Goal: Task Accomplishment & Management: Manage account settings

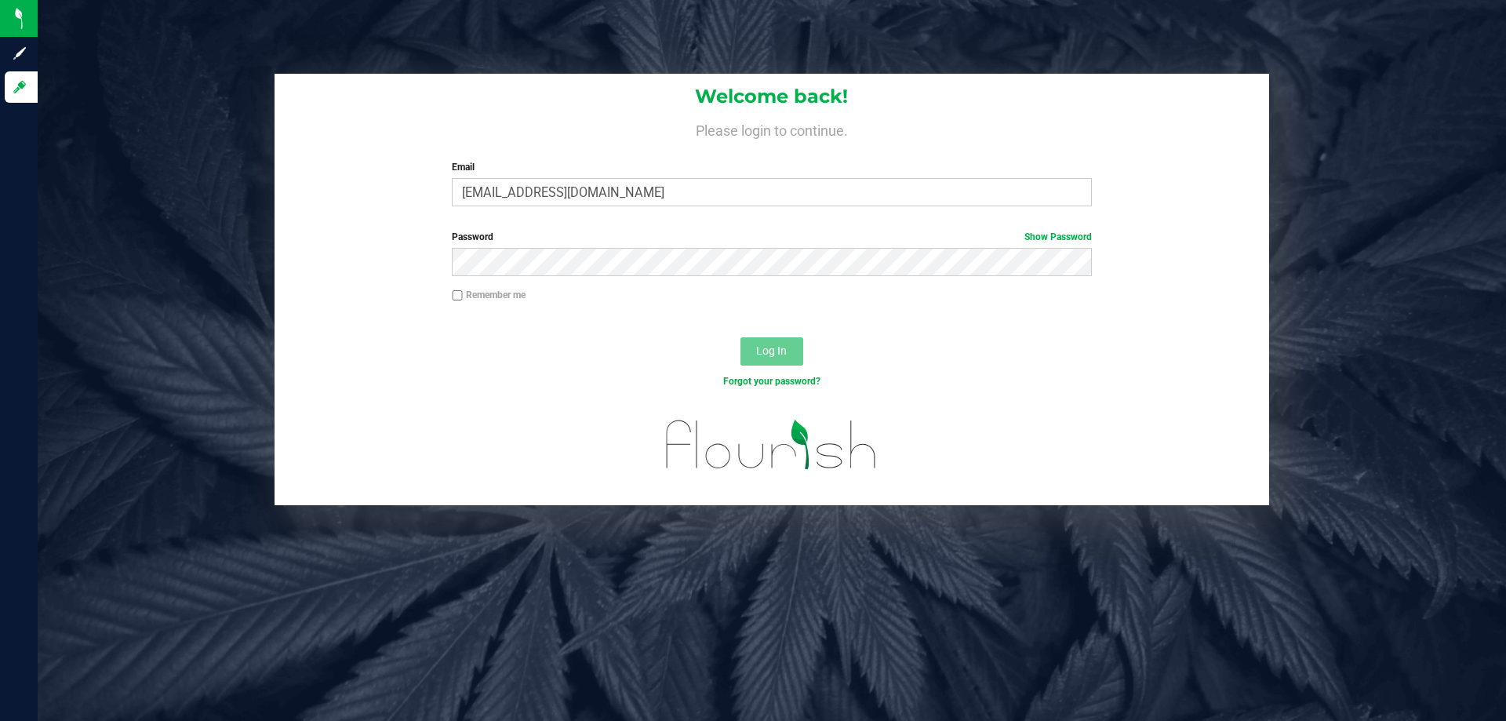
type input "[EMAIL_ADDRESS][DOMAIN_NAME]"
click at [740, 337] on button "Log In" at bounding box center [771, 351] width 63 height 28
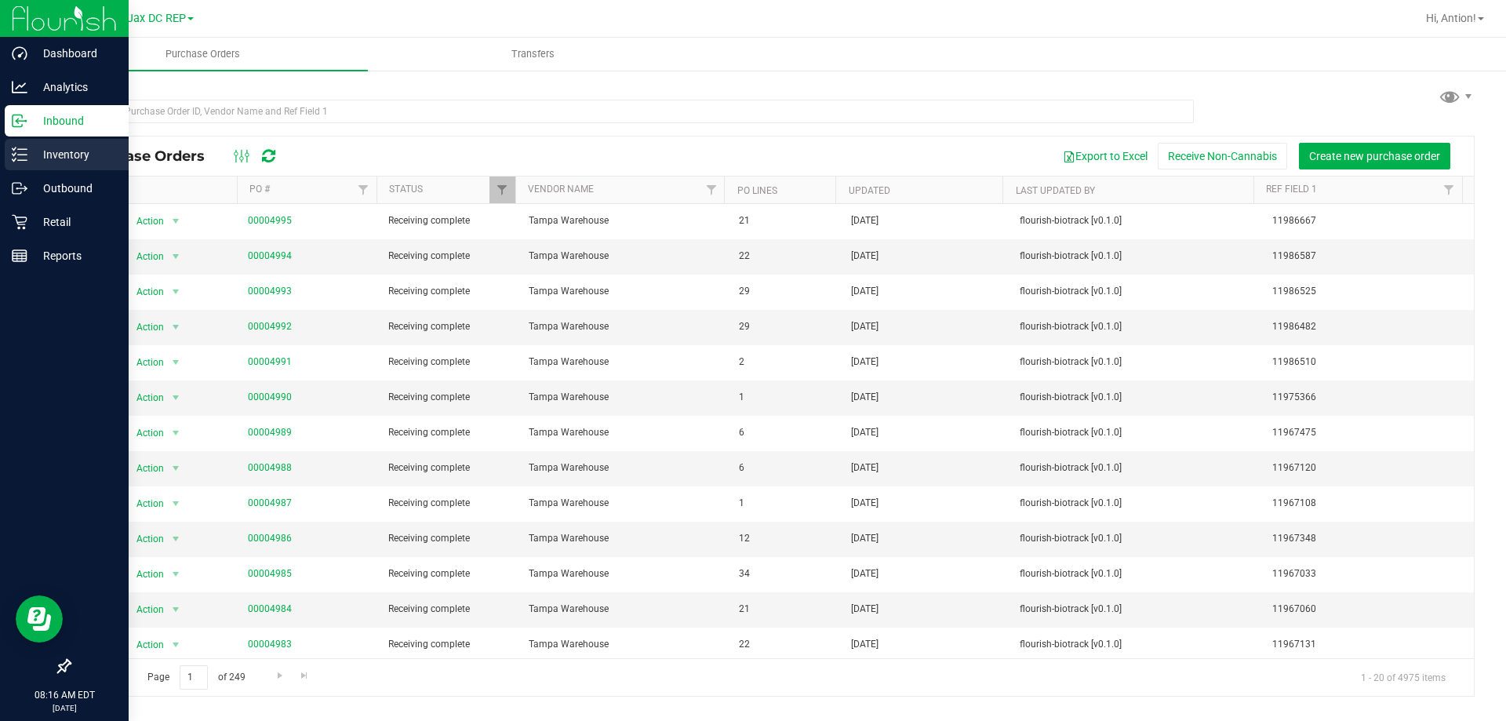
click at [63, 155] on p "Inventory" at bounding box center [74, 154] width 94 height 19
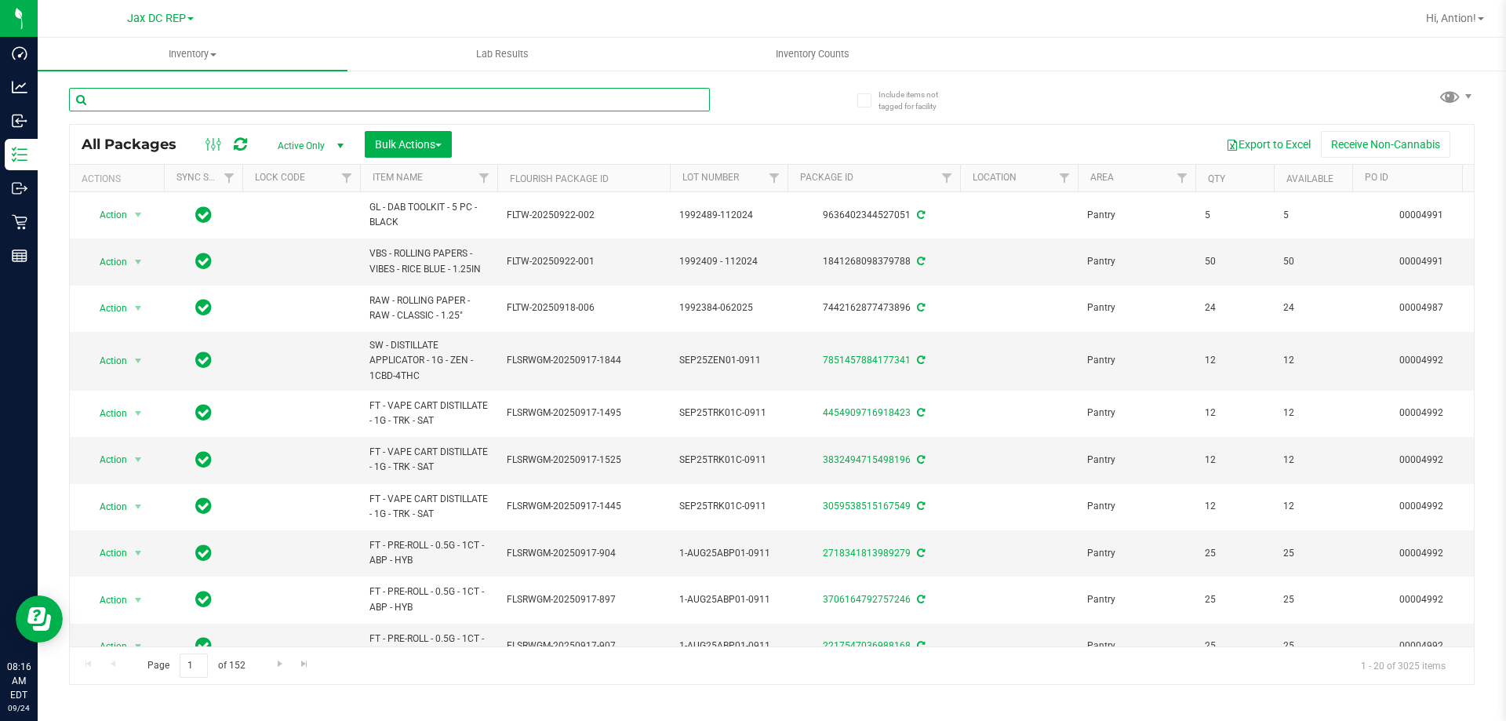
click at [169, 103] on input "text" at bounding box center [389, 100] width 641 height 24
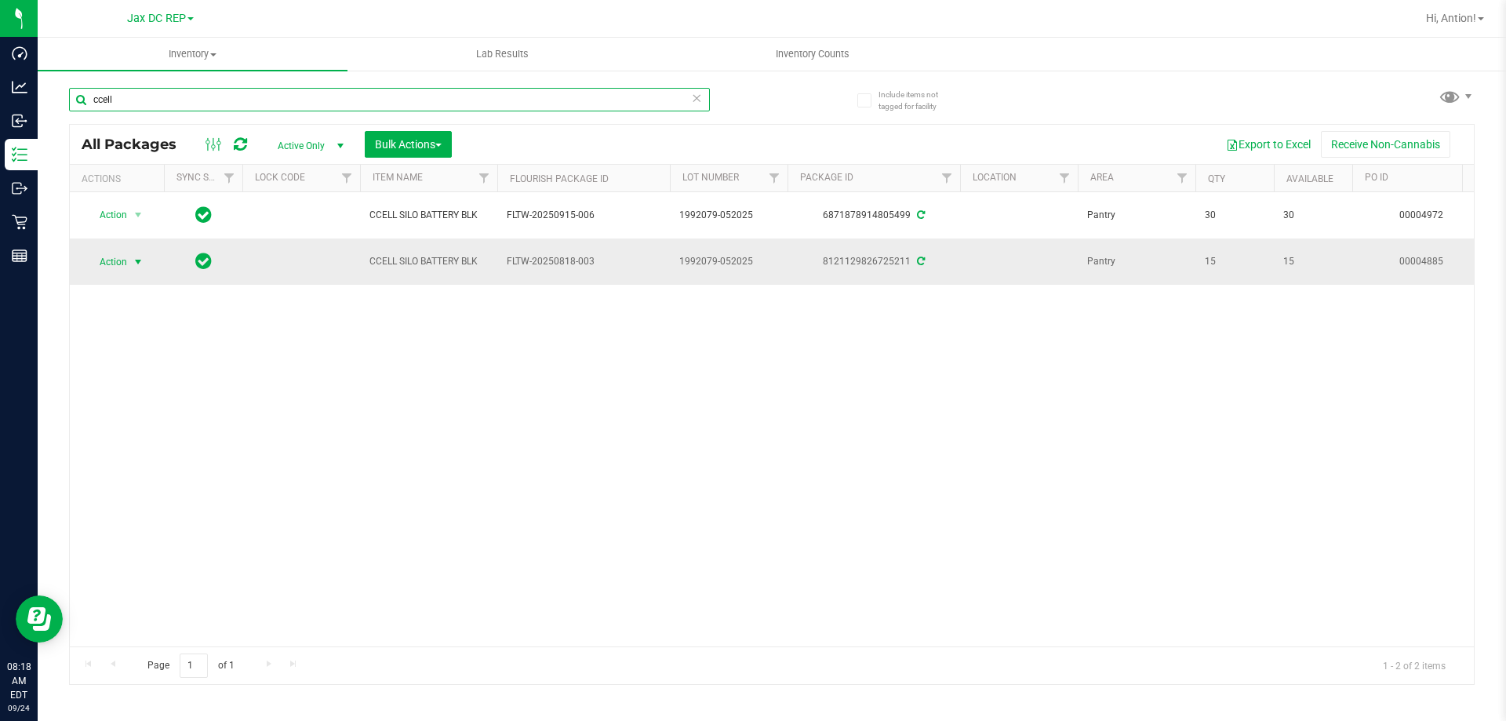
type input "ccell"
click at [122, 262] on span "Action" at bounding box center [106, 262] width 42 height 22
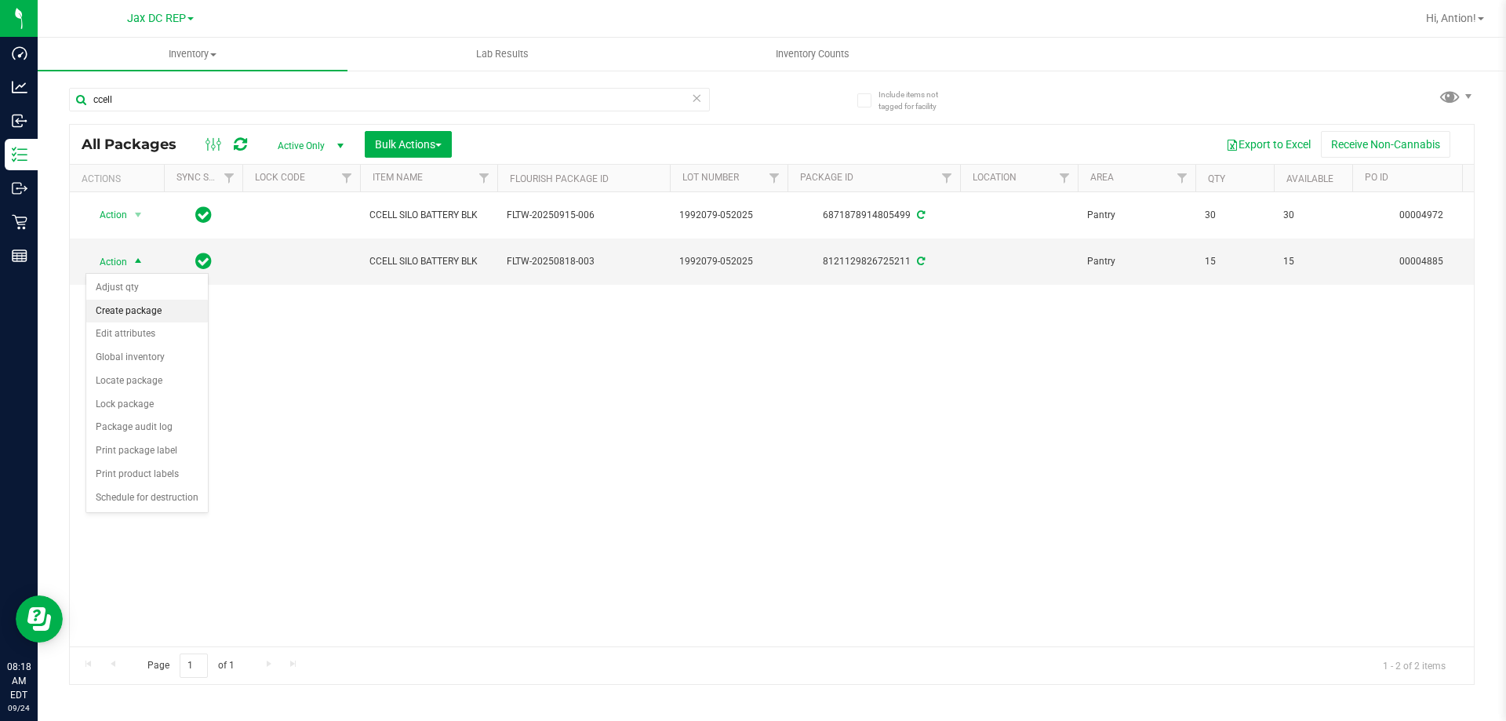
click at [134, 308] on li "Create package" at bounding box center [147, 312] width 122 height 24
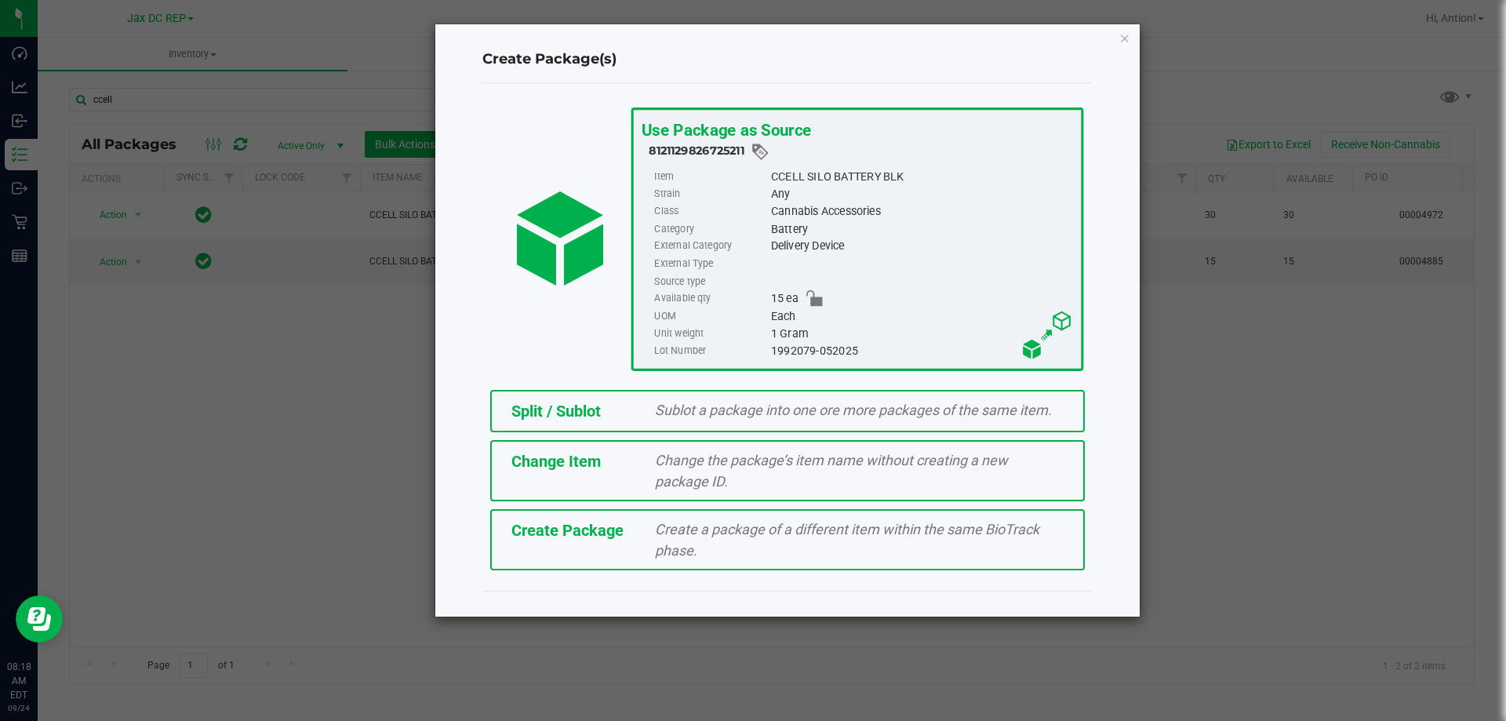
click at [651, 411] on div "Sublot a package into one ore more packages of the same item." at bounding box center [859, 409] width 432 height 21
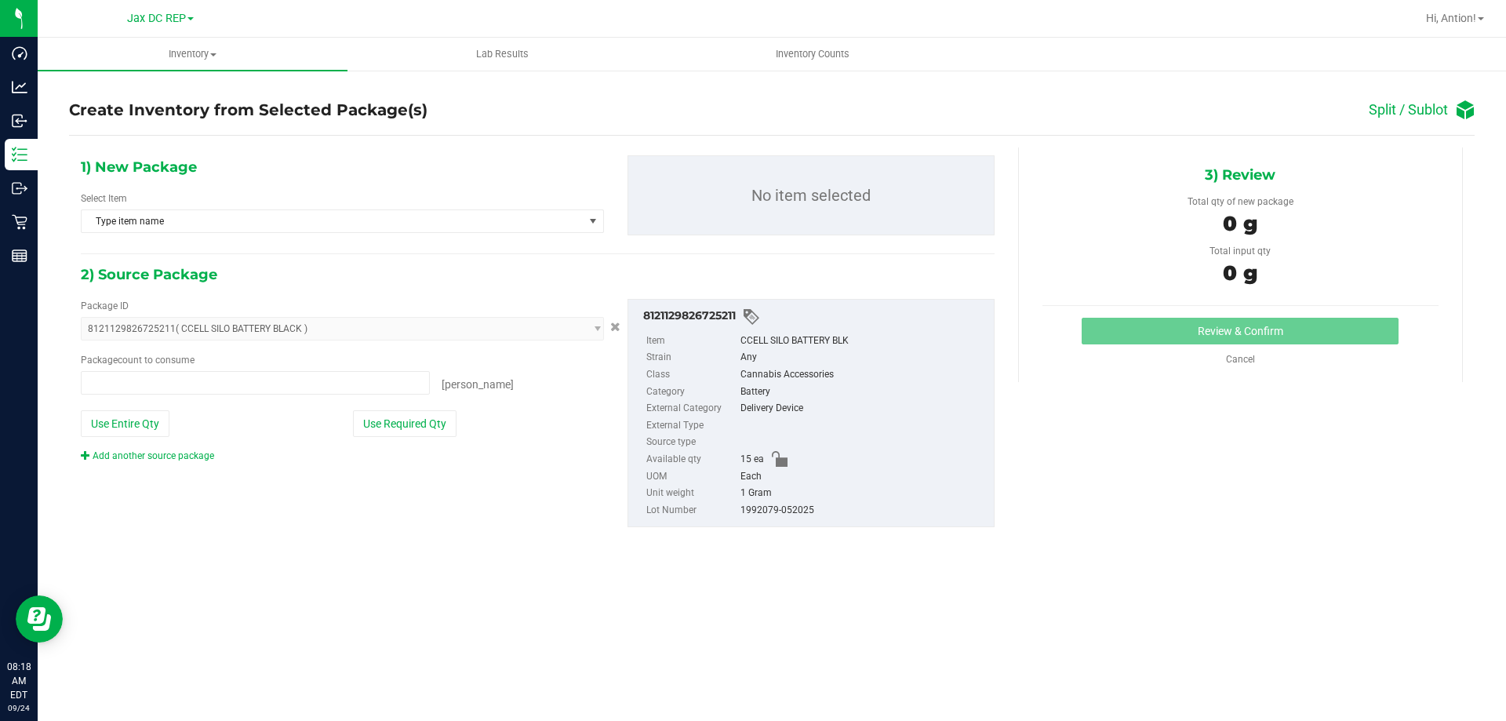
type input "0 ea"
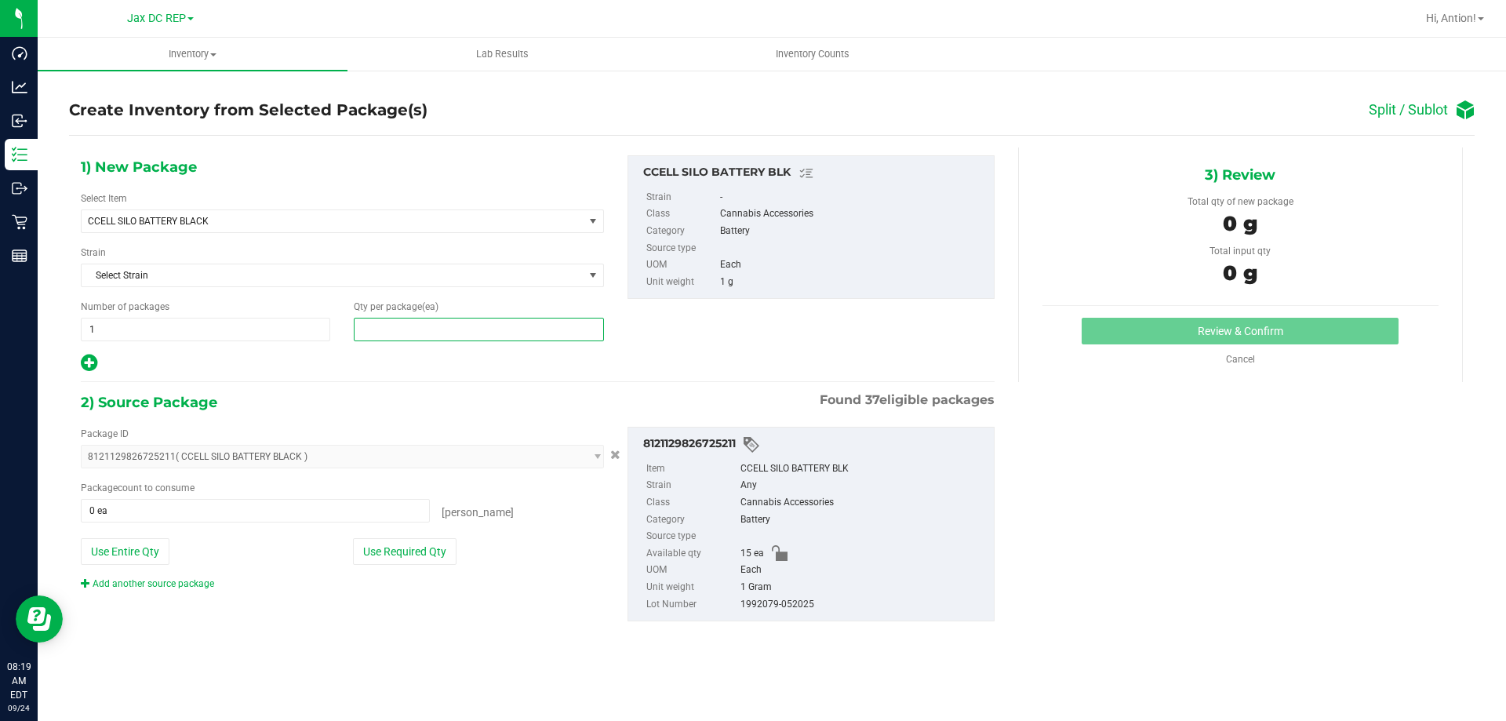
click at [427, 322] on span at bounding box center [478, 330] width 249 height 24
type input "5"
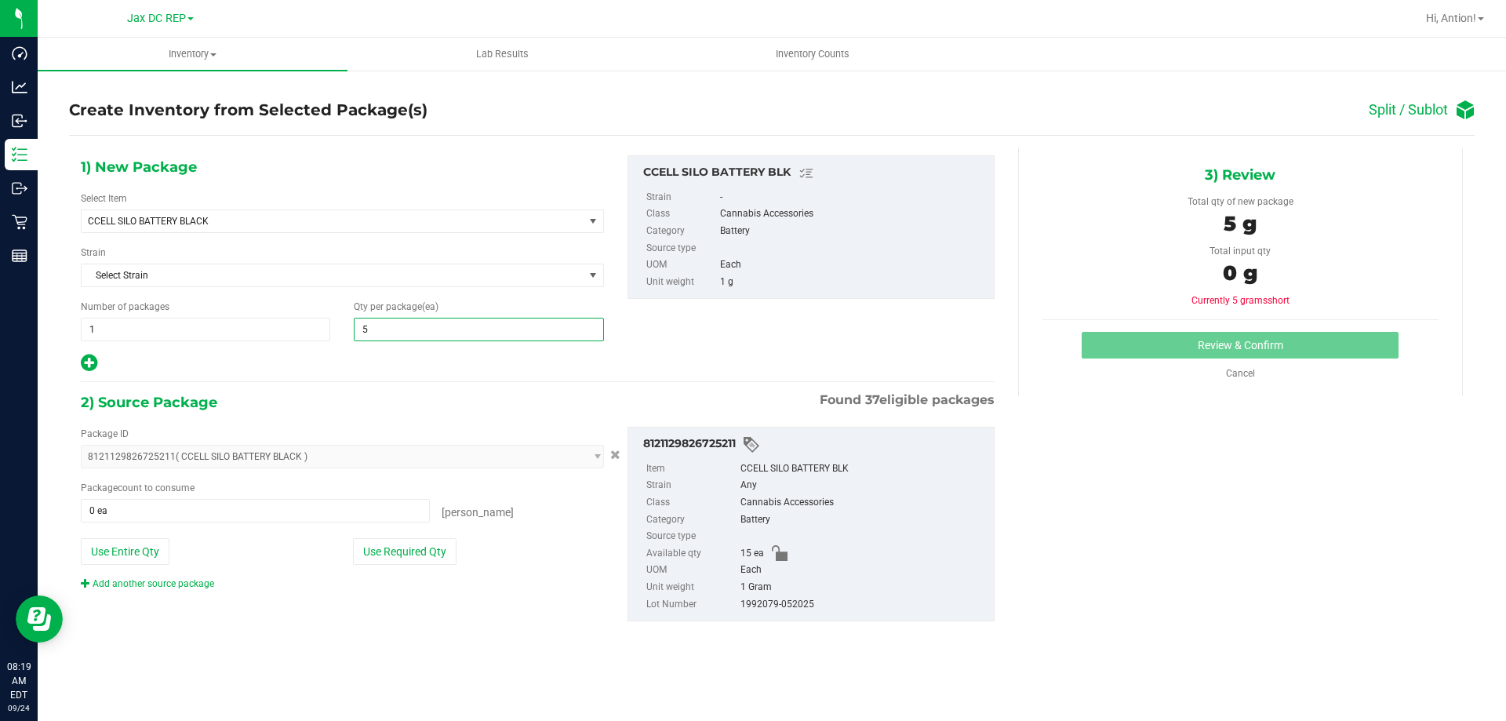
click at [90, 362] on icon at bounding box center [89, 363] width 16 height 20
type input "5"
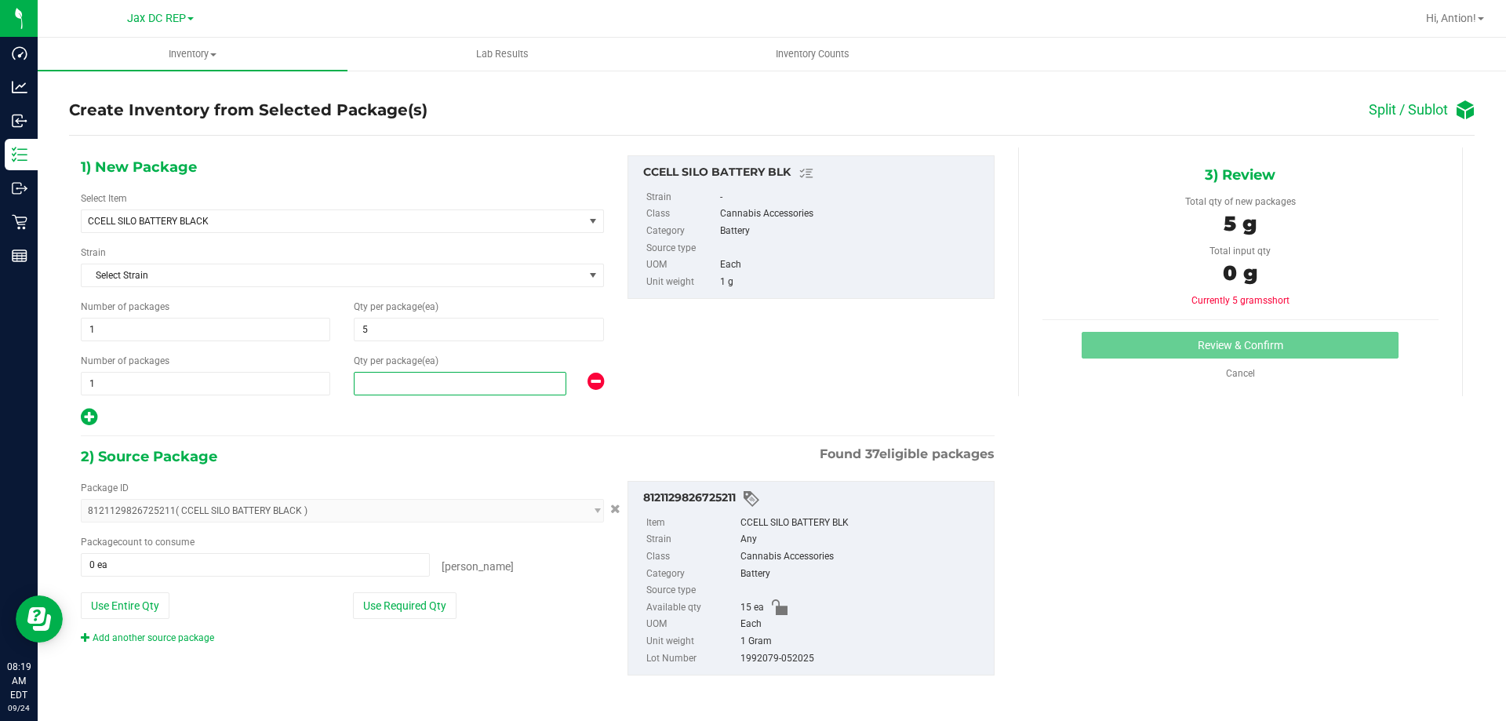
click at [401, 377] on span at bounding box center [460, 384] width 213 height 24
type input "5"
click at [340, 420] on div at bounding box center [342, 417] width 523 height 20
click at [383, 601] on button "Use Required Qty" at bounding box center [405, 605] width 104 height 27
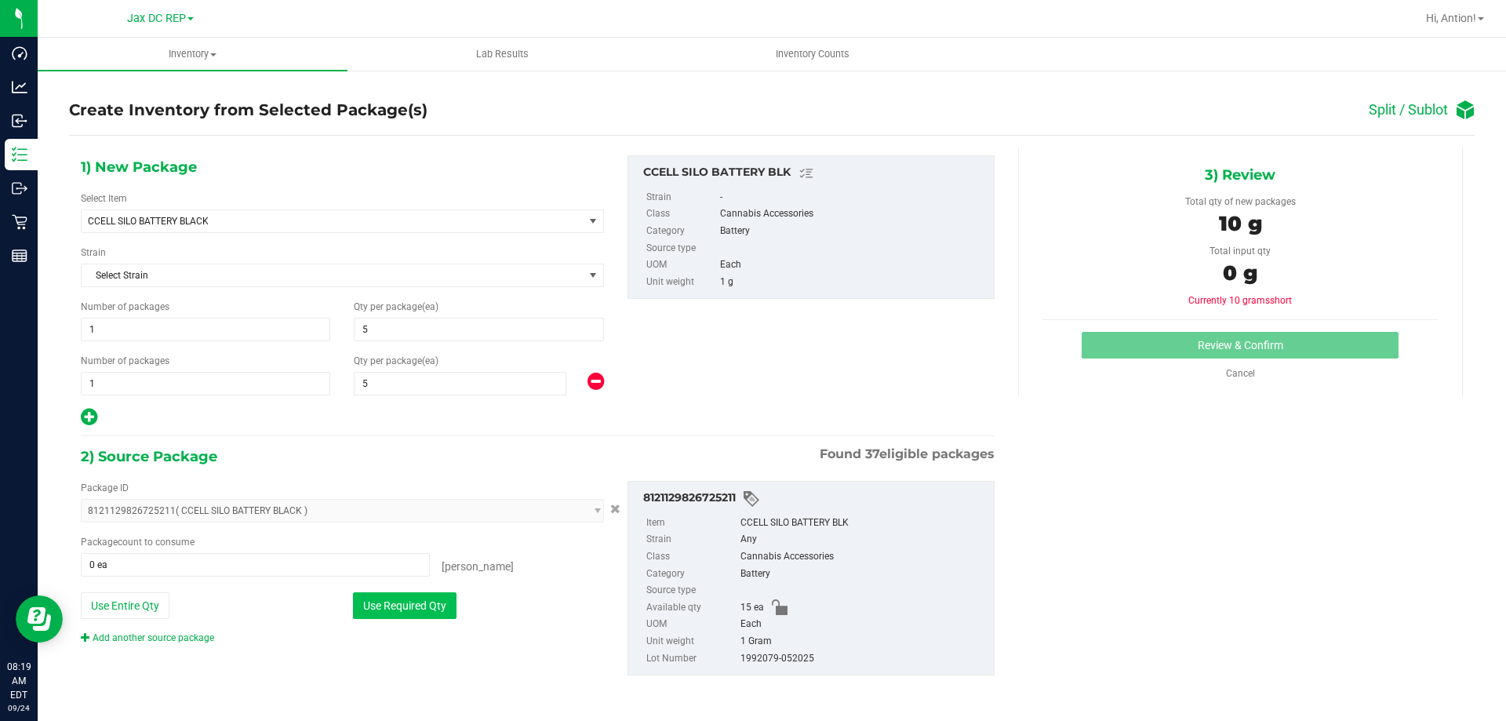
type input "10 ea"
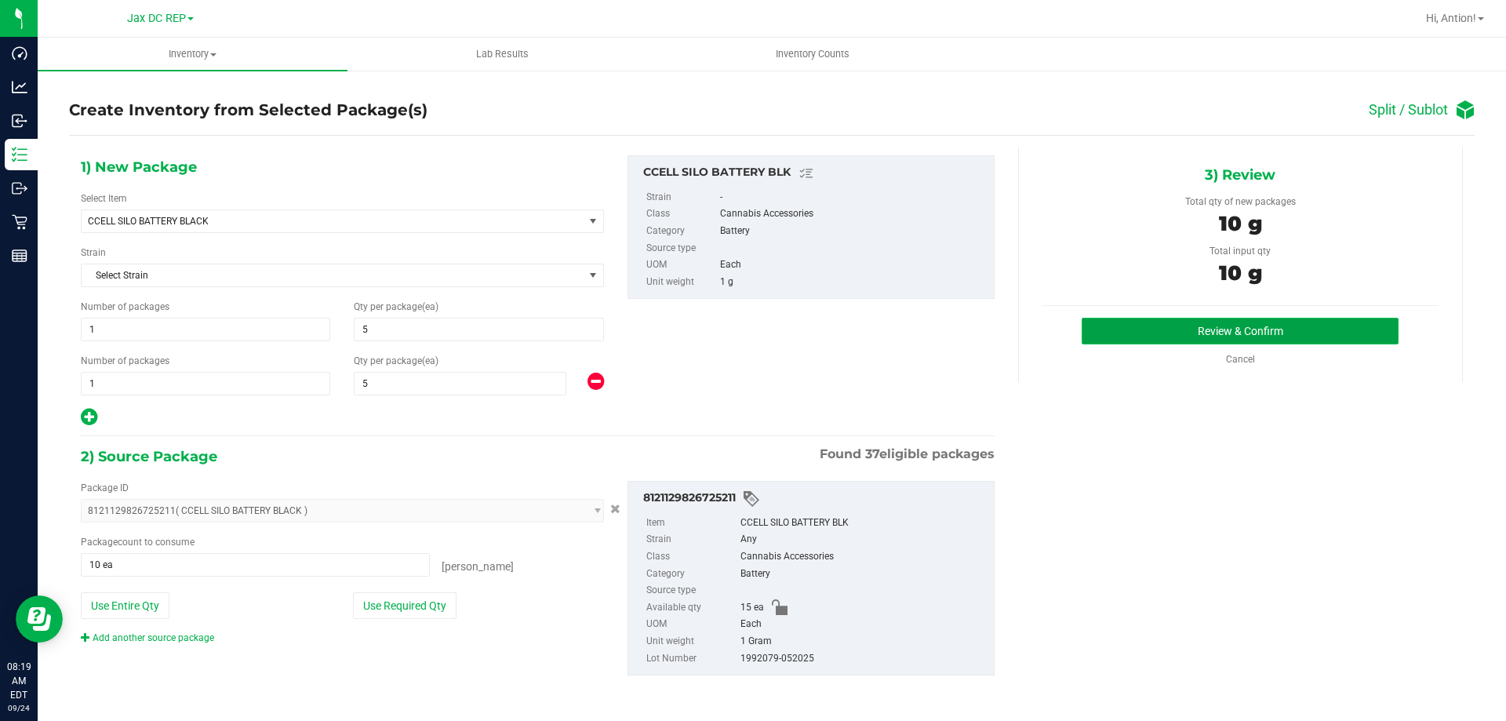
click at [1279, 323] on button "Review & Confirm" at bounding box center [1240, 331] width 317 height 27
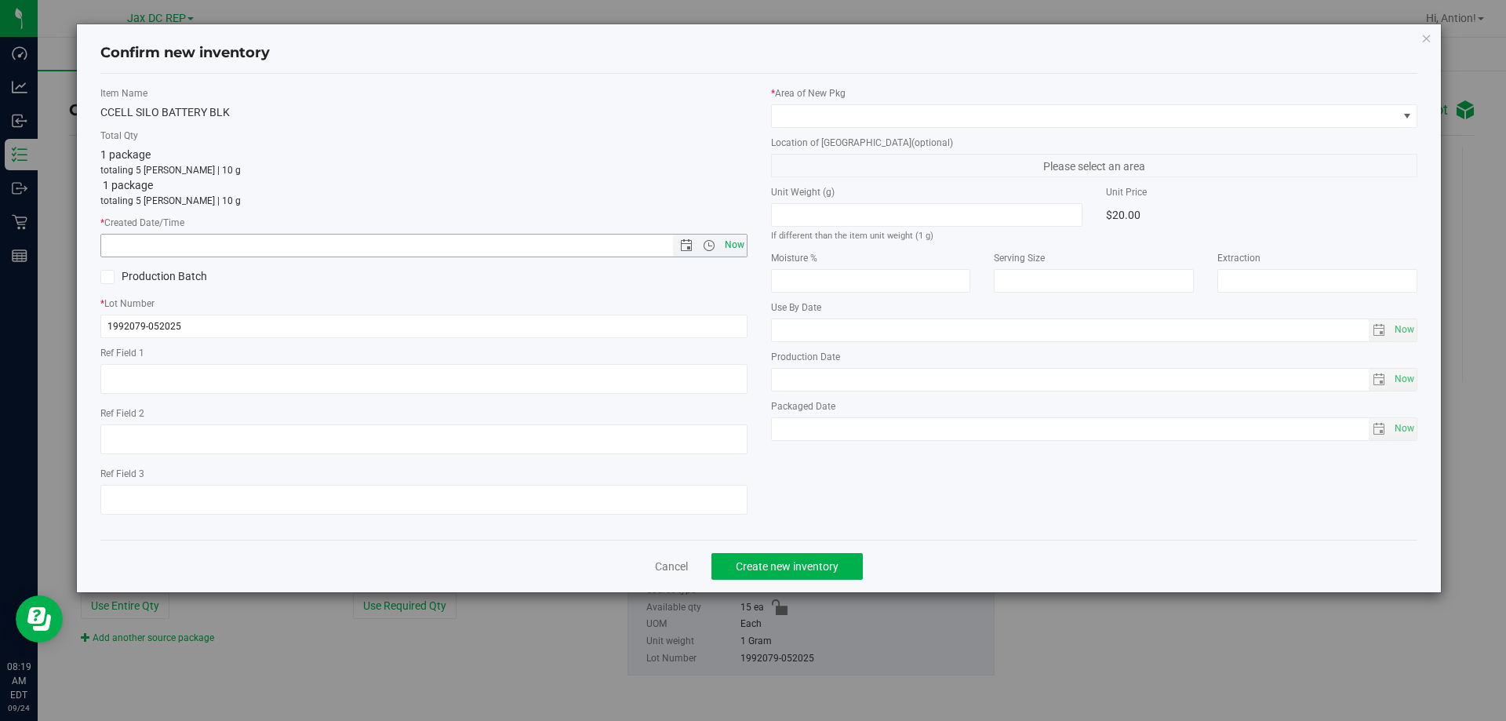
click at [738, 245] on span "Now" at bounding box center [734, 245] width 27 height 23
type input "[DATE] 8:19 AM"
click at [728, 246] on span "Now" at bounding box center [734, 245] width 27 height 23
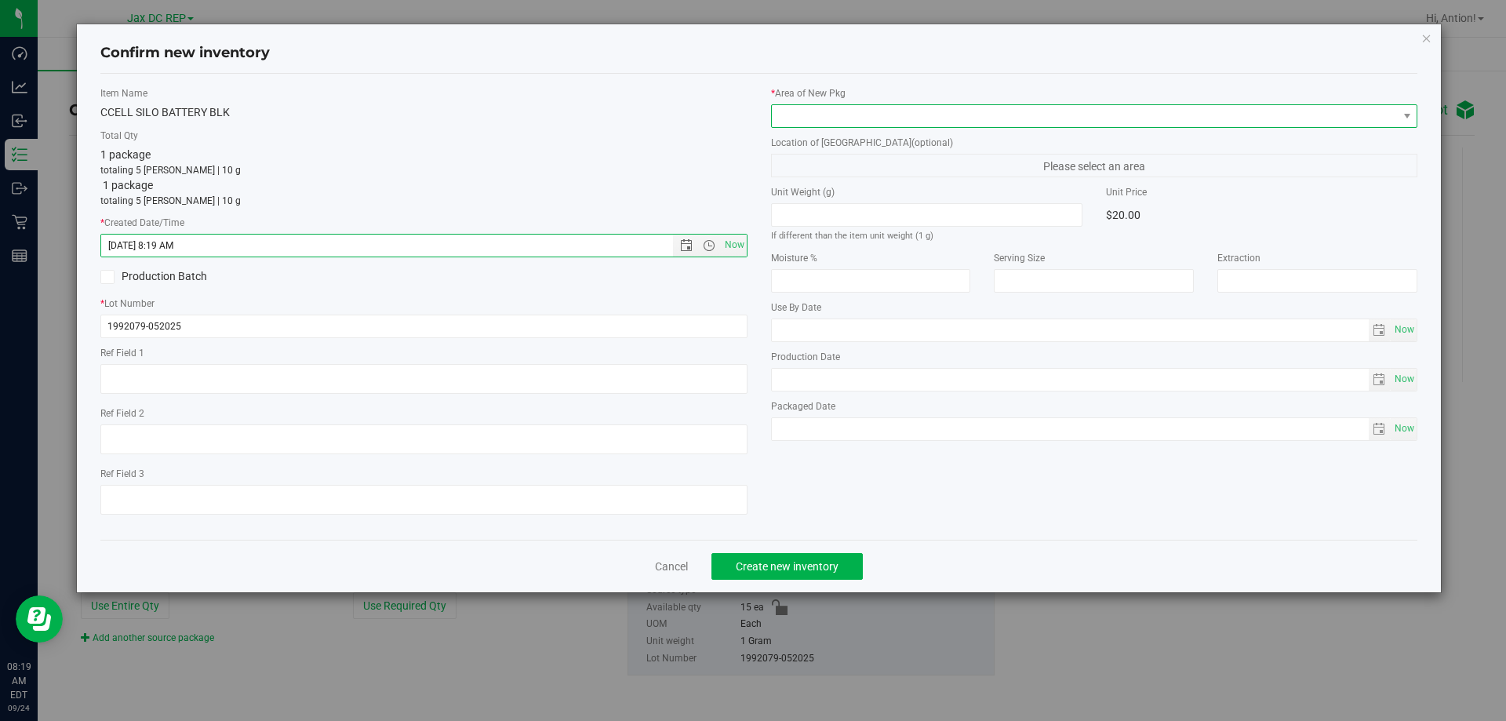
click at [1051, 109] on span at bounding box center [1085, 116] width 626 height 22
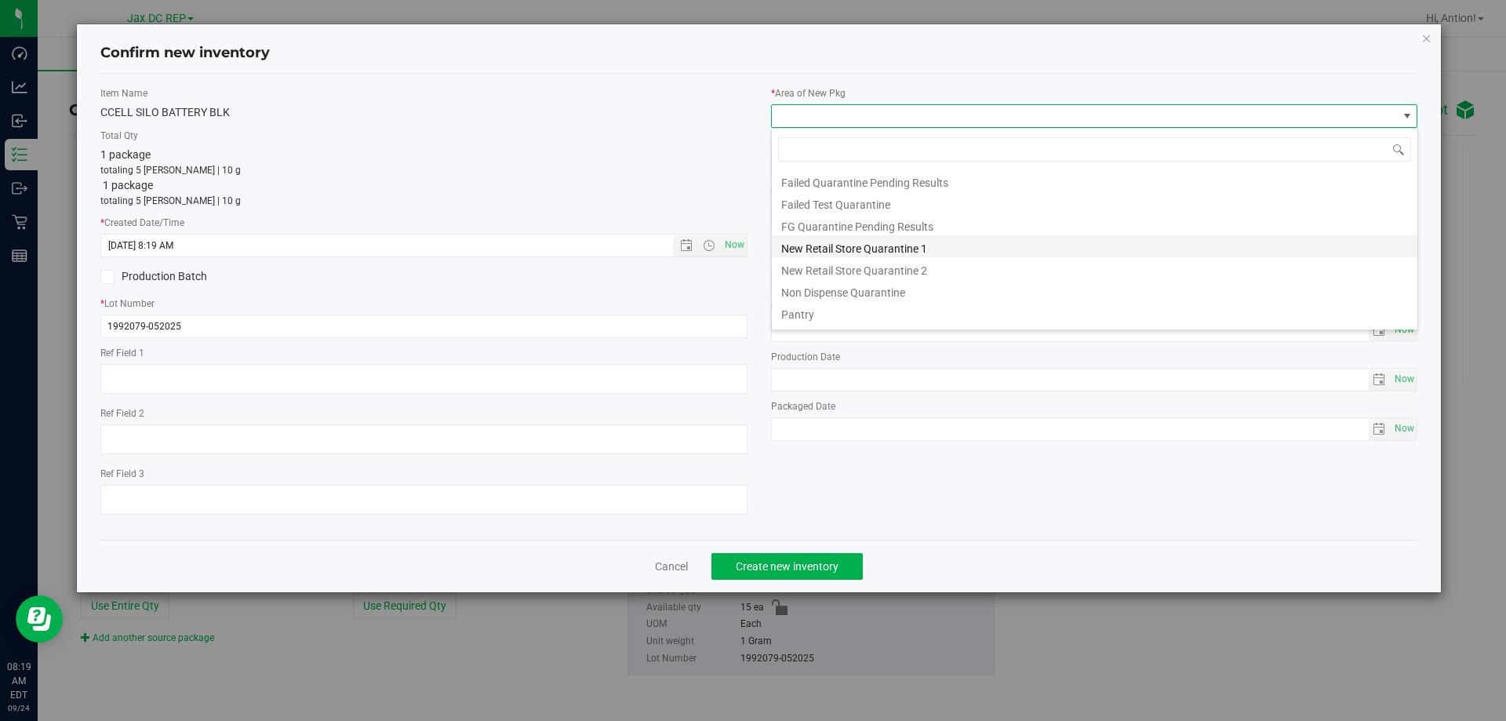
scroll to position [41, 0]
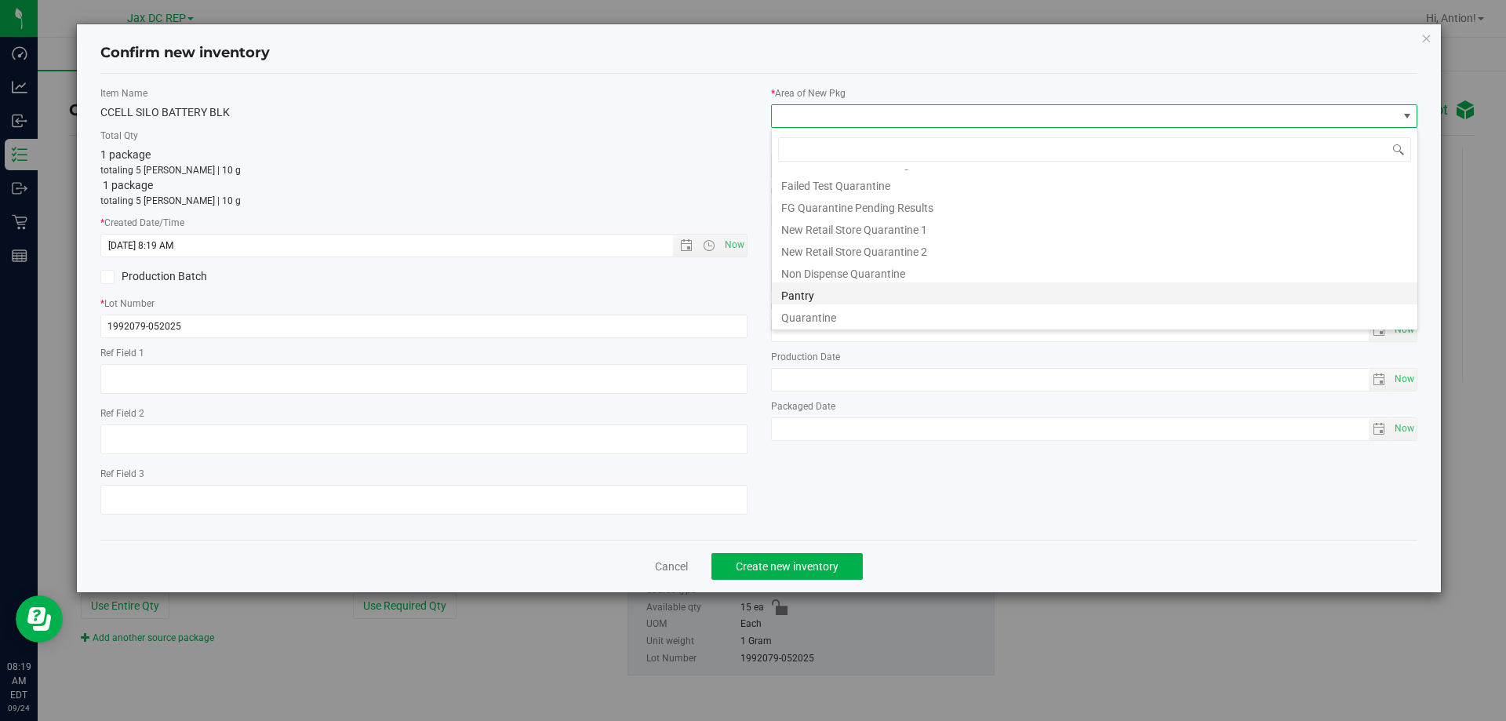
click at [803, 287] on li "Pantry" at bounding box center [1095, 293] width 646 height 22
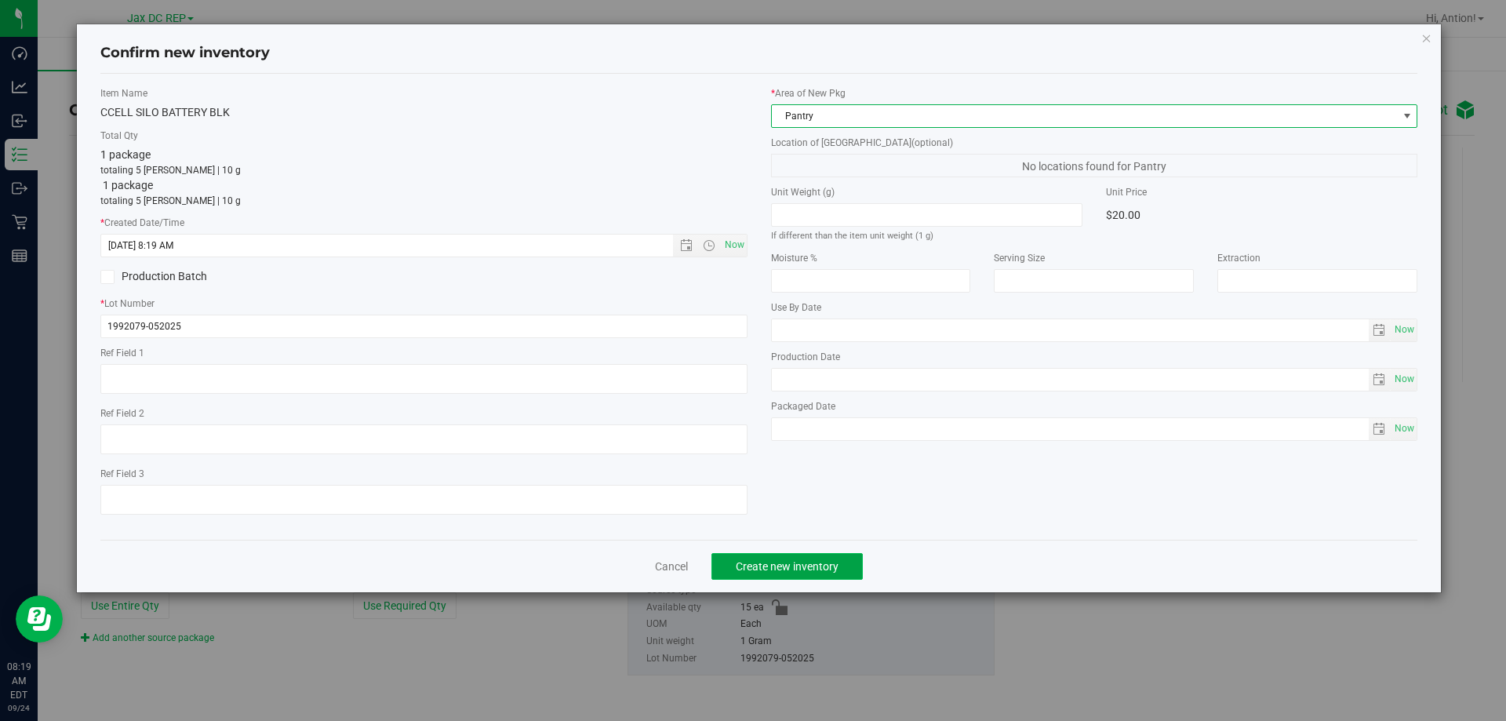
click at [778, 569] on span "Create new inventory" at bounding box center [787, 566] width 103 height 13
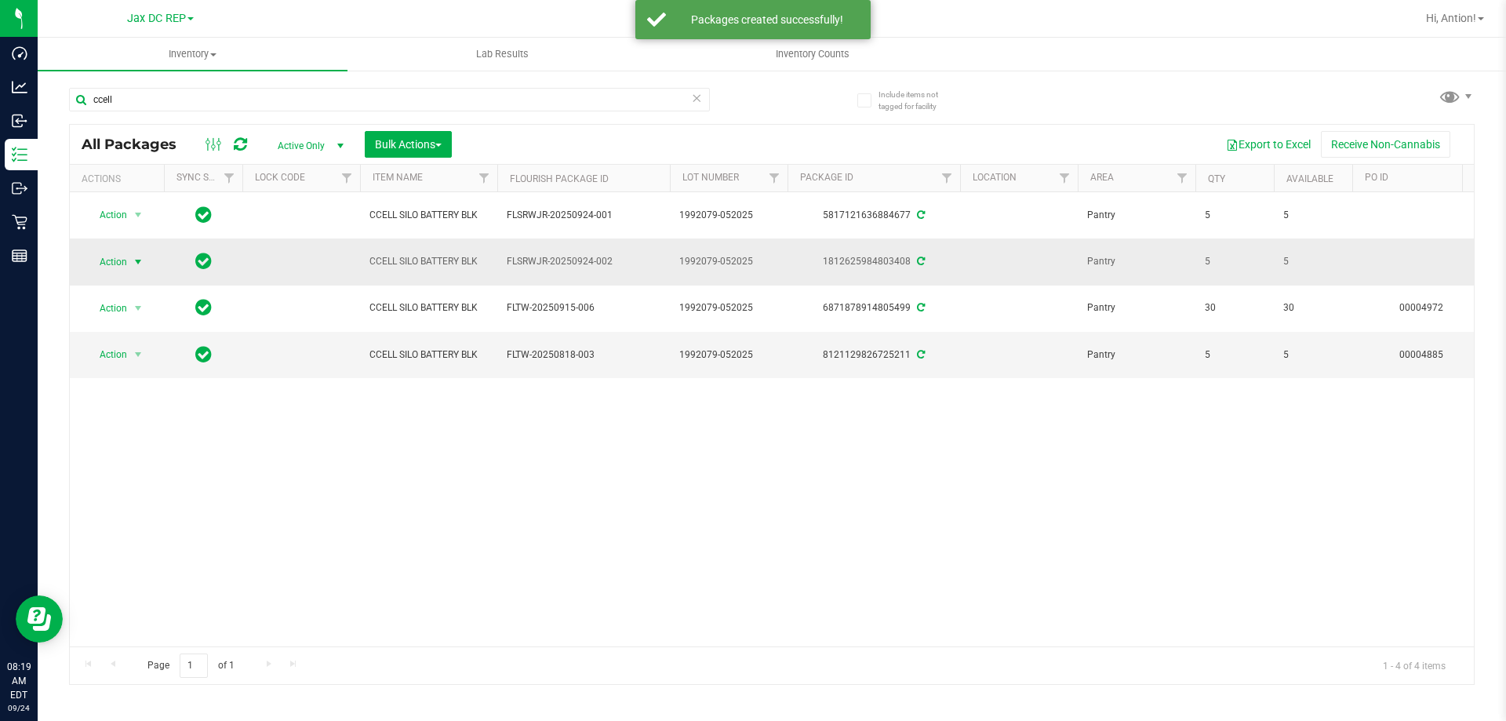
click at [136, 264] on span "select" at bounding box center [138, 262] width 13 height 13
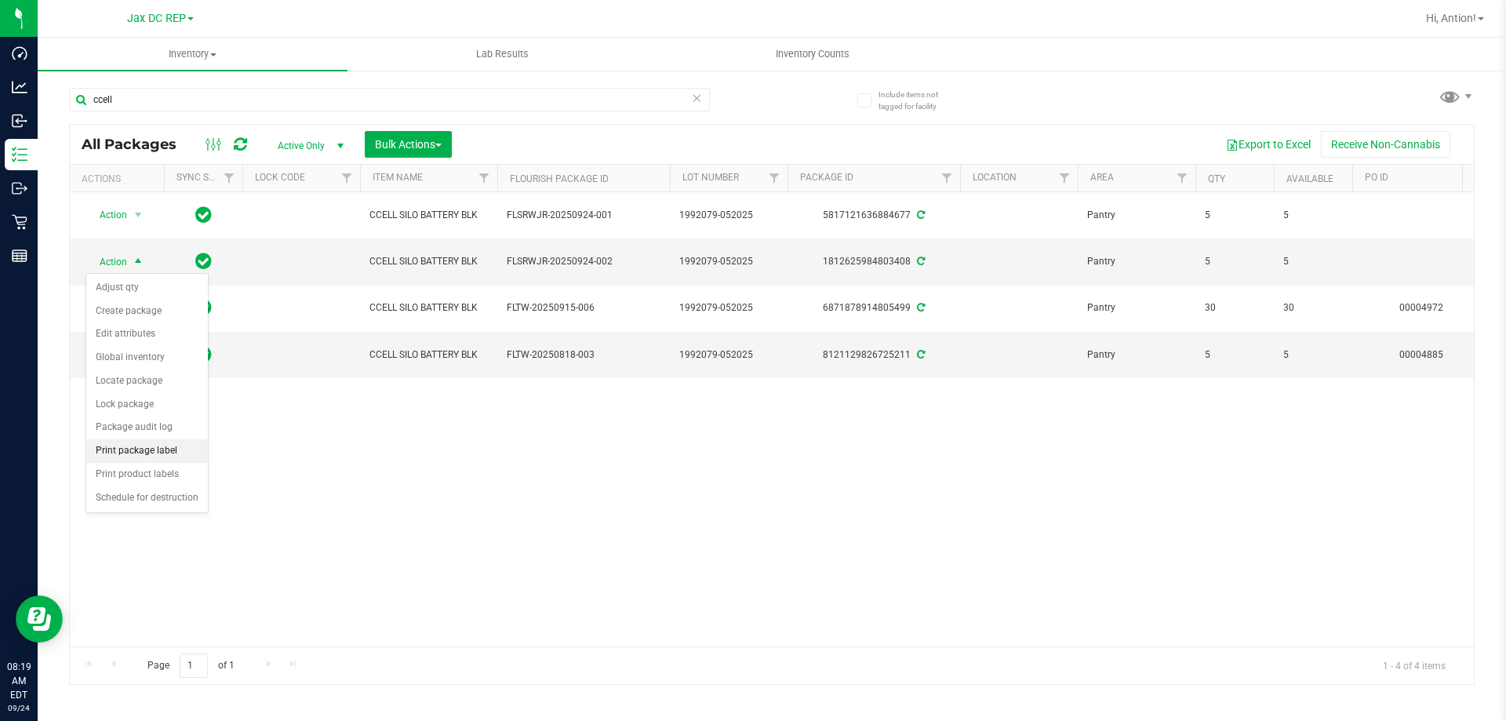
click at [150, 448] on li "Print package label" at bounding box center [147, 451] width 122 height 24
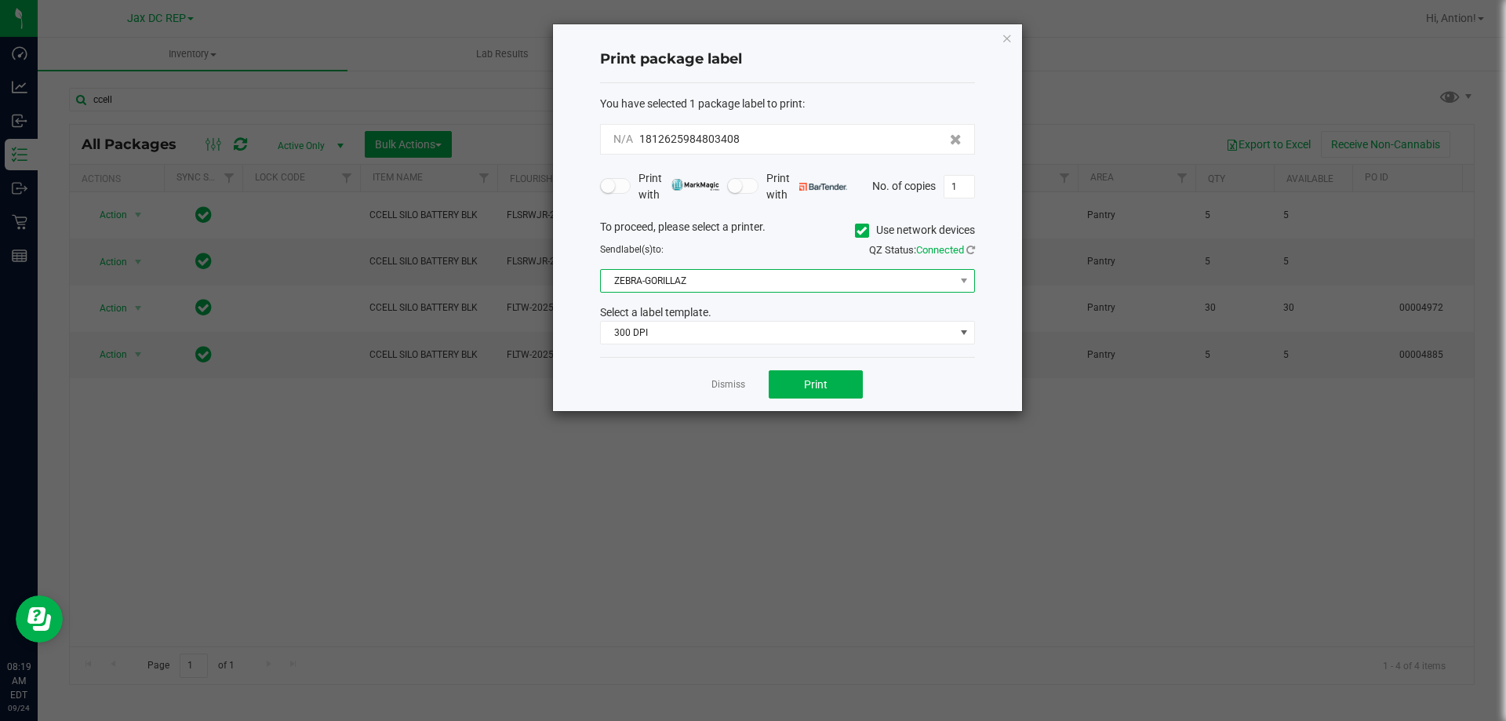
click at [817, 282] on span "ZEBRA-GORILLAZ" at bounding box center [778, 281] width 354 height 22
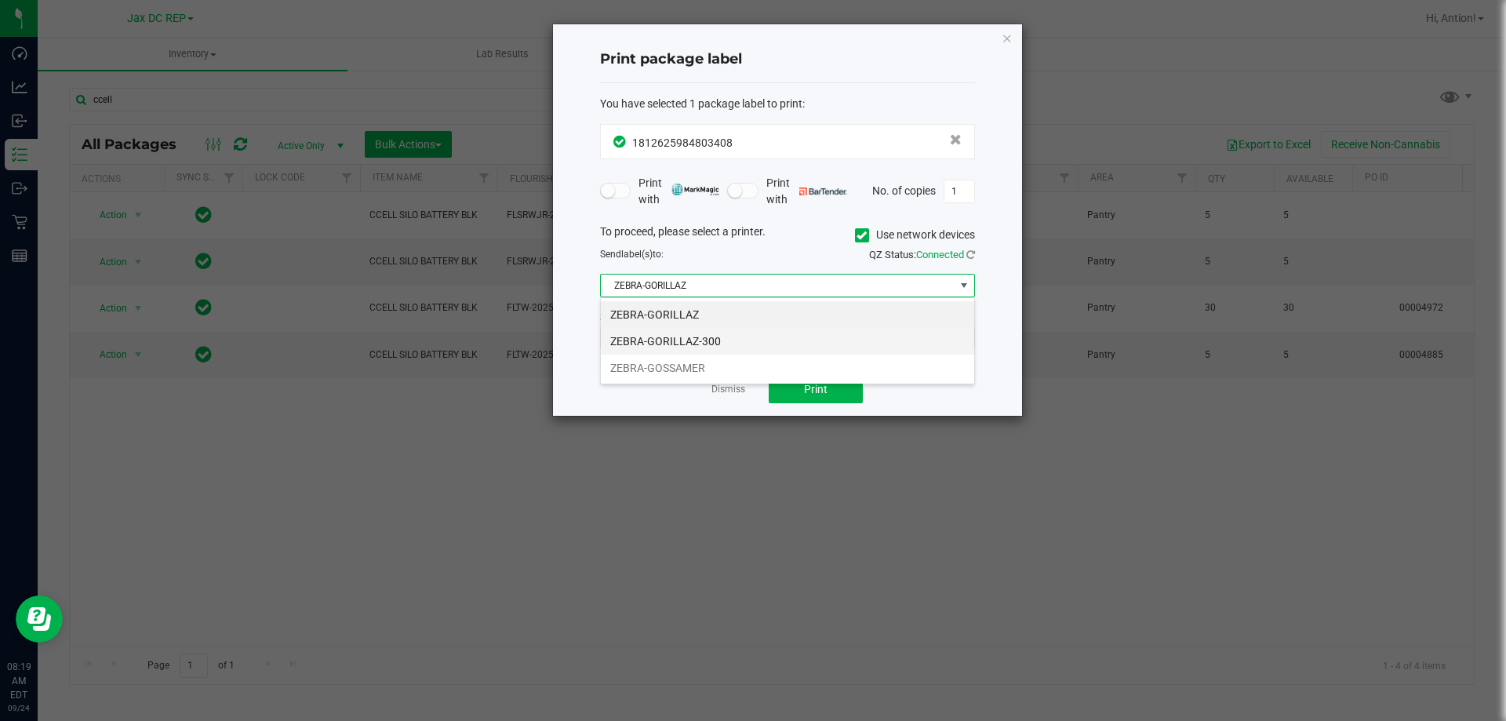
scroll to position [24, 375]
click at [742, 346] on li "ZEBRA-GORILLAZ-300" at bounding box center [787, 341] width 373 height 27
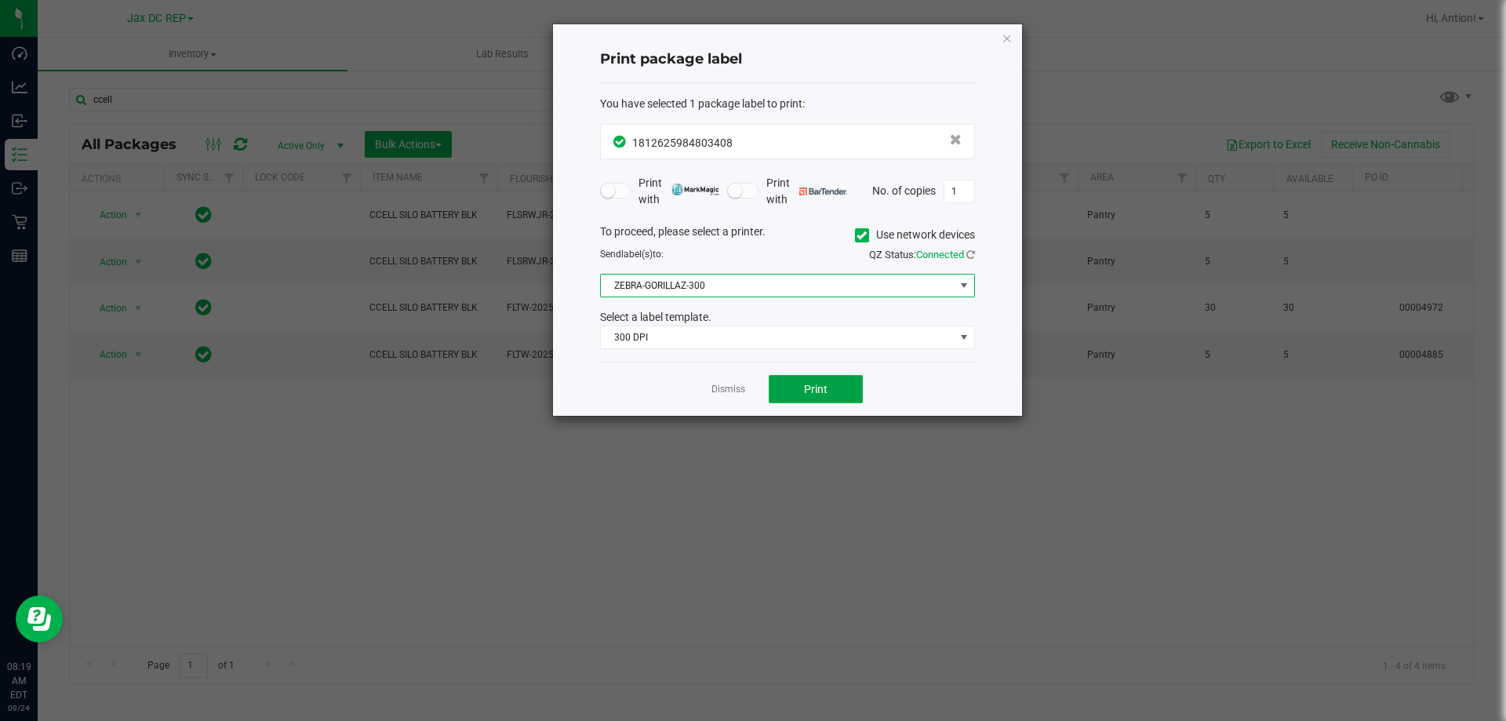
click at [793, 381] on button "Print" at bounding box center [816, 389] width 94 height 28
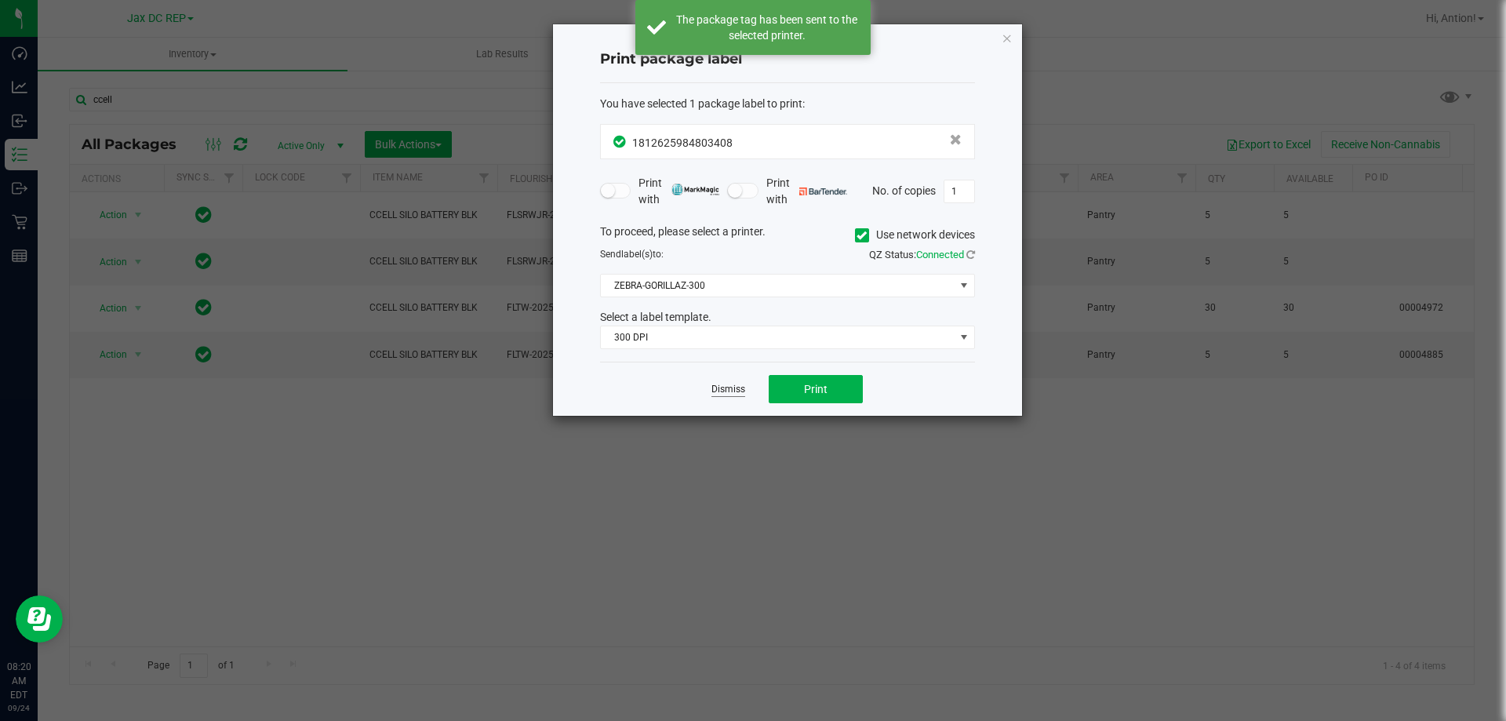
click at [733, 390] on link "Dismiss" at bounding box center [728, 389] width 34 height 13
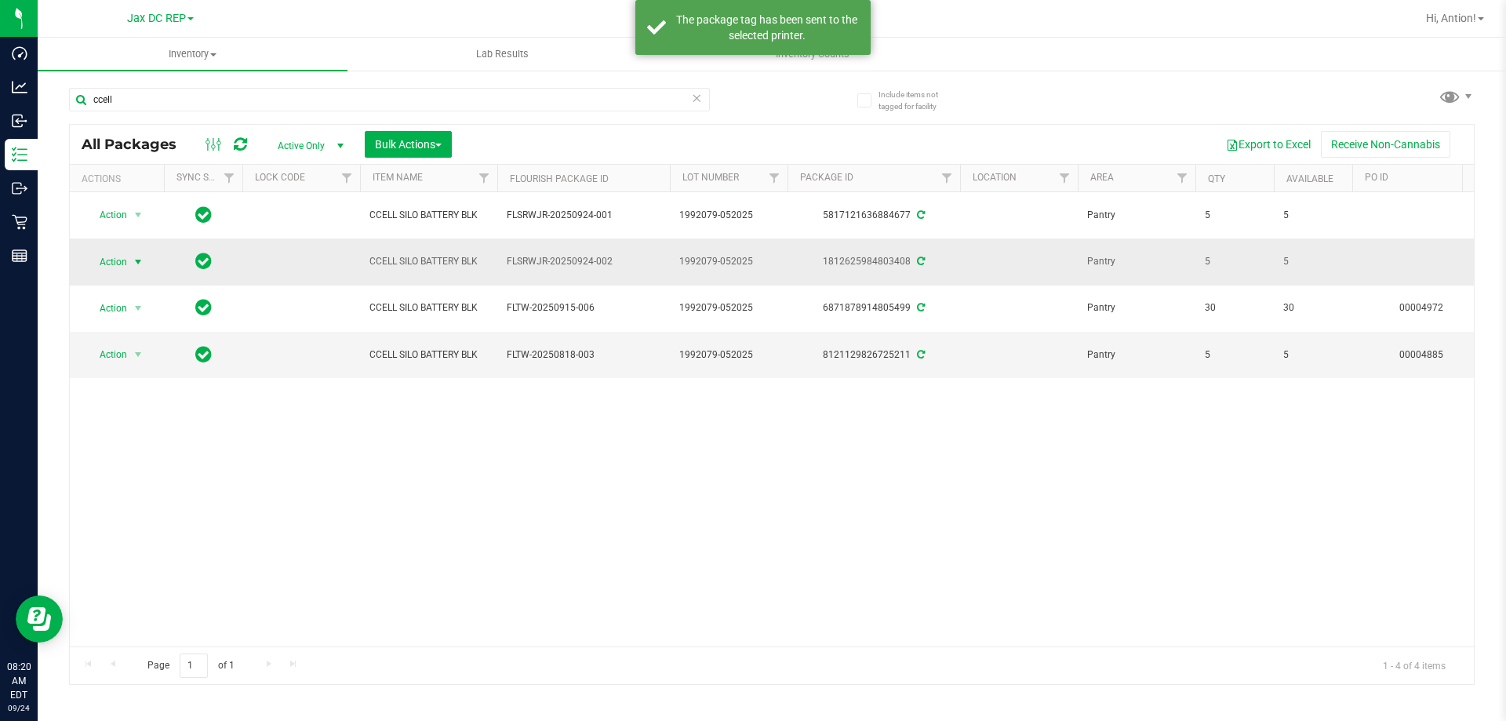
click at [138, 264] on span "select" at bounding box center [138, 262] width 13 height 13
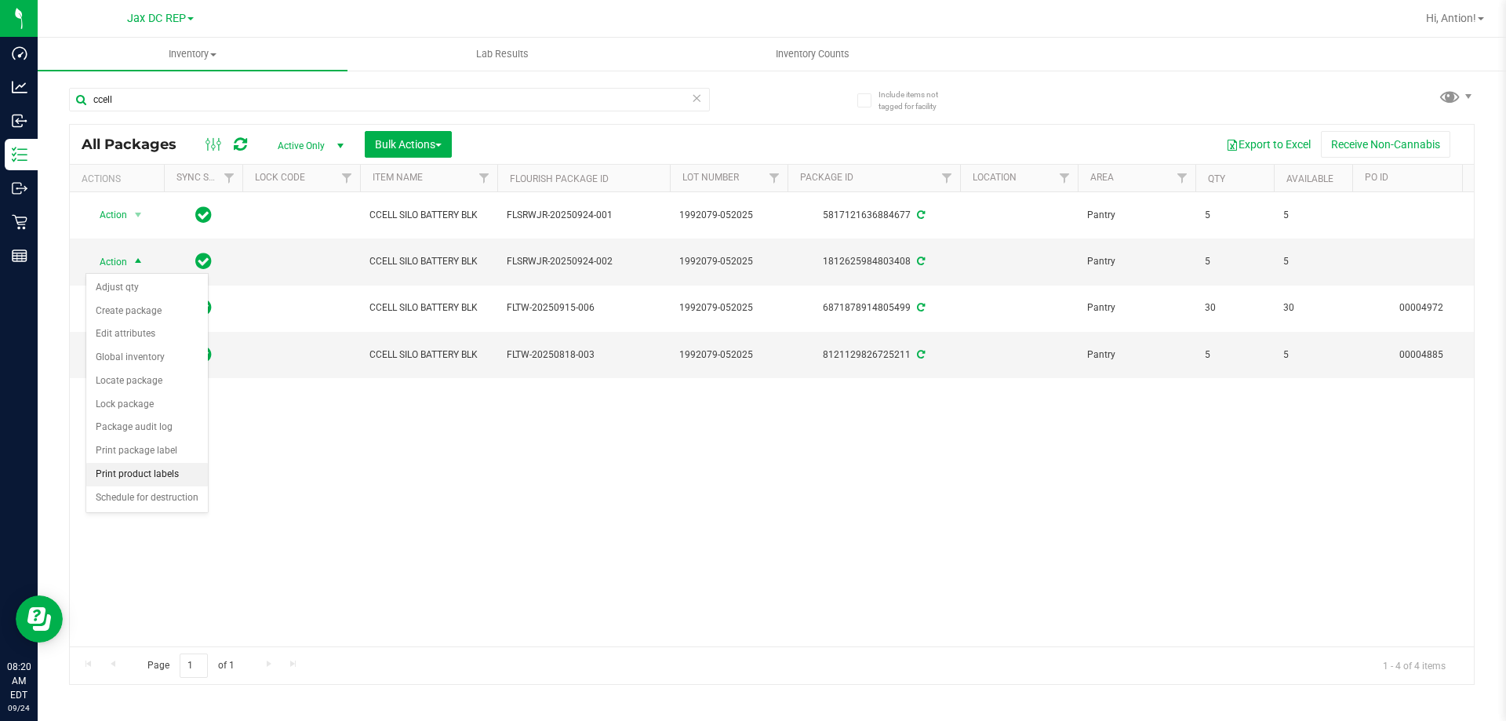
click at [155, 471] on li "Print product labels" at bounding box center [147, 475] width 122 height 24
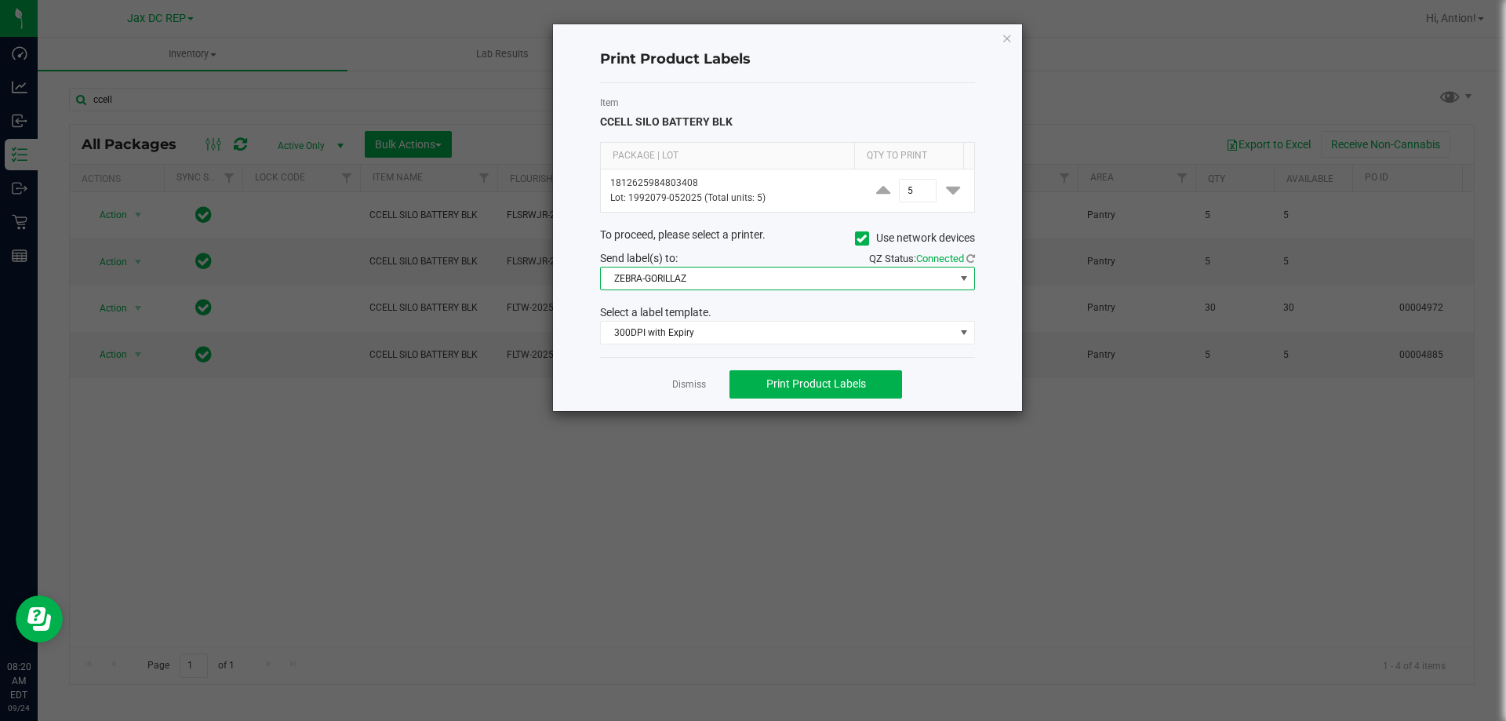
click at [820, 283] on span "ZEBRA-GORILLAZ" at bounding box center [778, 278] width 354 height 22
click at [858, 238] on icon at bounding box center [862, 238] width 10 height 0
click at [0, 0] on input "Use network devices" at bounding box center [0, 0] width 0 height 0
click at [790, 273] on span at bounding box center [778, 278] width 354 height 22
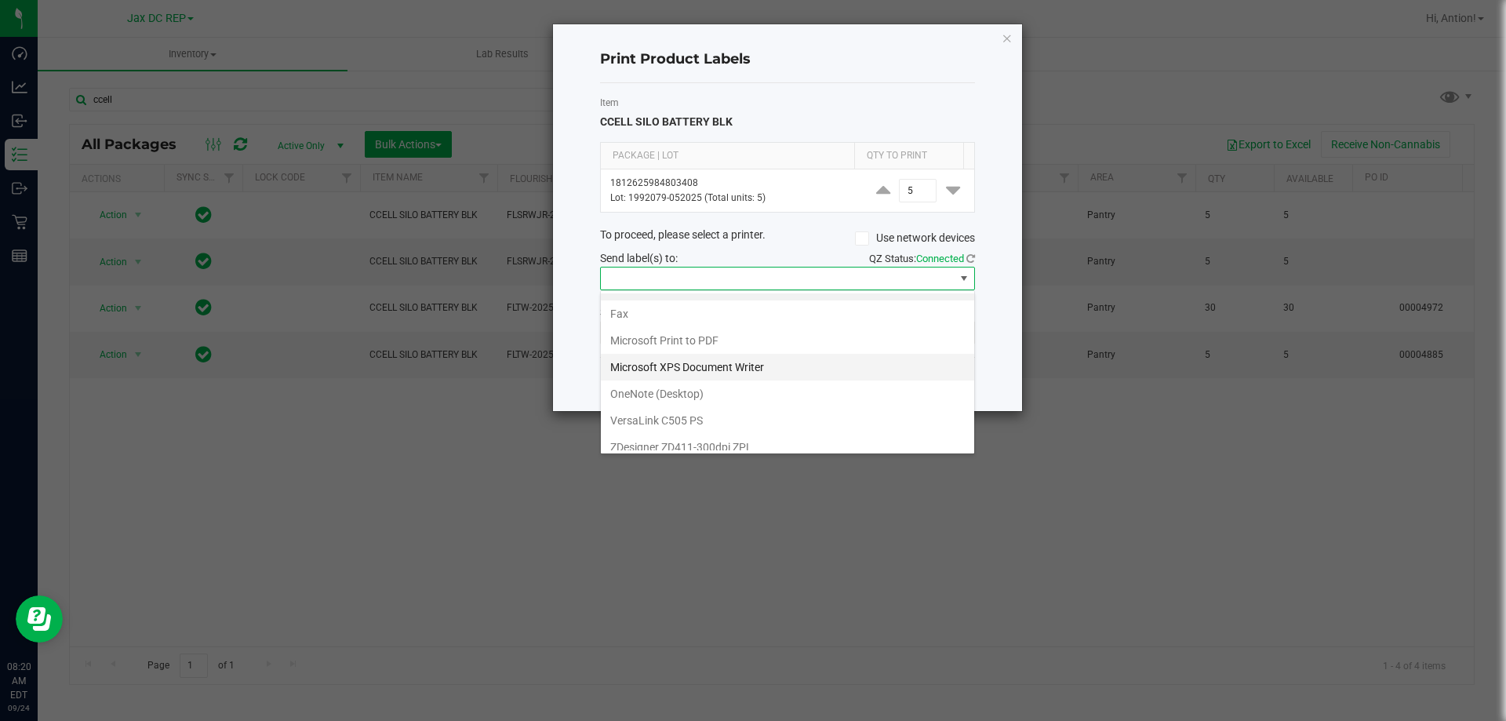
scroll to position [30, 0]
click at [710, 441] on ZPL "ZDesigner ZD411-300dpi ZPL" at bounding box center [787, 437] width 373 height 27
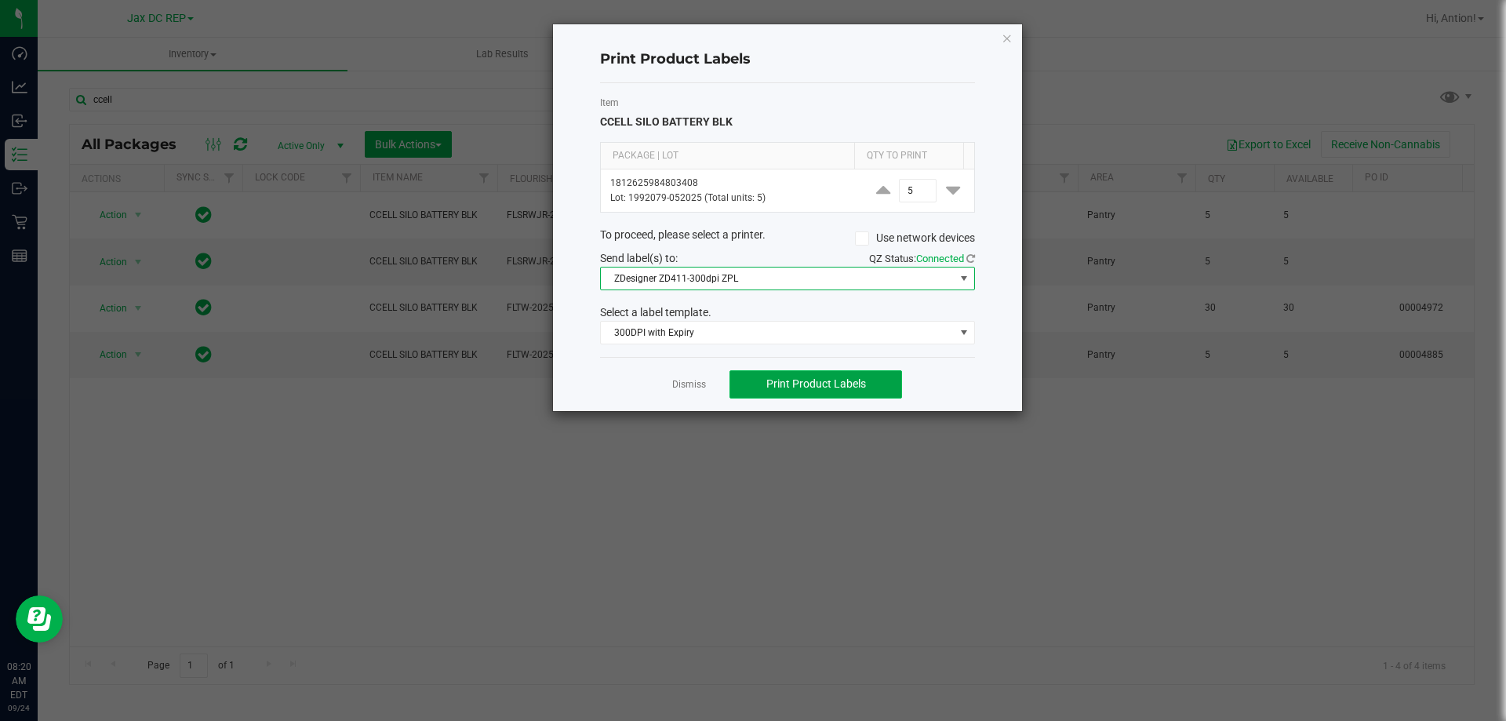
click at [818, 387] on span "Print Product Labels" at bounding box center [816, 383] width 100 height 13
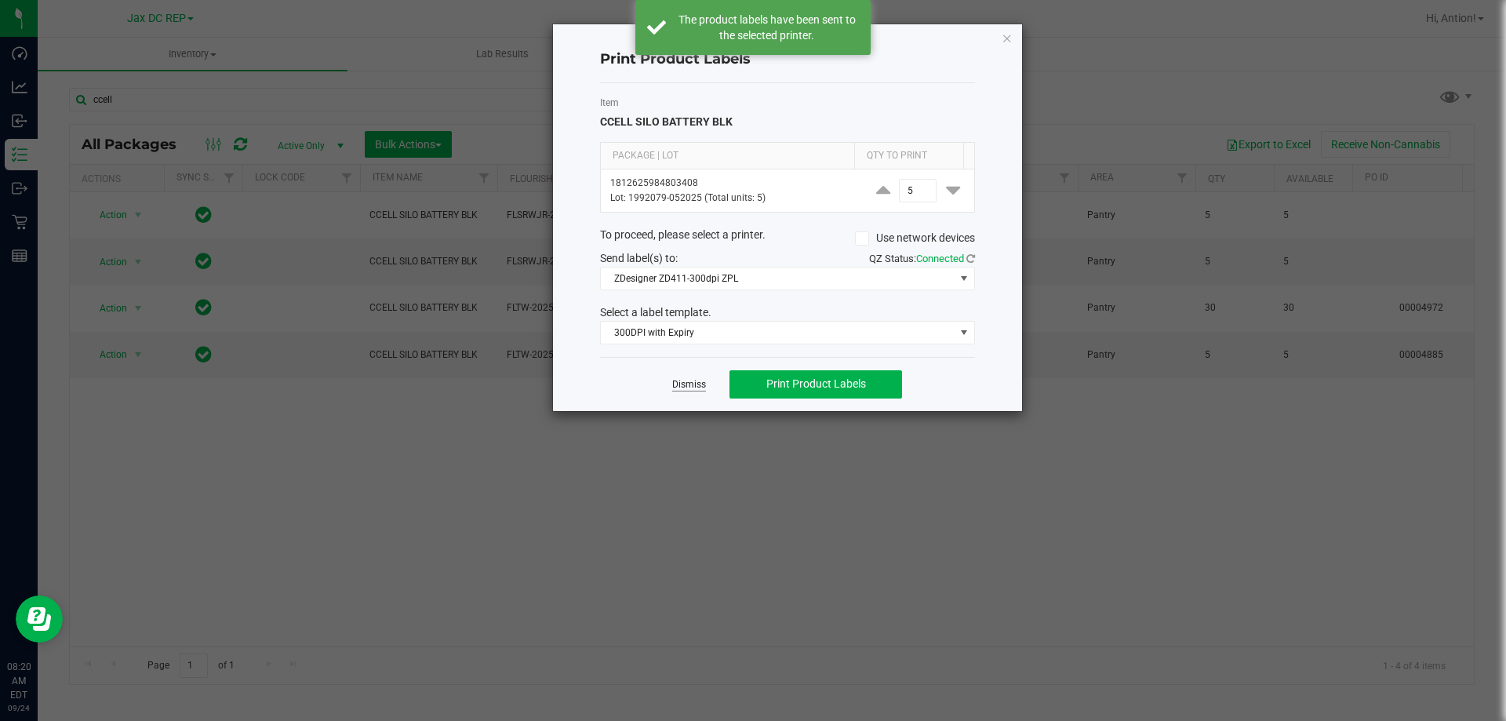
click at [682, 386] on link "Dismiss" at bounding box center [689, 384] width 34 height 13
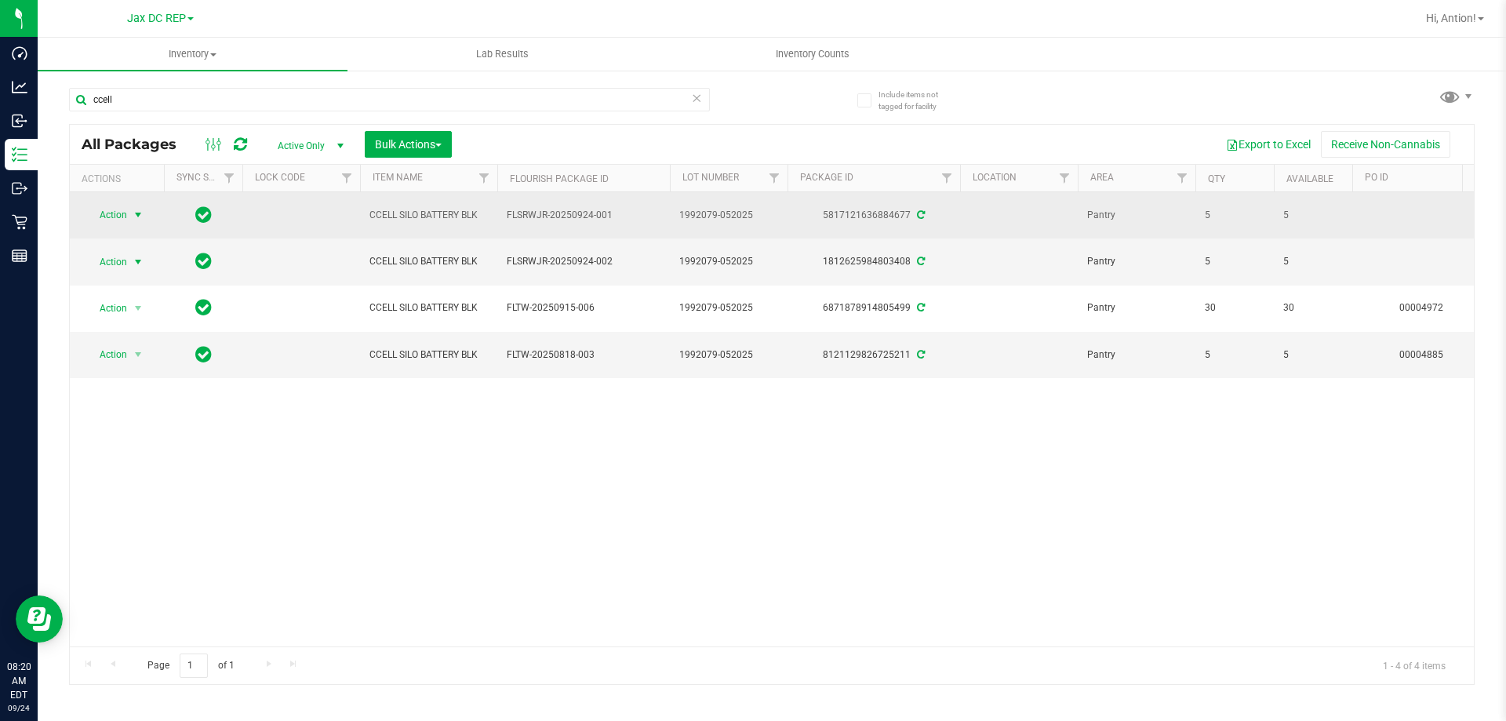
click at [137, 214] on span "select" at bounding box center [138, 215] width 13 height 13
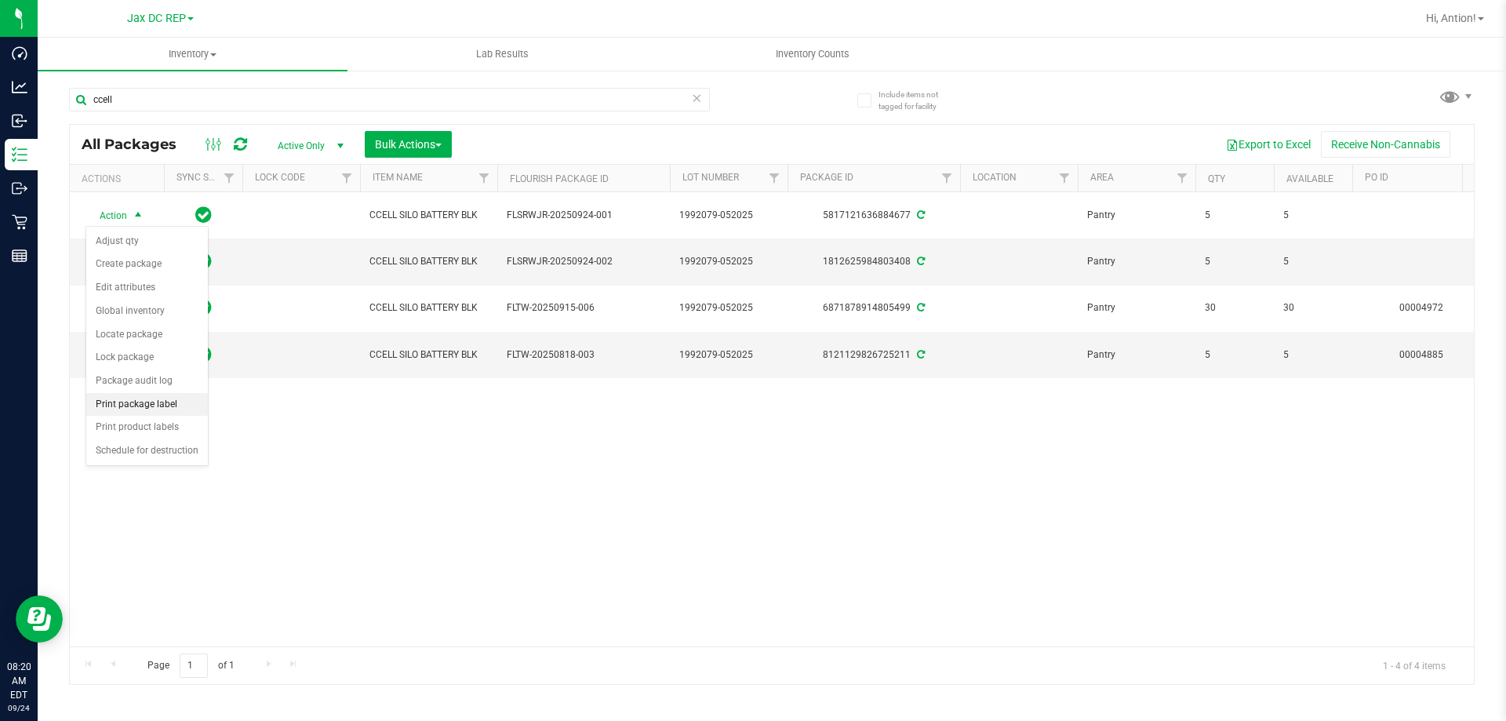
click at [159, 406] on li "Print package label" at bounding box center [147, 405] width 122 height 24
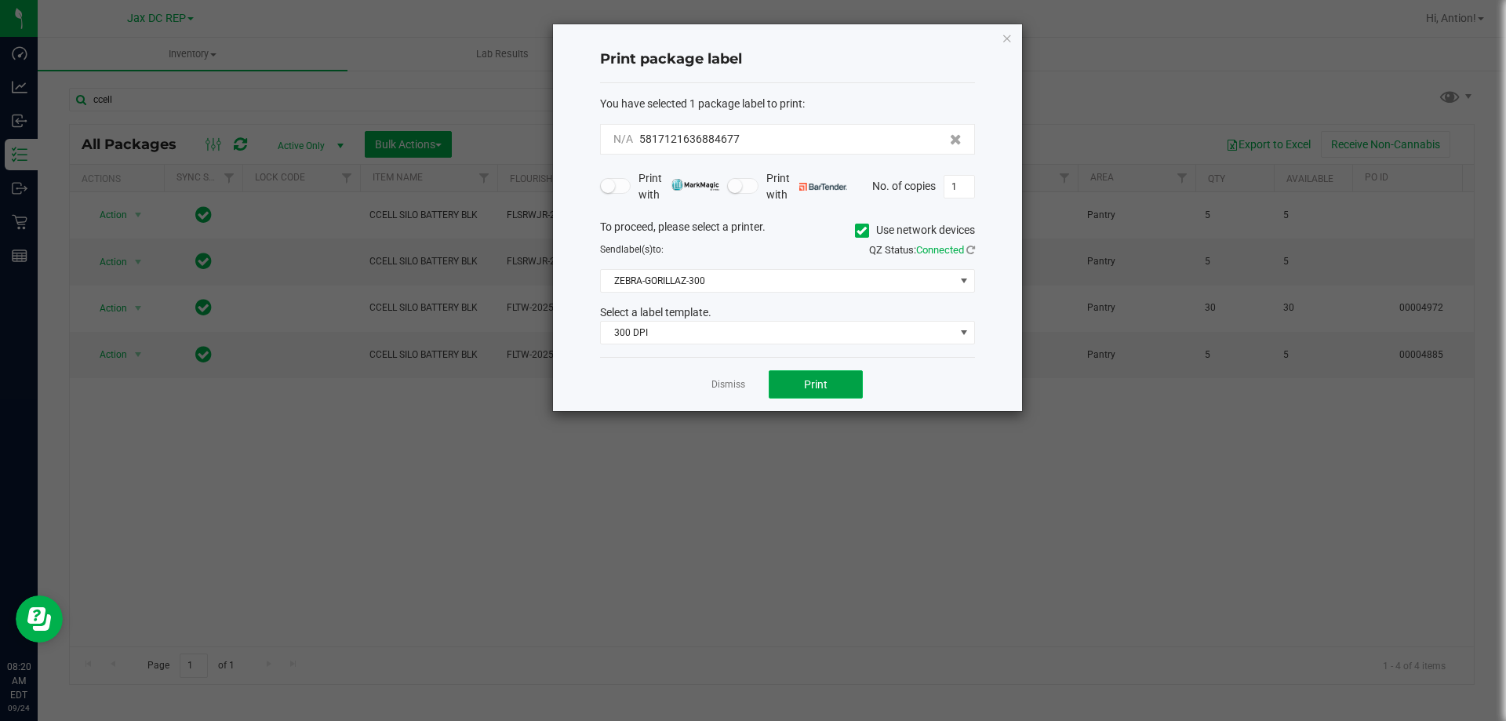
click at [779, 373] on button "Print" at bounding box center [816, 384] width 94 height 28
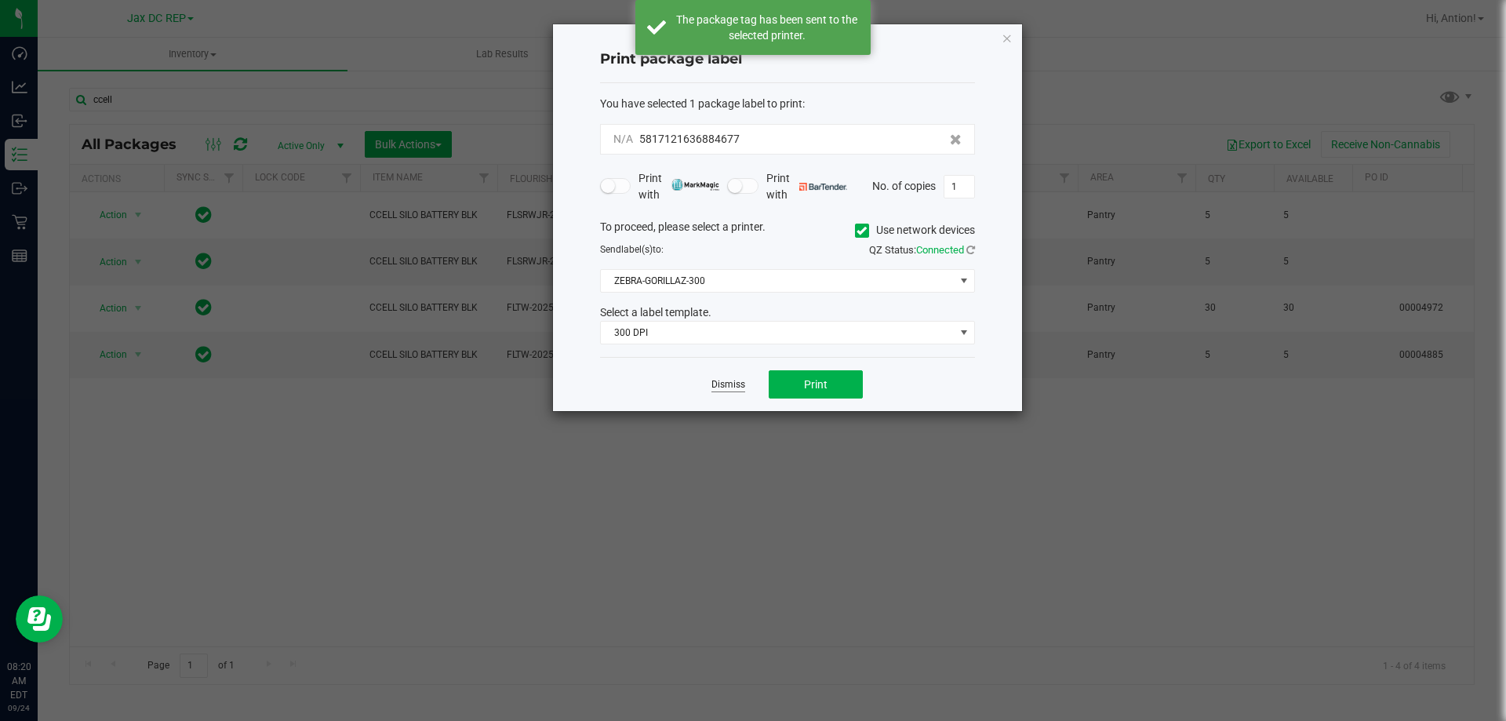
click at [736, 384] on link "Dismiss" at bounding box center [728, 384] width 34 height 13
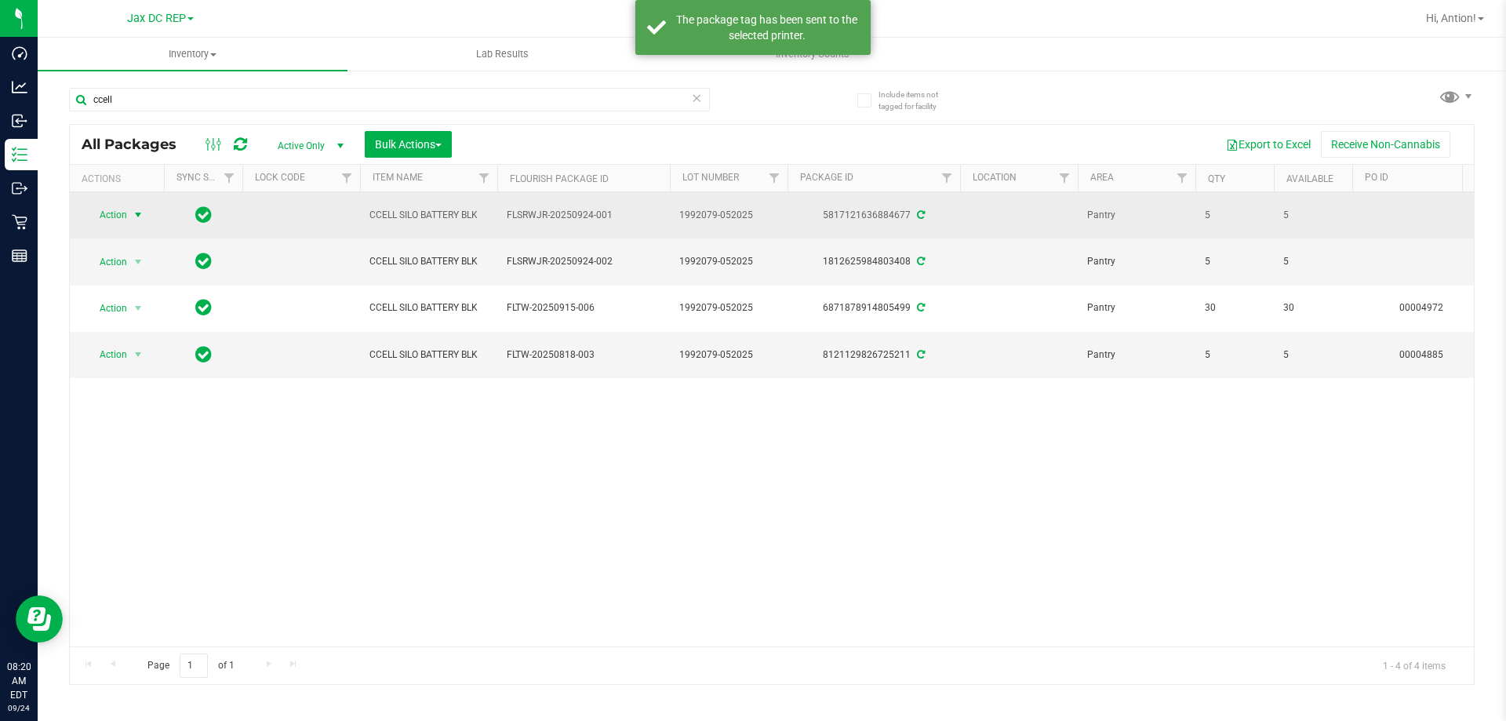
click at [141, 216] on span "select" at bounding box center [138, 215] width 13 height 13
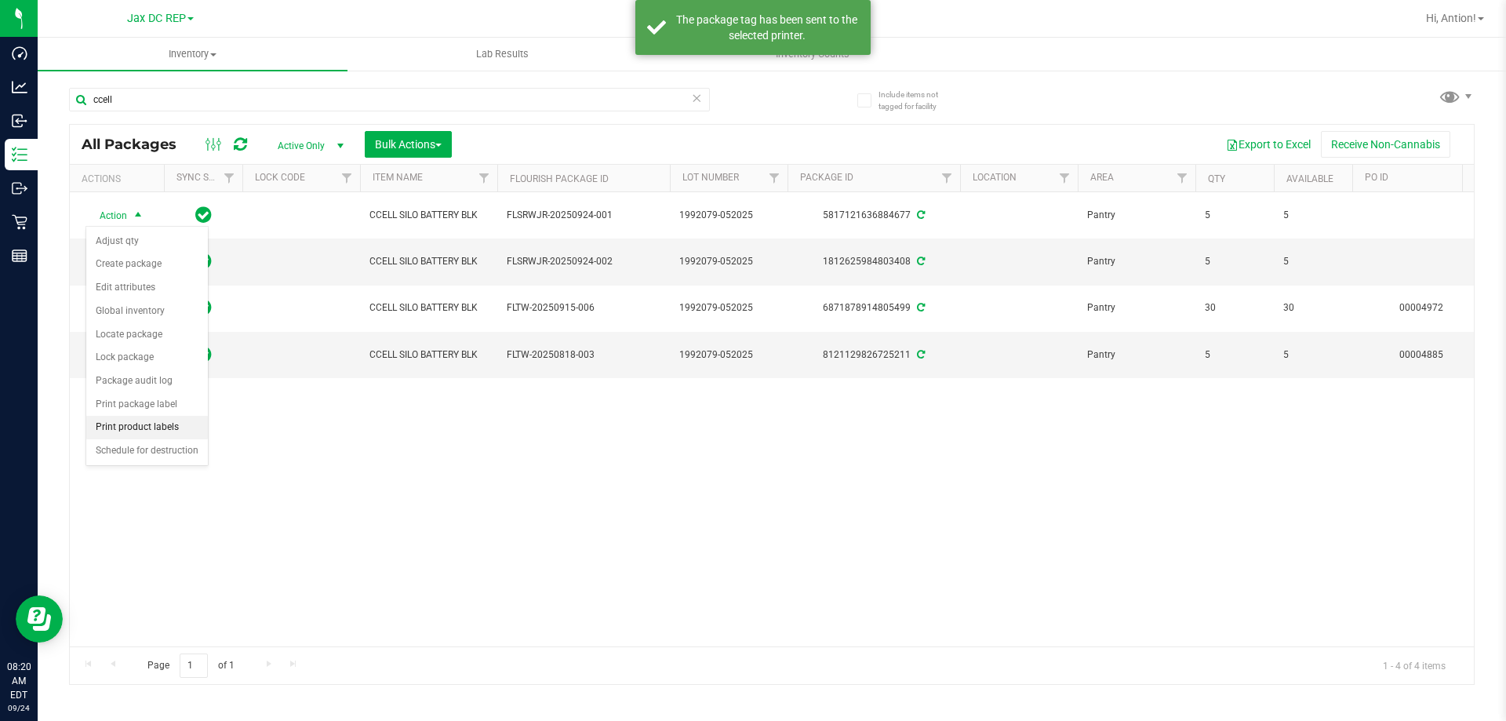
click at [158, 420] on li "Print product labels" at bounding box center [147, 428] width 122 height 24
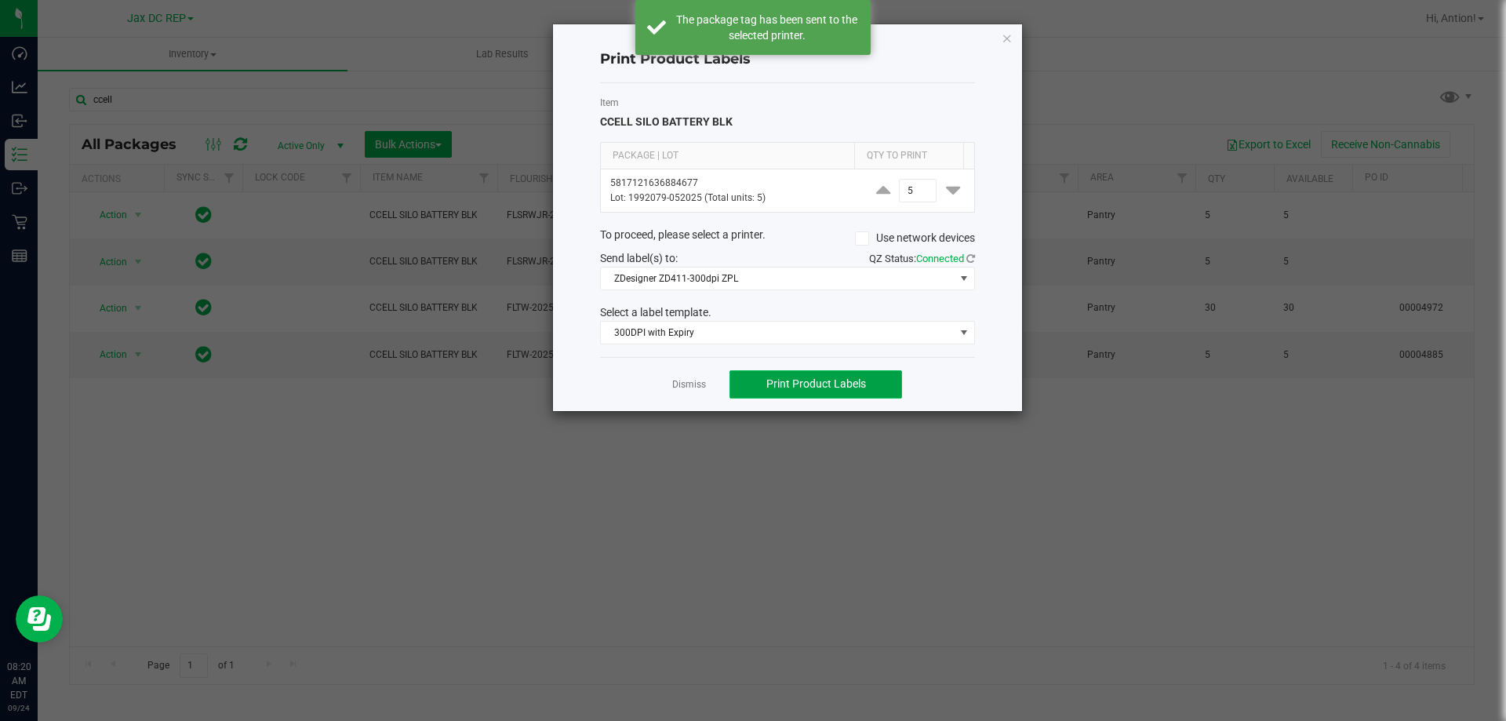
click at [817, 378] on span "Print Product Labels" at bounding box center [816, 383] width 100 height 13
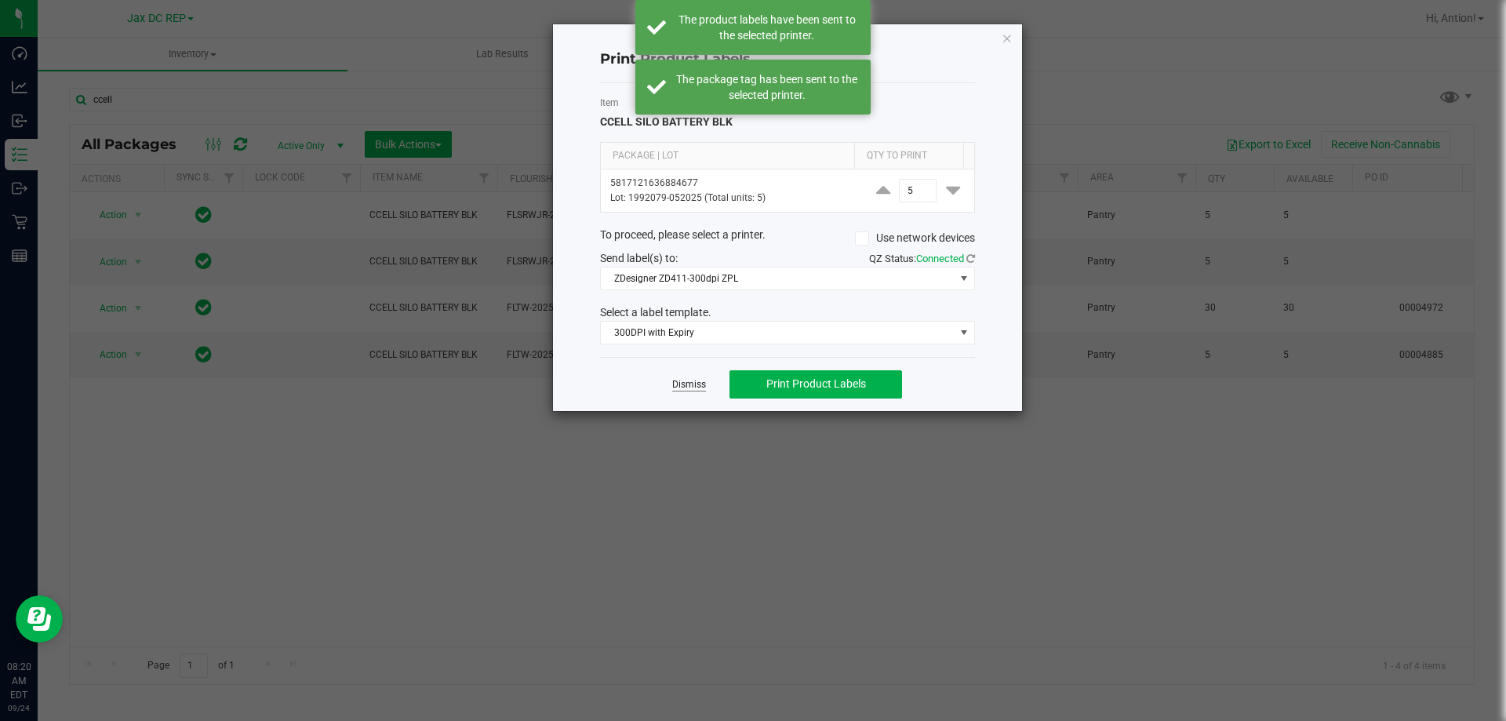
click at [699, 380] on link "Dismiss" at bounding box center [689, 384] width 34 height 13
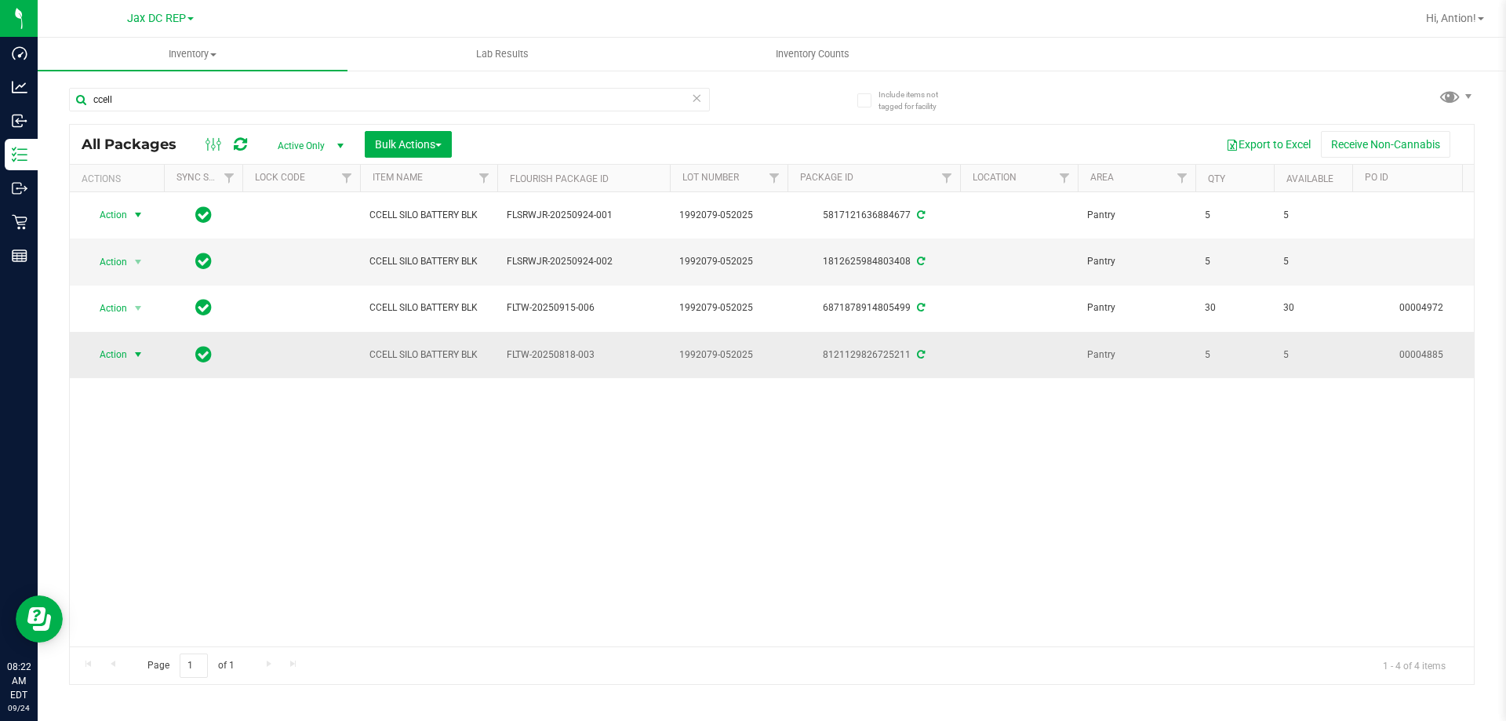
click at [137, 358] on span "select" at bounding box center [138, 354] width 13 height 13
click at [147, 552] on li "Print package label" at bounding box center [147, 545] width 122 height 24
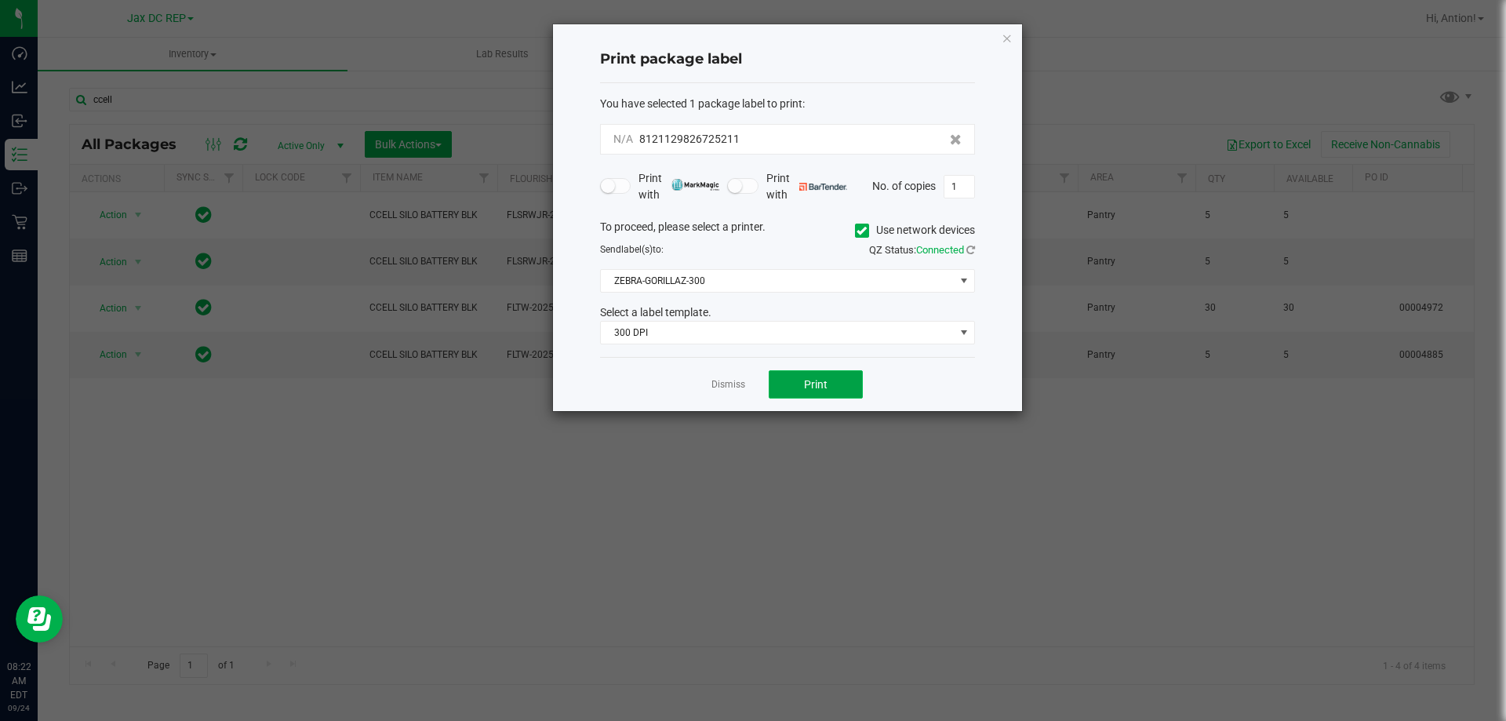
click at [795, 380] on button "Print" at bounding box center [816, 384] width 94 height 28
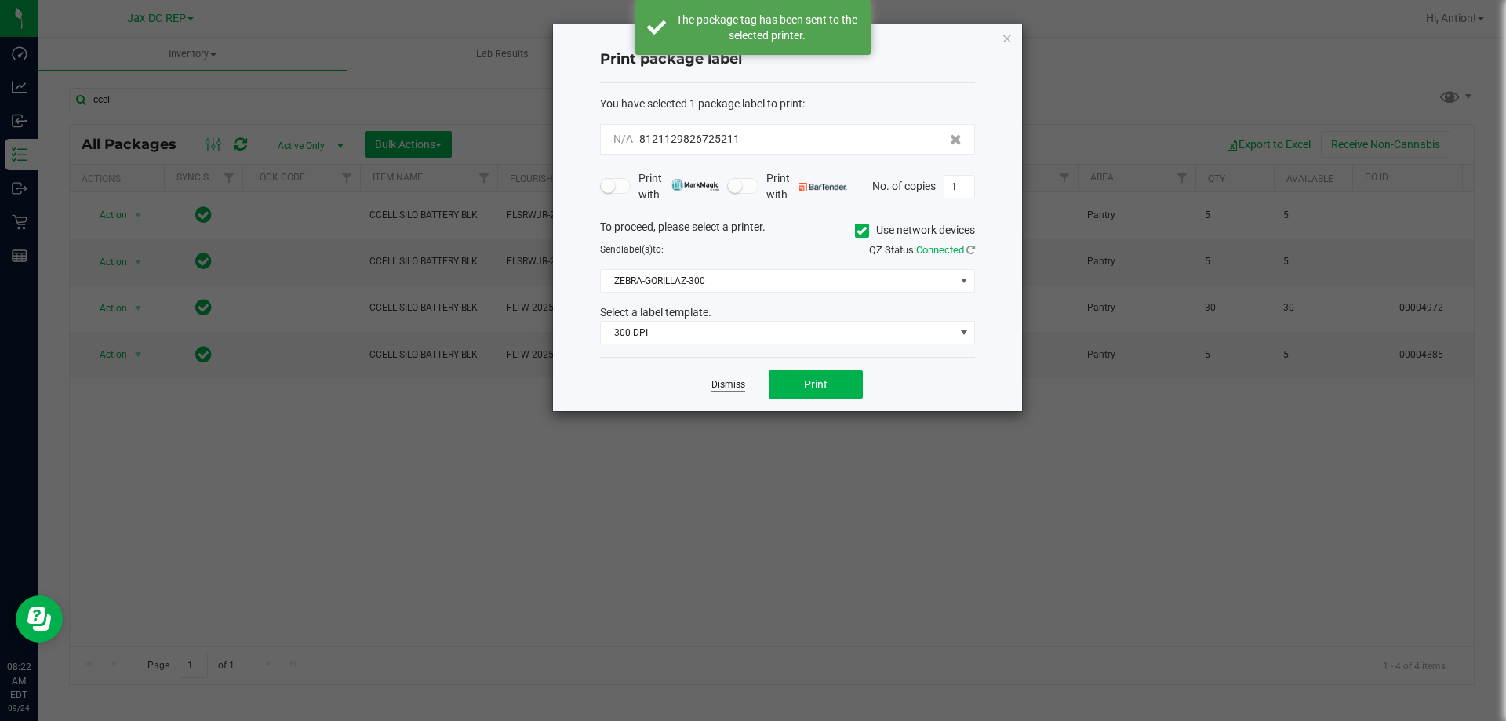
click at [738, 380] on link "Dismiss" at bounding box center [728, 384] width 34 height 13
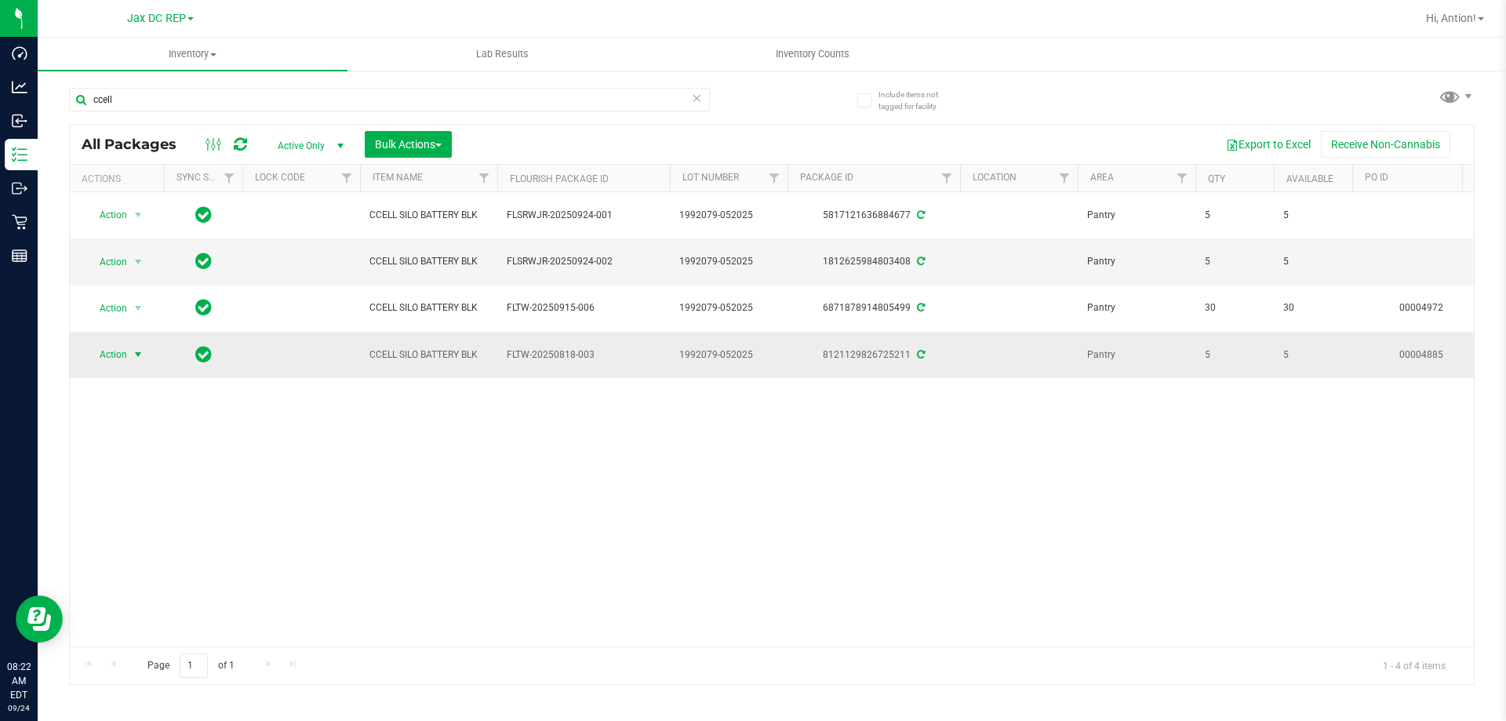
click at [129, 355] on span "select" at bounding box center [139, 355] width 20 height 22
click at [147, 566] on li "Print product labels" at bounding box center [147, 568] width 122 height 24
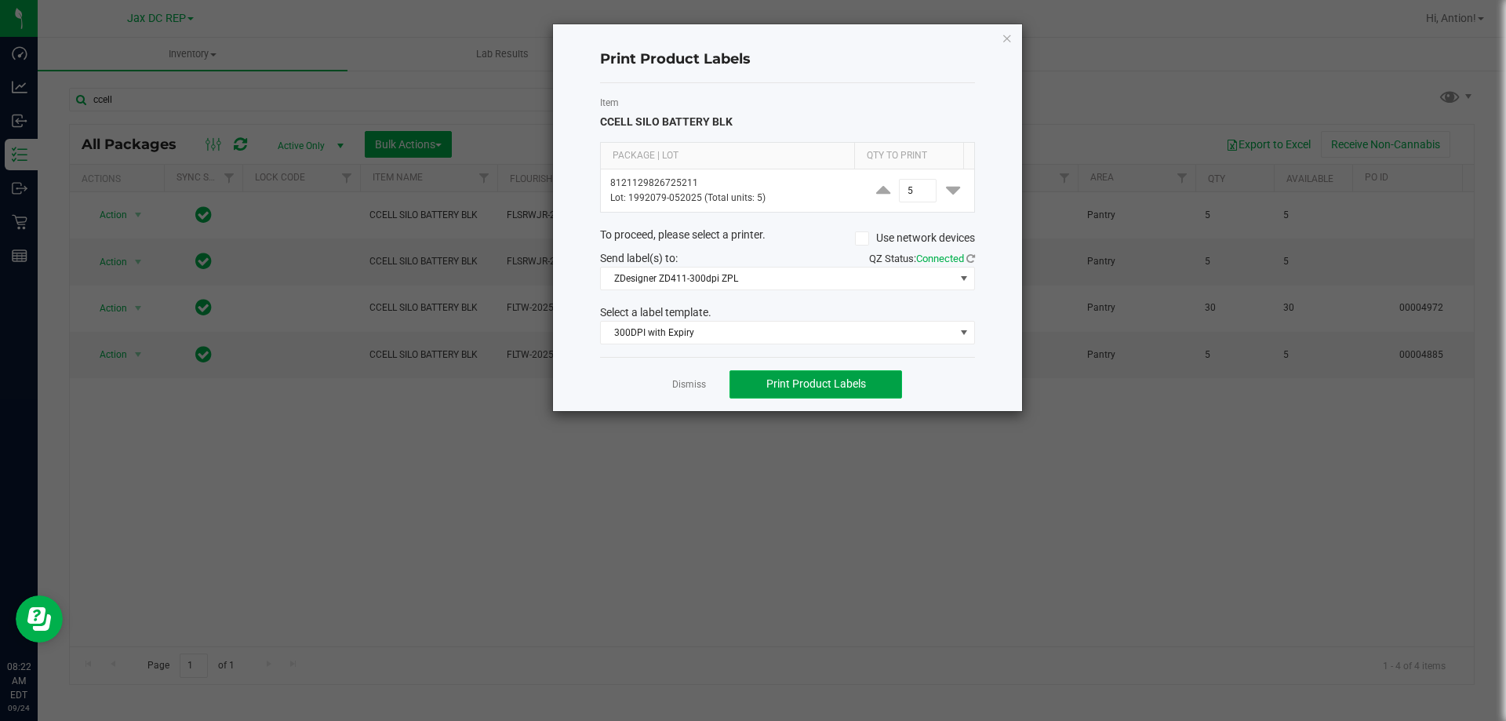
click at [853, 385] on span "Print Product Labels" at bounding box center [816, 383] width 100 height 13
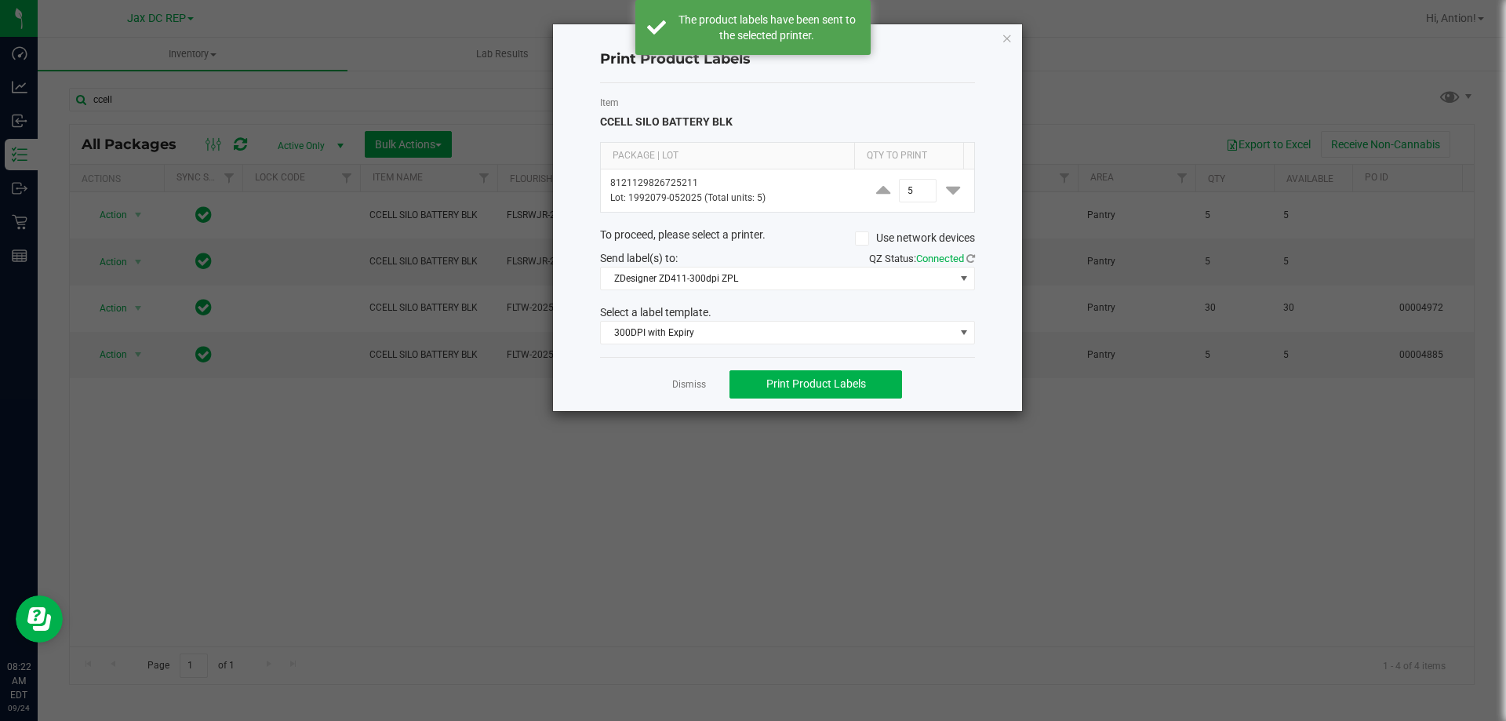
click at [689, 379] on link "Dismiss" at bounding box center [689, 384] width 34 height 13
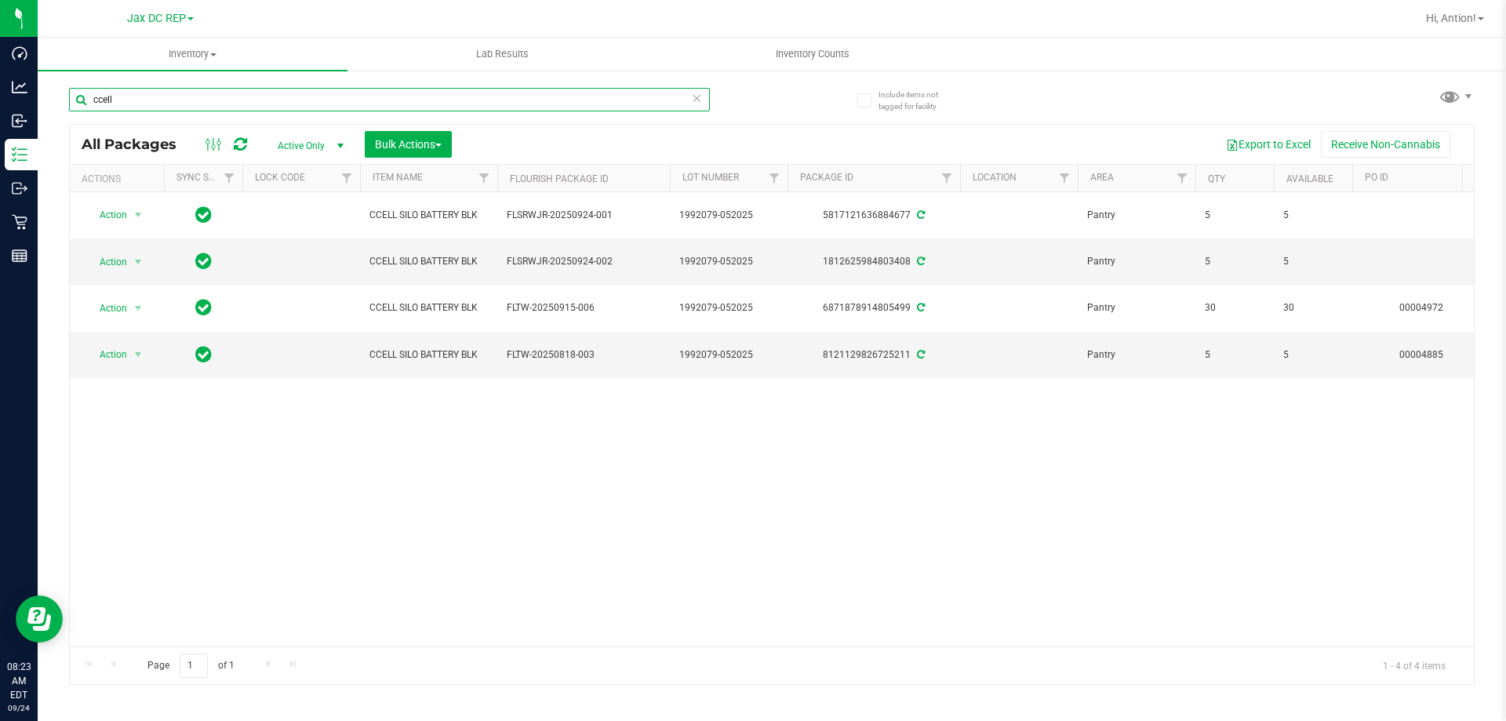
drag, startPoint x: 166, startPoint y: 96, endPoint x: 74, endPoint y: 97, distance: 91.8
click at [74, 97] on input "ccell" at bounding box center [389, 100] width 641 height 24
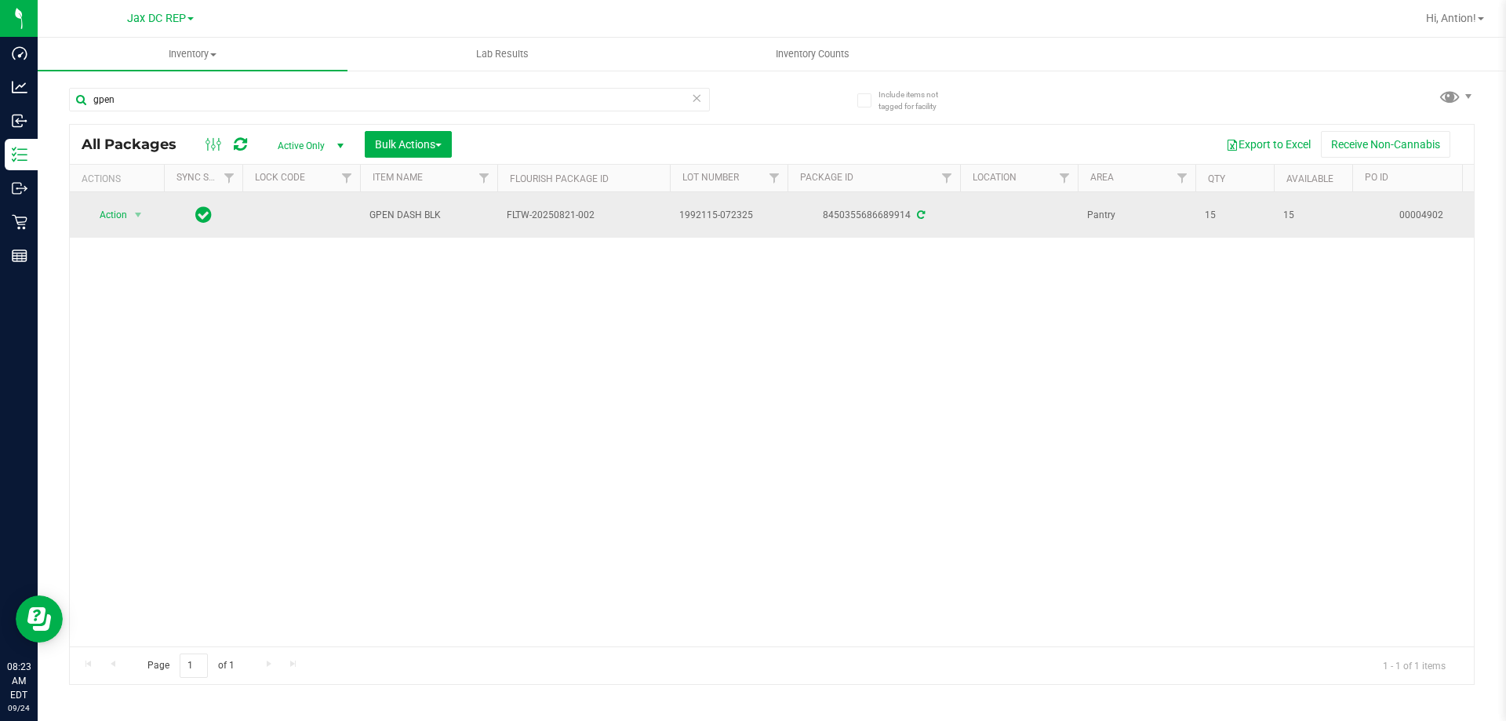
drag, startPoint x: 451, startPoint y: 215, endPoint x: 368, endPoint y: 216, distance: 83.1
click at [368, 216] on td "GPEN DASH BLK" at bounding box center [428, 214] width 137 height 45
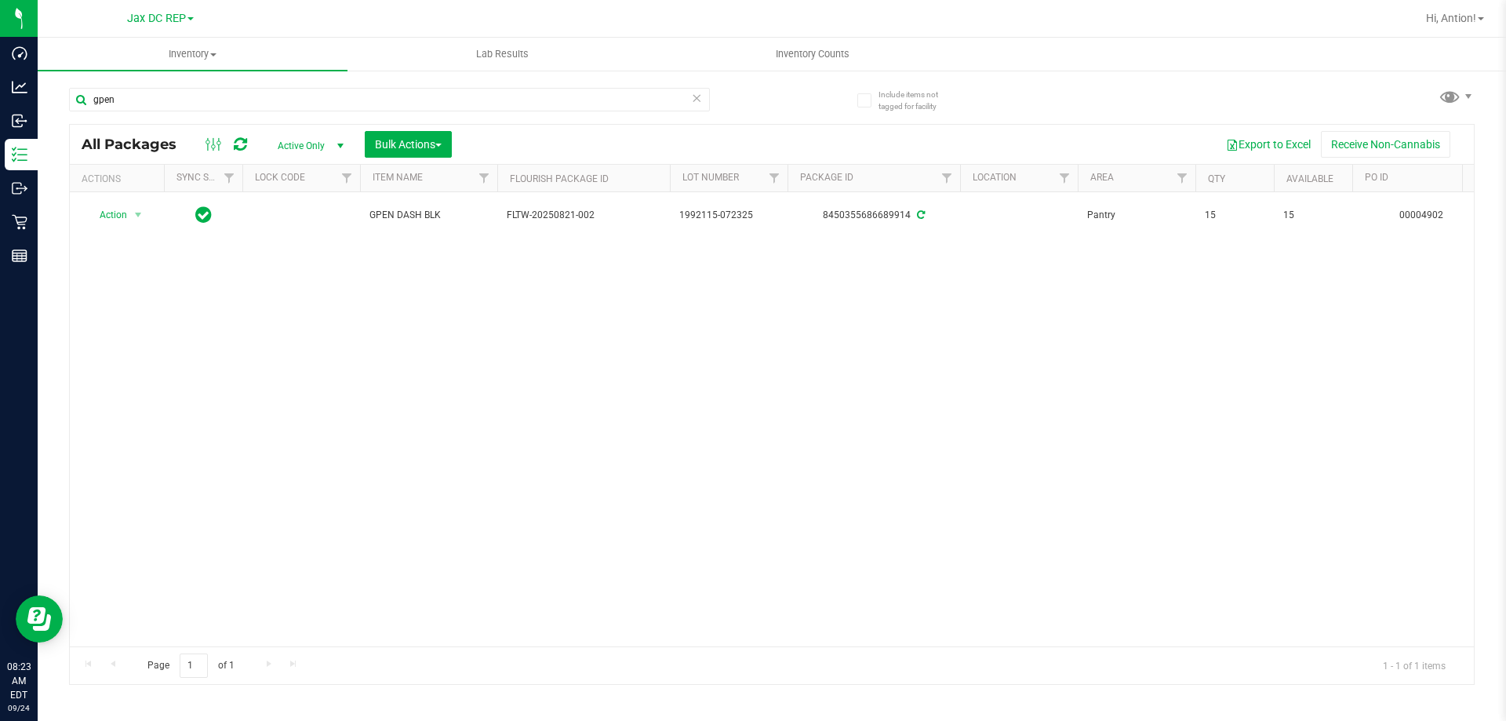
copy span "GPEN DASH BLK"
click at [105, 98] on input "gpen" at bounding box center [389, 100] width 641 height 24
paste input "GPEN DASH BLK"
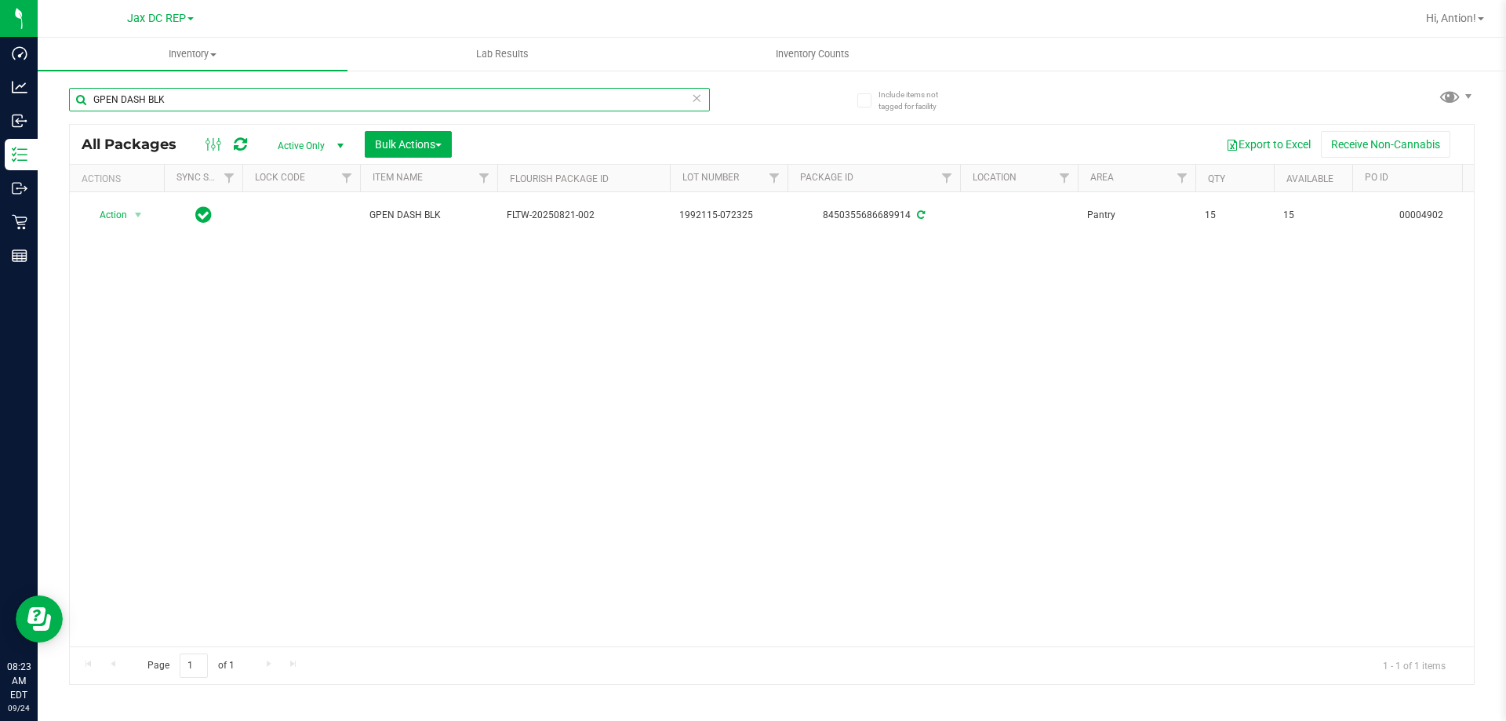
click at [95, 99] on input "GPEN DASH BLK" at bounding box center [389, 100] width 641 height 24
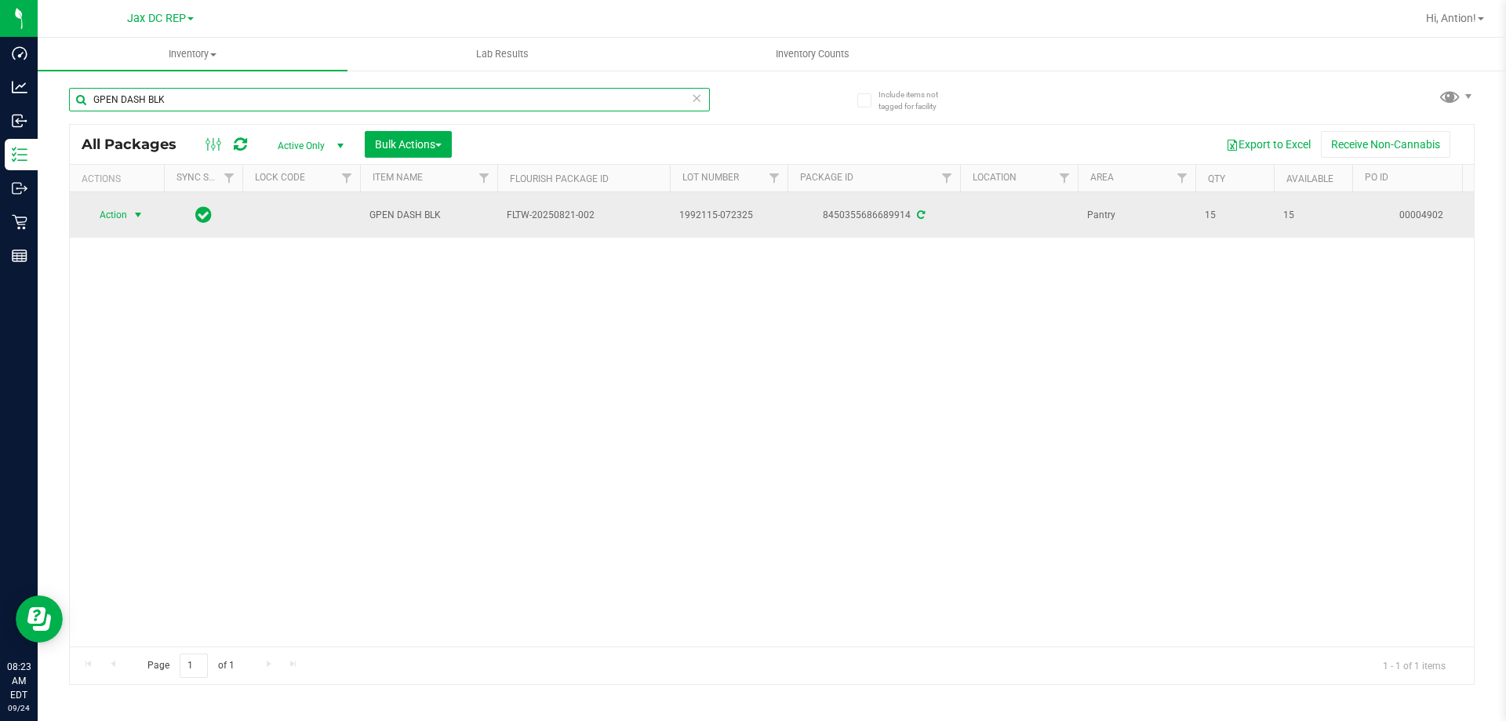
type input "GPEN DASH BLK"
click at [136, 212] on span "select" at bounding box center [138, 215] width 13 height 13
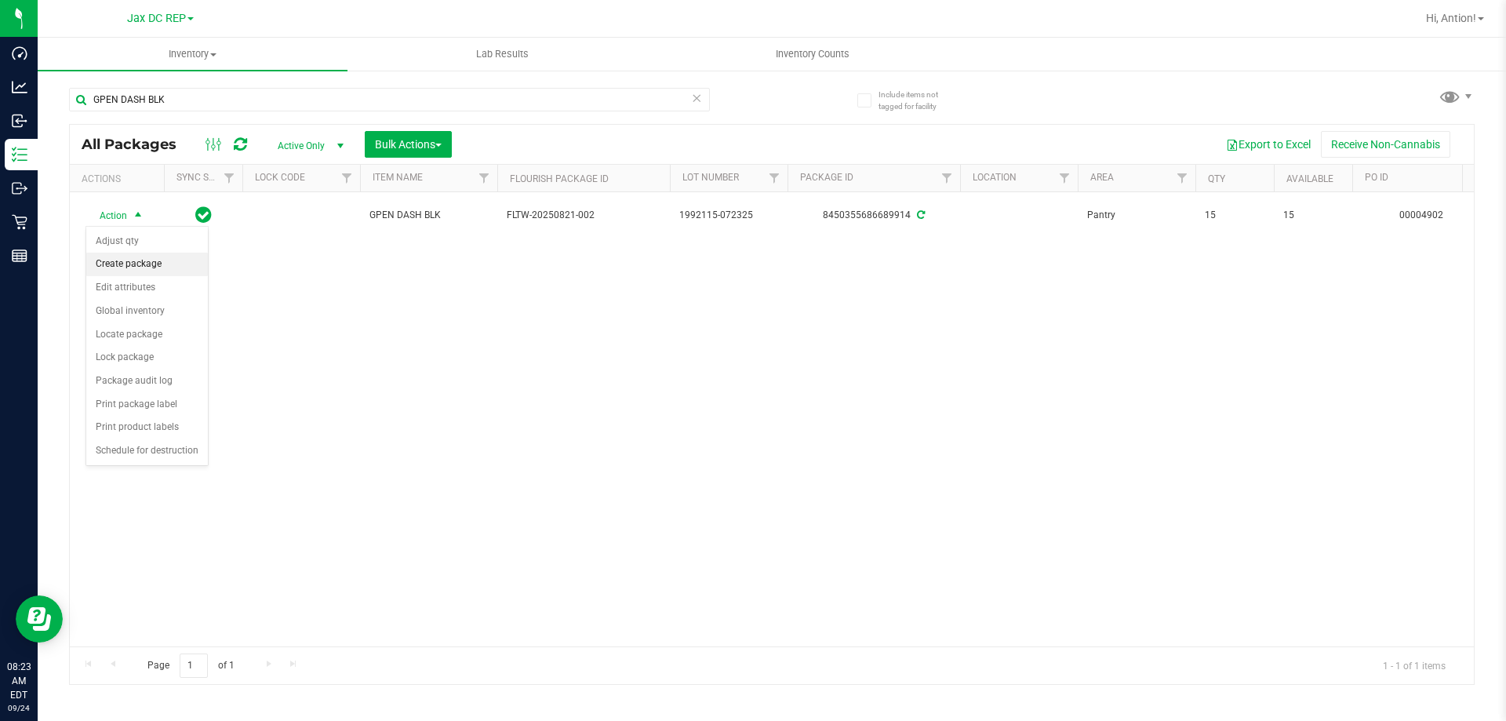
click at [151, 271] on li "Create package" at bounding box center [147, 265] width 122 height 24
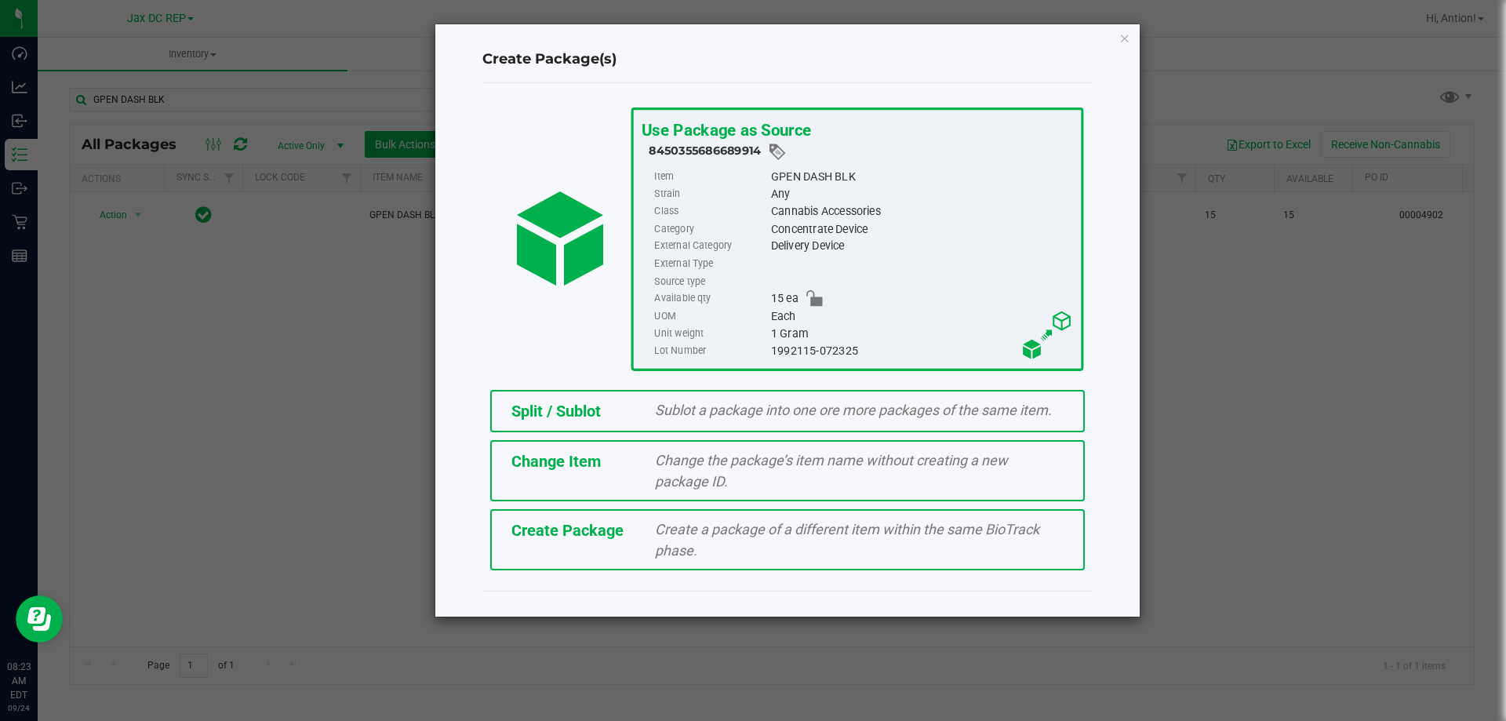
click at [690, 418] on span "Sublot a package into one ore more packages of the same item." at bounding box center [853, 410] width 397 height 16
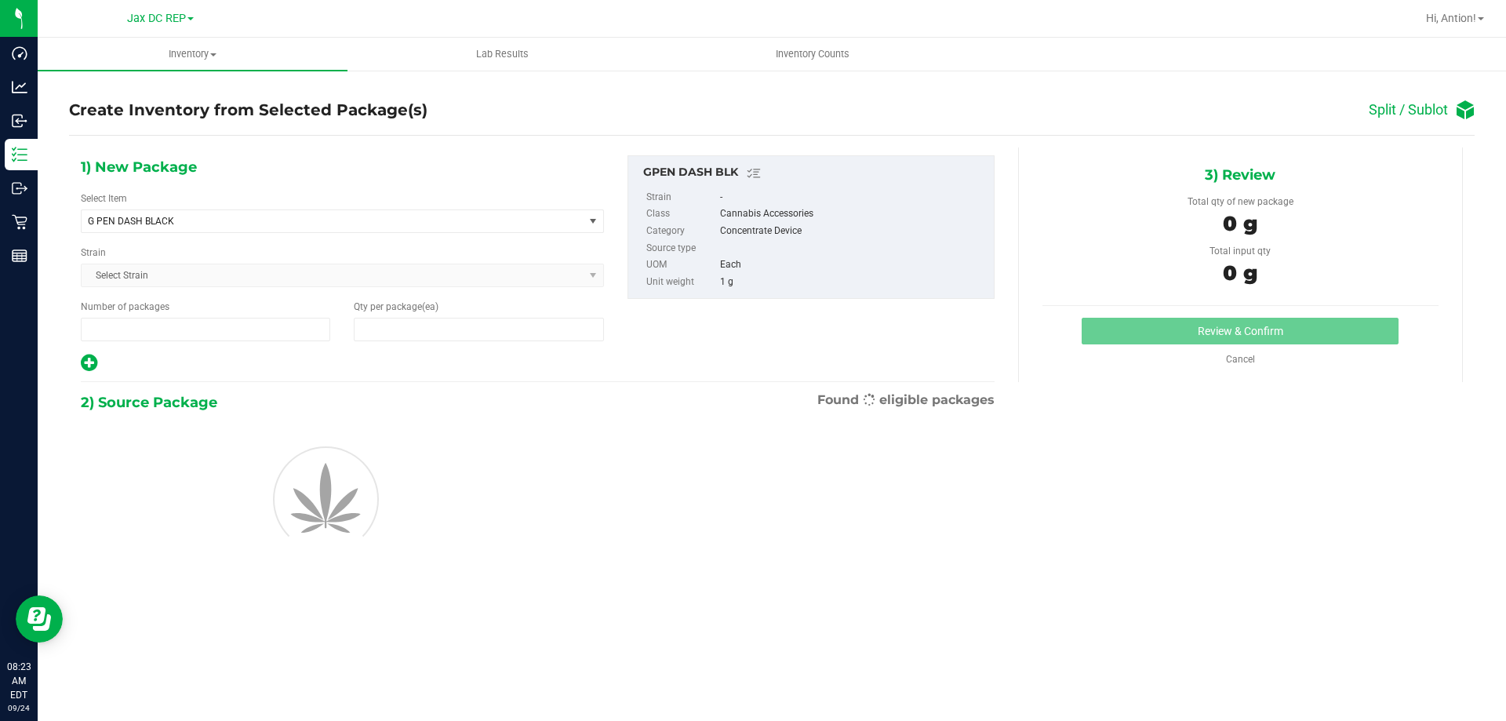
type input "1"
type input "0"
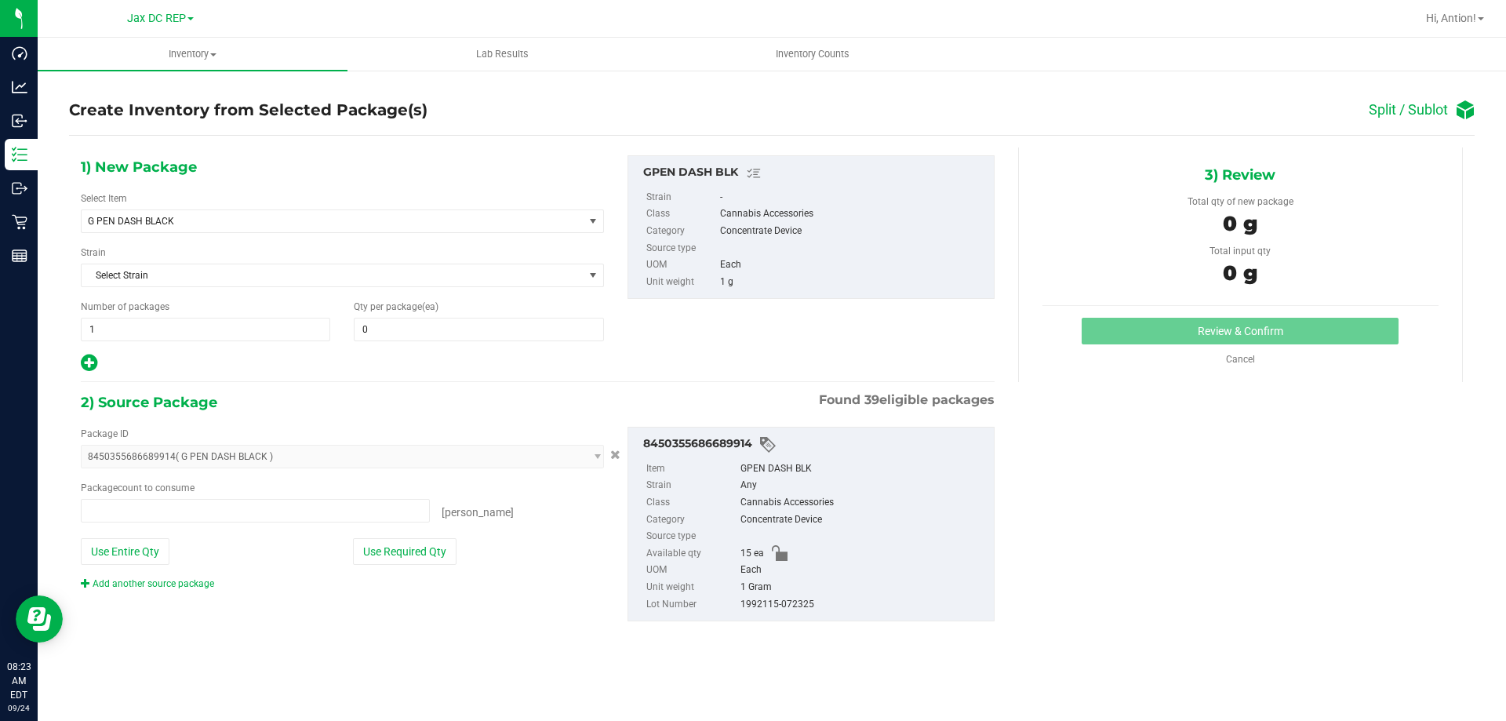
type input "0 ea"
click at [423, 337] on span at bounding box center [478, 330] width 249 height 24
type input "5"
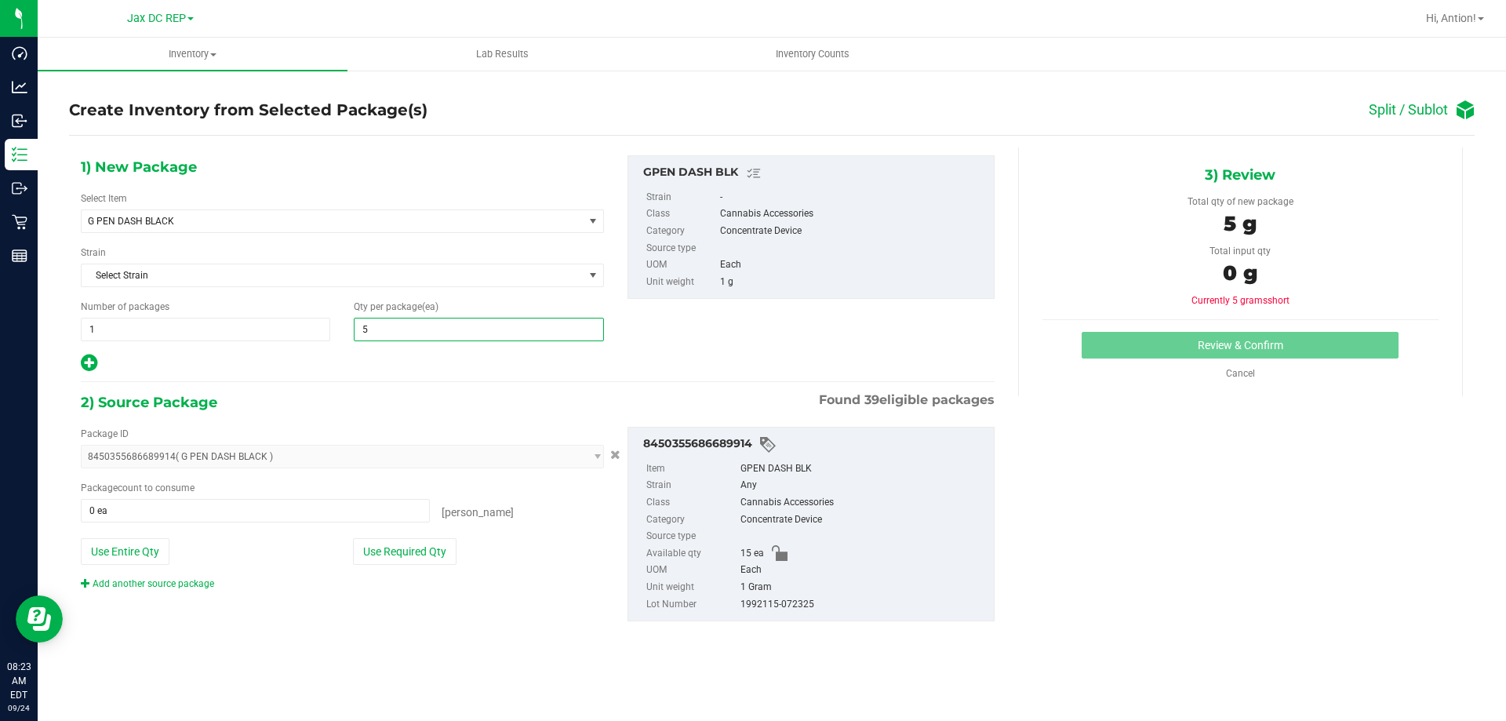
type input "5"
click at [332, 408] on div "2) Source Package Found 39 eligible packages" at bounding box center [538, 403] width 914 height 24
click at [404, 558] on button "Use Required Qty" at bounding box center [405, 551] width 104 height 27
type input "5 ea"
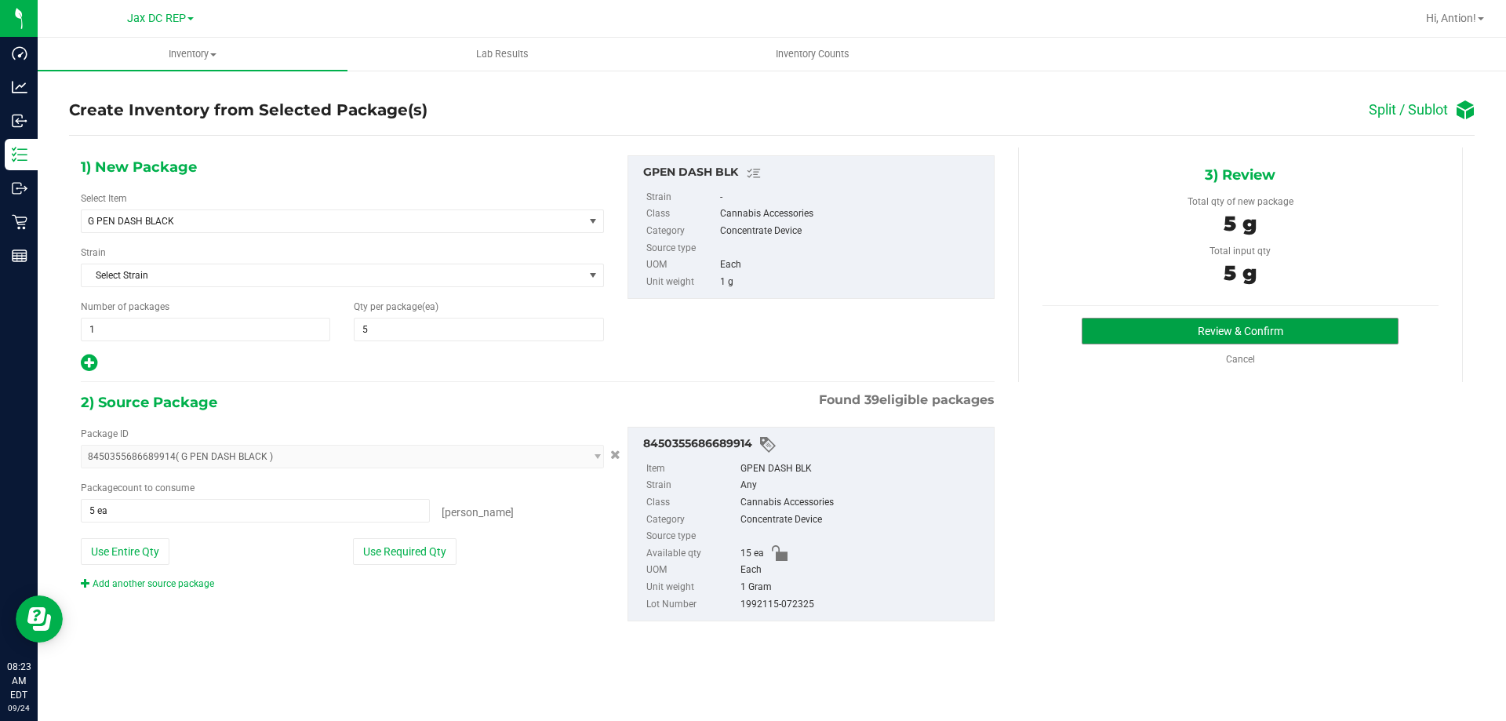
click at [1156, 344] on div "Review & Confirm Cancel" at bounding box center [1240, 342] width 396 height 49
click at [1174, 326] on button "Review & Confirm" at bounding box center [1240, 331] width 317 height 27
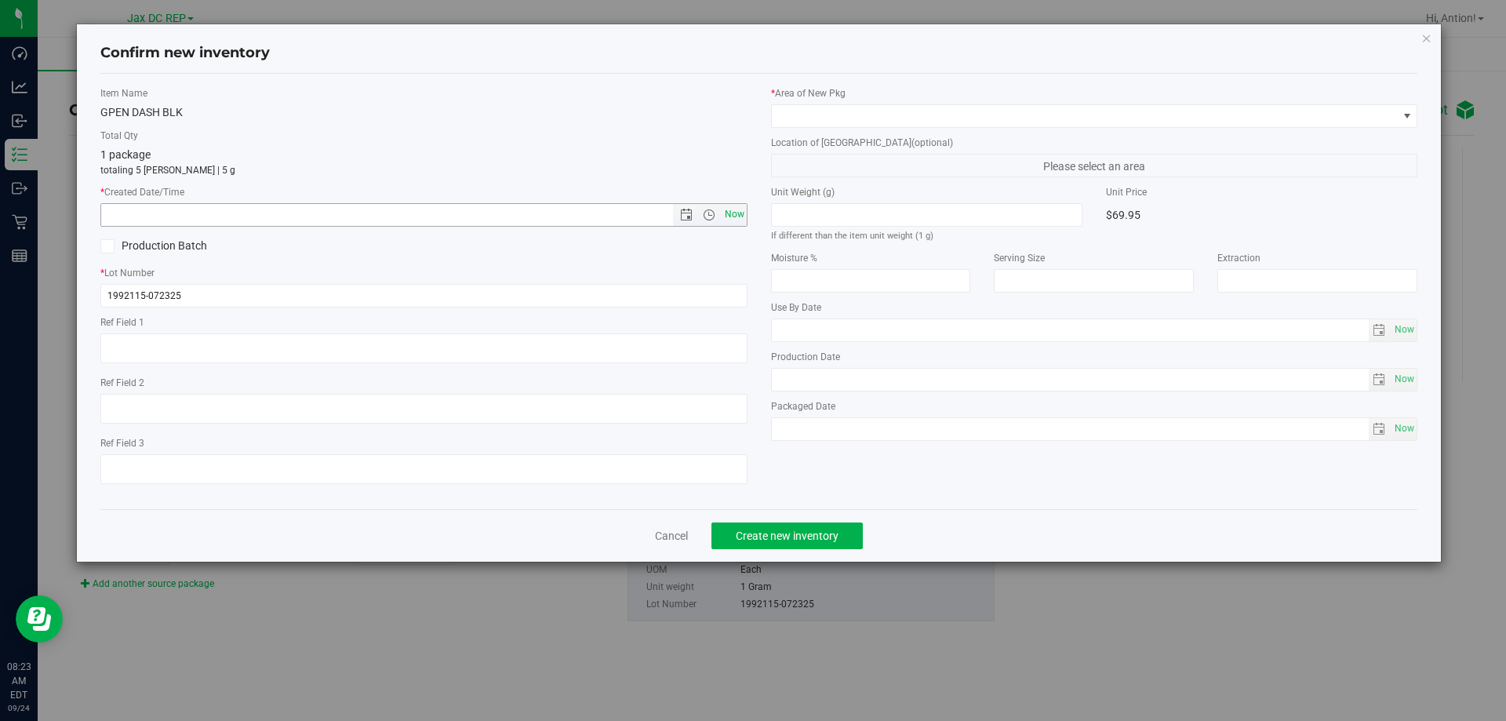
click at [737, 213] on span "Now" at bounding box center [734, 214] width 27 height 23
type input "[DATE] 8:23 AM"
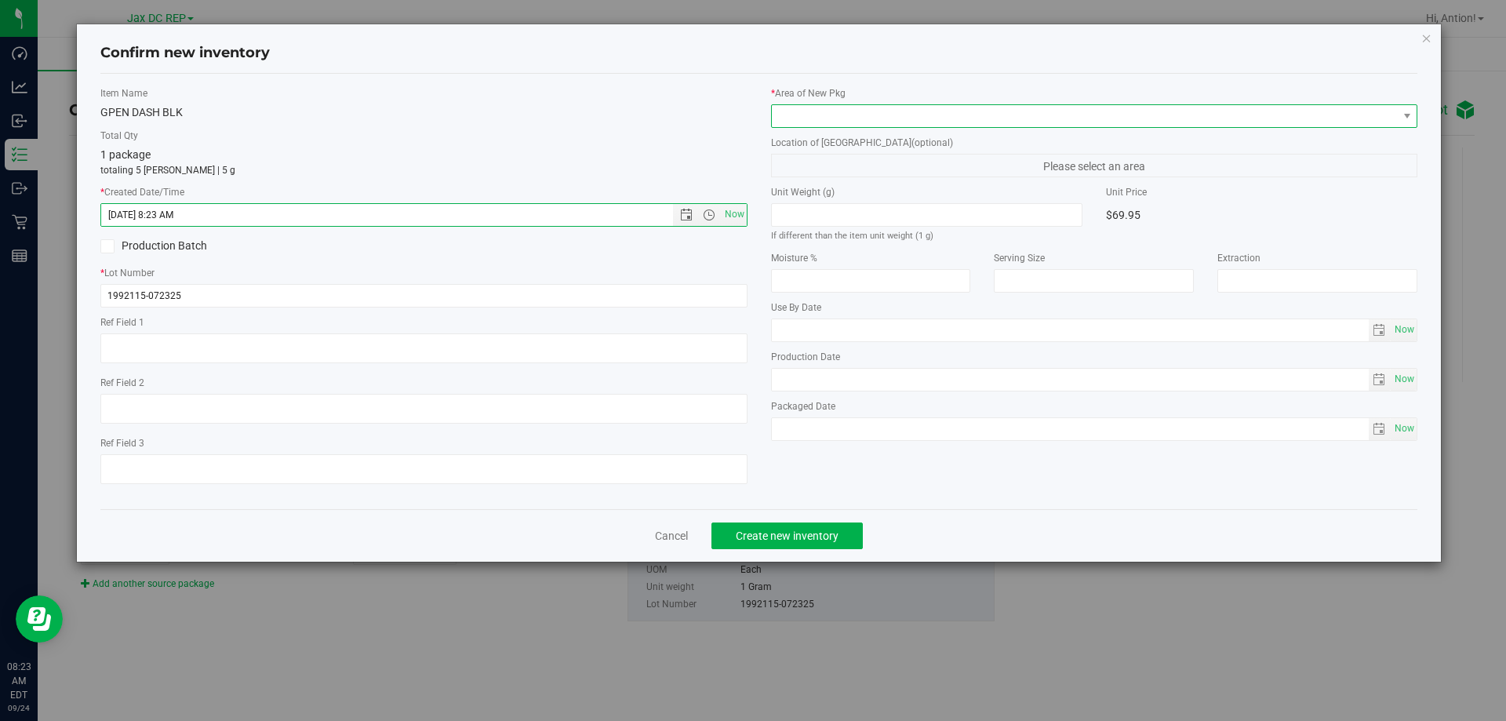
click at [875, 121] on span at bounding box center [1085, 116] width 626 height 22
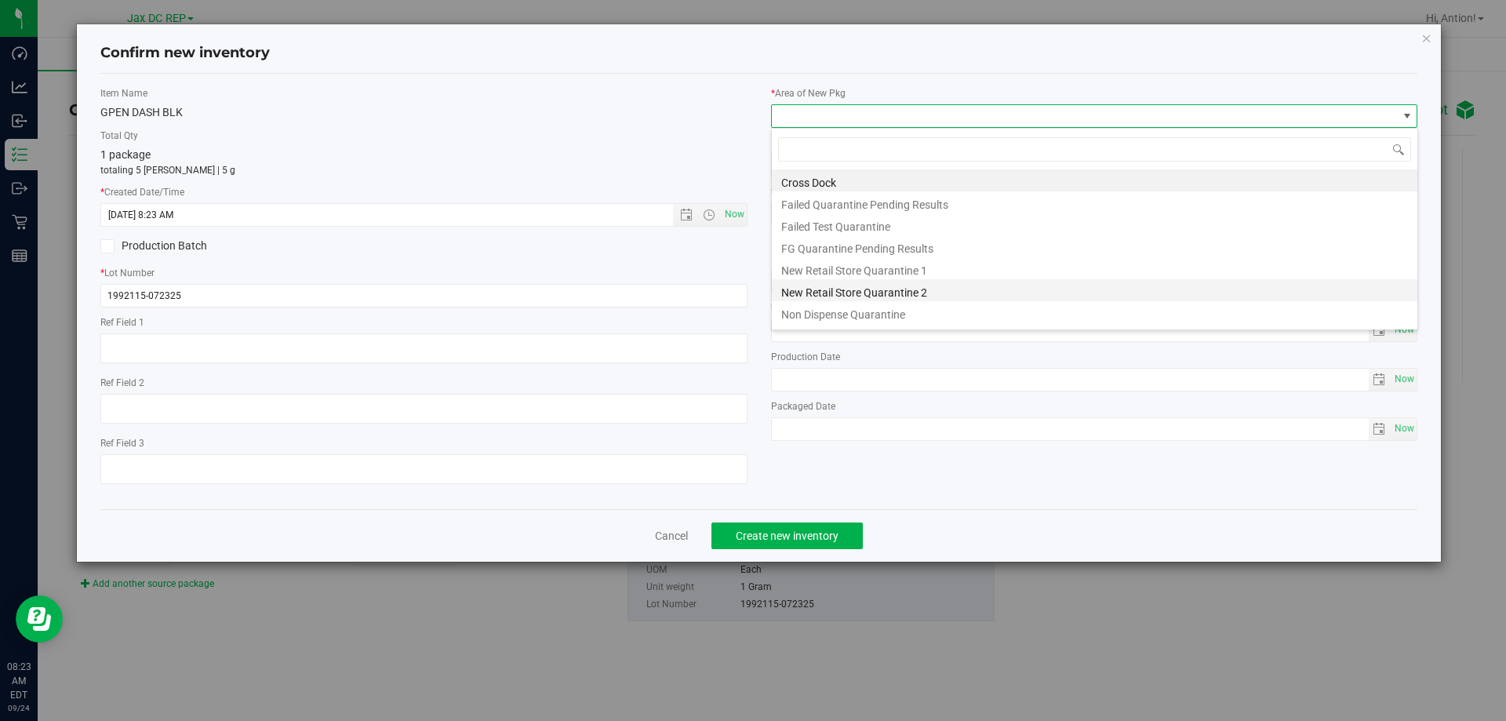
scroll to position [41, 0]
click at [827, 287] on li "Pantry" at bounding box center [1095, 293] width 646 height 22
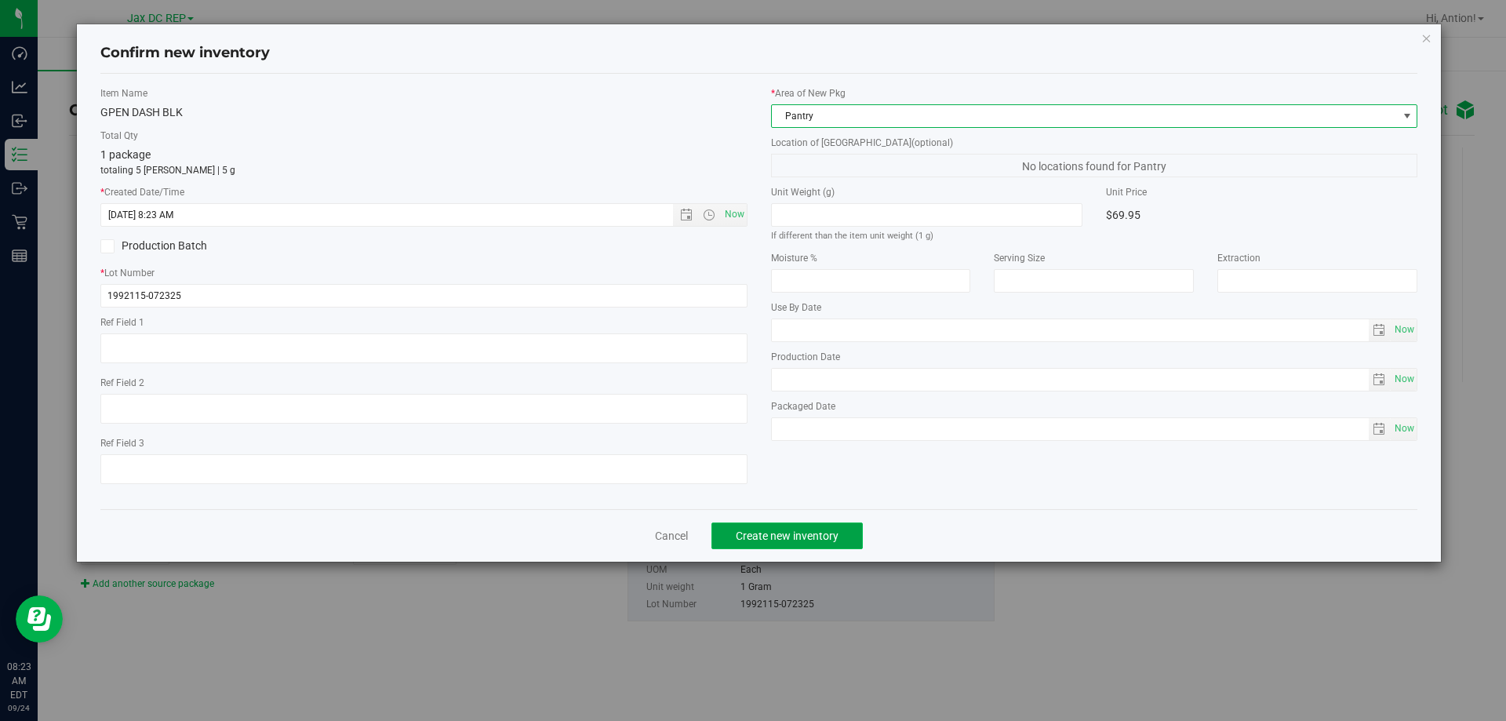
click at [791, 535] on span "Create new inventory" at bounding box center [787, 535] width 103 height 13
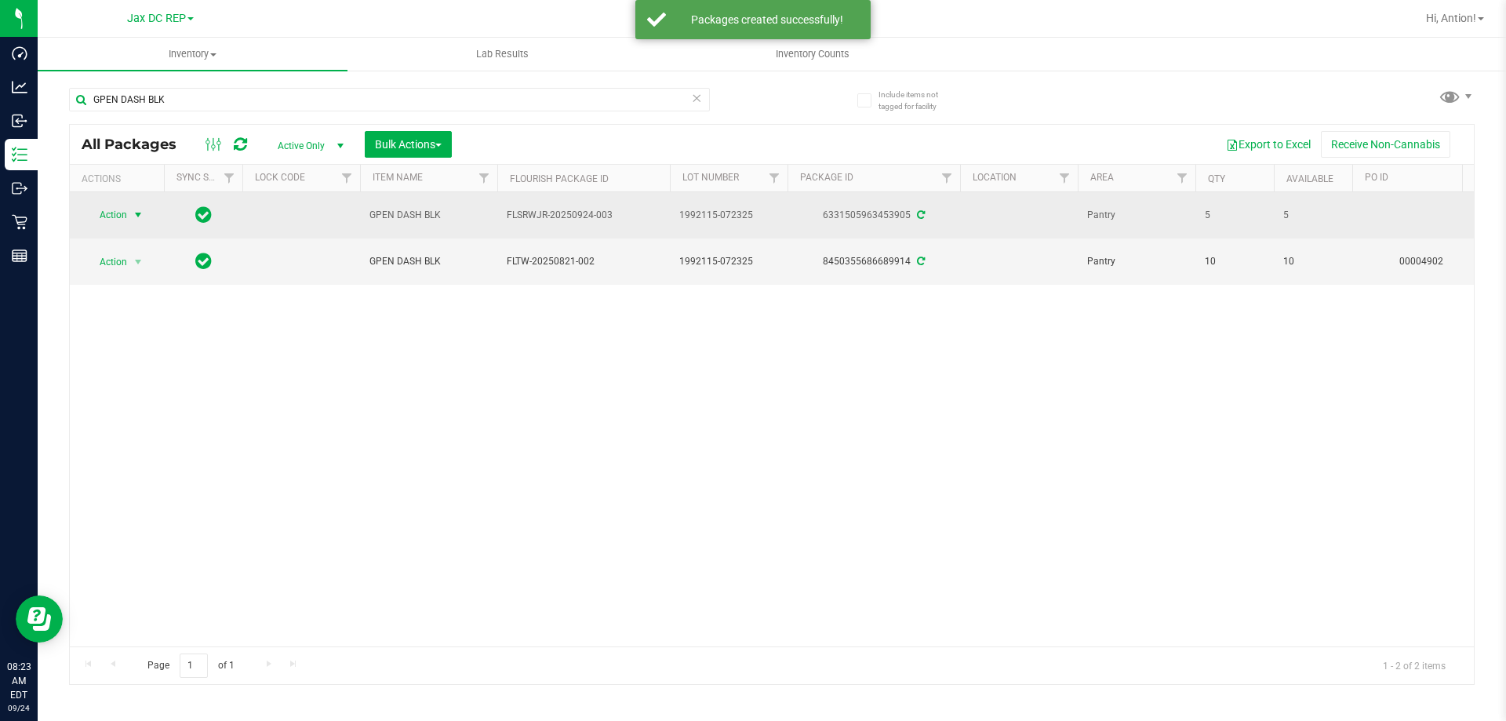
click at [141, 214] on span "select" at bounding box center [138, 215] width 13 height 13
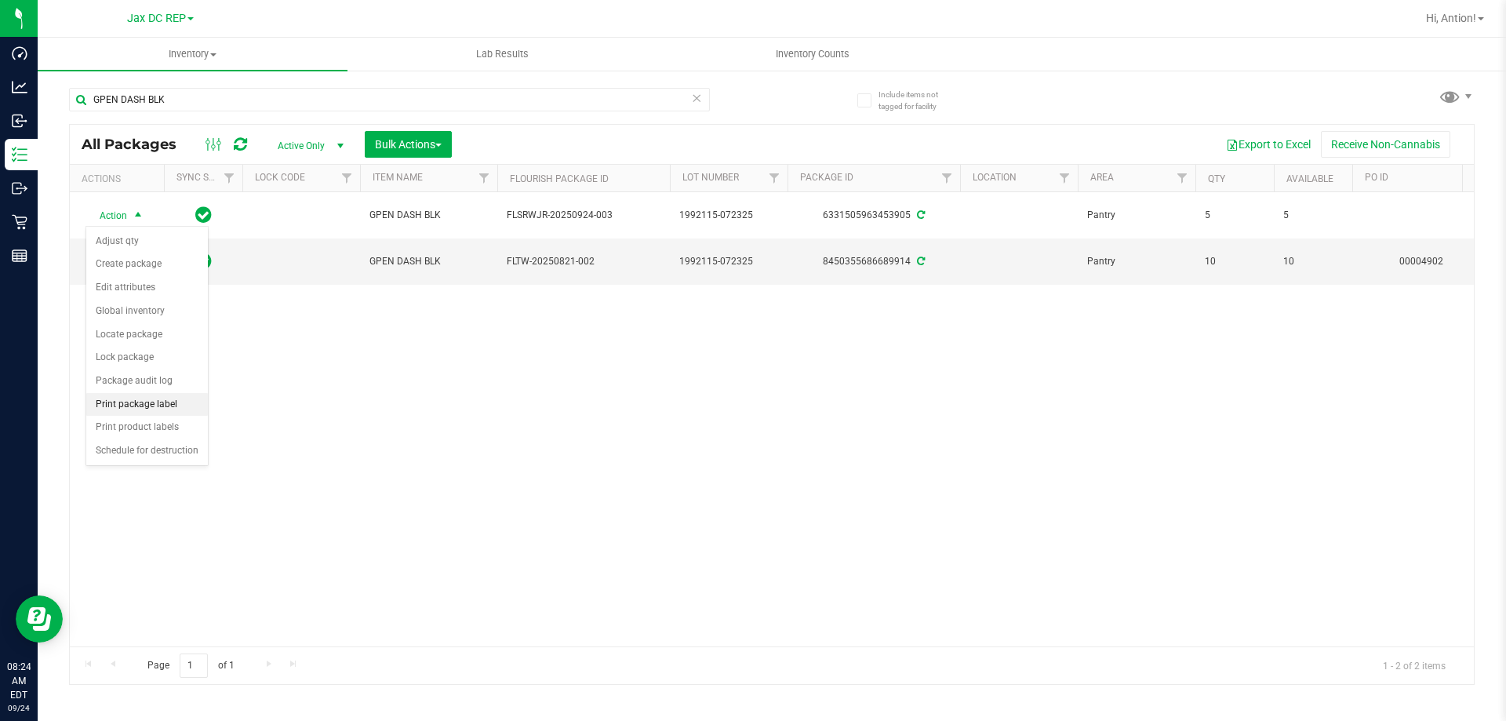
click at [140, 409] on li "Print package label" at bounding box center [147, 405] width 122 height 24
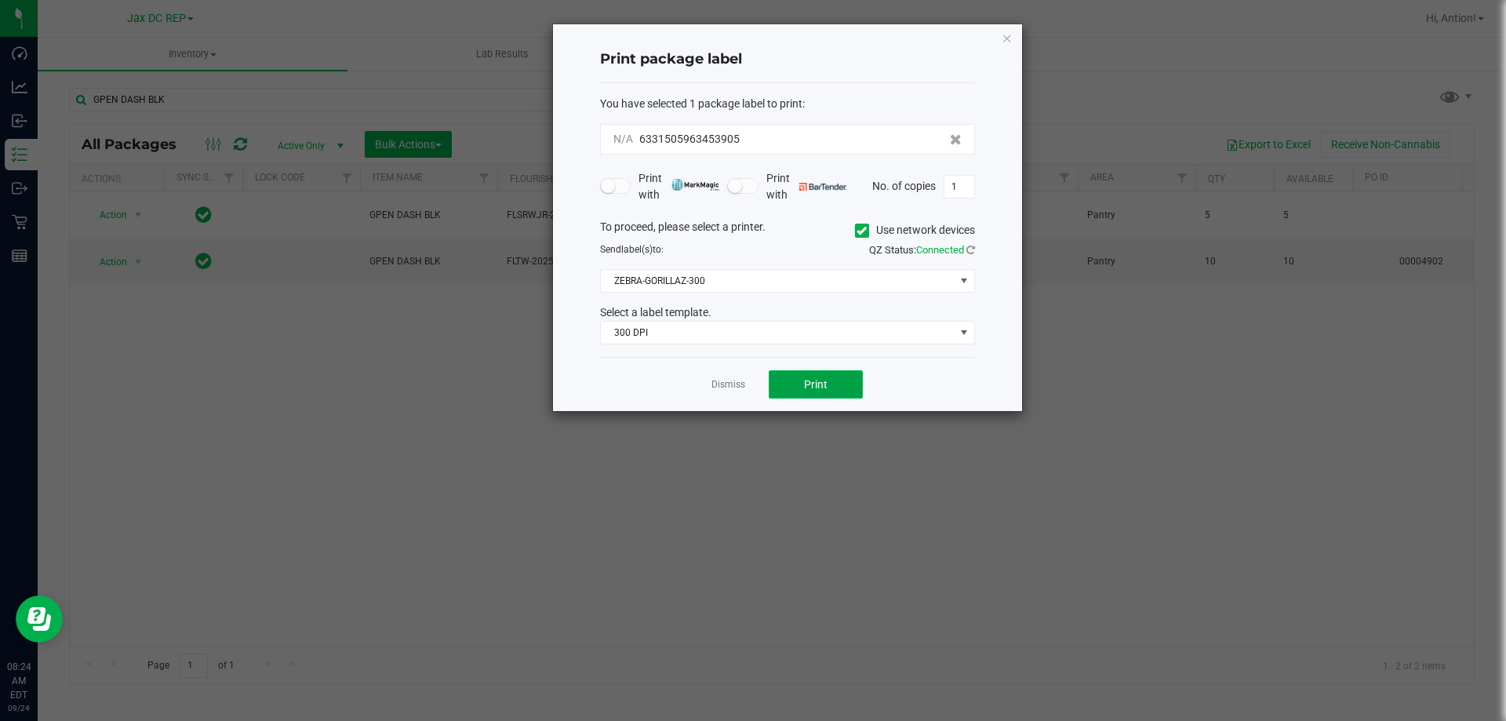
click at [822, 382] on span "Print" at bounding box center [816, 384] width 24 height 13
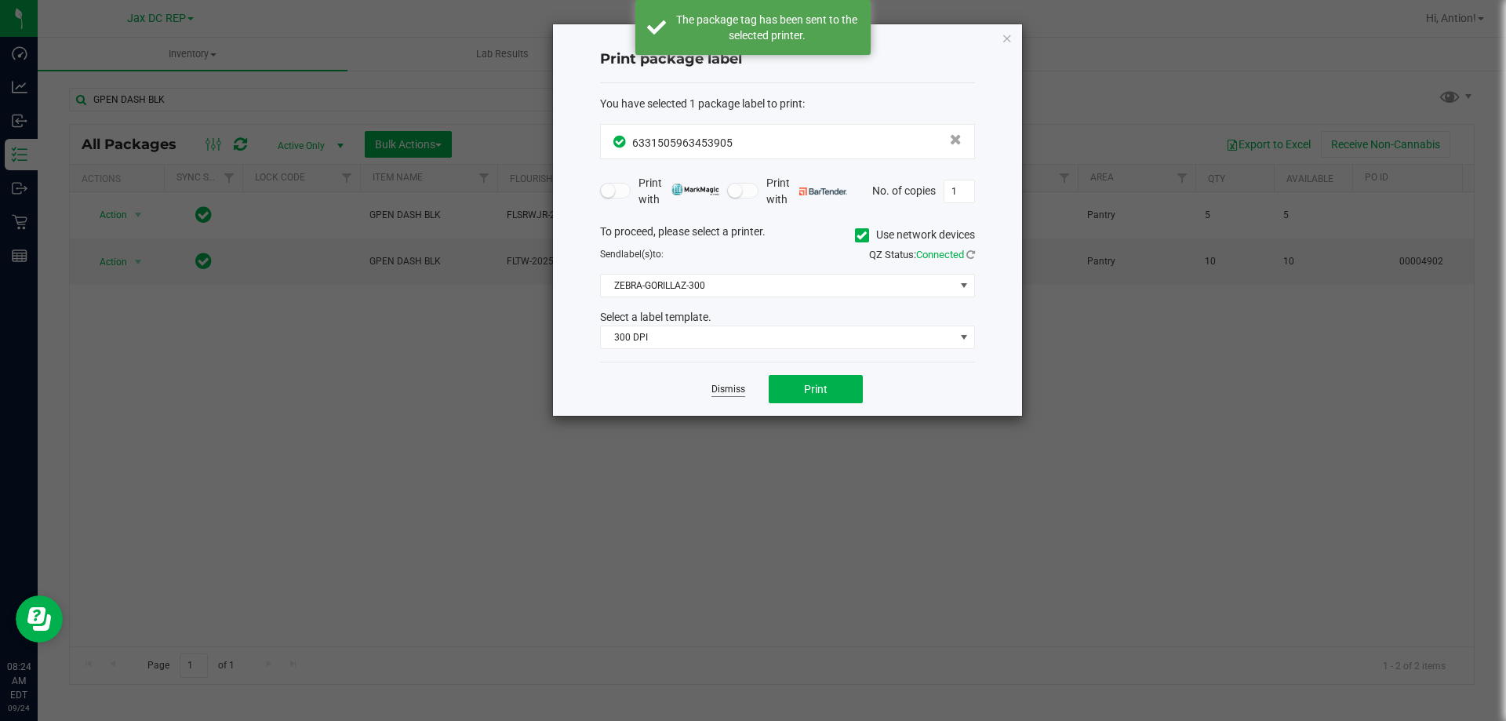
click at [735, 391] on link "Dismiss" at bounding box center [728, 389] width 34 height 13
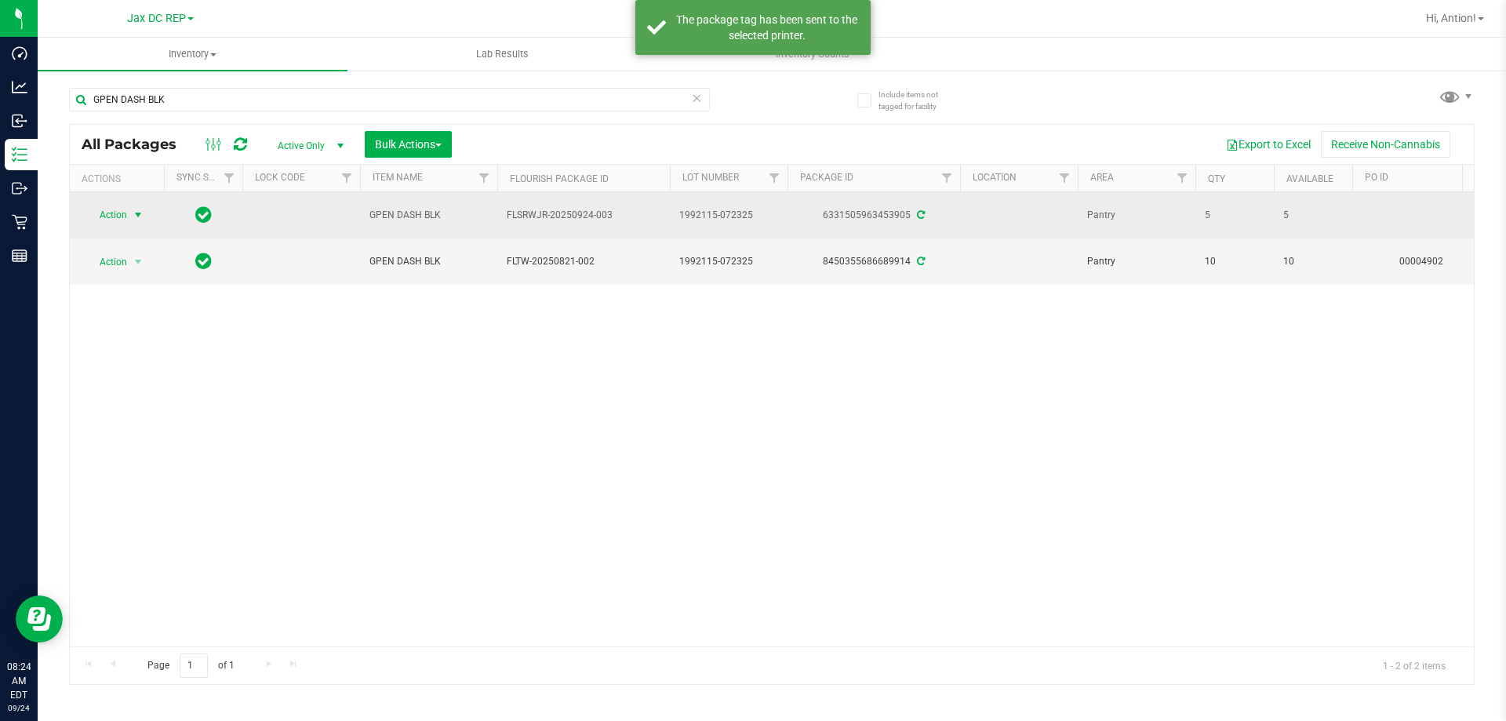
click at [138, 215] on span "select" at bounding box center [138, 215] width 13 height 13
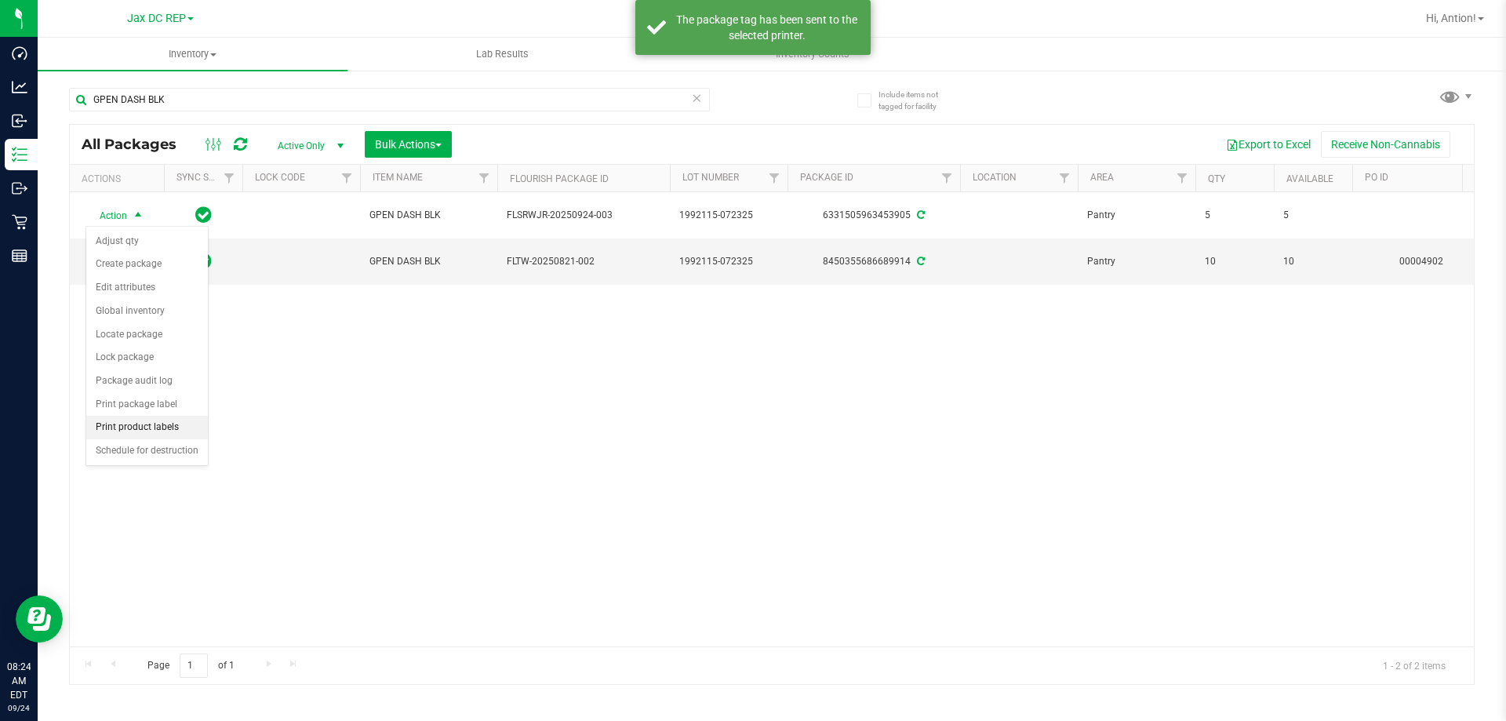
click at [156, 429] on li "Print product labels" at bounding box center [147, 428] width 122 height 24
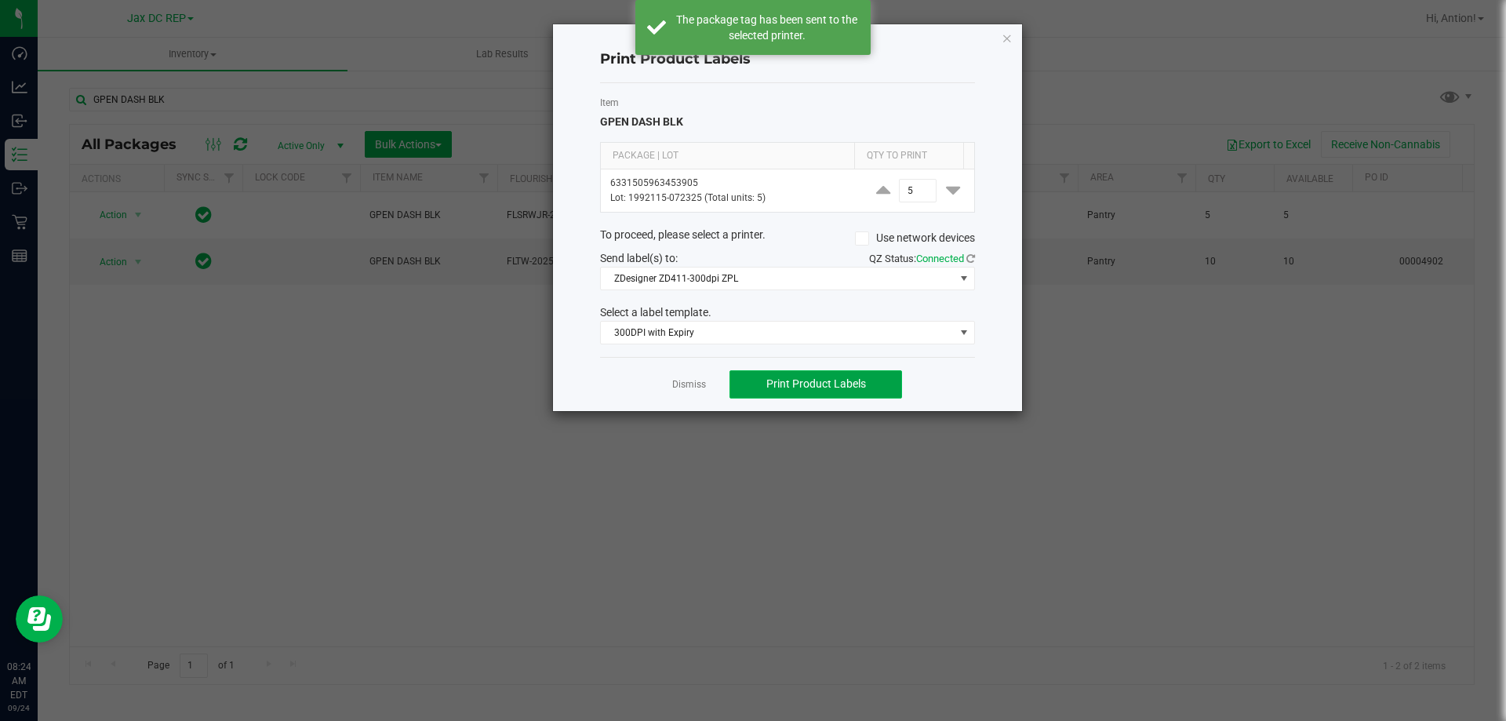
click at [785, 371] on button "Print Product Labels" at bounding box center [815, 384] width 173 height 28
click at [686, 382] on link "Dismiss" at bounding box center [689, 384] width 34 height 13
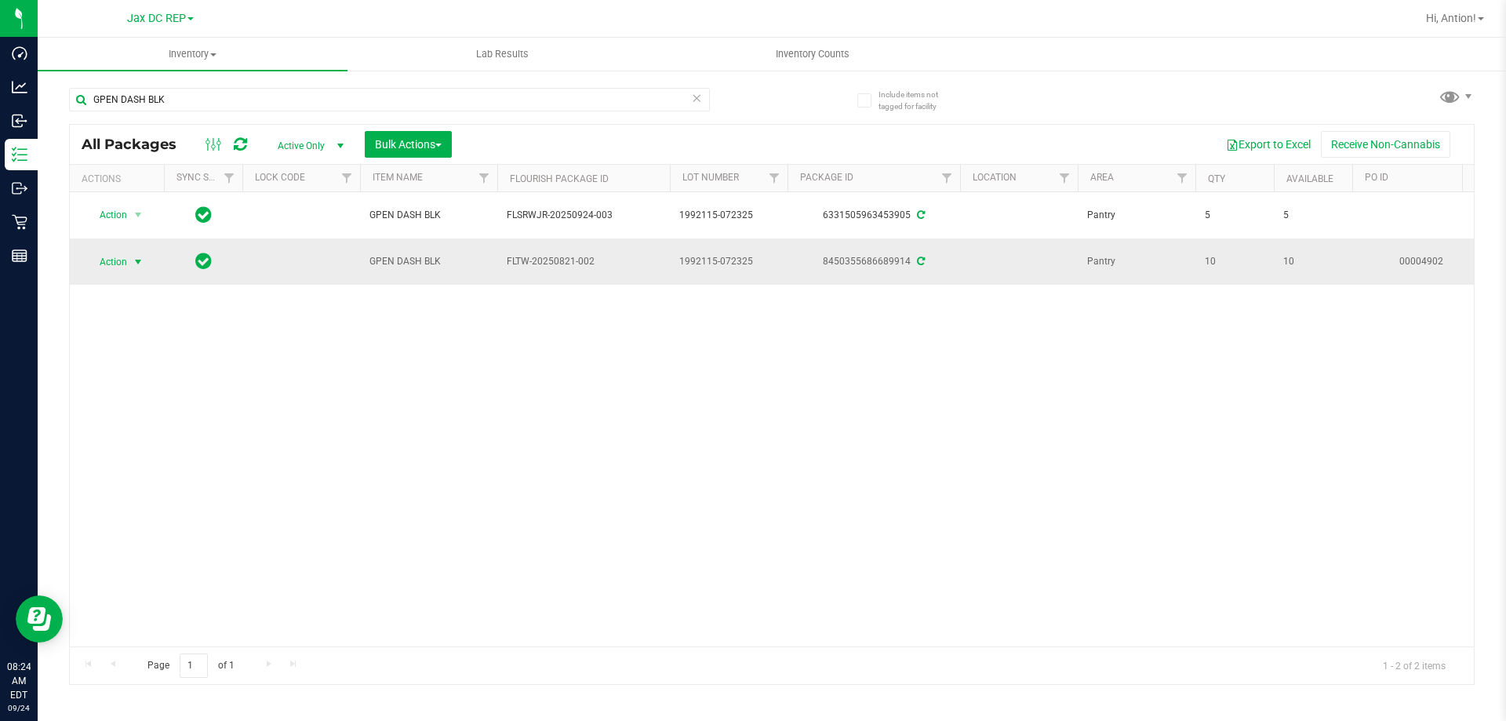
click at [132, 264] on span "select" at bounding box center [139, 262] width 20 height 22
click at [142, 447] on li "Print package label" at bounding box center [147, 451] width 122 height 24
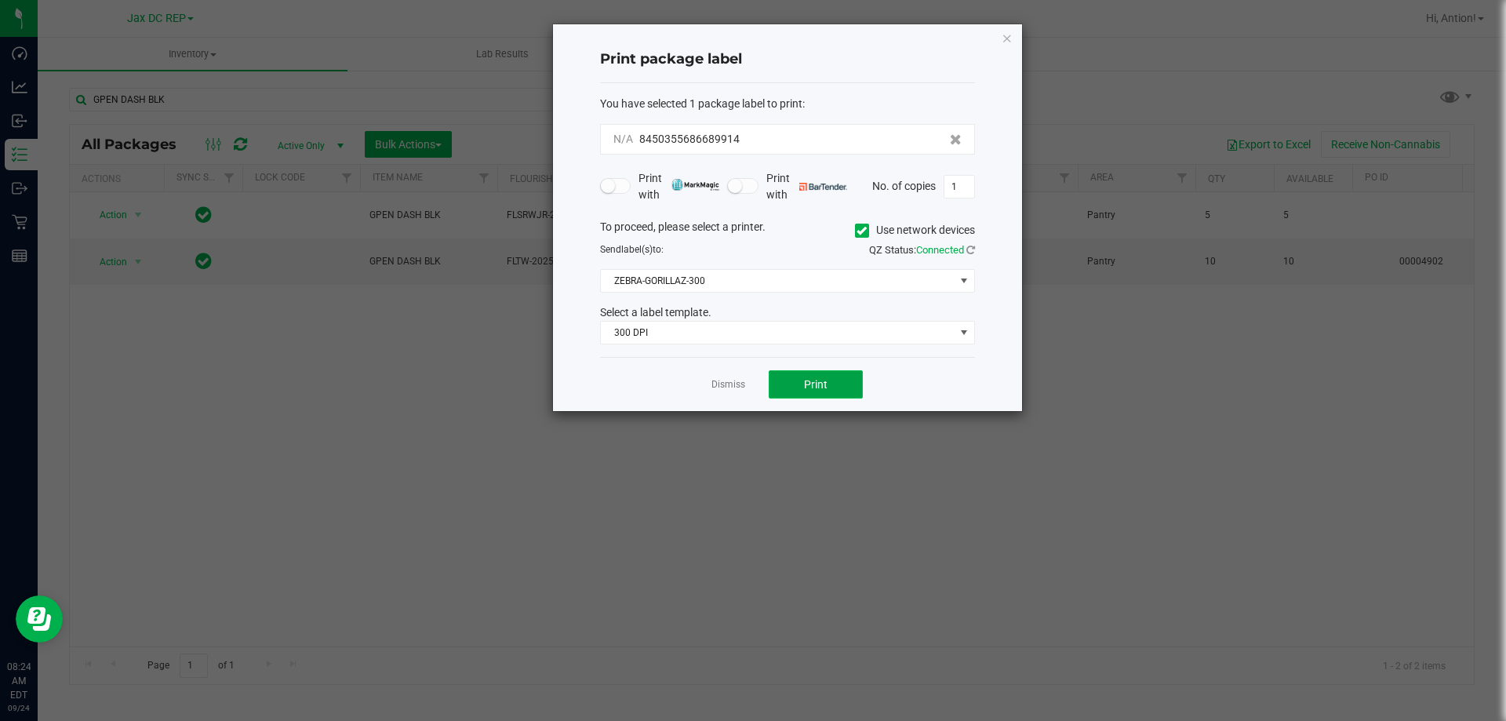
click at [802, 380] on button "Print" at bounding box center [816, 384] width 94 height 28
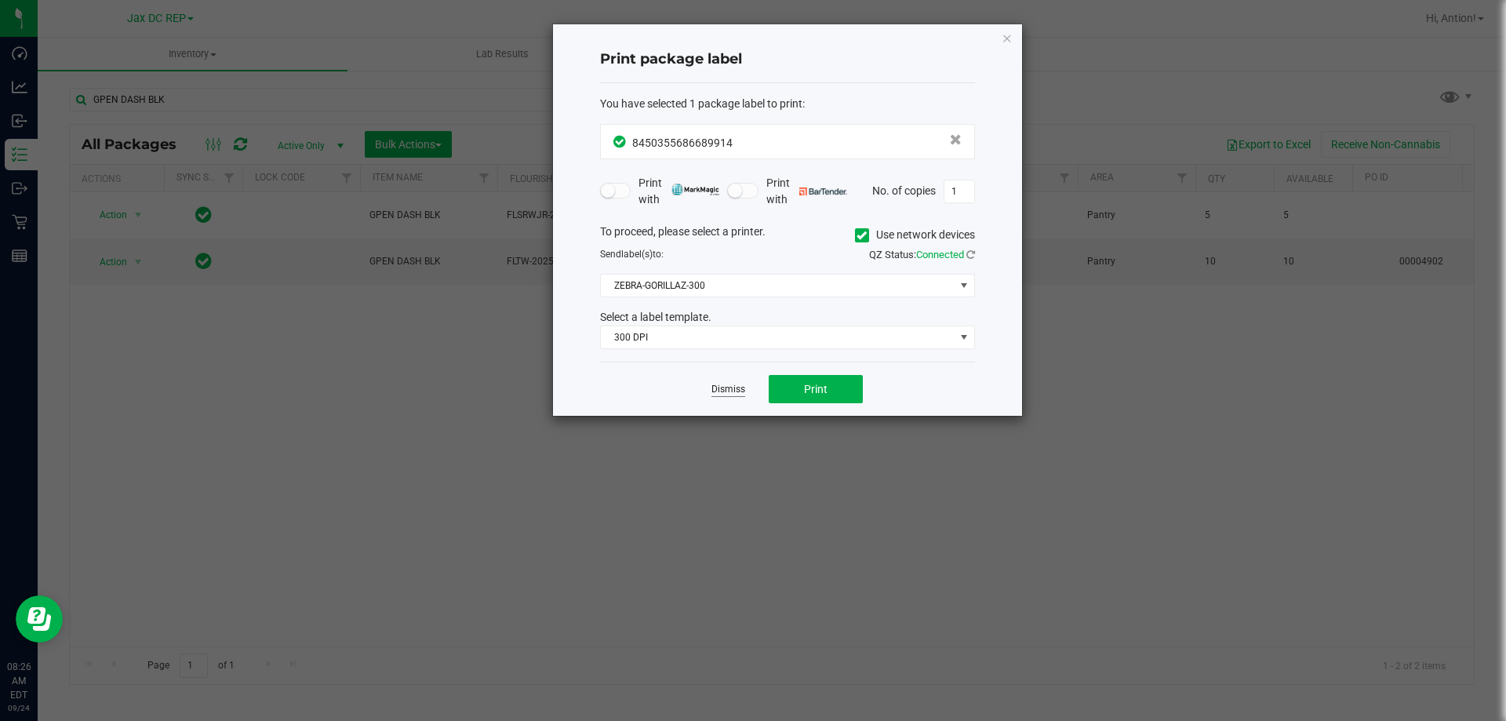
click at [737, 389] on link "Dismiss" at bounding box center [728, 389] width 34 height 13
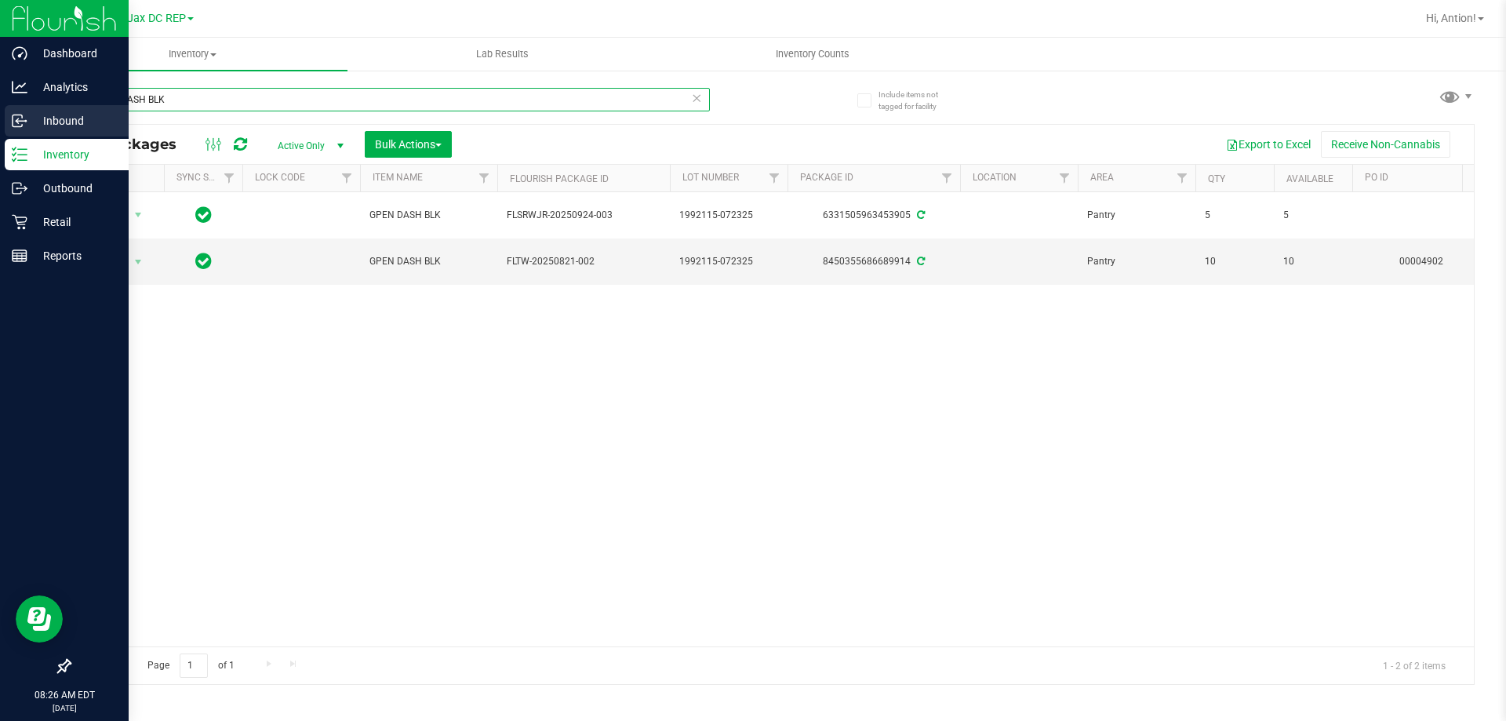
drag, startPoint x: 217, startPoint y: 104, endPoint x: 23, endPoint y: 113, distance: 194.7
click at [23, 111] on div "Dashboard Analytics Inbound Inventory Outbound Retail Reports 08:26 AM EDT [DAT…" at bounding box center [753, 360] width 1506 height 721
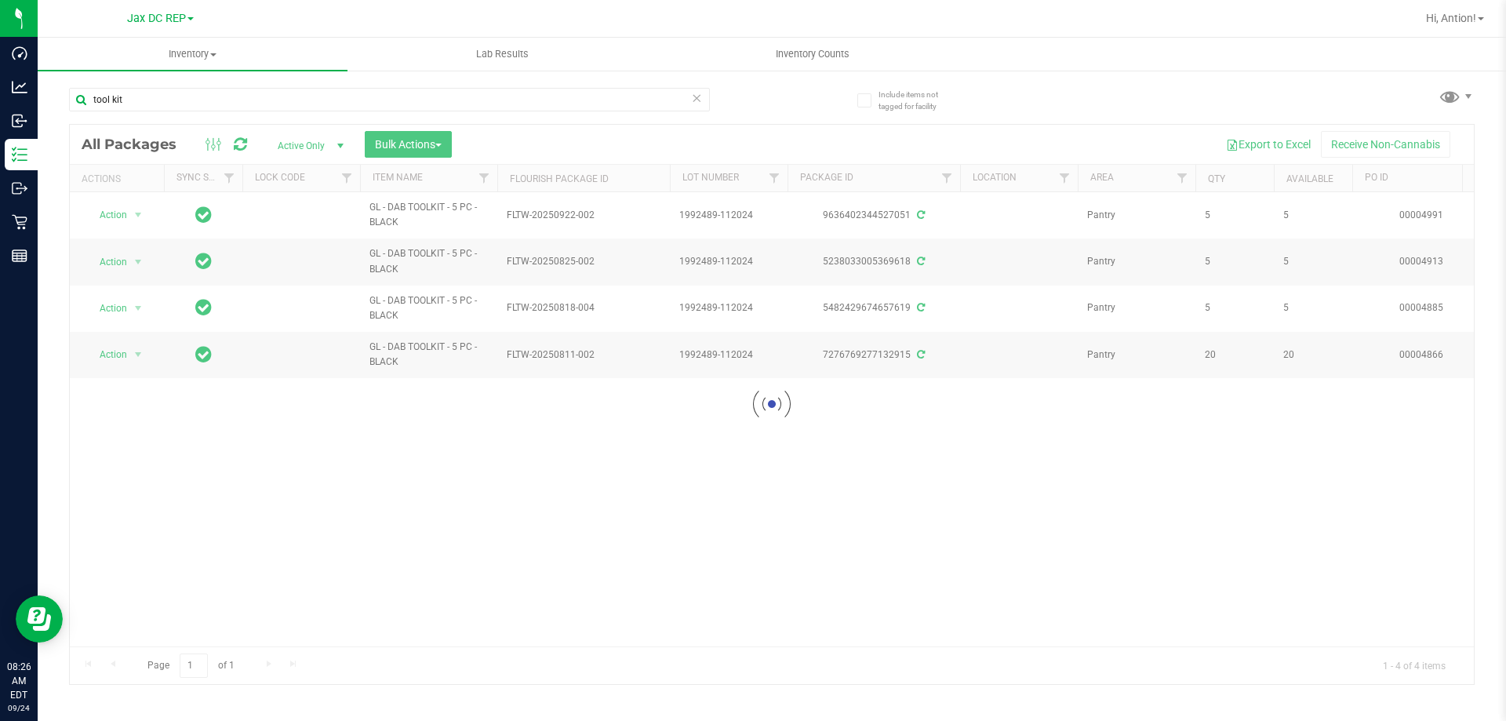
drag, startPoint x: 422, startPoint y: 369, endPoint x: 358, endPoint y: 350, distance: 67.0
click at [358, 350] on div at bounding box center [772, 404] width 1404 height 559
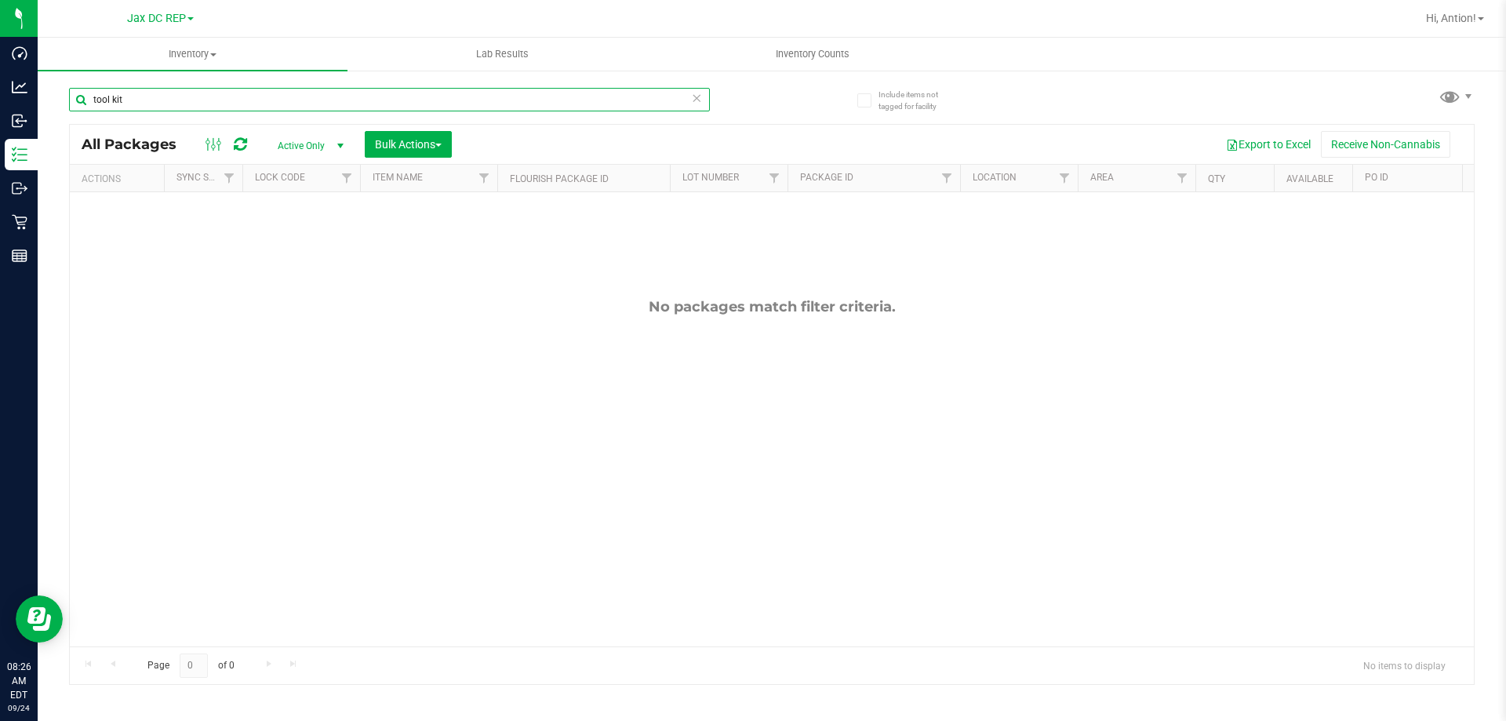
click at [222, 94] on input "tool kit" at bounding box center [389, 100] width 641 height 24
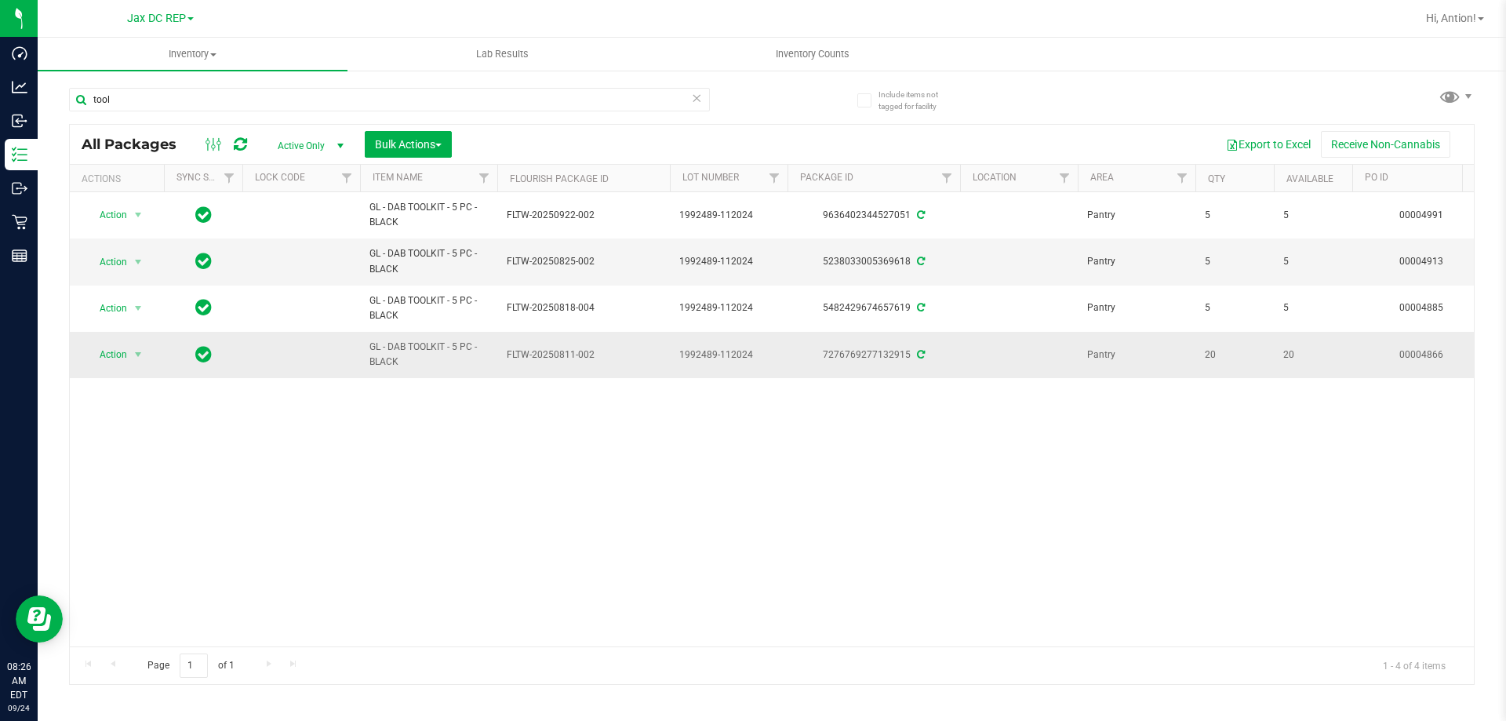
drag, startPoint x: 413, startPoint y: 365, endPoint x: 366, endPoint y: 340, distance: 53.0
click at [366, 340] on td "GL - DAB TOOLKIT - 5 PC - BLACK" at bounding box center [428, 354] width 137 height 45
copy span "GL - DAB TOOLKIT - 5 PC - BLACK"
click at [133, 95] on input "tool" at bounding box center [389, 100] width 641 height 24
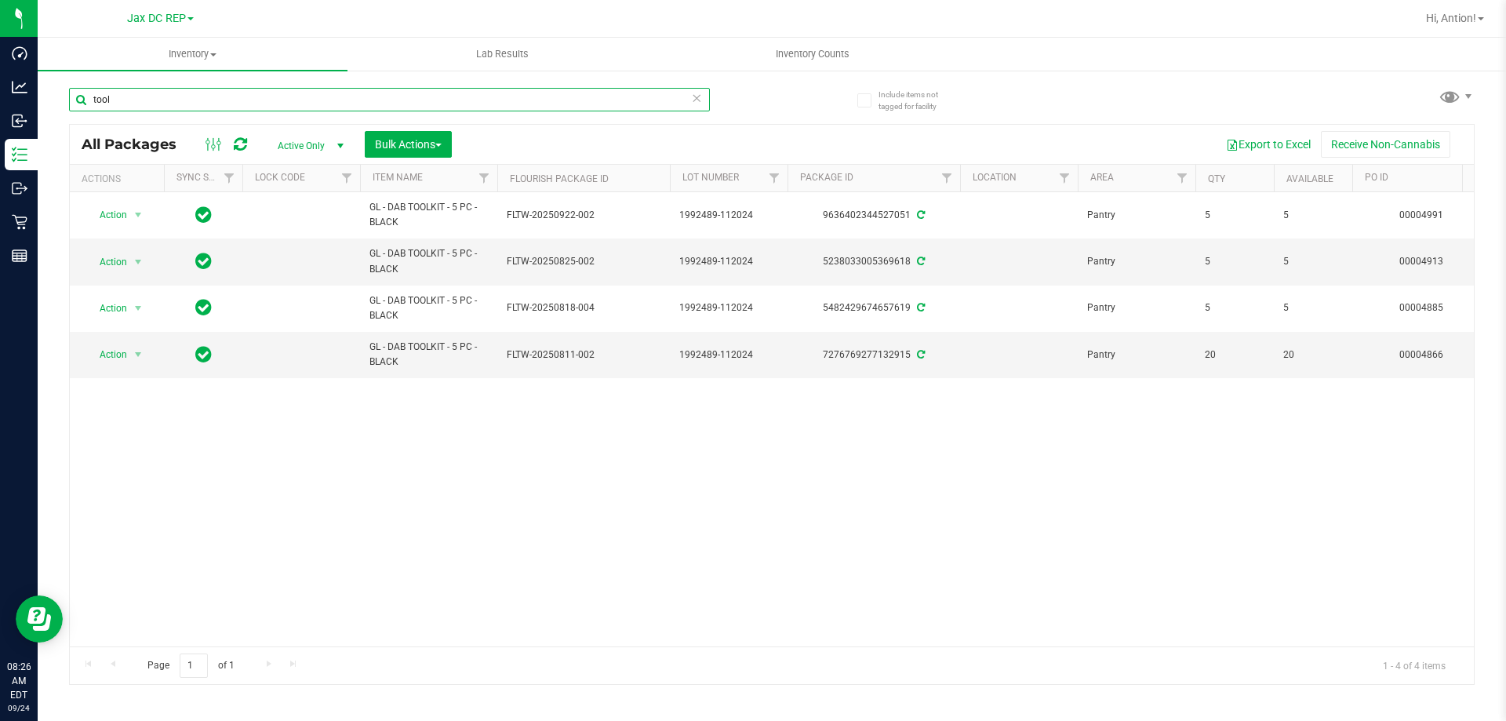
click at [133, 96] on input "tool" at bounding box center [389, 100] width 641 height 24
paste input "GL - DAB TOOLKIT - 5 PC - BLACK"
click at [96, 102] on input "GL - DAB TOOLKIT - 5 PC - BLACK" at bounding box center [389, 100] width 641 height 24
type input "GL - DAB TOOLKIT - 5 PC - BLACK"
click at [143, 355] on span "select" at bounding box center [138, 354] width 13 height 13
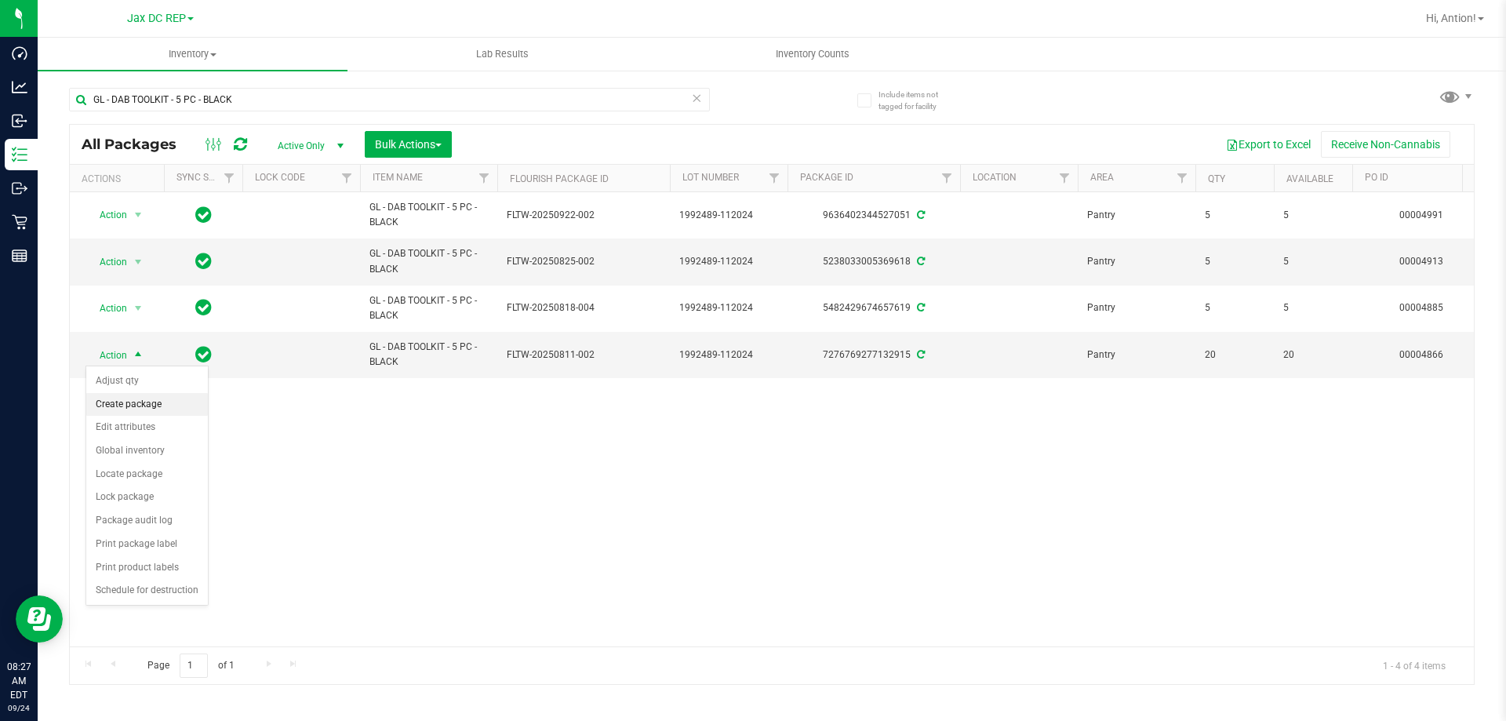
click at [133, 397] on li "Create package" at bounding box center [147, 405] width 122 height 24
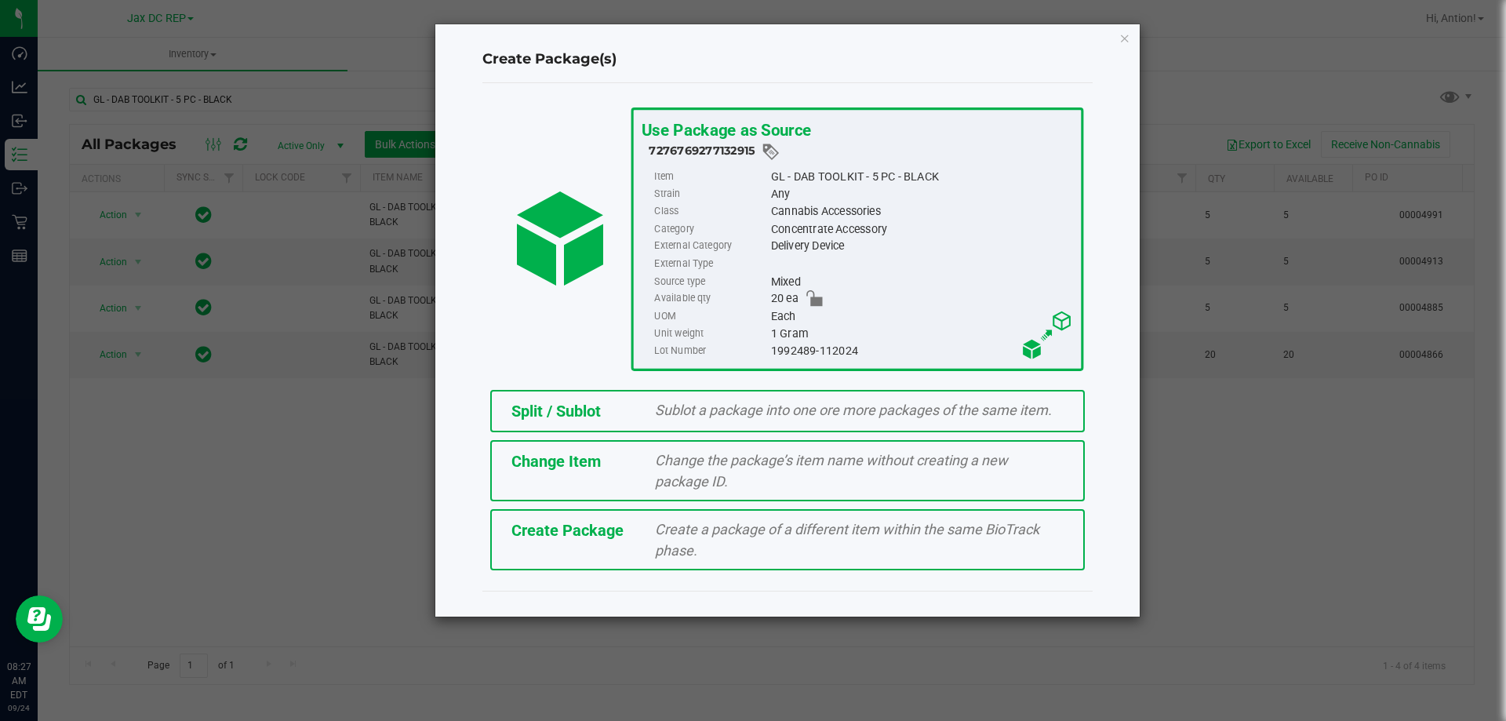
click at [654, 421] on div "Split / Sublot Sublot a package into one ore more packages of the same item." at bounding box center [787, 411] width 595 height 42
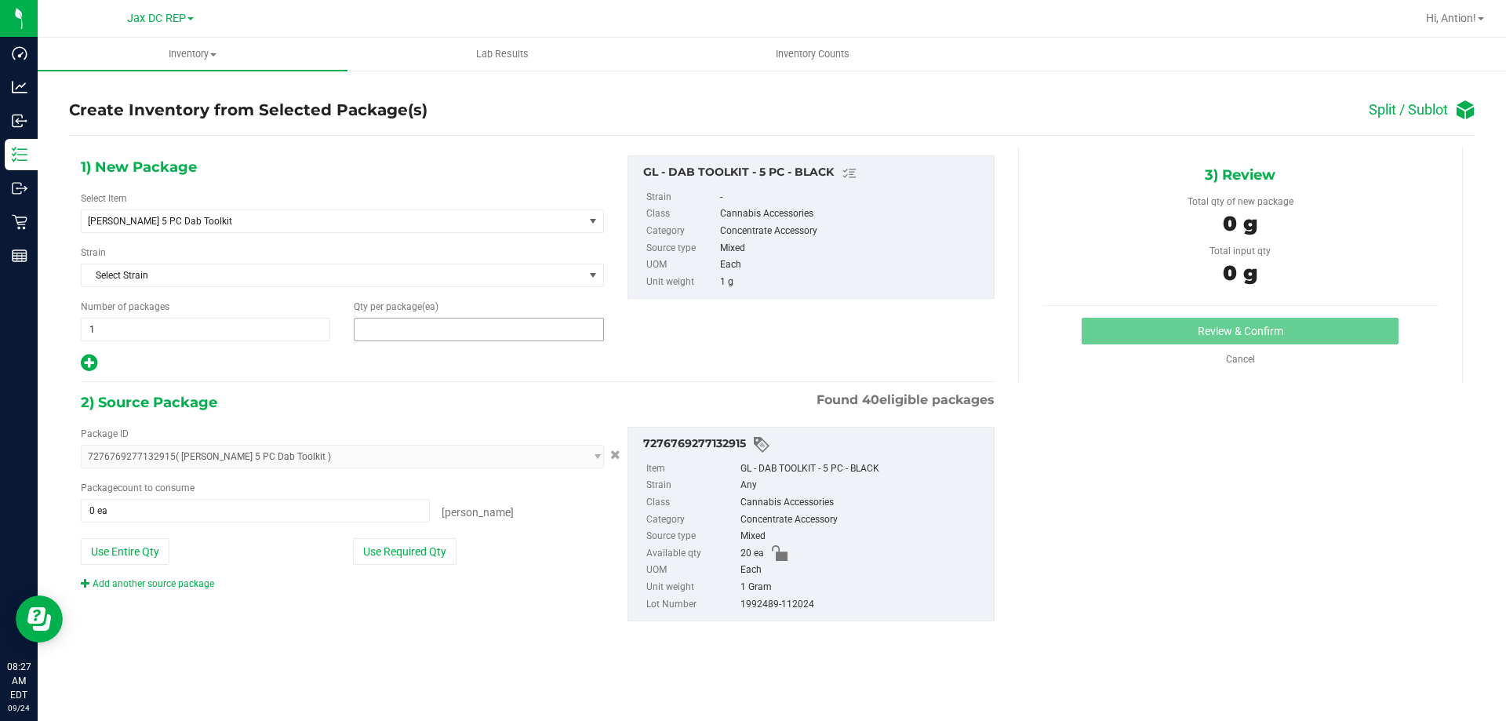
click at [402, 333] on span at bounding box center [478, 330] width 249 height 24
type input "5"
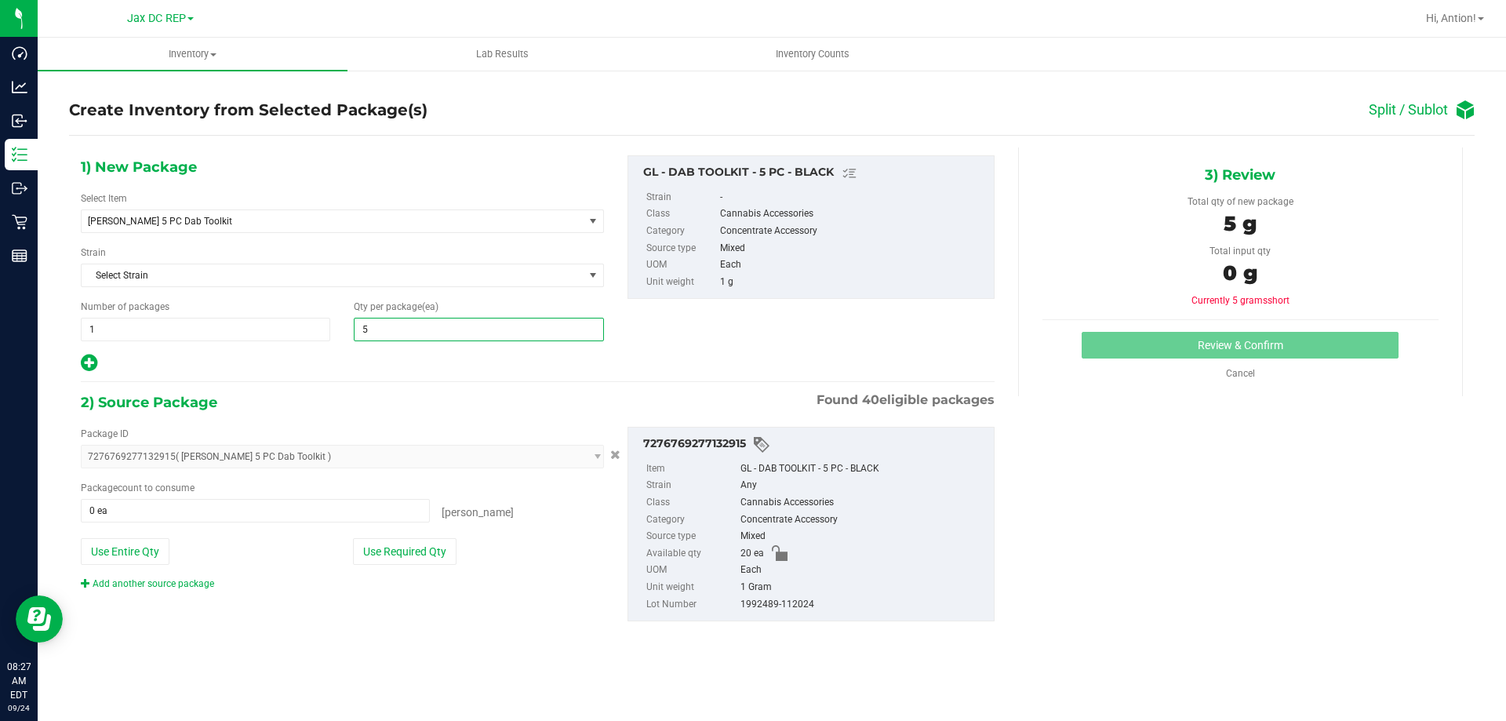
type input "5"
click at [373, 359] on div at bounding box center [342, 363] width 523 height 20
click at [404, 552] on button "Use Required Qty" at bounding box center [405, 551] width 104 height 27
type input "5 ea"
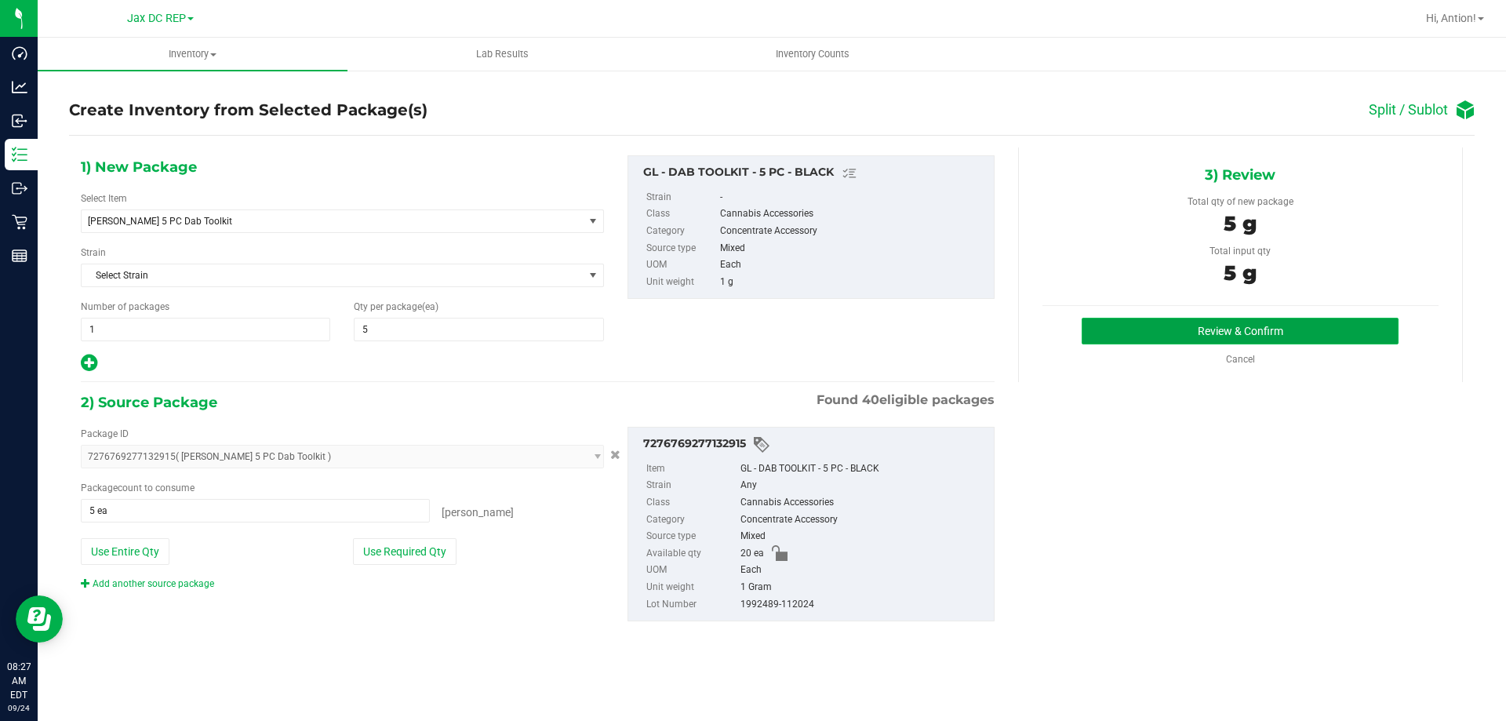
click at [1179, 340] on button "Review & Confirm" at bounding box center [1240, 331] width 317 height 27
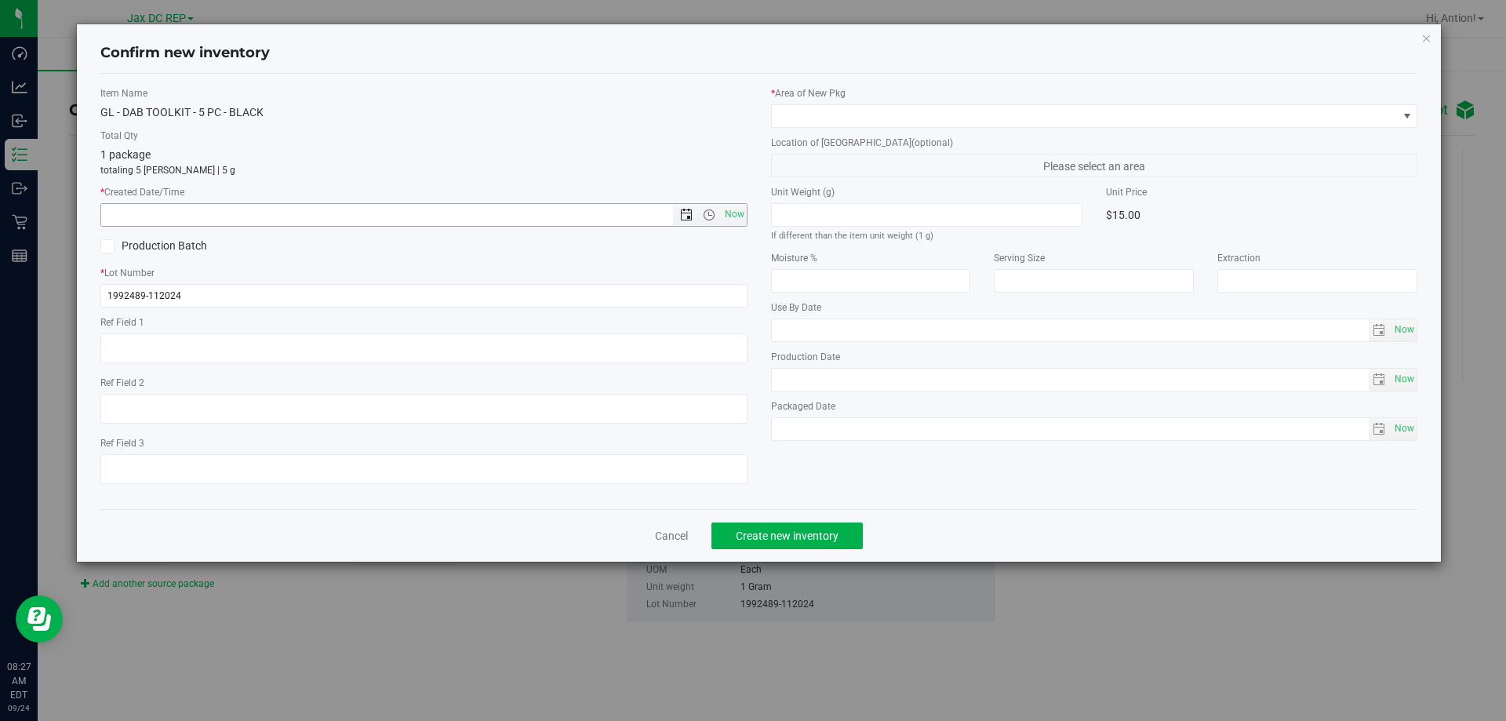
click at [682, 216] on span "Open the date view" at bounding box center [686, 215] width 13 height 13
click at [731, 220] on span "Now" at bounding box center [734, 214] width 27 height 23
type input "[DATE] 8:27 AM"
click at [731, 210] on span "Now" at bounding box center [734, 214] width 27 height 23
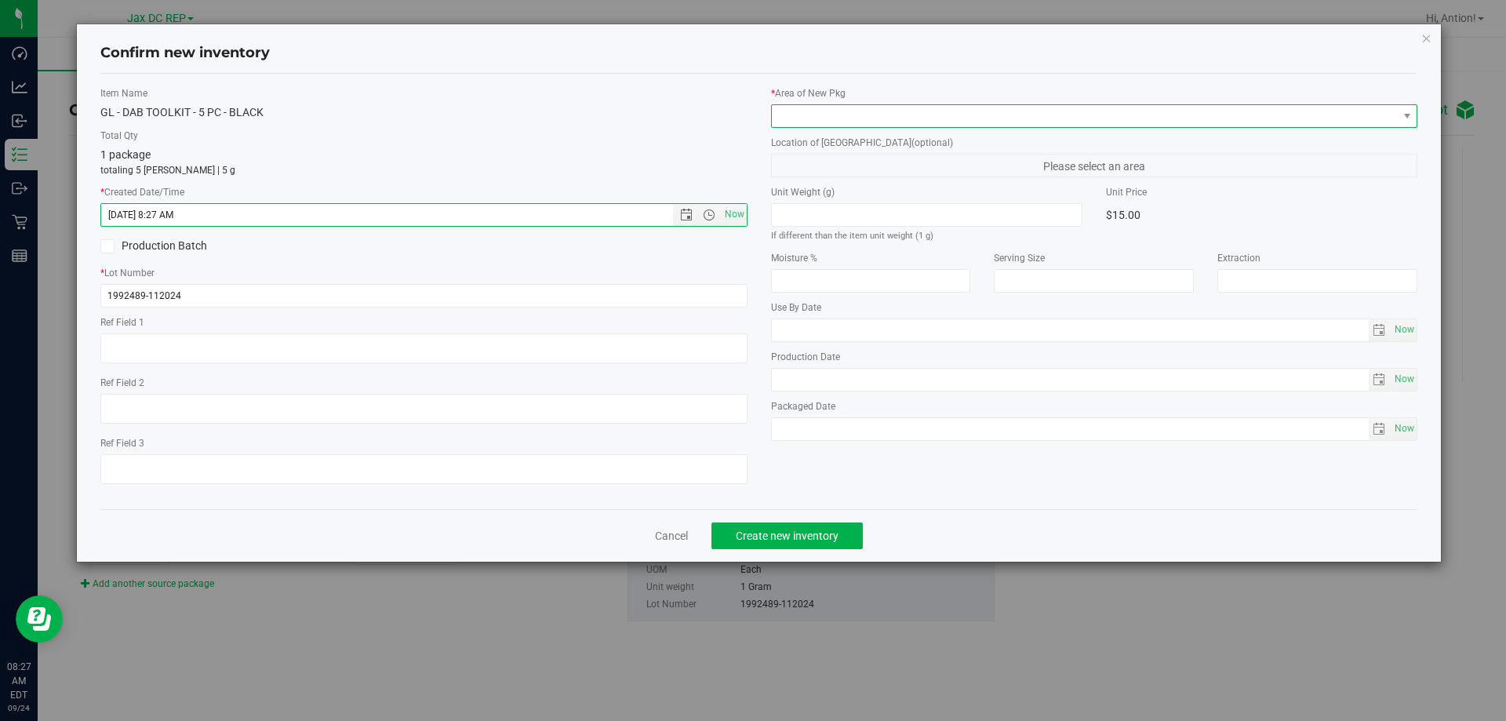
click at [958, 118] on span at bounding box center [1085, 116] width 626 height 22
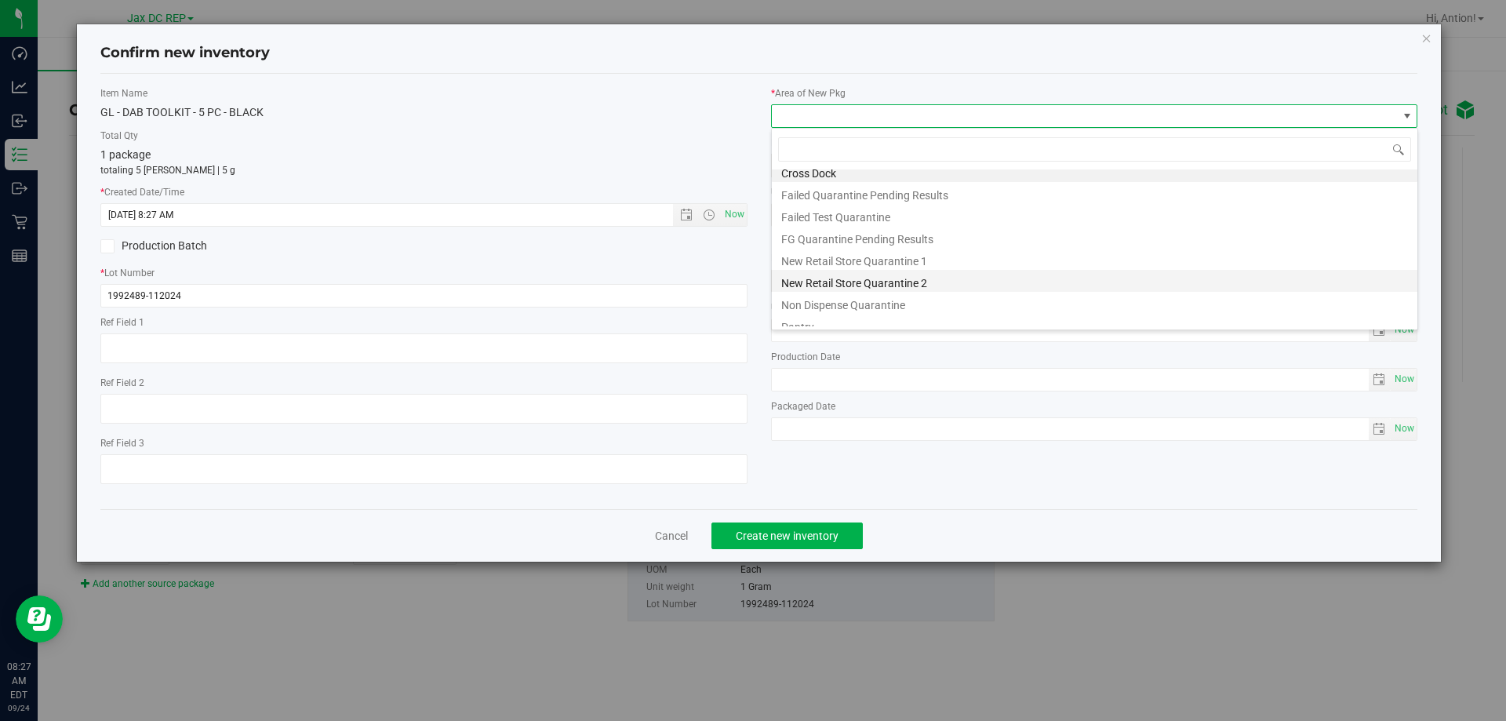
scroll to position [41, 0]
click at [812, 299] on li "Pantry" at bounding box center [1095, 293] width 646 height 22
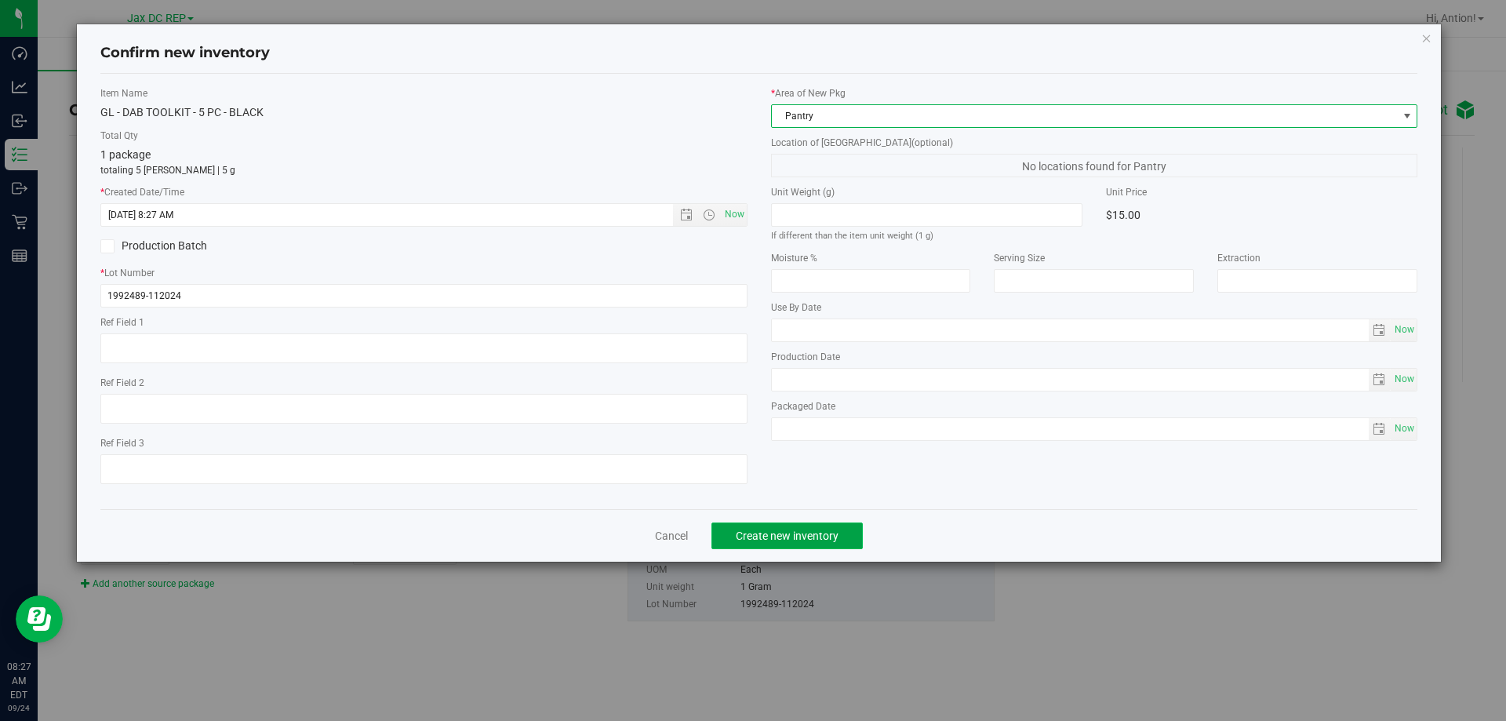
click at [802, 531] on span "Create new inventory" at bounding box center [787, 535] width 103 height 13
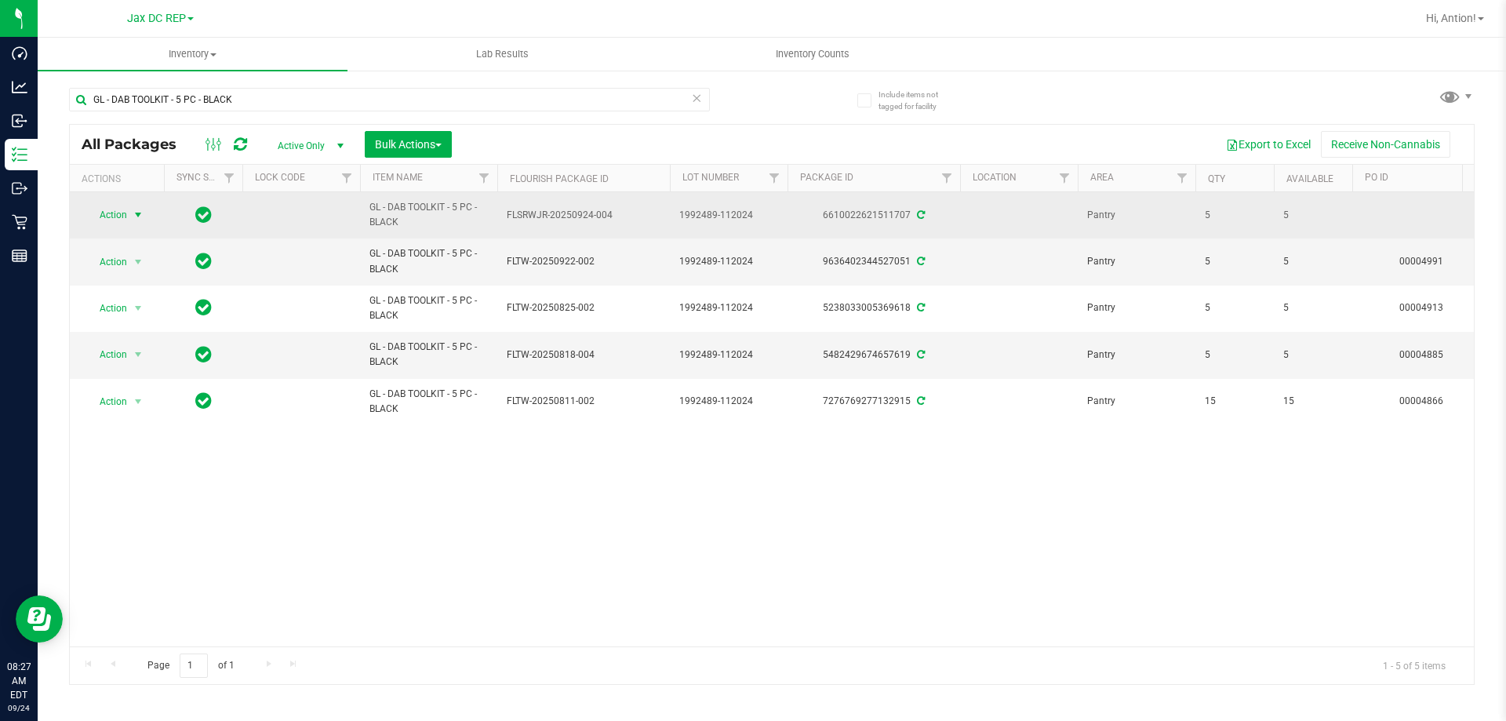
click at [136, 213] on span "select" at bounding box center [138, 215] width 13 height 13
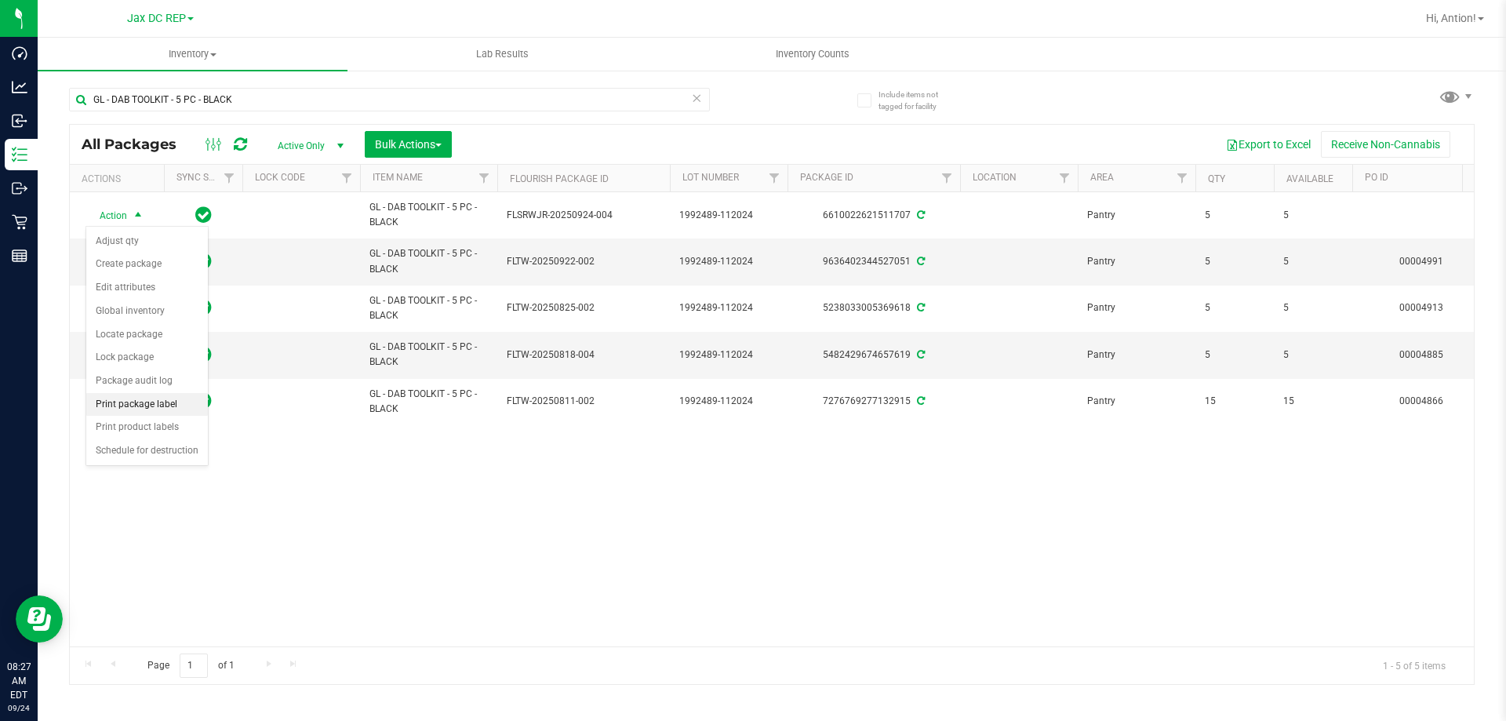
click at [146, 401] on li "Print package label" at bounding box center [147, 405] width 122 height 24
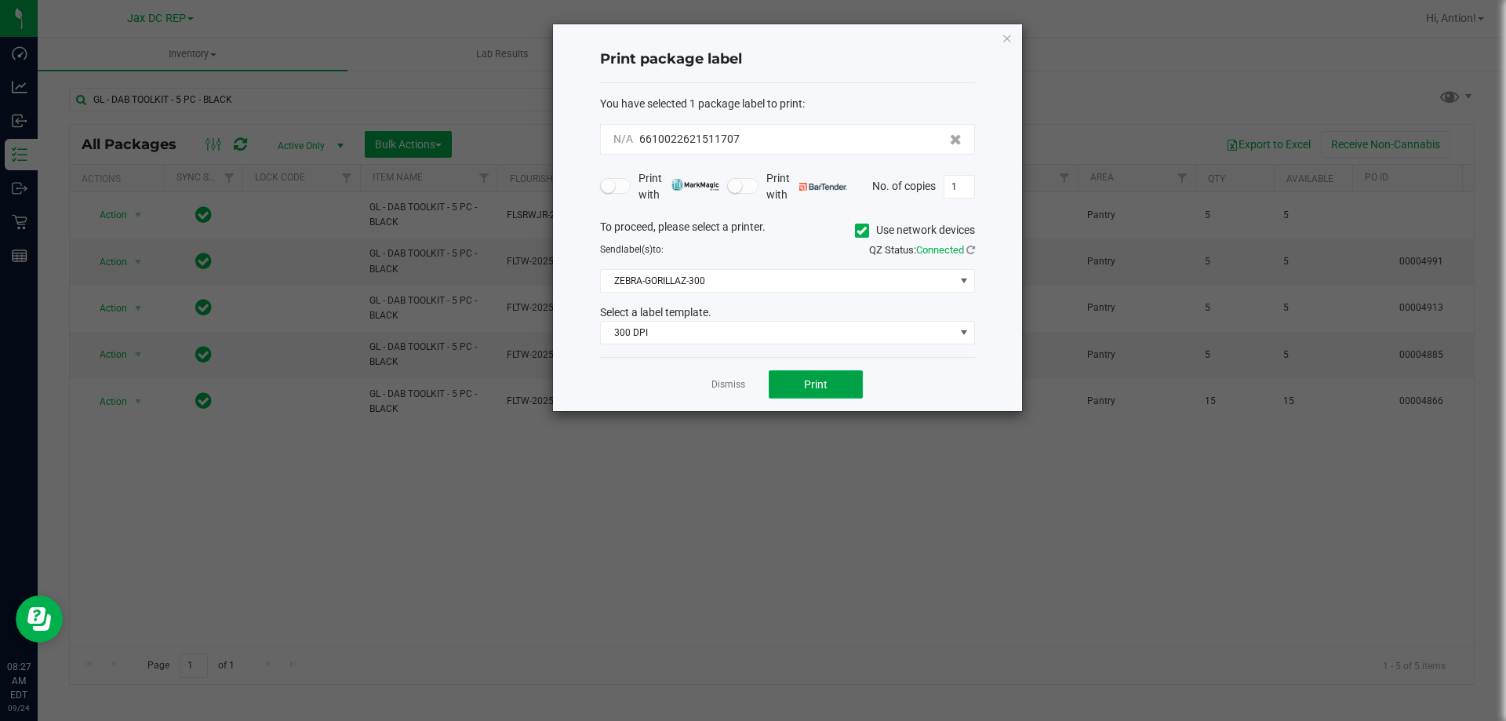
click at [817, 383] on span "Print" at bounding box center [816, 384] width 24 height 13
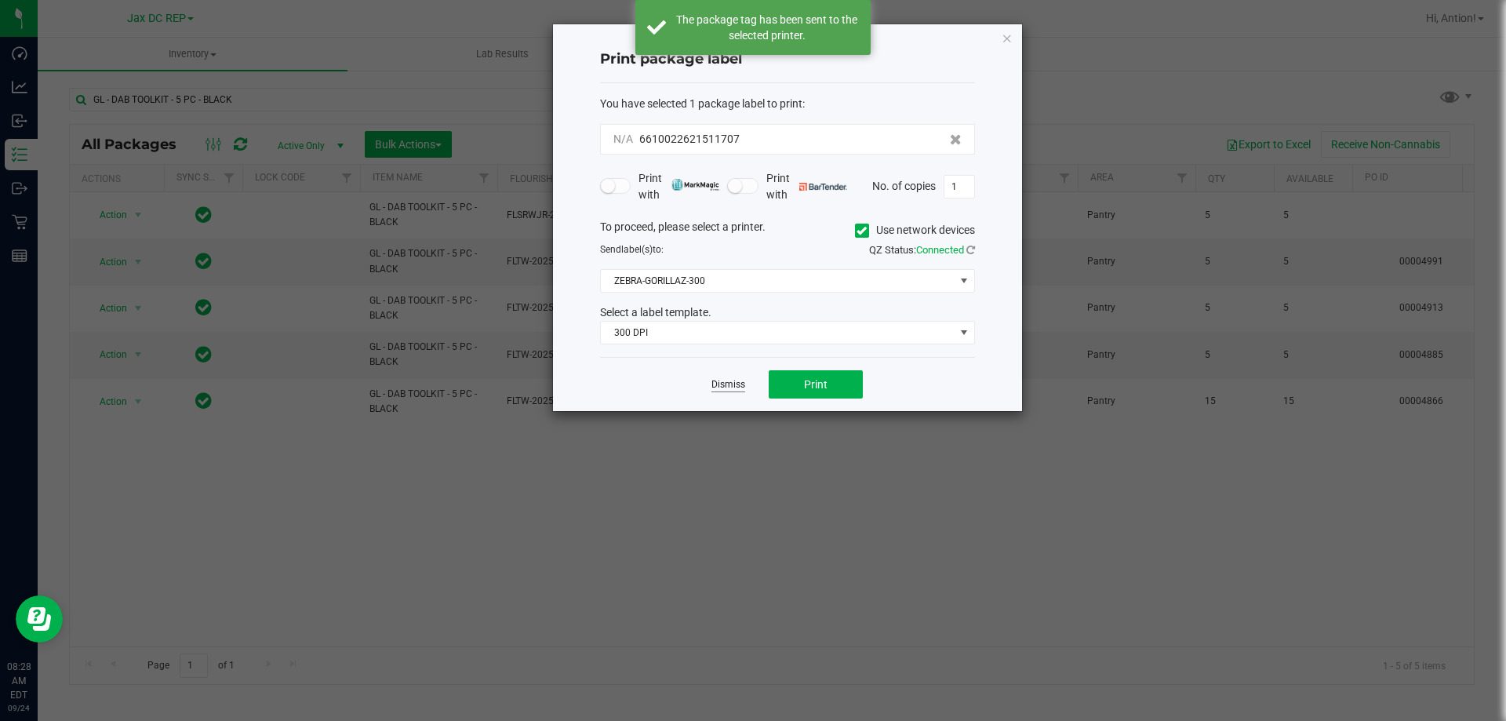
click at [718, 385] on link "Dismiss" at bounding box center [728, 384] width 34 height 13
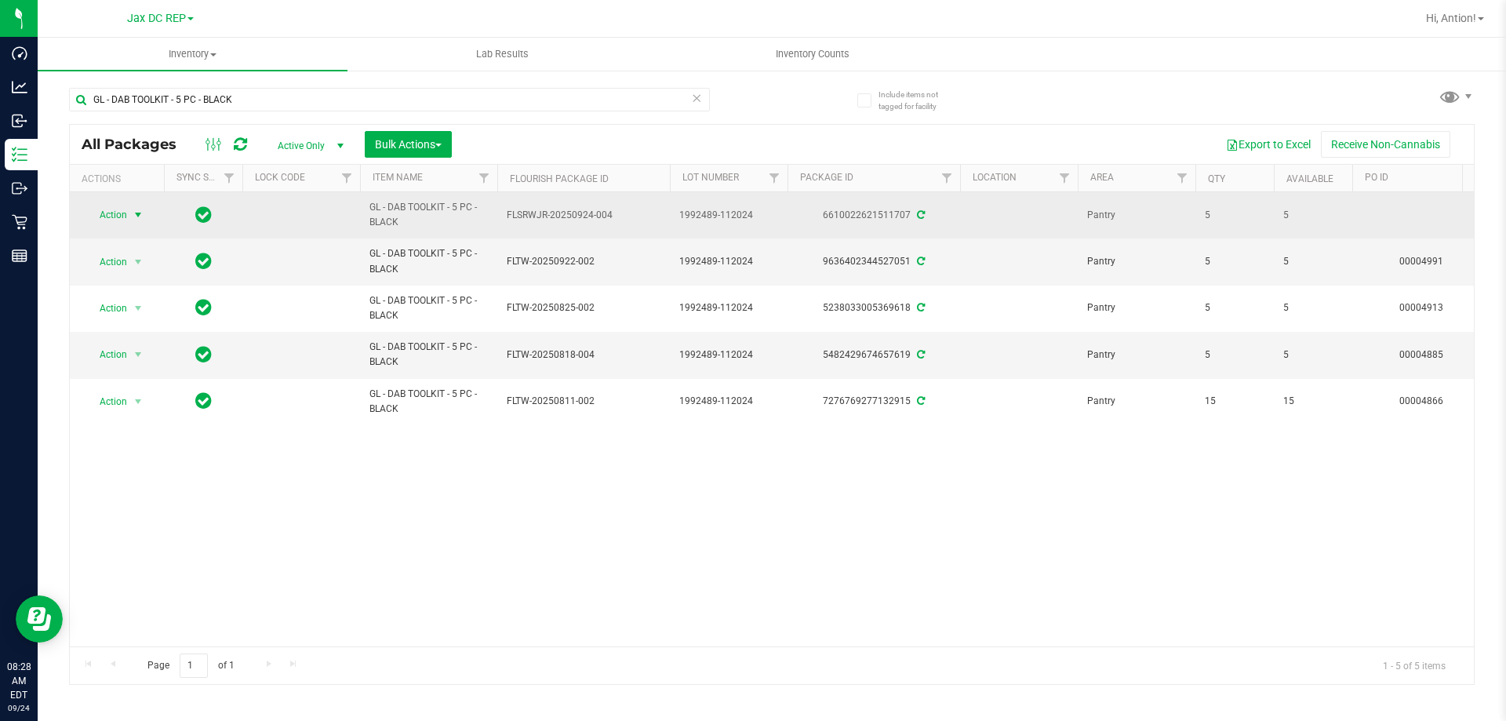
click at [137, 215] on span "select" at bounding box center [138, 215] width 13 height 13
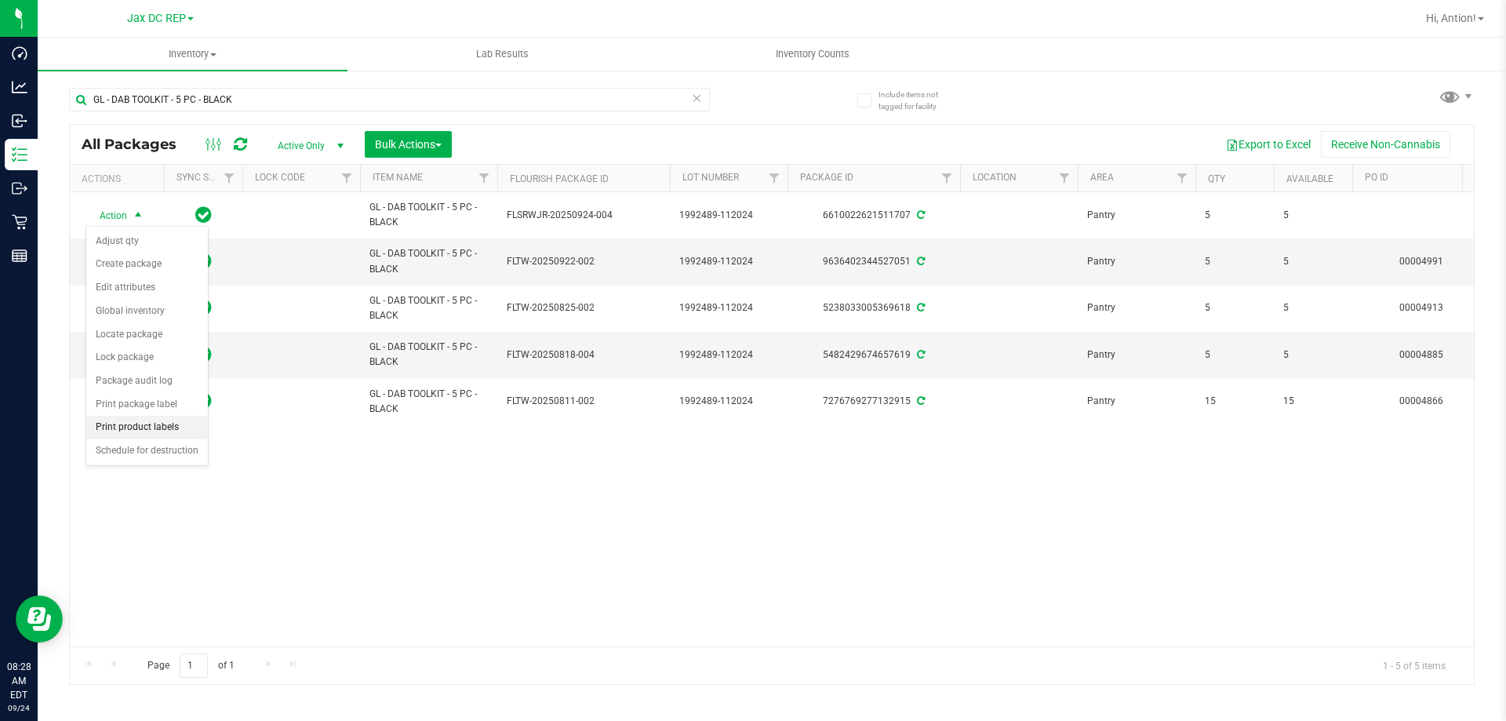
click at [133, 432] on li "Print product labels" at bounding box center [147, 428] width 122 height 24
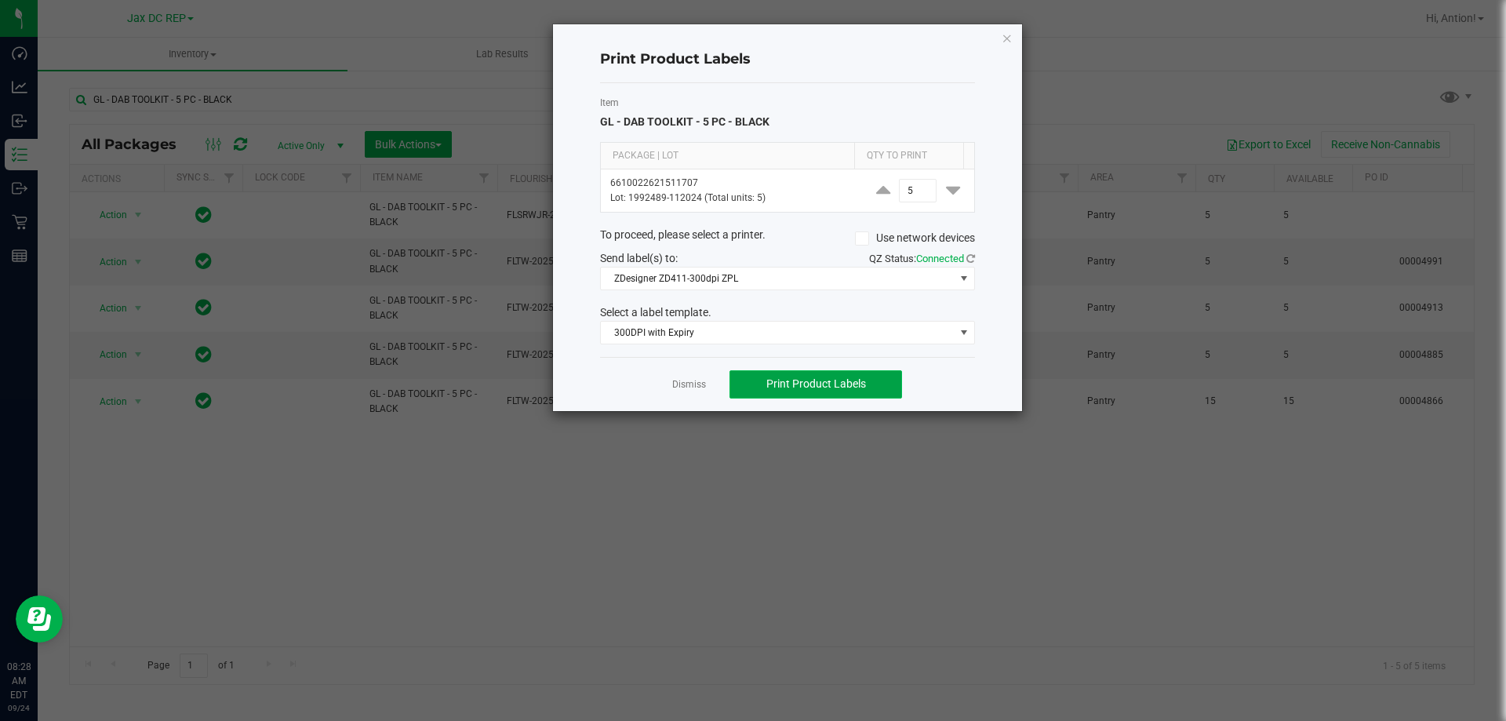
click at [862, 390] on span "Print Product Labels" at bounding box center [816, 383] width 100 height 13
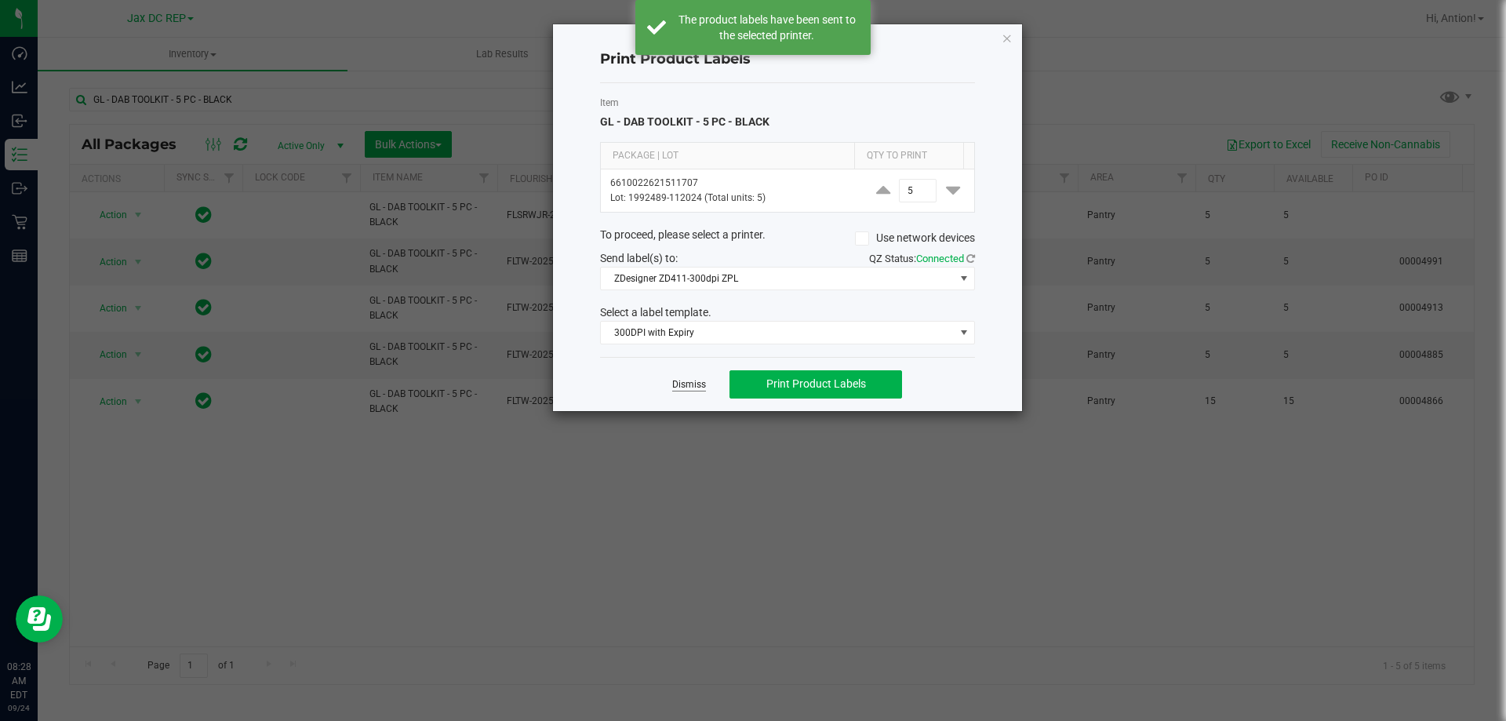
click at [699, 387] on link "Dismiss" at bounding box center [689, 384] width 34 height 13
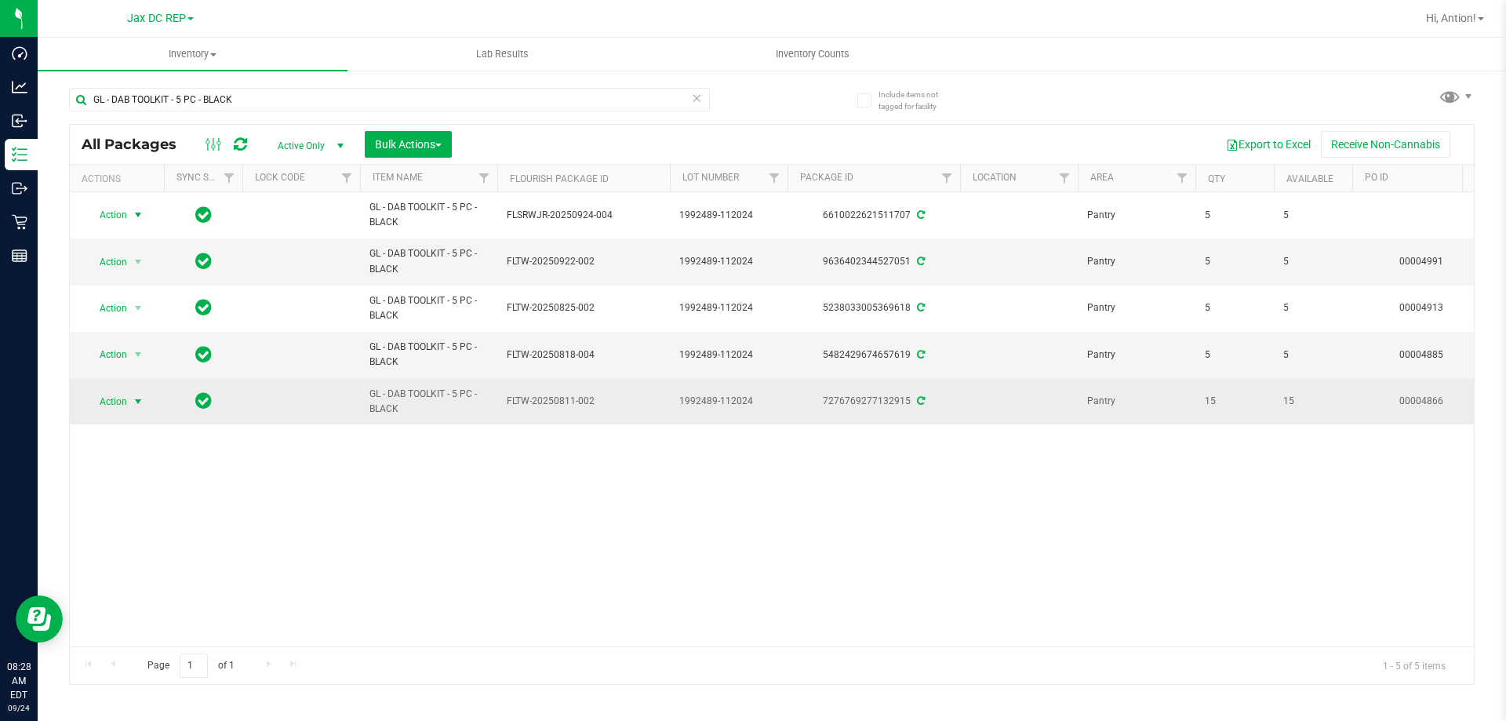
click at [130, 399] on span "select" at bounding box center [139, 402] width 20 height 22
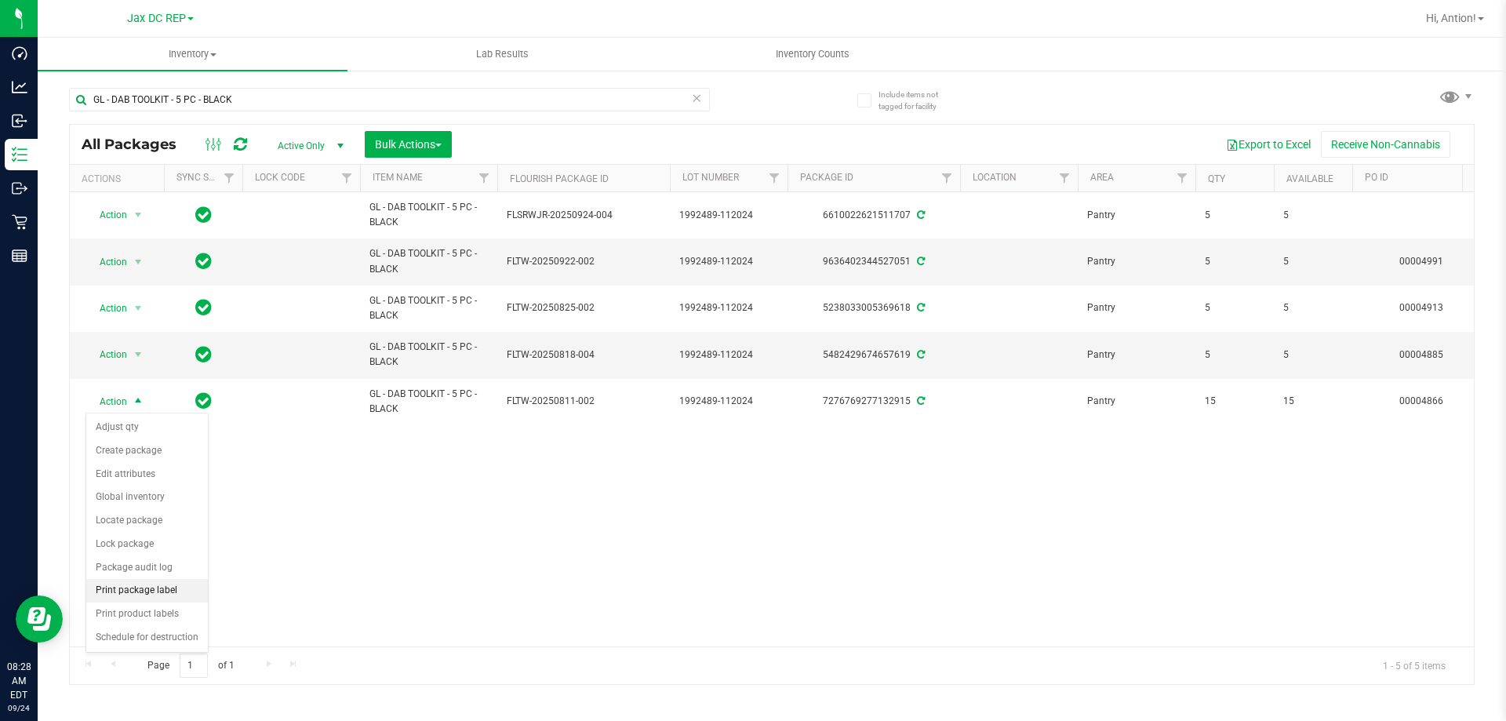
click at [154, 587] on li "Print package label" at bounding box center [147, 591] width 122 height 24
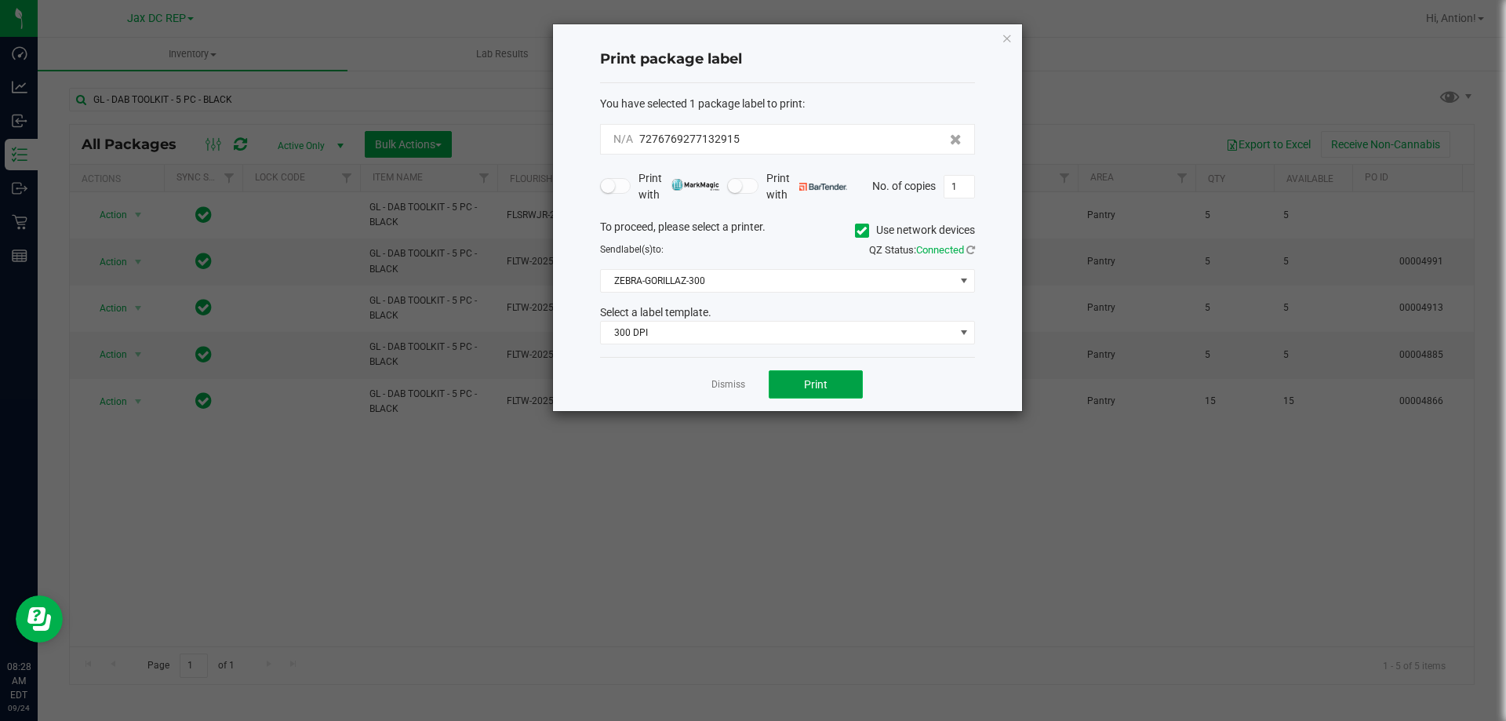
click at [816, 381] on span "Print" at bounding box center [816, 384] width 24 height 13
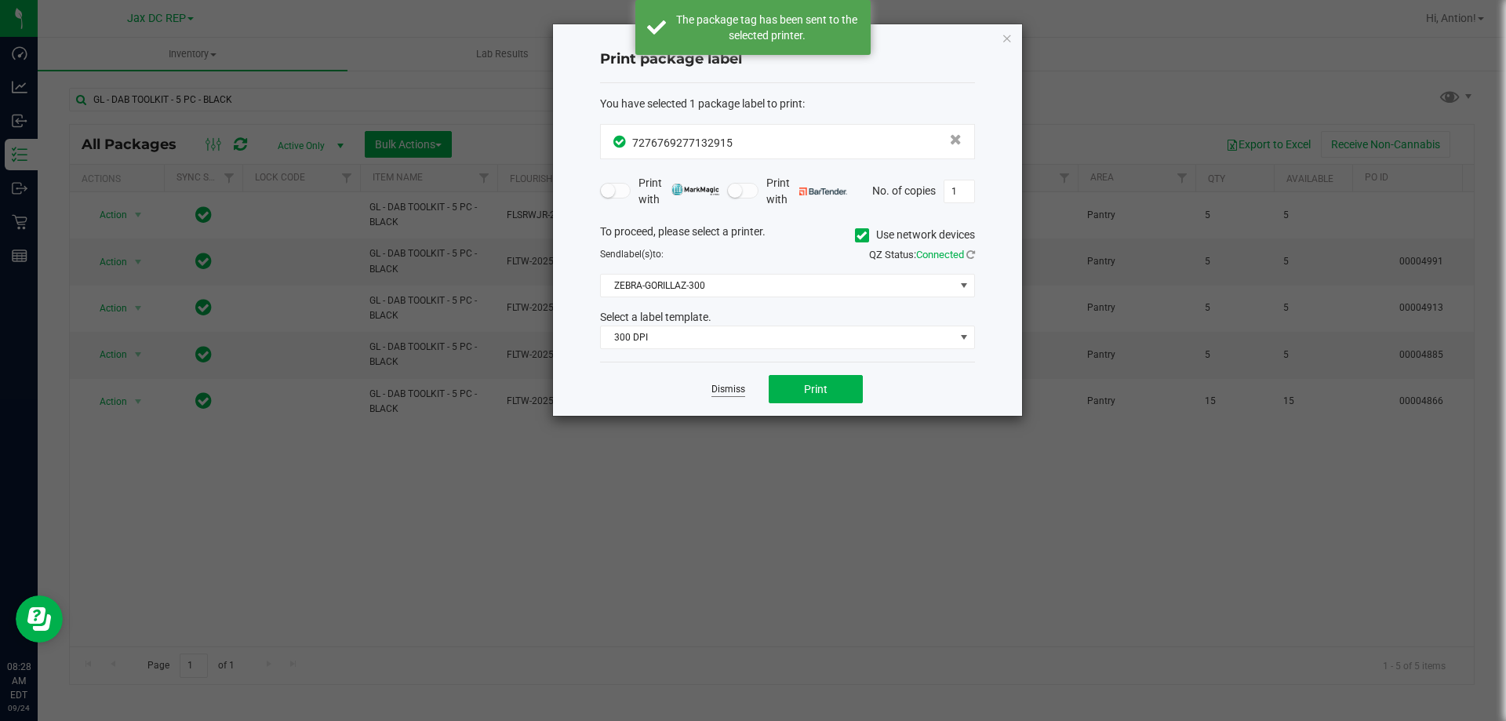
click at [734, 388] on link "Dismiss" at bounding box center [728, 389] width 34 height 13
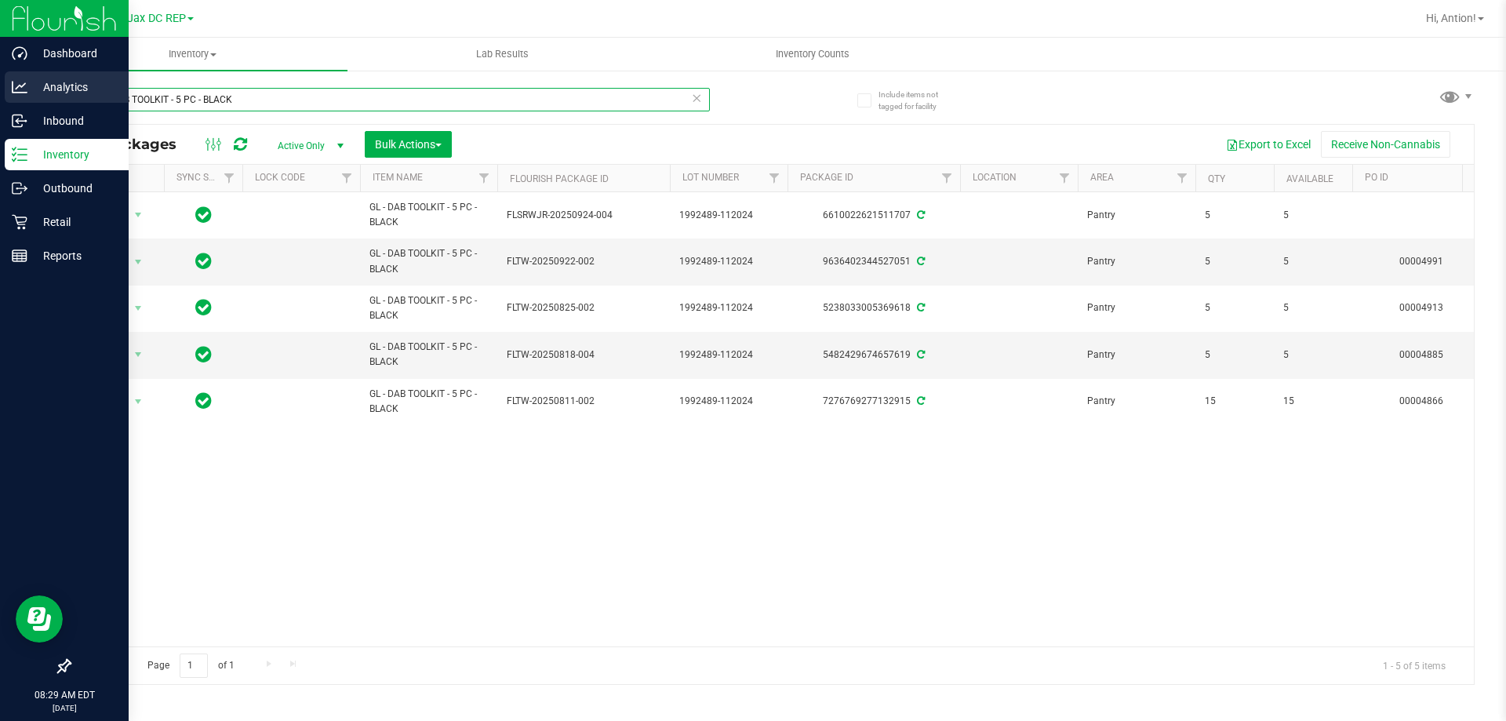
drag, startPoint x: 271, startPoint y: 97, endPoint x: 67, endPoint y: 92, distance: 203.2
click at [41, 89] on div "Dashboard Analytics Inbound Inventory Outbound Retail Reports 08:29 AM EDT [DAT…" at bounding box center [753, 360] width 1506 height 721
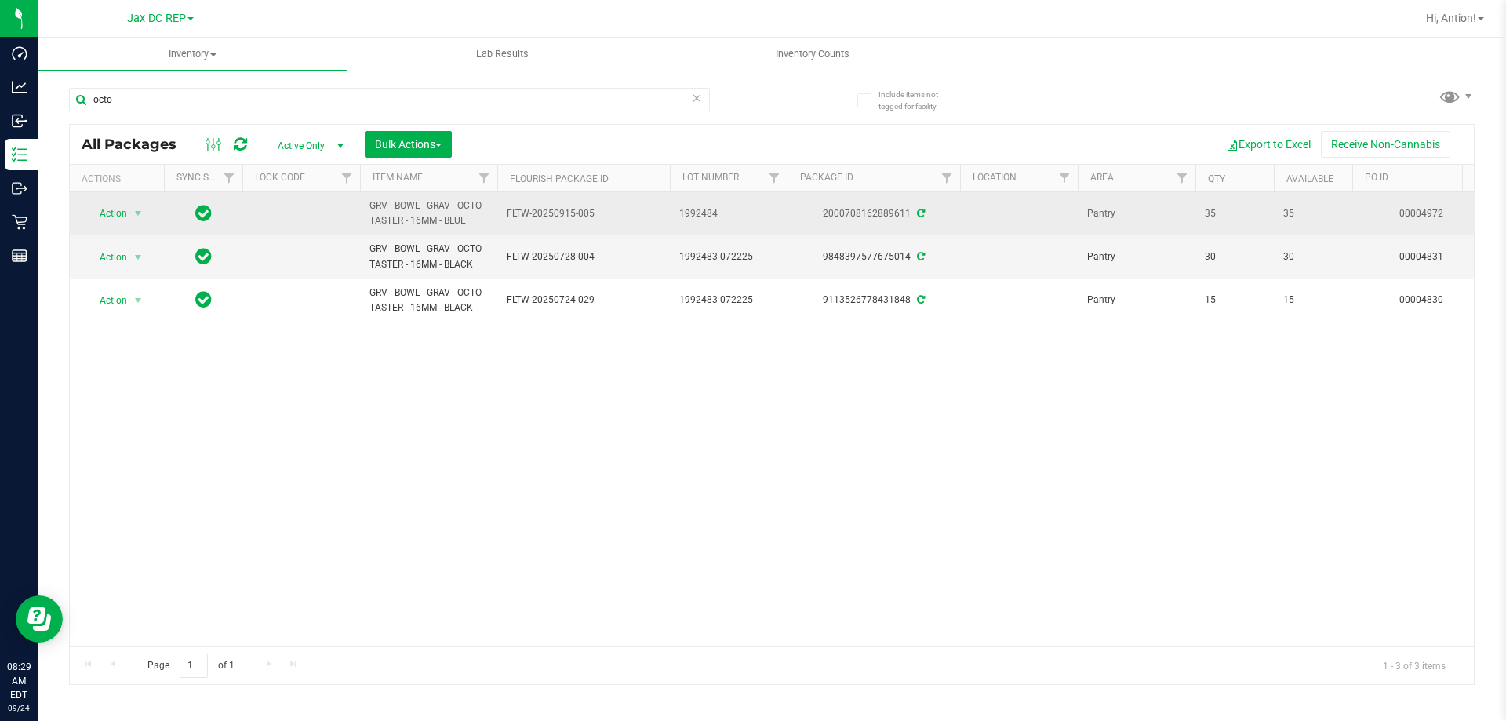
drag, startPoint x: 473, startPoint y: 219, endPoint x: 354, endPoint y: 194, distance: 121.8
copy tr "GRV - BOWL - GRAV - OCTO-TASTER - 16MM - BLUE"
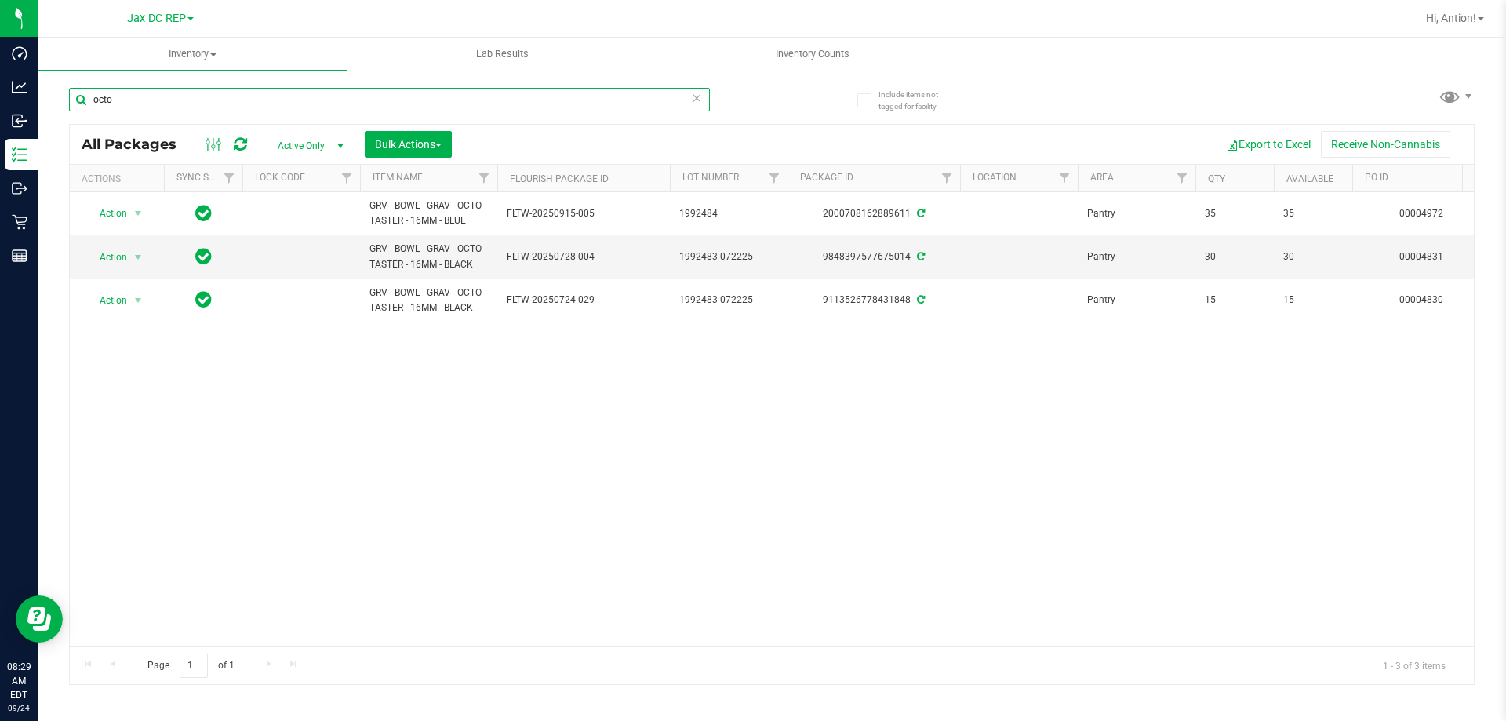
click at [109, 100] on input "octo" at bounding box center [389, 100] width 641 height 24
click at [108, 100] on input "octo" at bounding box center [389, 100] width 641 height 24
paste input "GRV - BOWL - GRAV - OCTO-TASTER - 16MM - BLUE"
click at [107, 95] on input "GRV - BOWL - GRAV - OCTO-TASTER - 16MM - BLUE" at bounding box center [389, 100] width 641 height 24
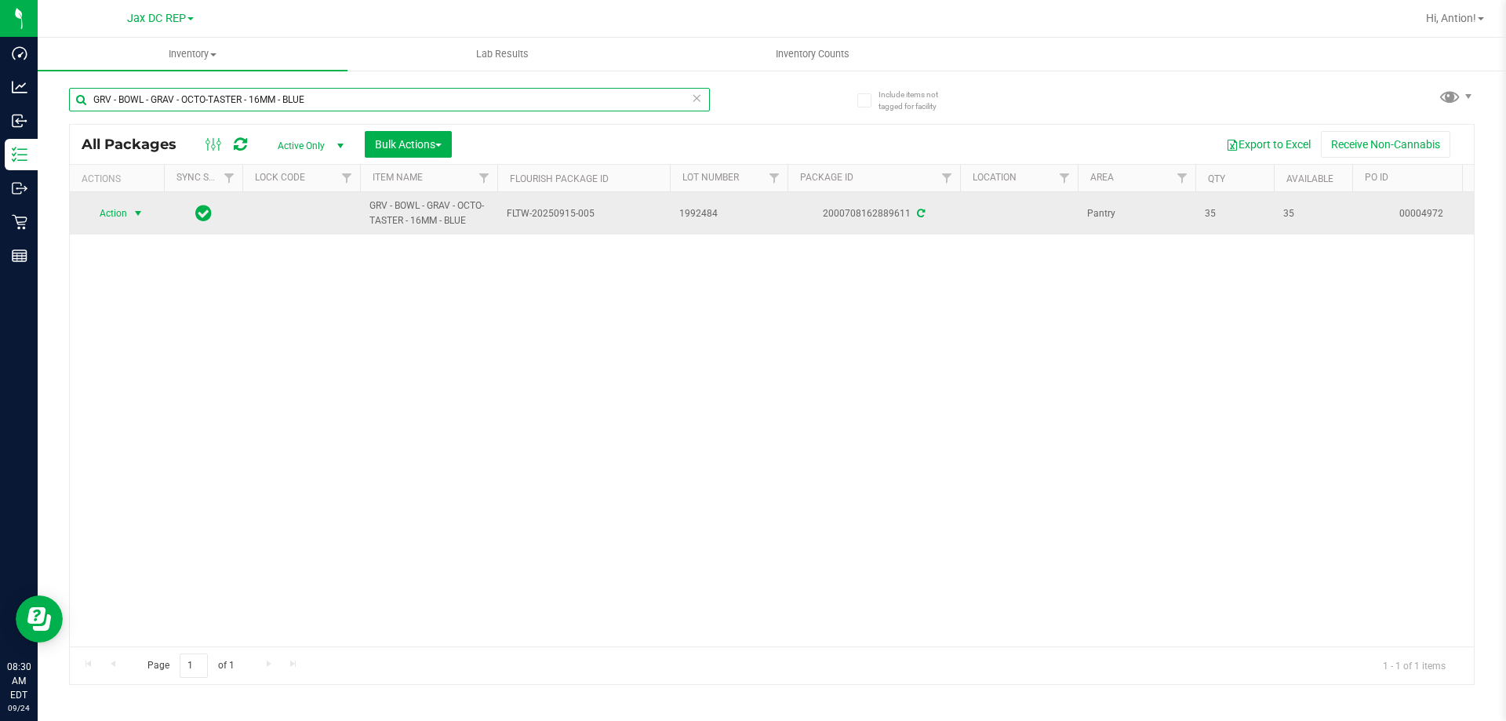
type input "GRV - BOWL - GRAV - OCTO-TASTER - 16MM - BLUE"
click at [133, 213] on span "select" at bounding box center [138, 213] width 13 height 13
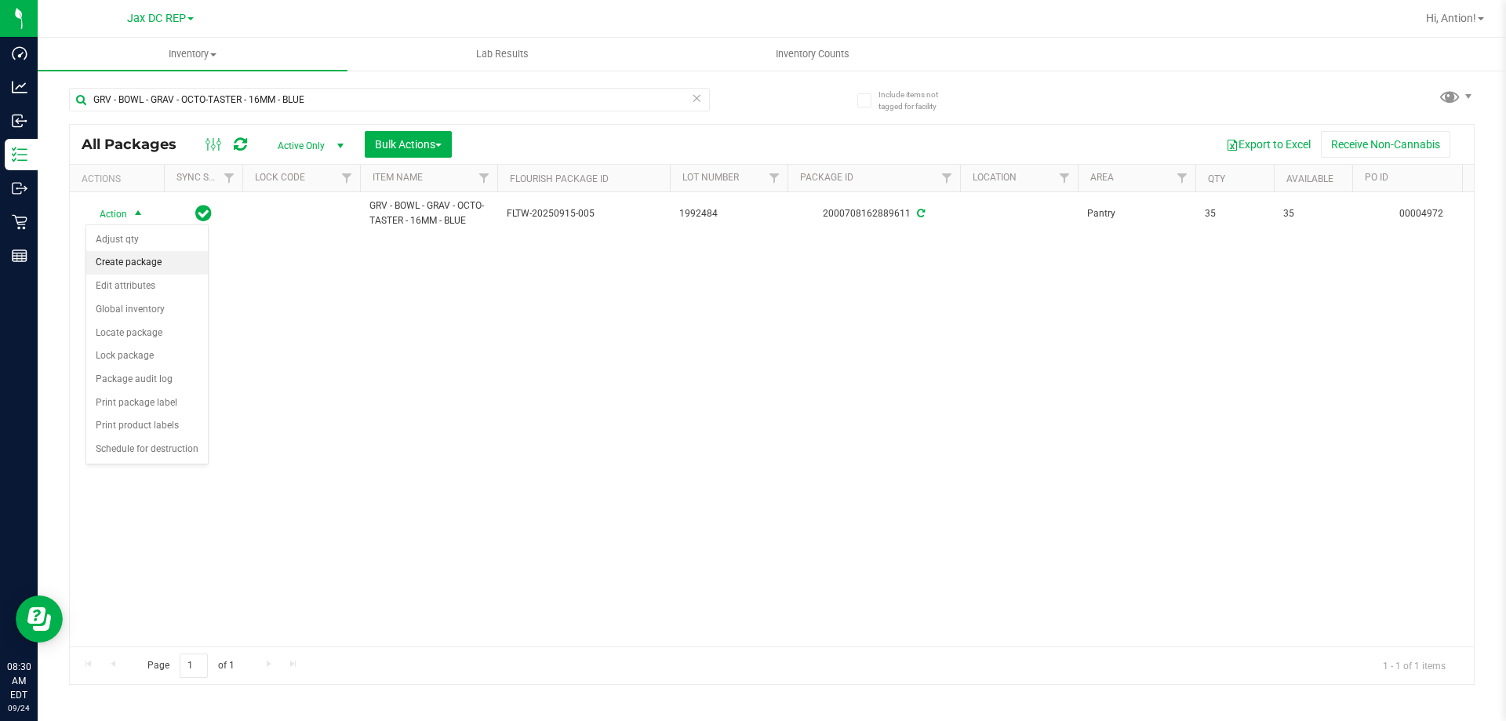
click at [148, 266] on li "Create package" at bounding box center [147, 263] width 122 height 24
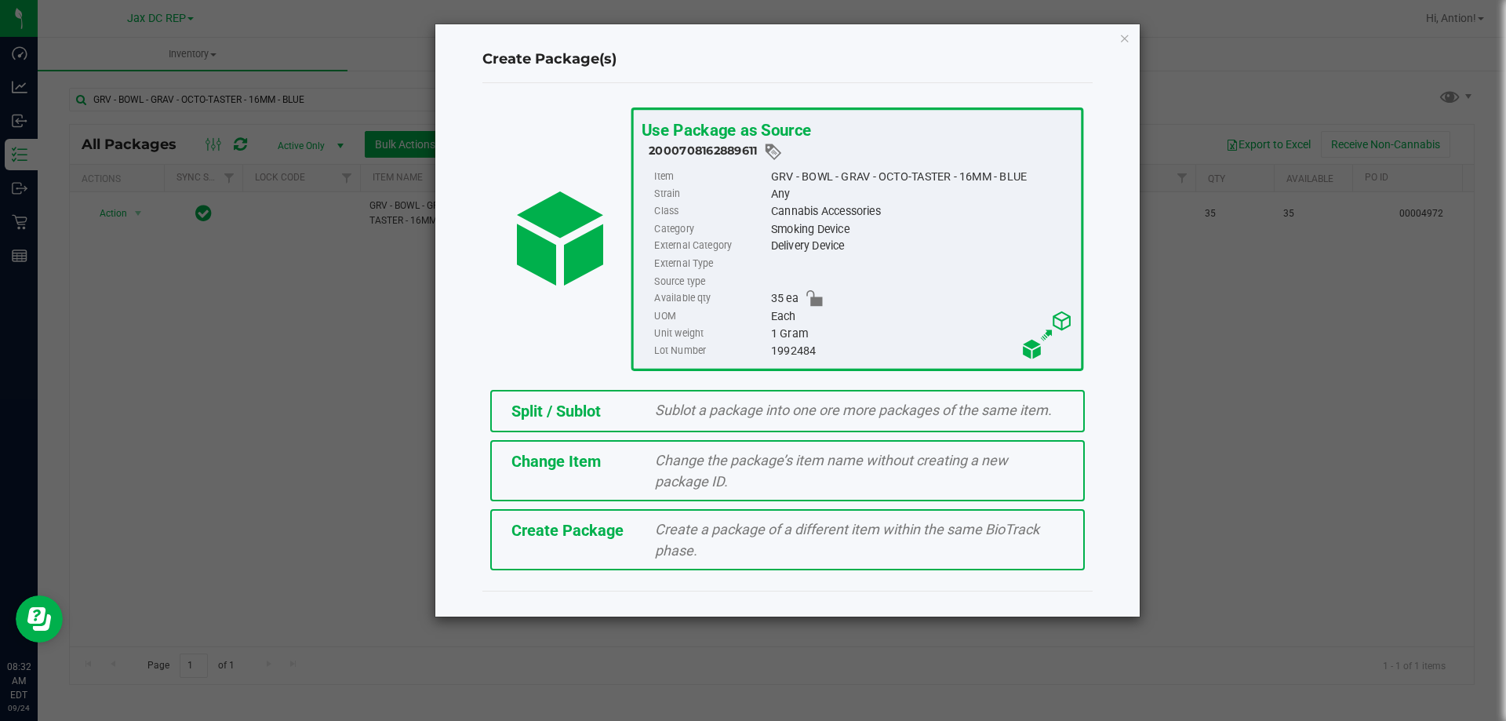
click at [773, 400] on div "Sublot a package into one ore more packages of the same item." at bounding box center [859, 409] width 432 height 21
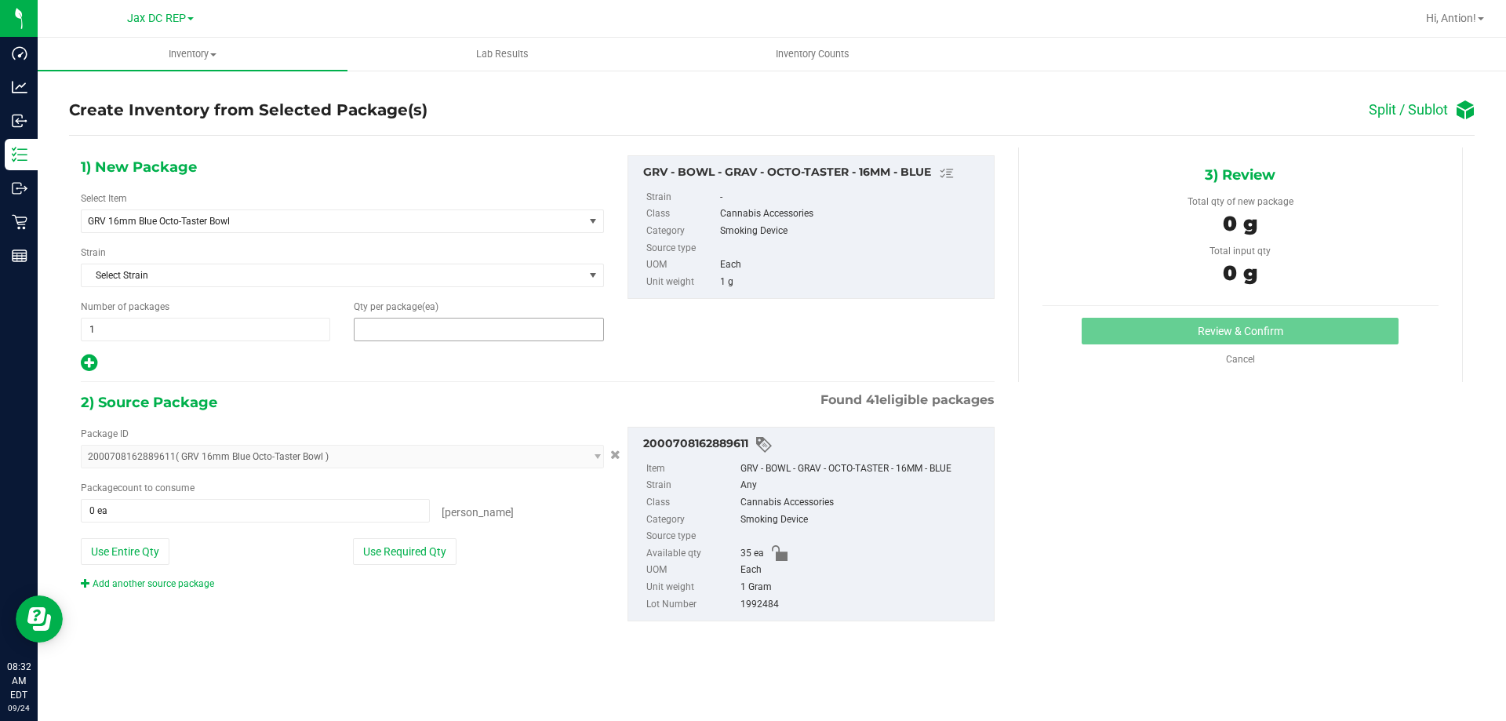
click at [376, 327] on span at bounding box center [478, 330] width 249 height 24
type input "5"
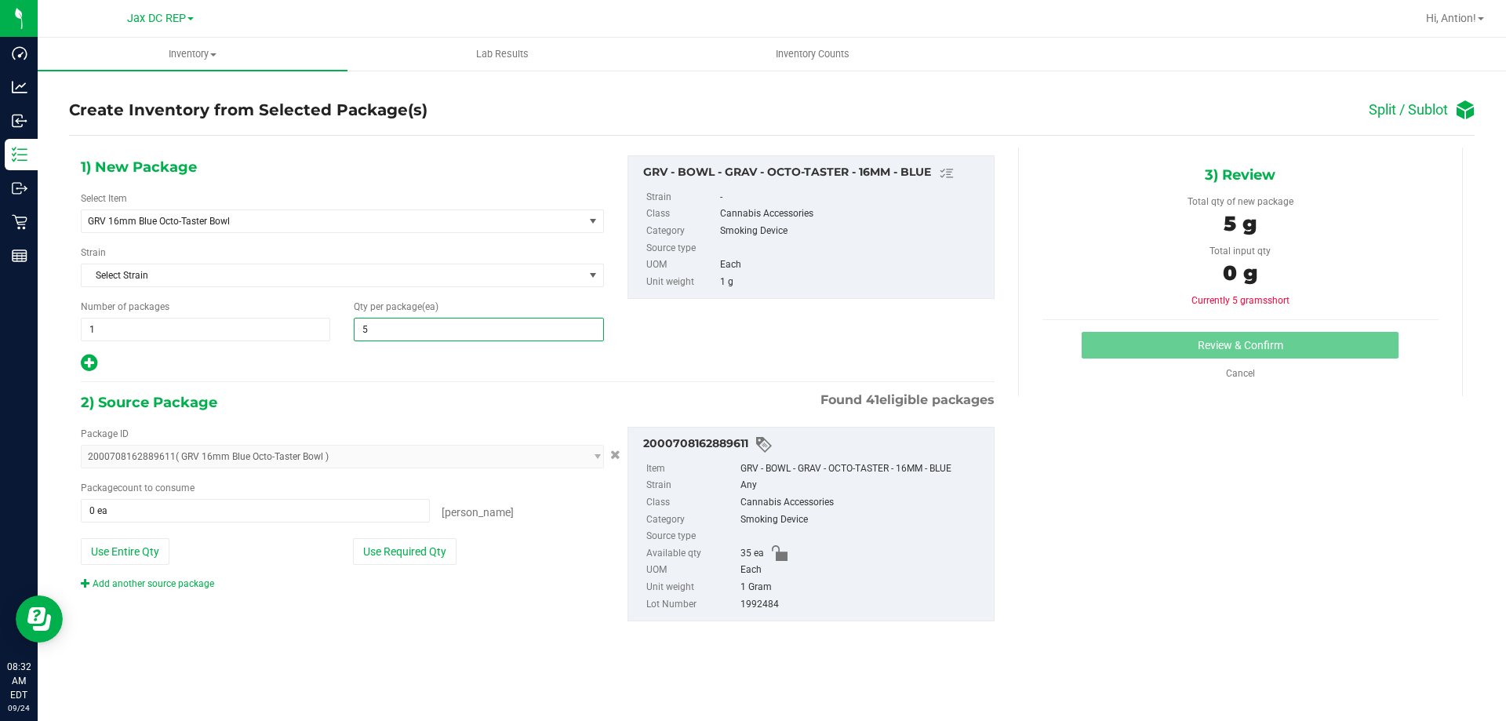
type input "5"
click at [543, 526] on div "Package ID 2000708162889611 ( GRV 16mm Blue Octo-Taster Bowl ) 0129187828032730…" at bounding box center [342, 509] width 547 height 164
click at [407, 551] on button "Use Required Qty" at bounding box center [405, 551] width 104 height 27
type input "5 ea"
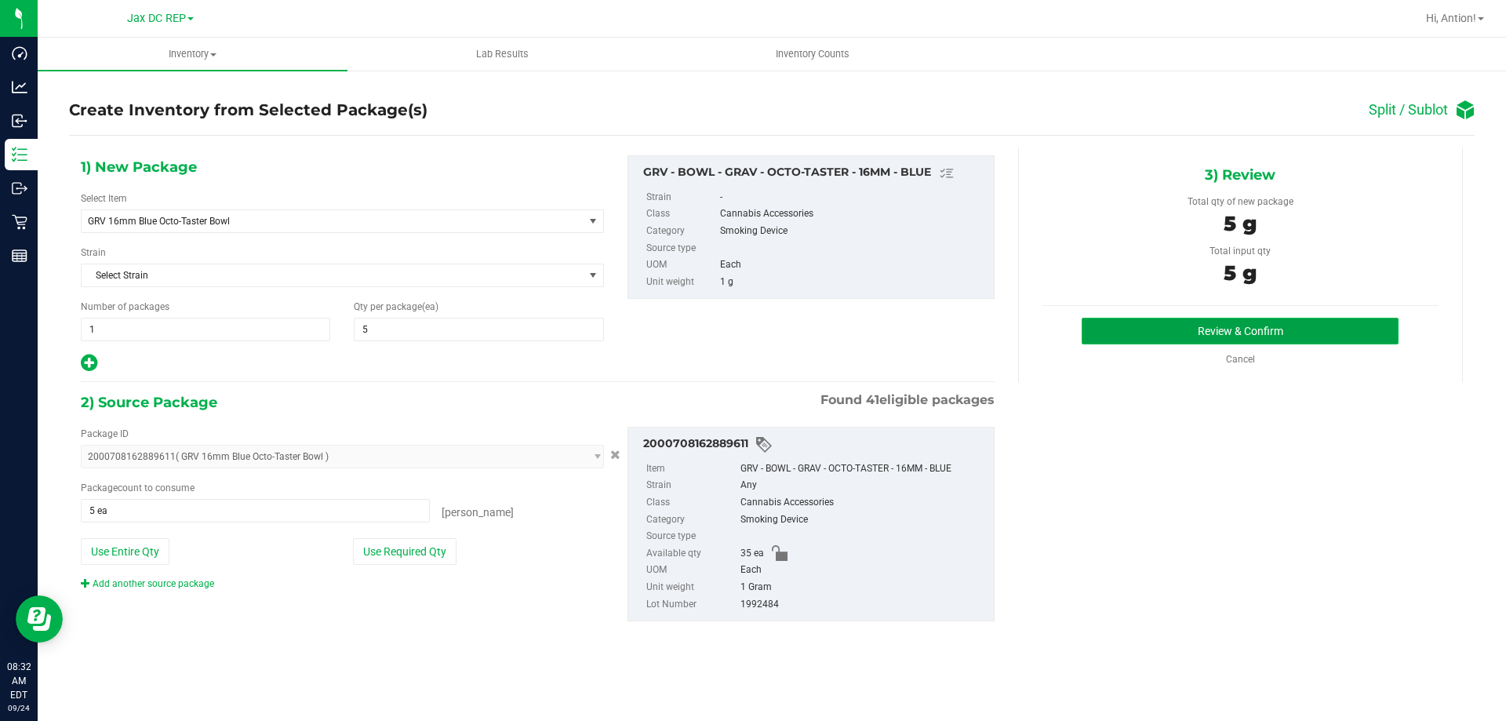
click at [1262, 329] on button "Review & Confirm" at bounding box center [1240, 331] width 317 height 27
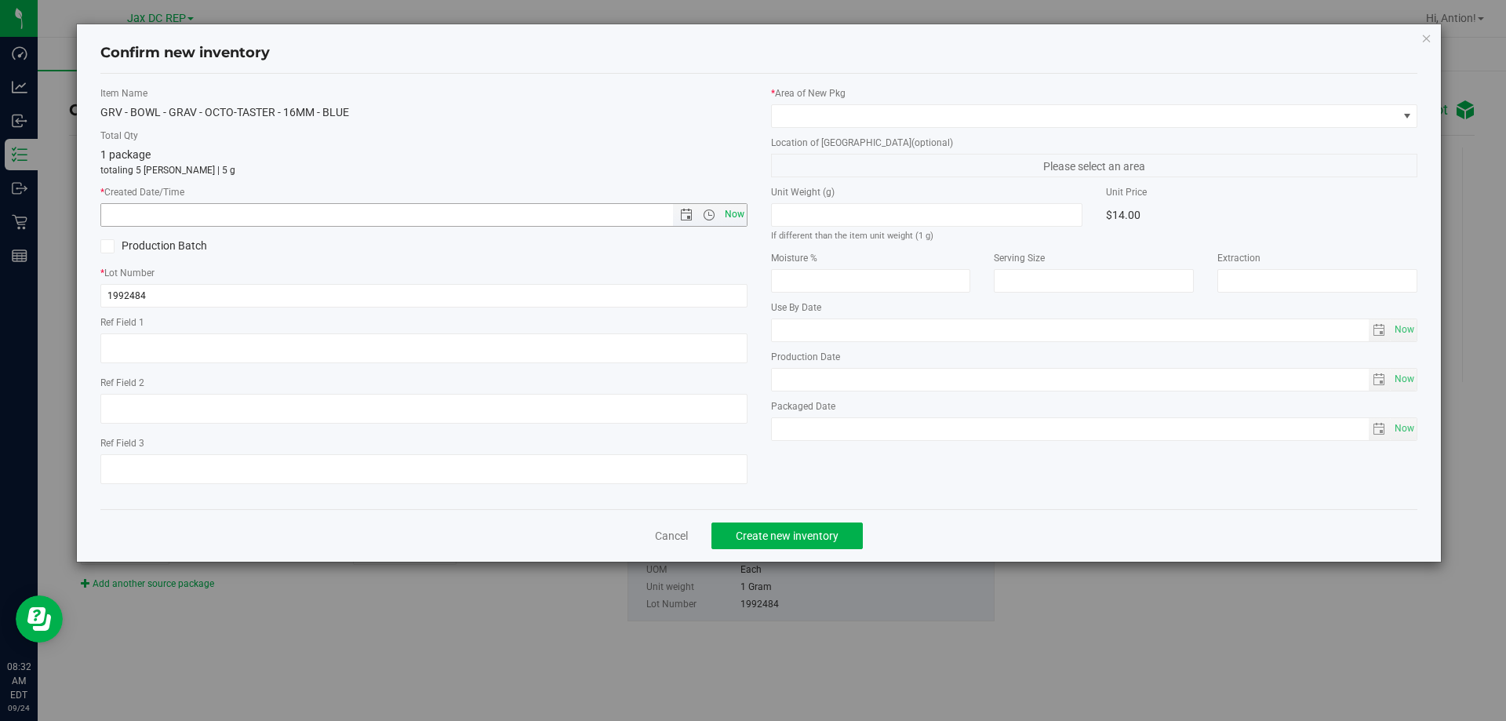
click at [732, 217] on span "Now" at bounding box center [734, 214] width 27 height 23
type input "[DATE] 8:32 AM"
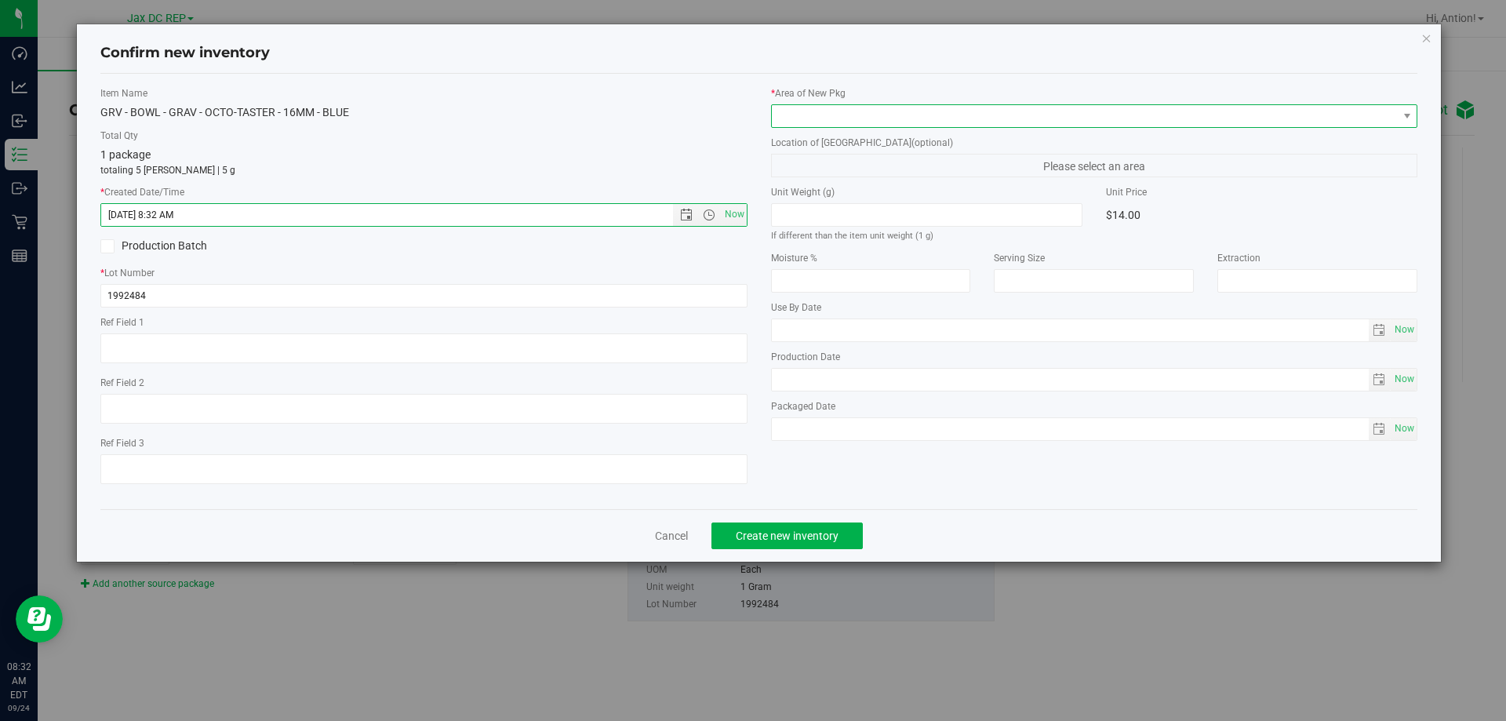
click at [881, 118] on span at bounding box center [1085, 116] width 626 height 22
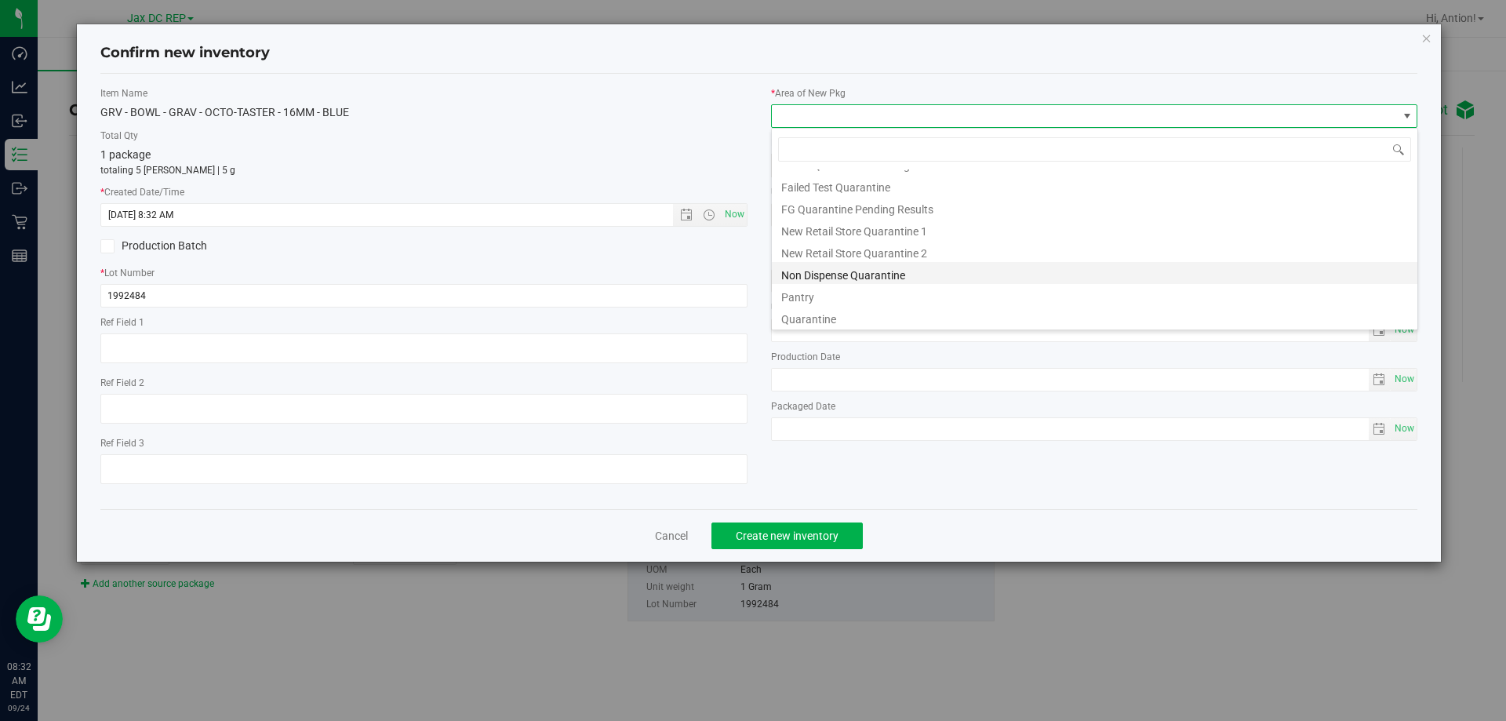
scroll to position [41, 0]
click at [825, 292] on li "Pantry" at bounding box center [1095, 293] width 646 height 22
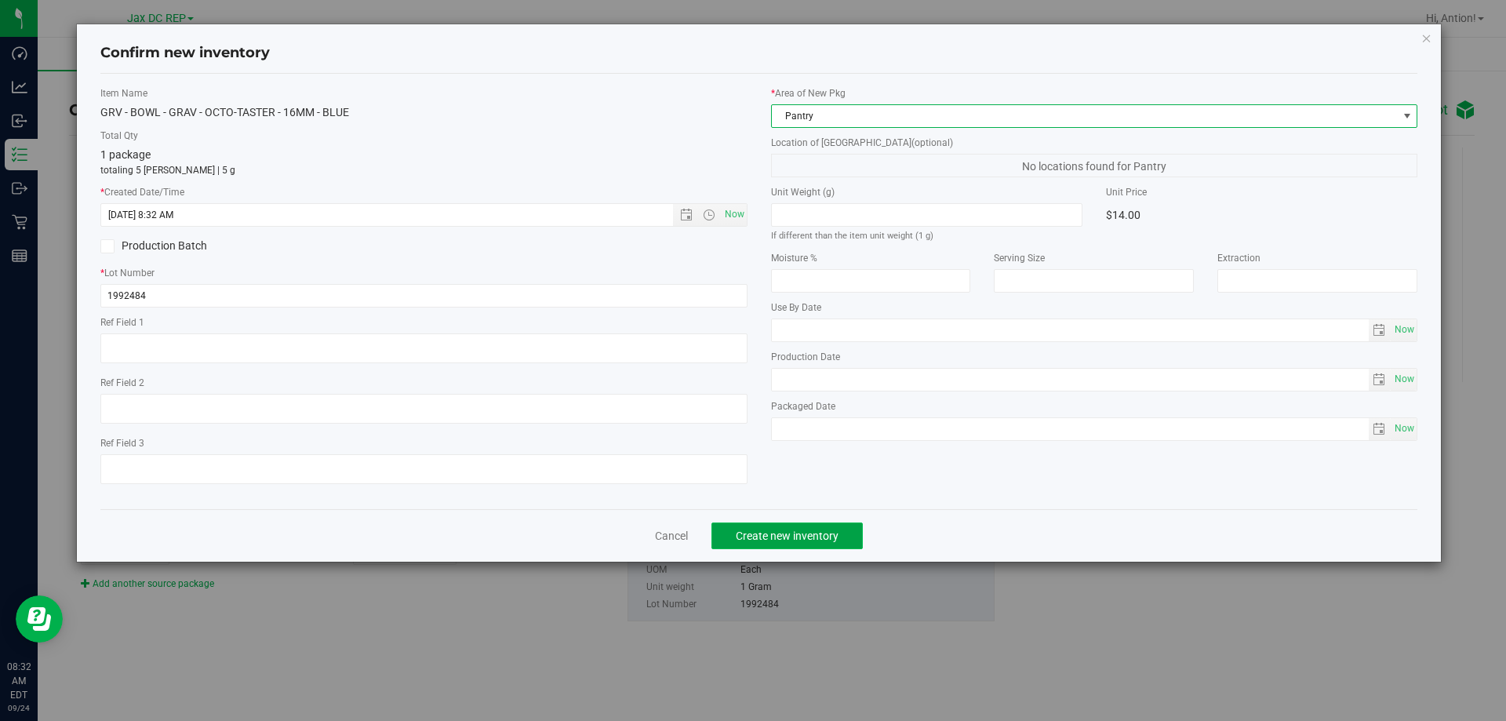
click at [795, 526] on button "Create new inventory" at bounding box center [786, 535] width 151 height 27
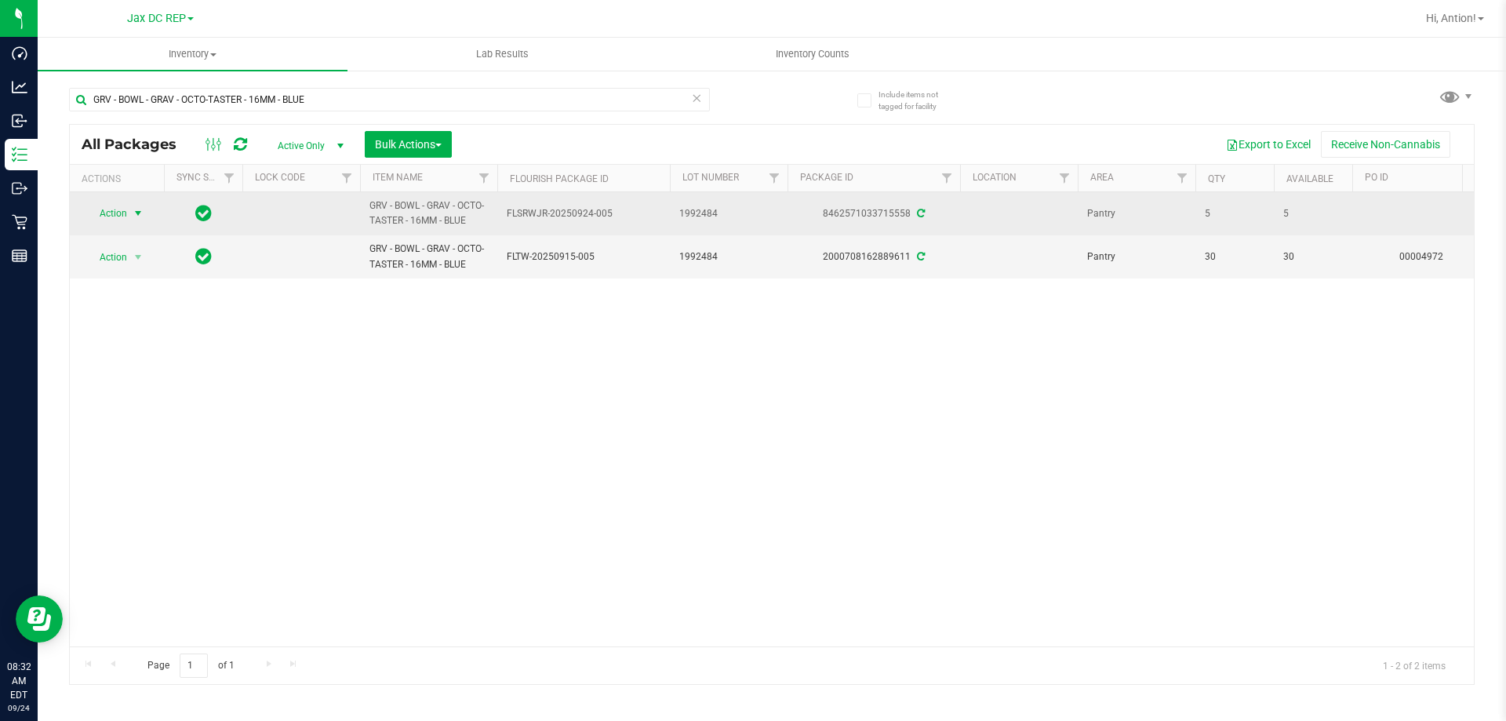
click at [135, 210] on span "select" at bounding box center [138, 213] width 13 height 13
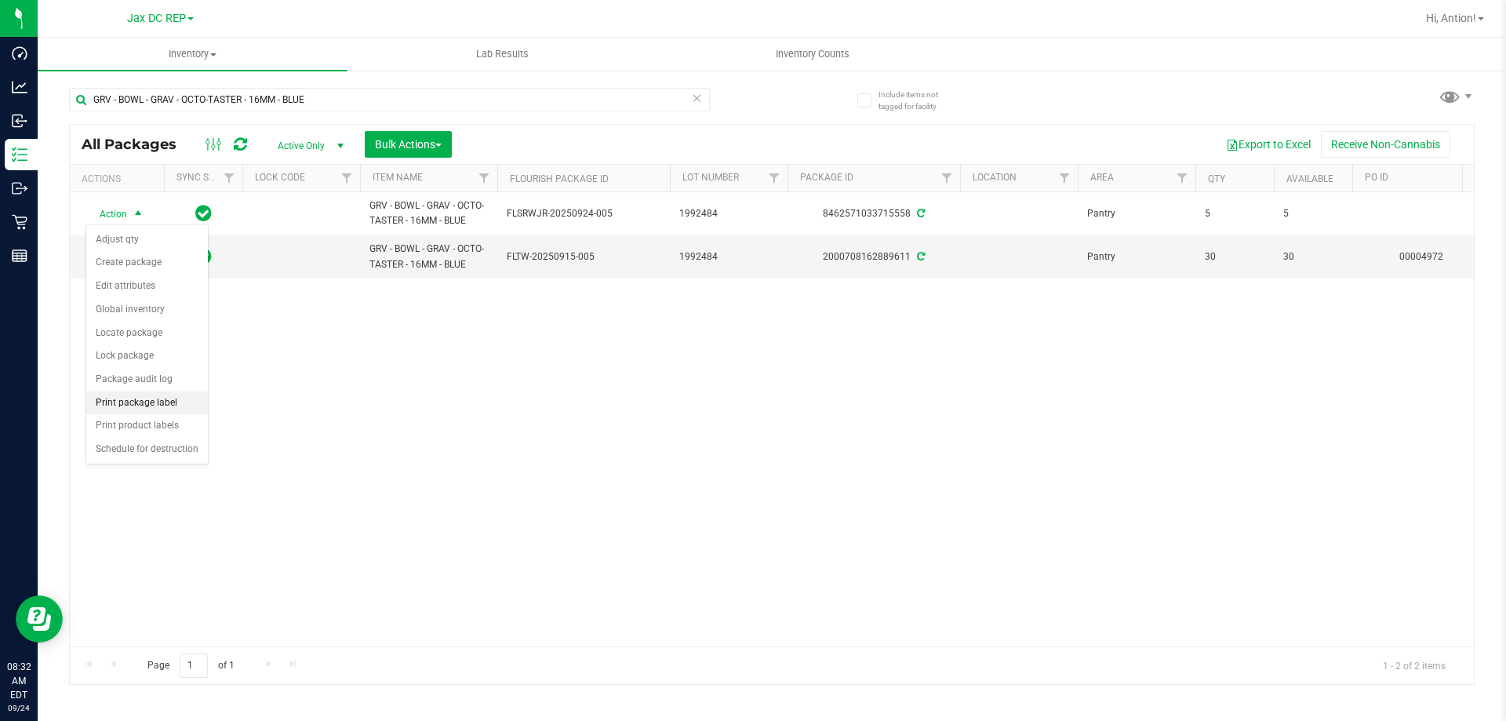
click at [155, 396] on li "Print package label" at bounding box center [147, 403] width 122 height 24
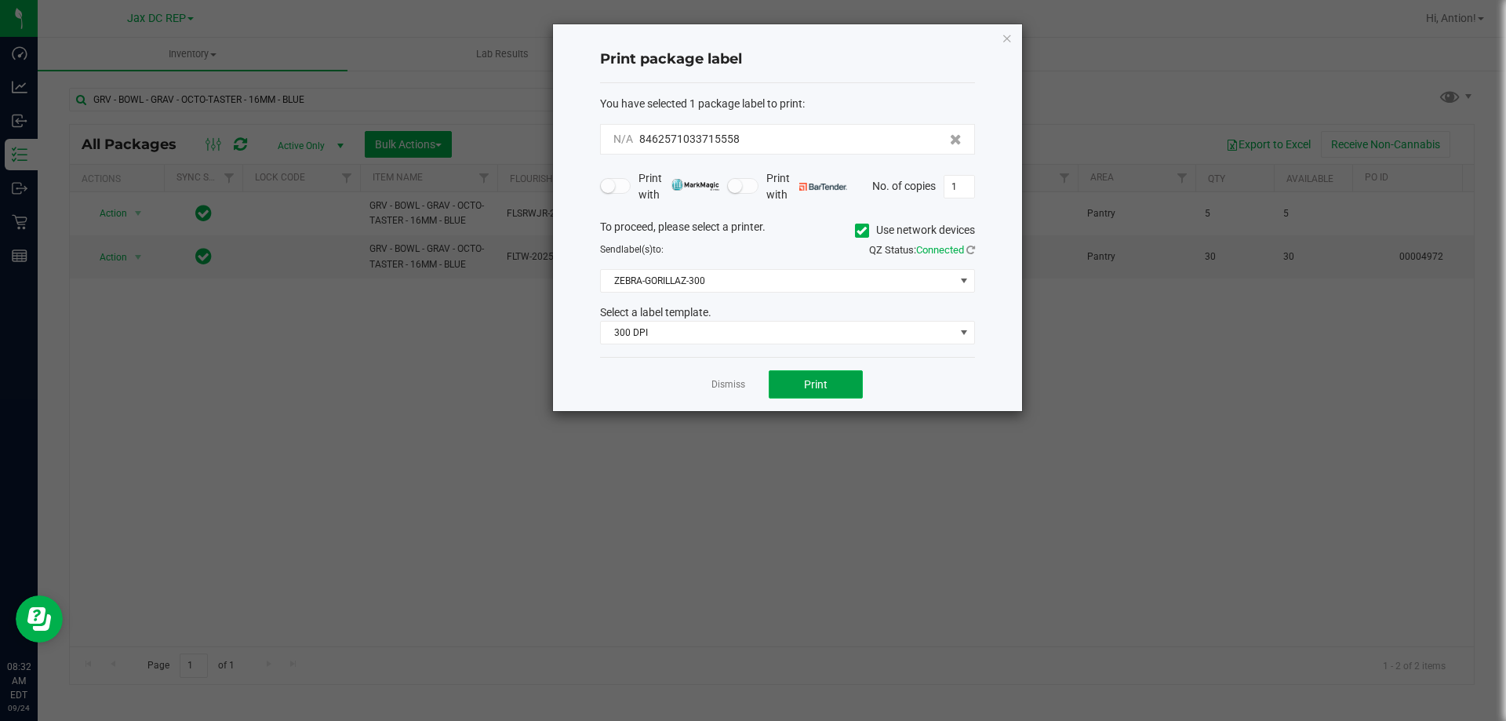
click at [791, 373] on button "Print" at bounding box center [816, 384] width 94 height 28
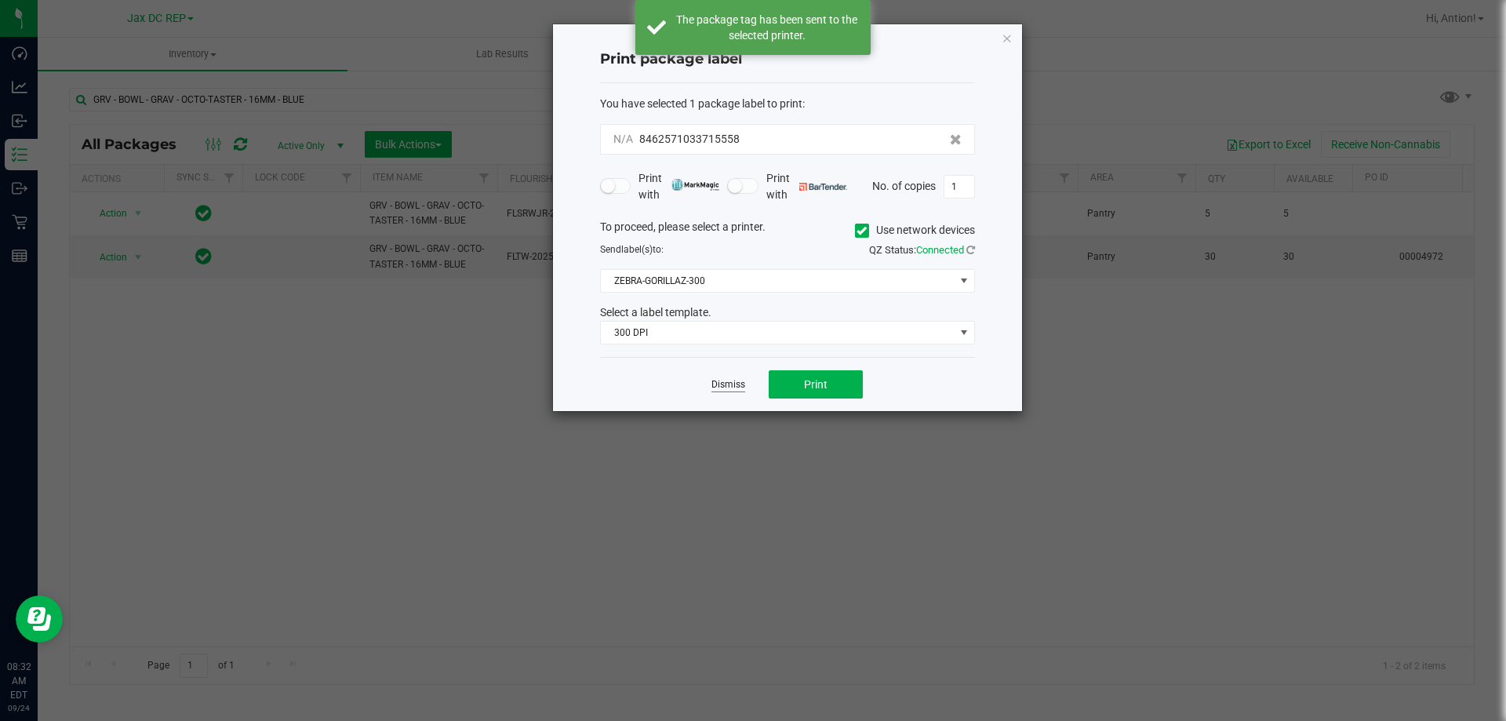
click at [727, 378] on app-cancel-button "Dismiss" at bounding box center [728, 384] width 34 height 16
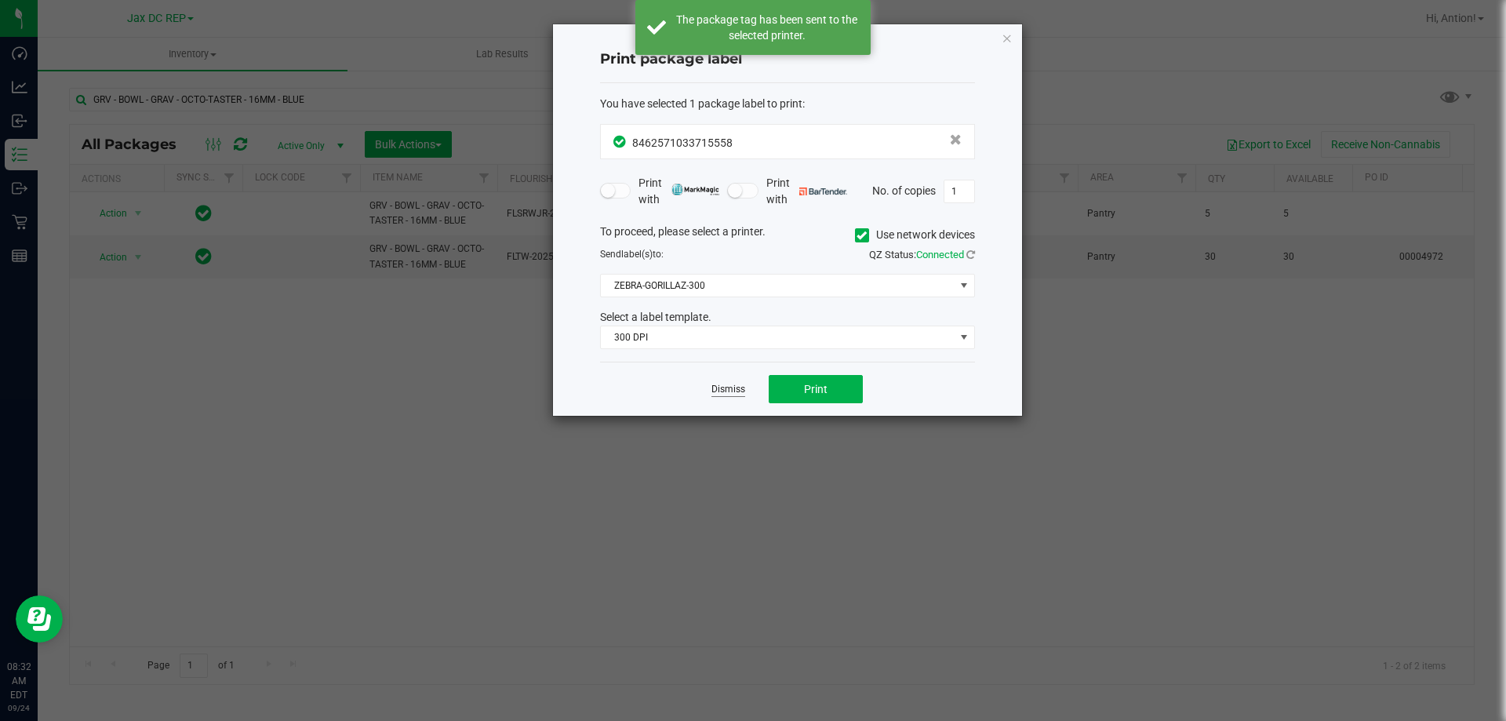
click at [728, 393] on link "Dismiss" at bounding box center [728, 389] width 34 height 13
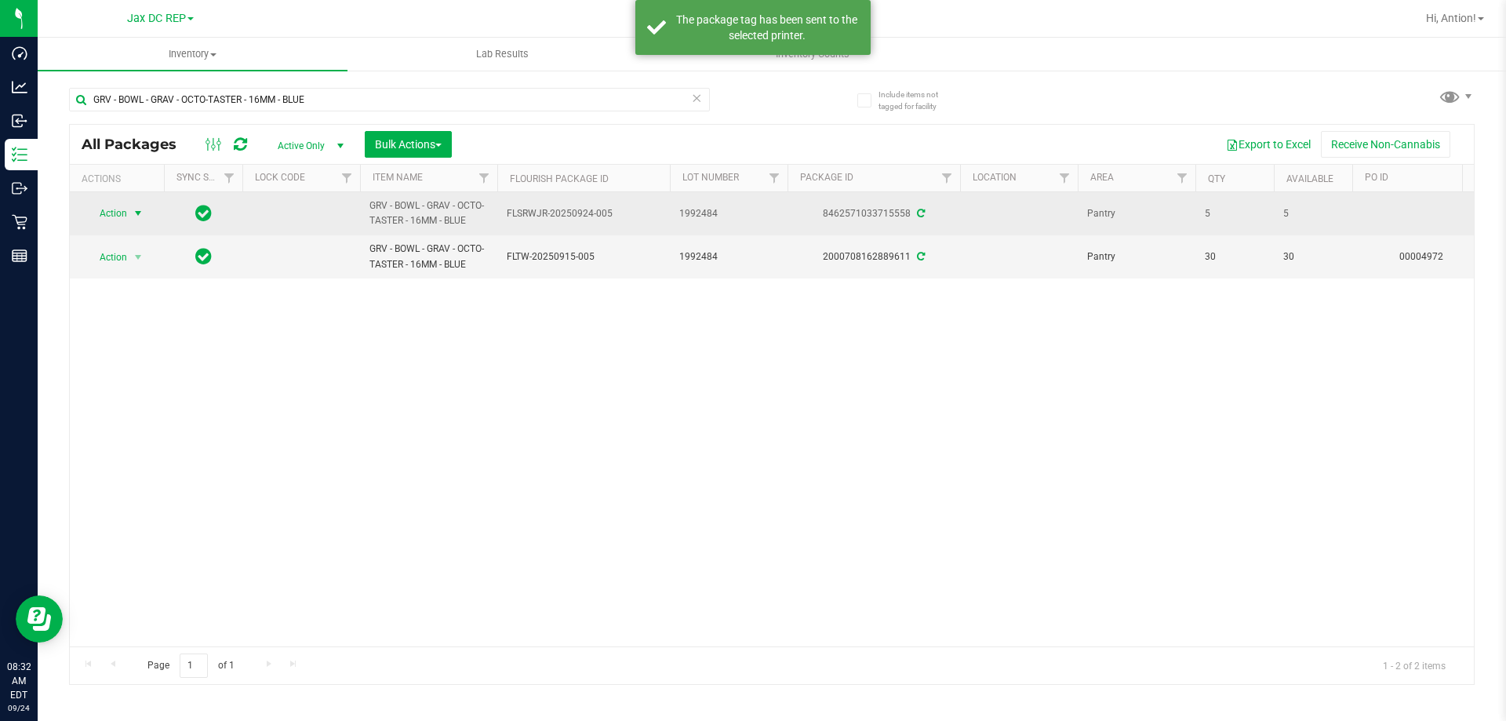
click at [135, 216] on span "select" at bounding box center [138, 213] width 13 height 13
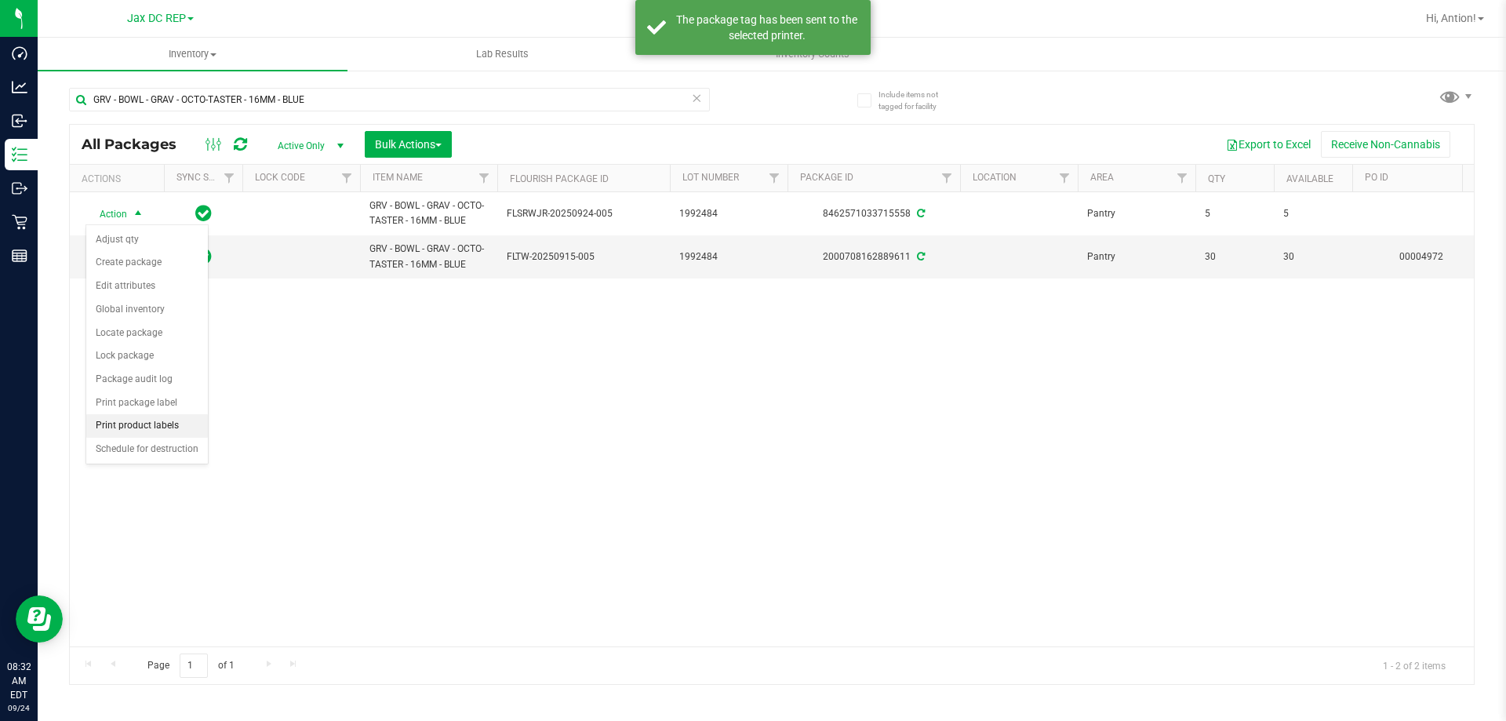
click at [145, 420] on li "Print product labels" at bounding box center [147, 426] width 122 height 24
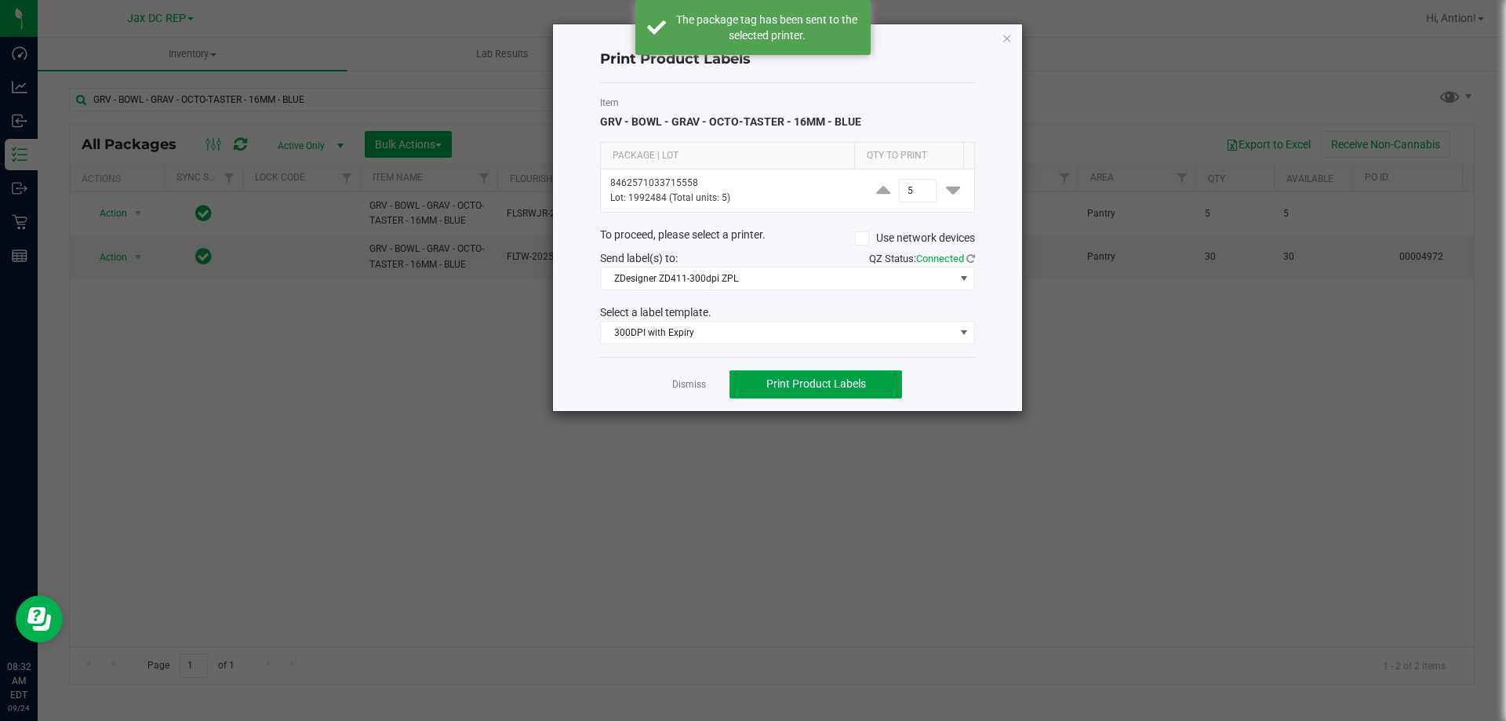
click at [785, 383] on span "Print Product Labels" at bounding box center [816, 383] width 100 height 13
click at [681, 386] on link "Dismiss" at bounding box center [689, 384] width 34 height 13
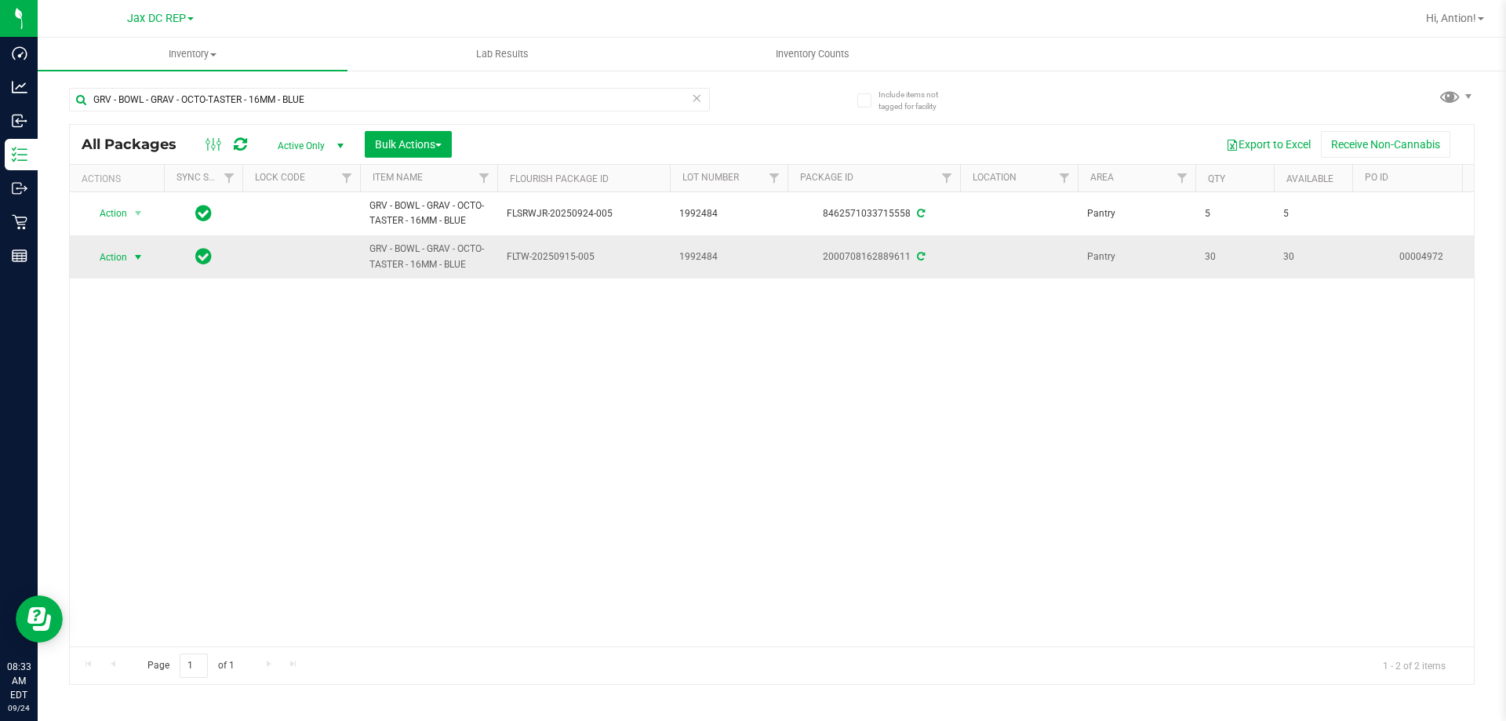
click at [137, 253] on span "select" at bounding box center [138, 257] width 13 height 13
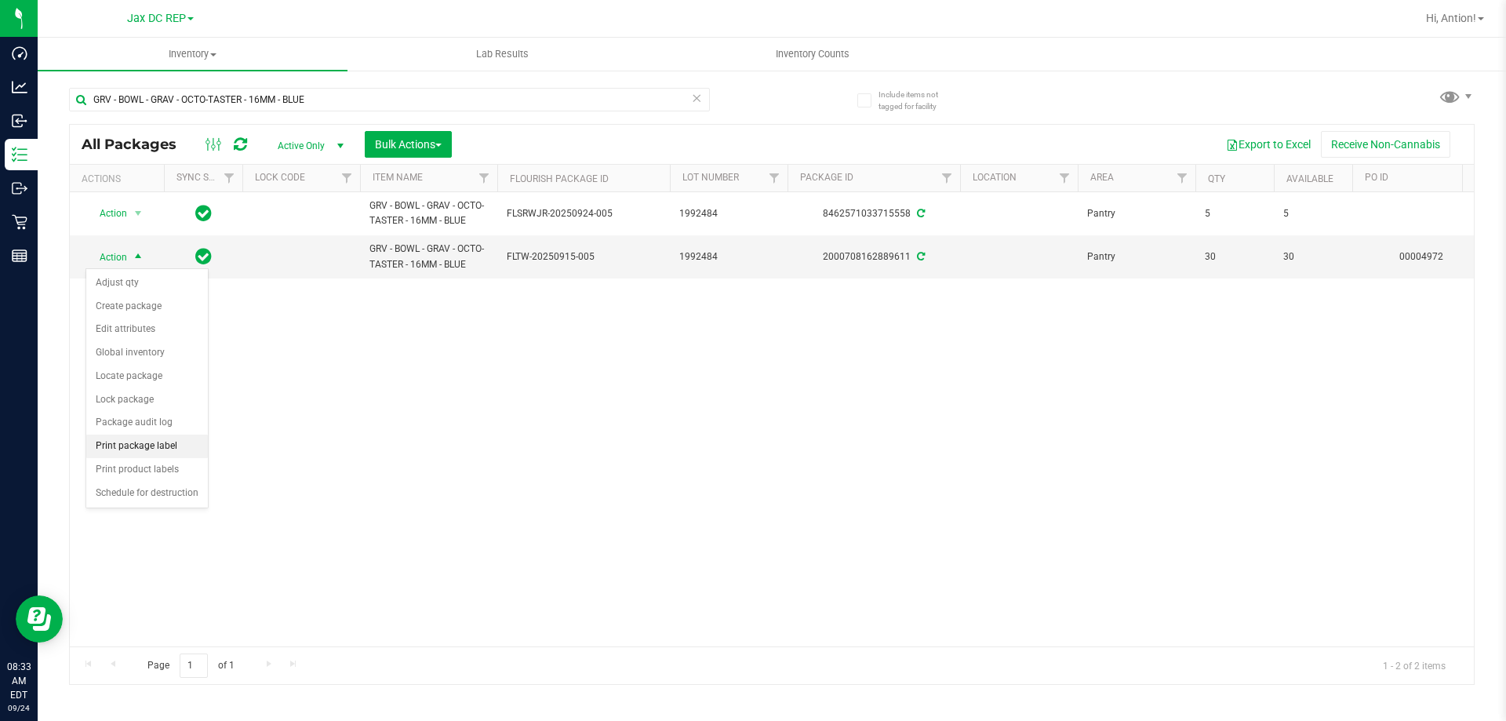
click at [148, 447] on li "Print package label" at bounding box center [147, 447] width 122 height 24
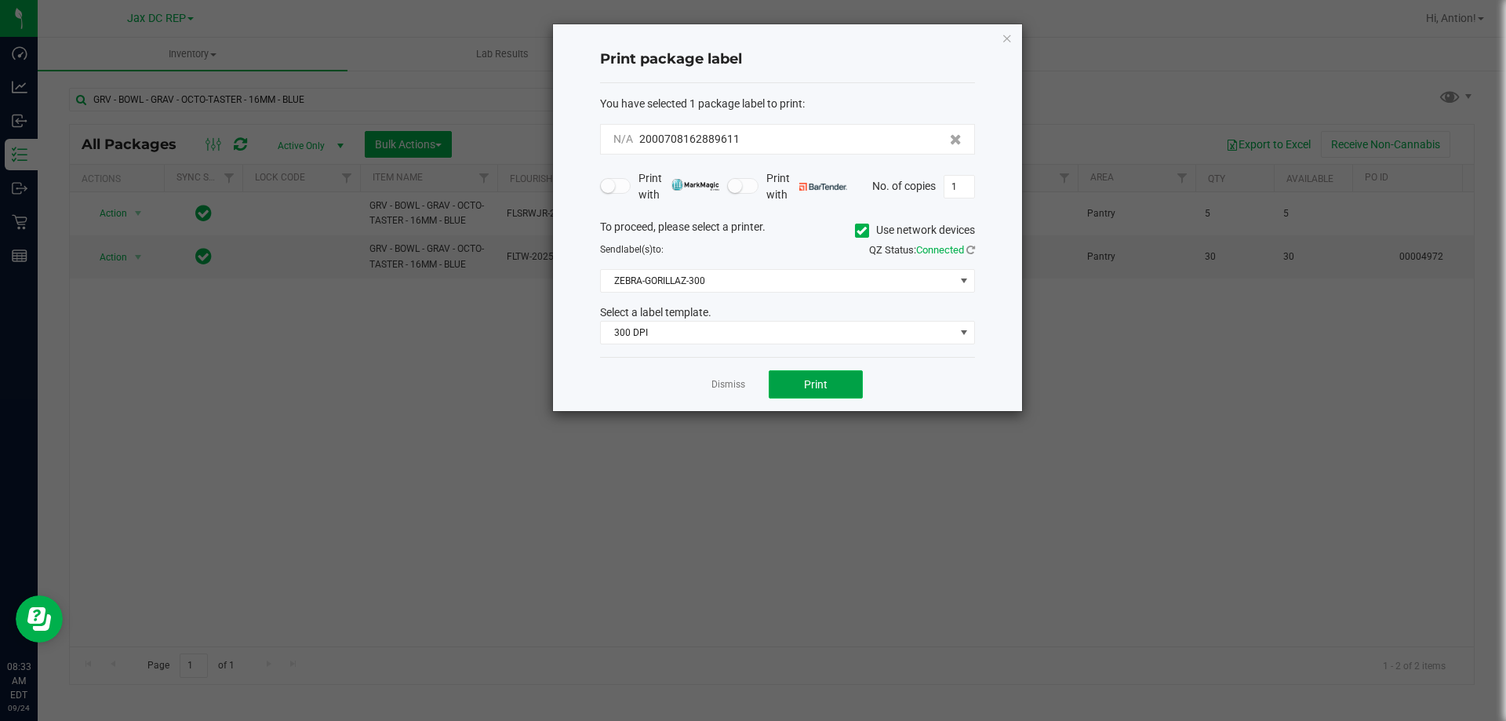
click at [823, 392] on button "Print" at bounding box center [816, 384] width 94 height 28
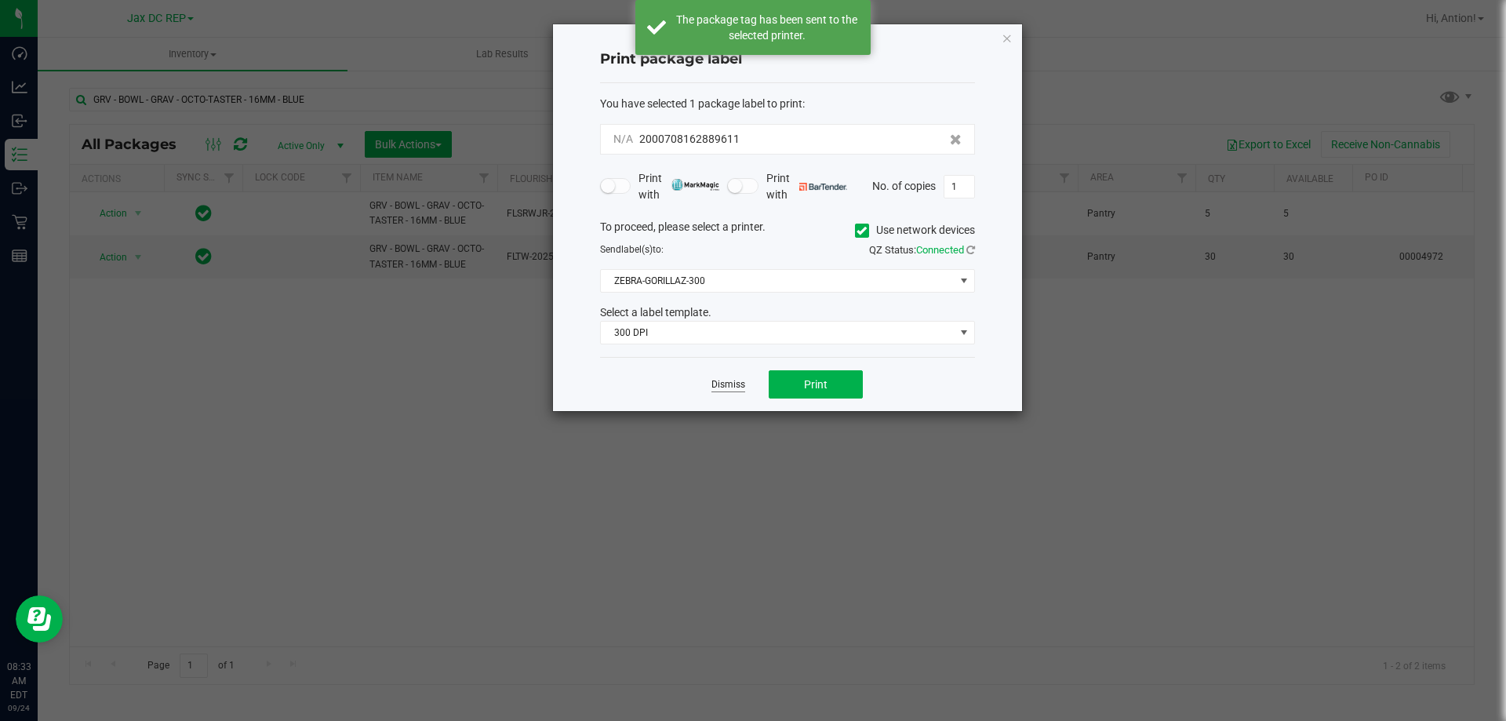
click at [718, 389] on link "Dismiss" at bounding box center [728, 384] width 34 height 13
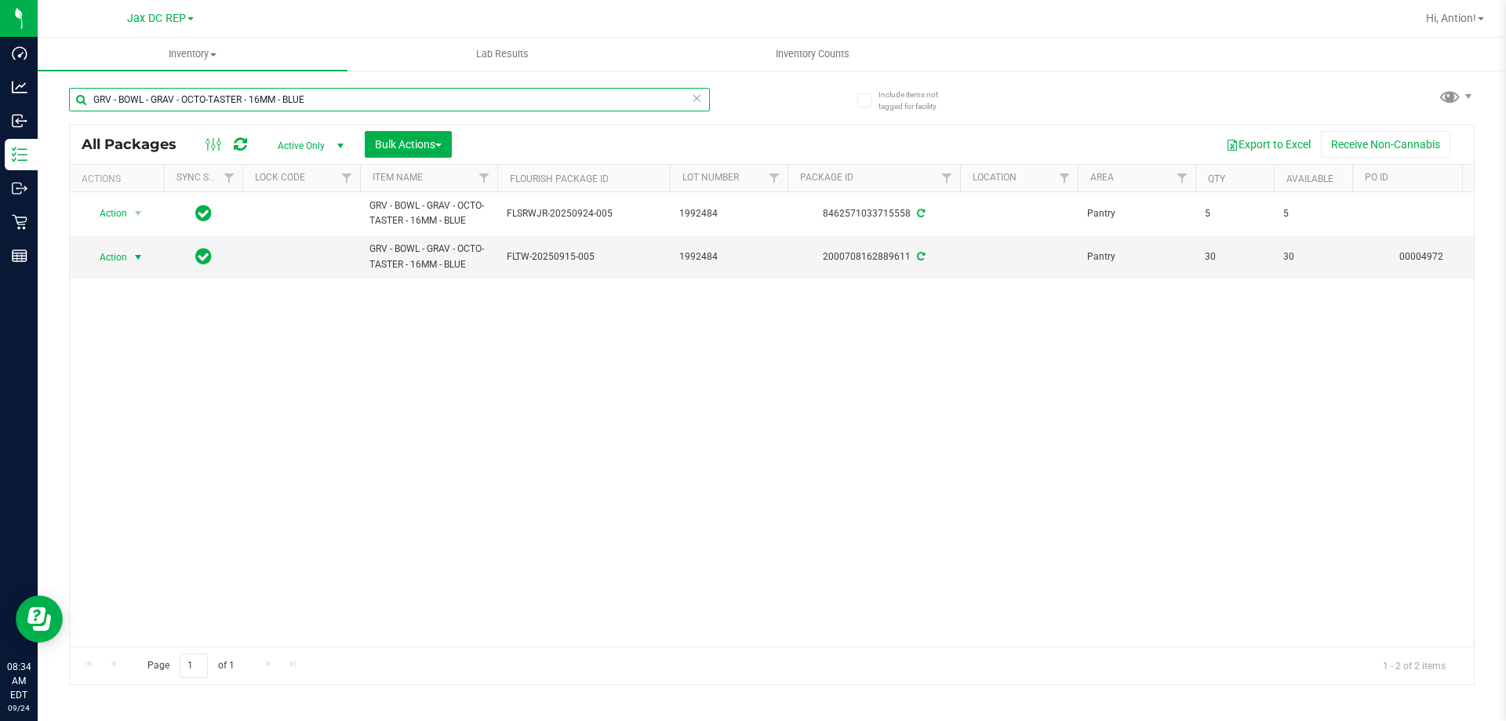
click at [204, 102] on input "GRV - BOWL - GRAV - OCTO-TASTER - 16MM - BLUE" at bounding box center [389, 100] width 641 height 24
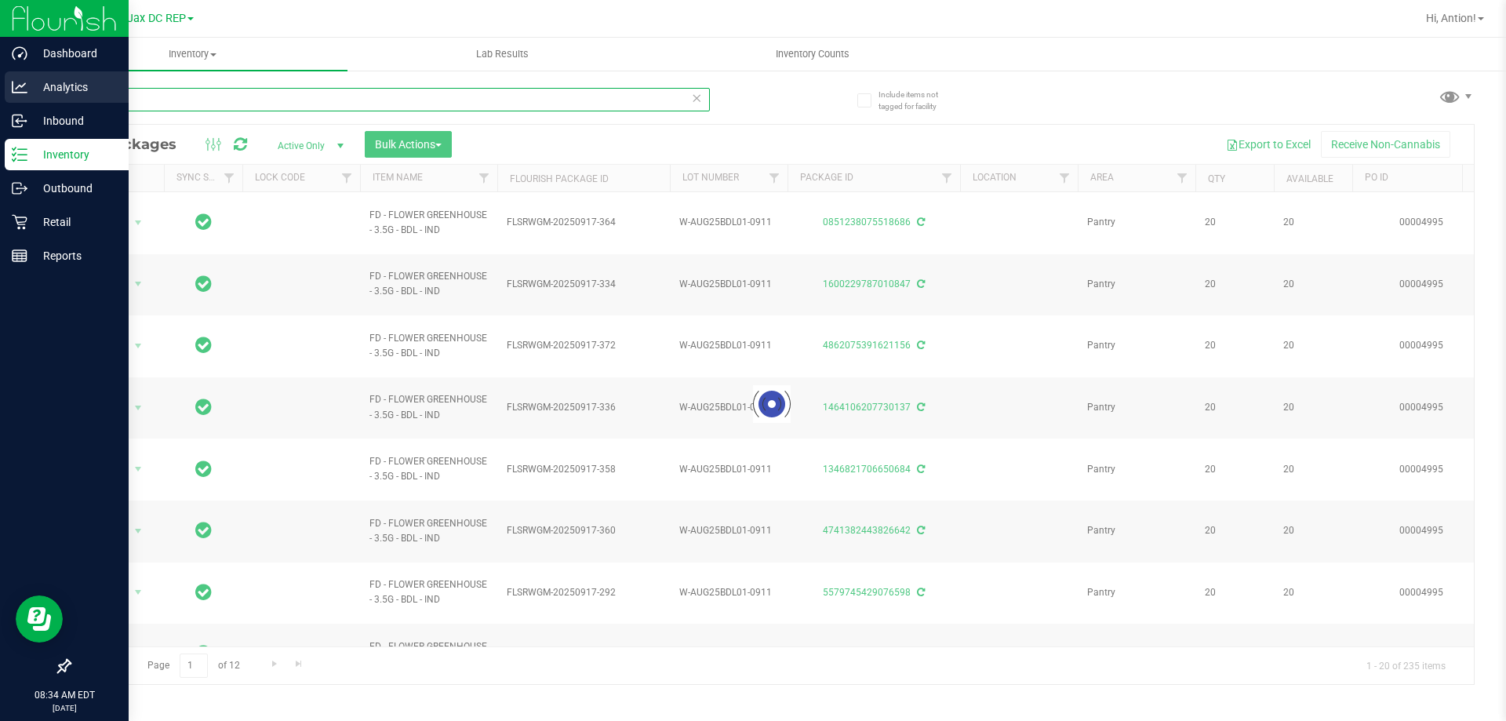
drag, startPoint x: 200, startPoint y: 100, endPoint x: 0, endPoint y: 104, distance: 200.1
click at [0, 104] on div "Dashboard Analytics Inbound Inventory Outbound Retail Reports 08:34 AM EDT [DAT…" at bounding box center [753, 360] width 1506 height 721
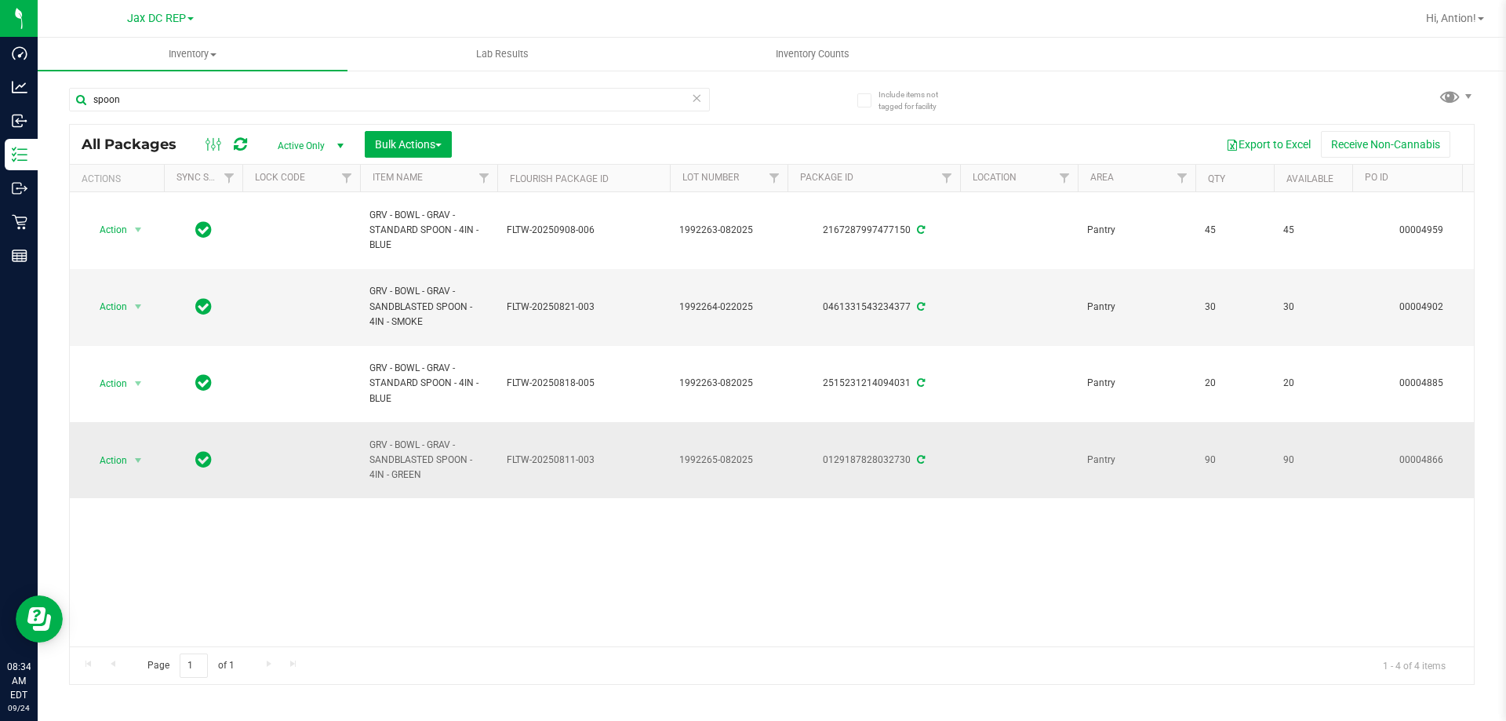
drag, startPoint x: 431, startPoint y: 469, endPoint x: 285, endPoint y: 455, distance: 146.6
copy tr "GRV - BOWL - GRAV - SANDBLASTED SPOON - 4IN - GREEN"
click at [176, 104] on input "spoon" at bounding box center [389, 100] width 641 height 24
click at [176, 103] on input "spoon" at bounding box center [389, 100] width 641 height 24
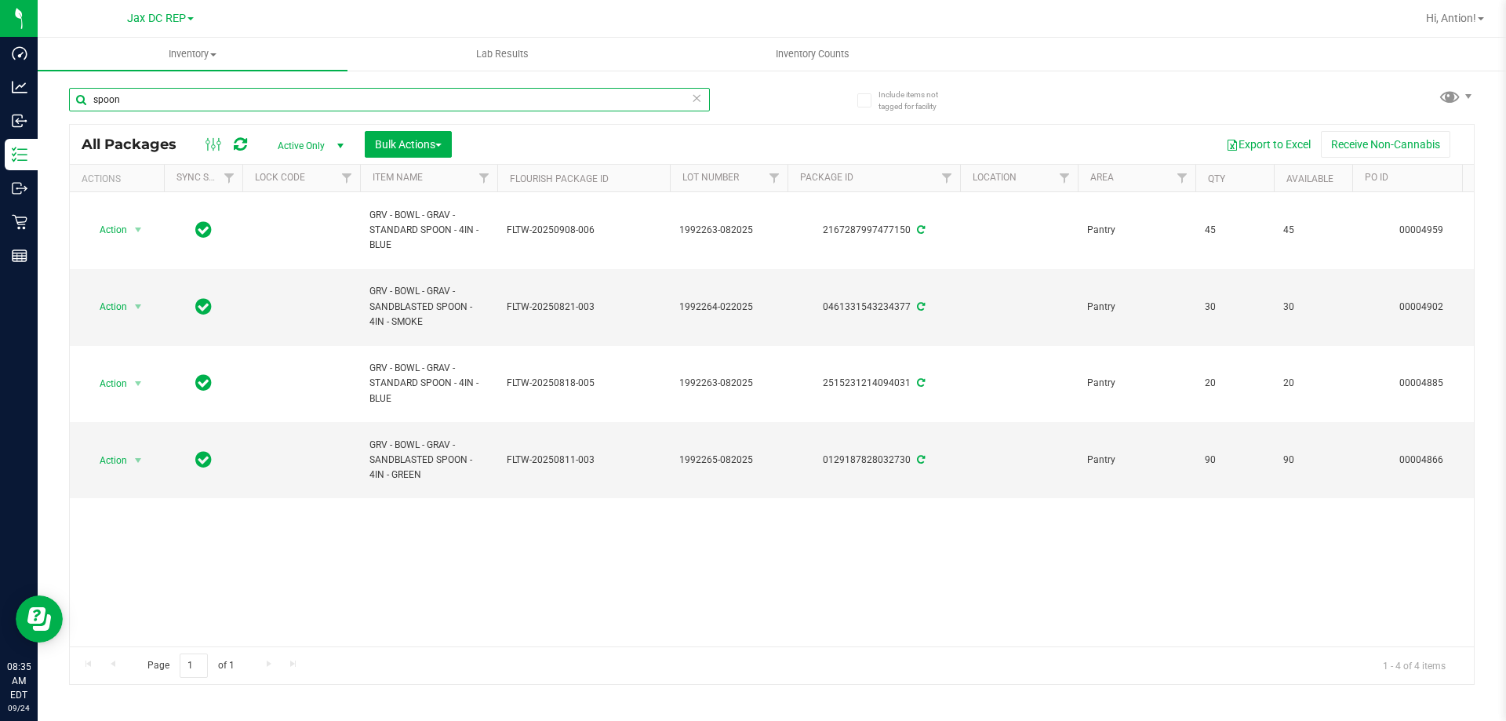
click at [176, 103] on input "spoon" at bounding box center [389, 100] width 641 height 24
paste input "GRV - BOWL - GRAV - SANDBLASTED SPOON - 4IN - GREEN"
click at [105, 100] on input "GRV - BOWL - GRAV - SANDBLASTED SPOON - 4IN - GREEN" at bounding box center [389, 100] width 641 height 24
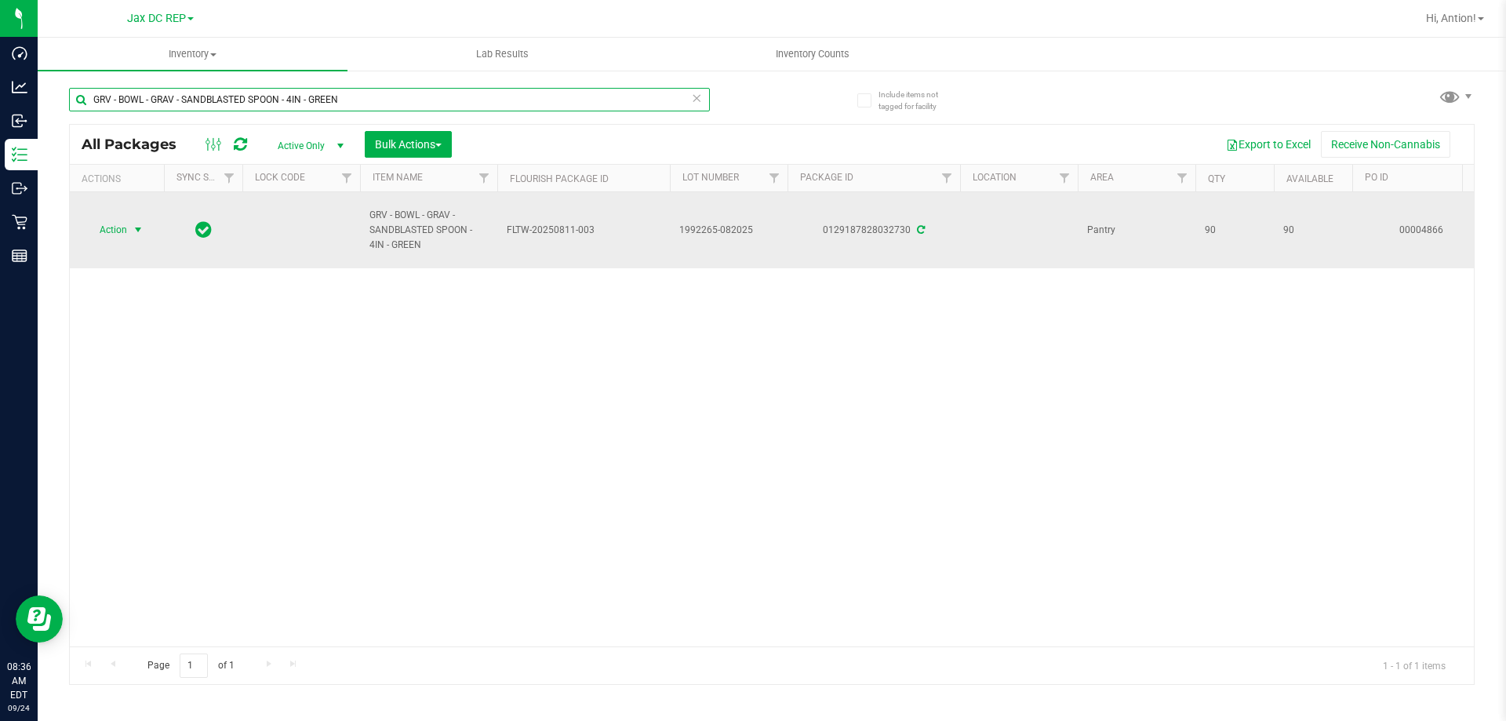
type input "GRV - BOWL - GRAV - SANDBLASTED SPOON - 4IN - GREEN"
click at [125, 230] on span "Action" at bounding box center [106, 230] width 42 height 22
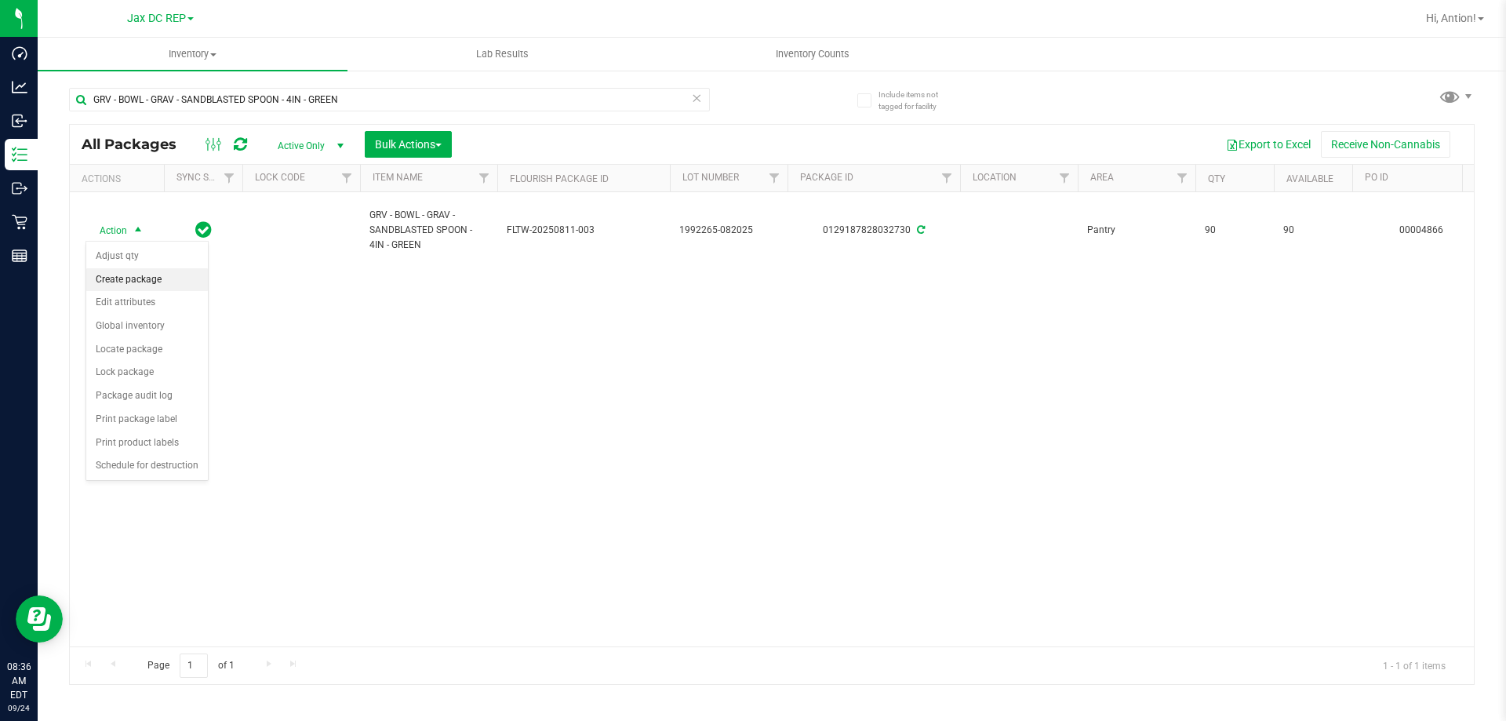
click at [153, 287] on li "Create package" at bounding box center [147, 280] width 122 height 24
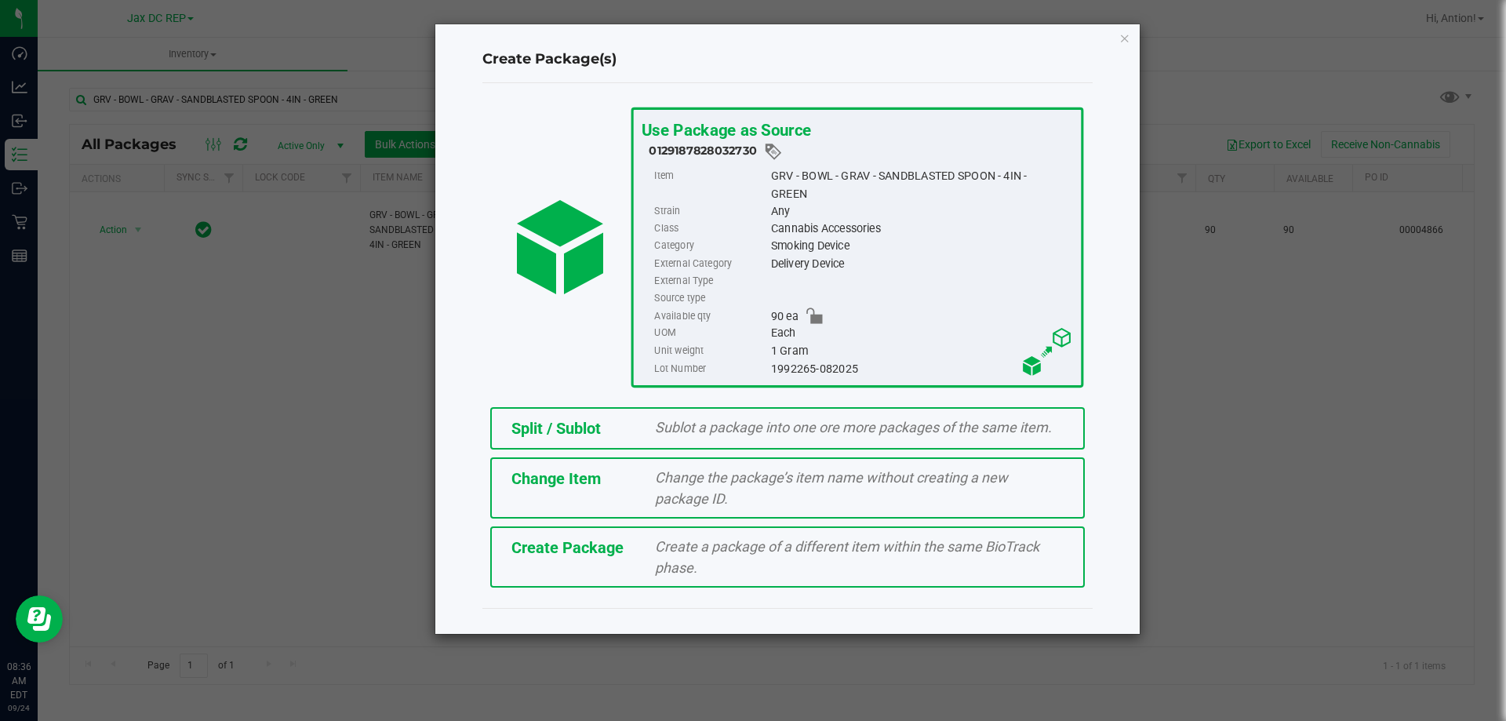
click at [673, 435] on div "Sublot a package into one ore more packages of the same item." at bounding box center [859, 426] width 432 height 21
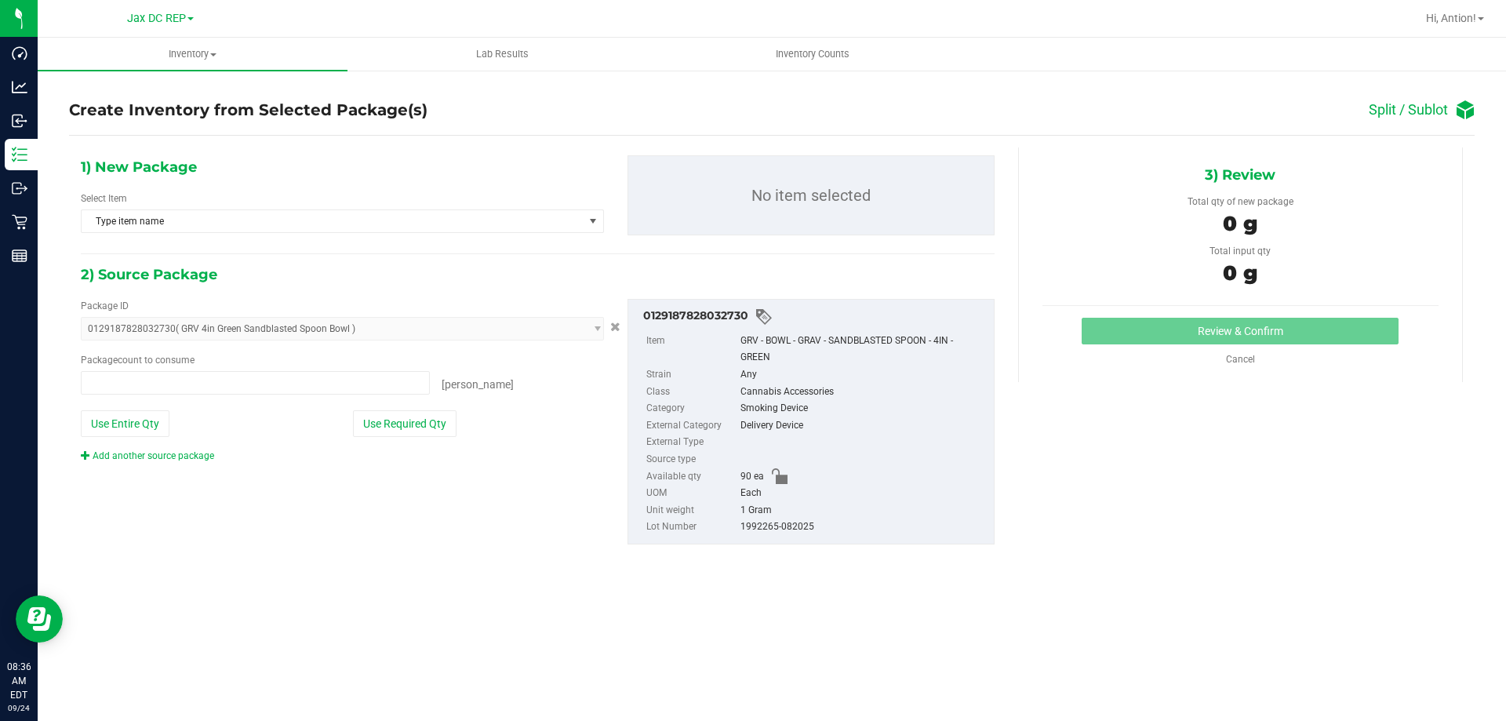
type input "0 ea"
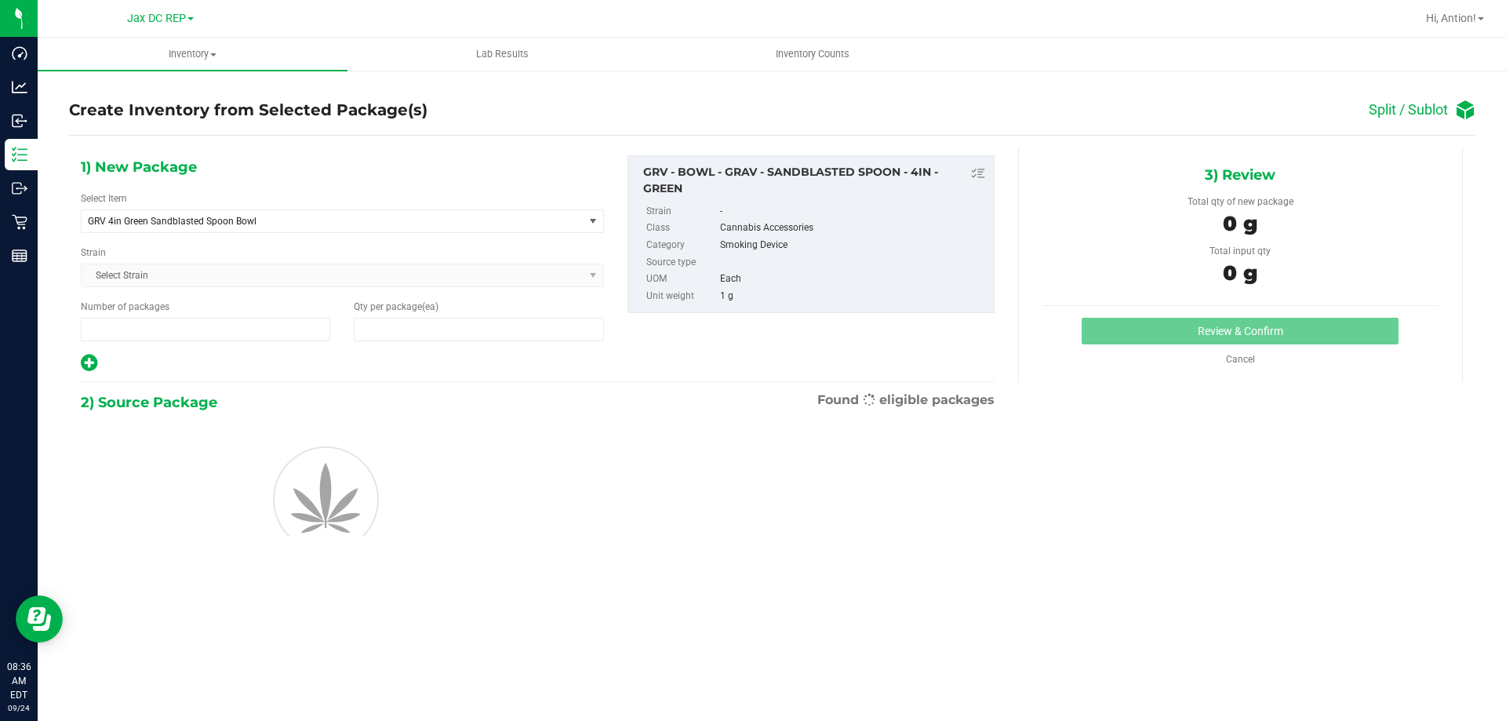
type input "1"
type input "0"
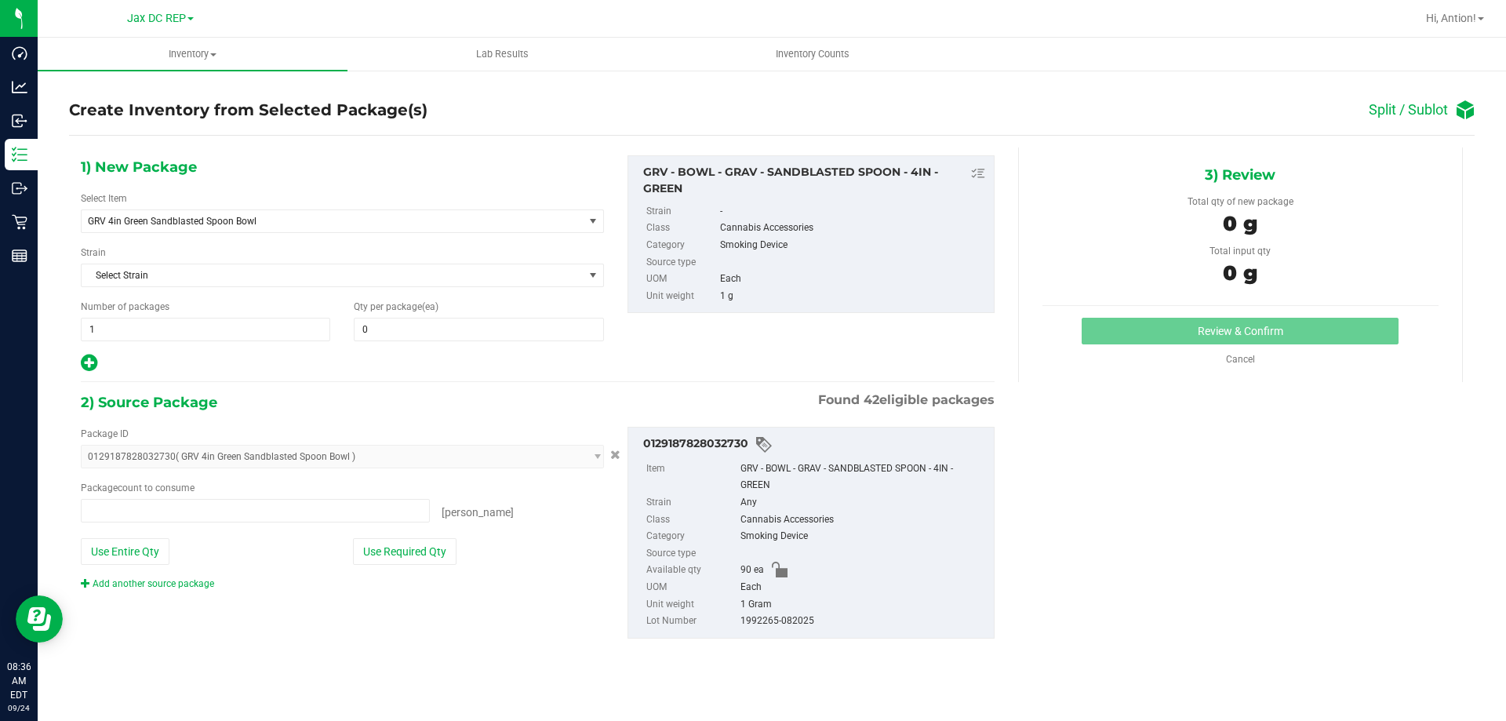
type input "0 ea"
click at [475, 330] on span at bounding box center [478, 330] width 249 height 24
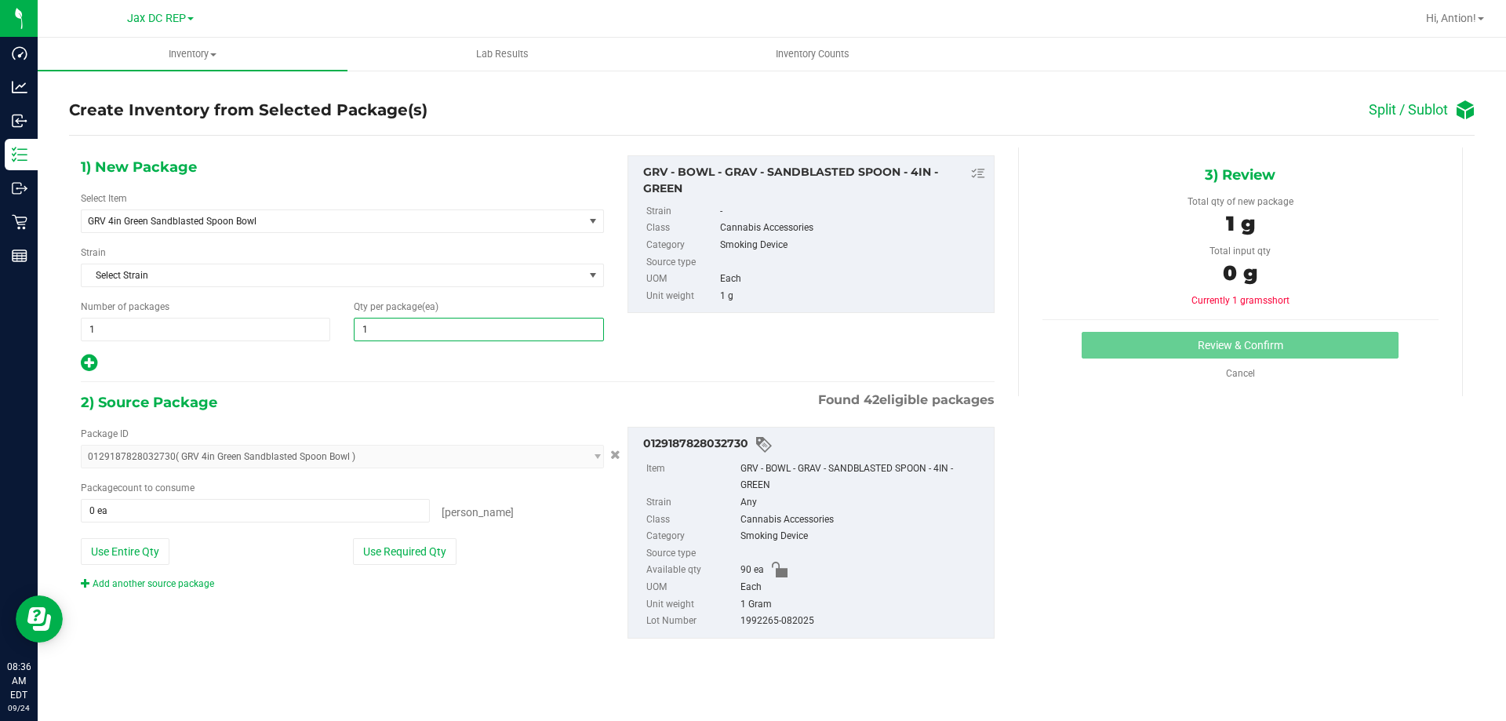
type input "15"
click at [519, 364] on div at bounding box center [342, 363] width 523 height 20
click at [410, 558] on button "Use Required Qty" at bounding box center [405, 551] width 104 height 27
type input "15 ea"
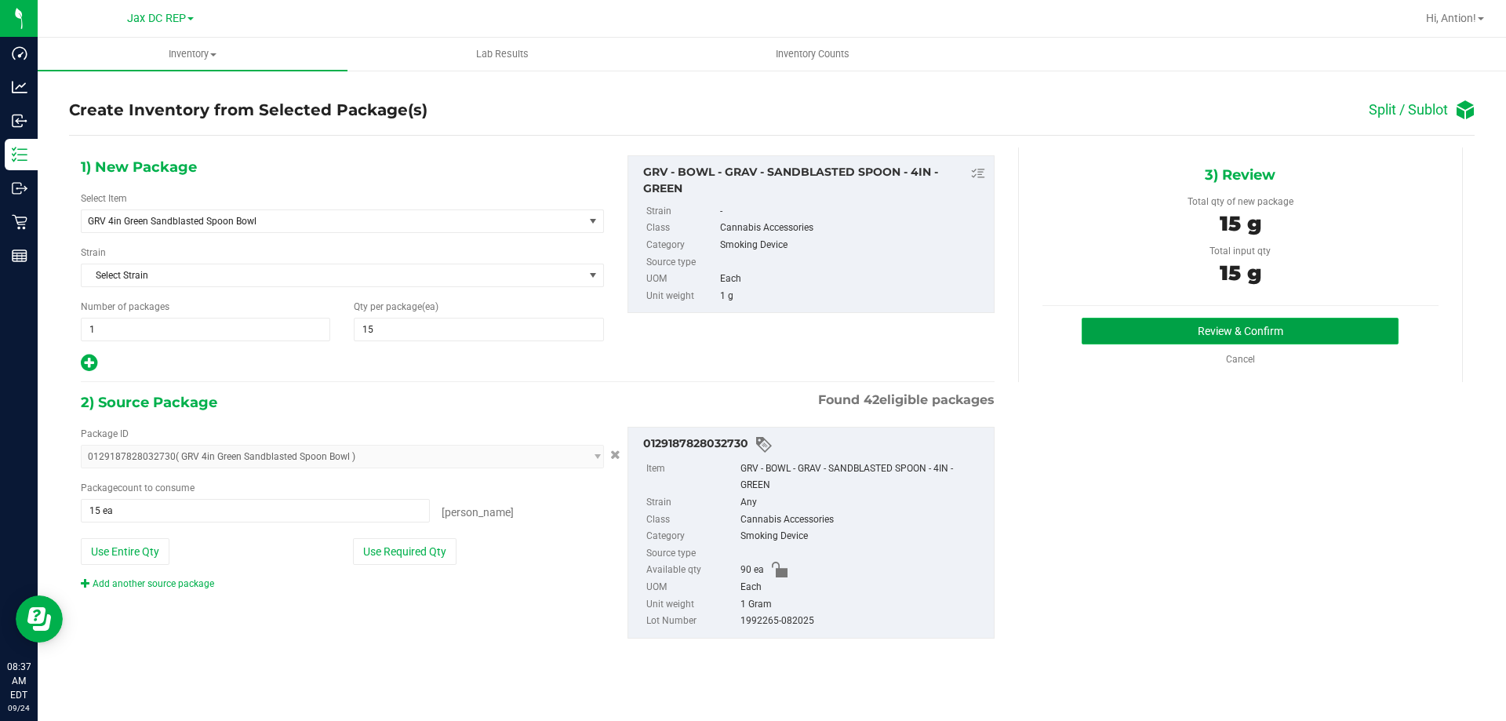
click at [1285, 329] on button "Review & Confirm" at bounding box center [1240, 331] width 317 height 27
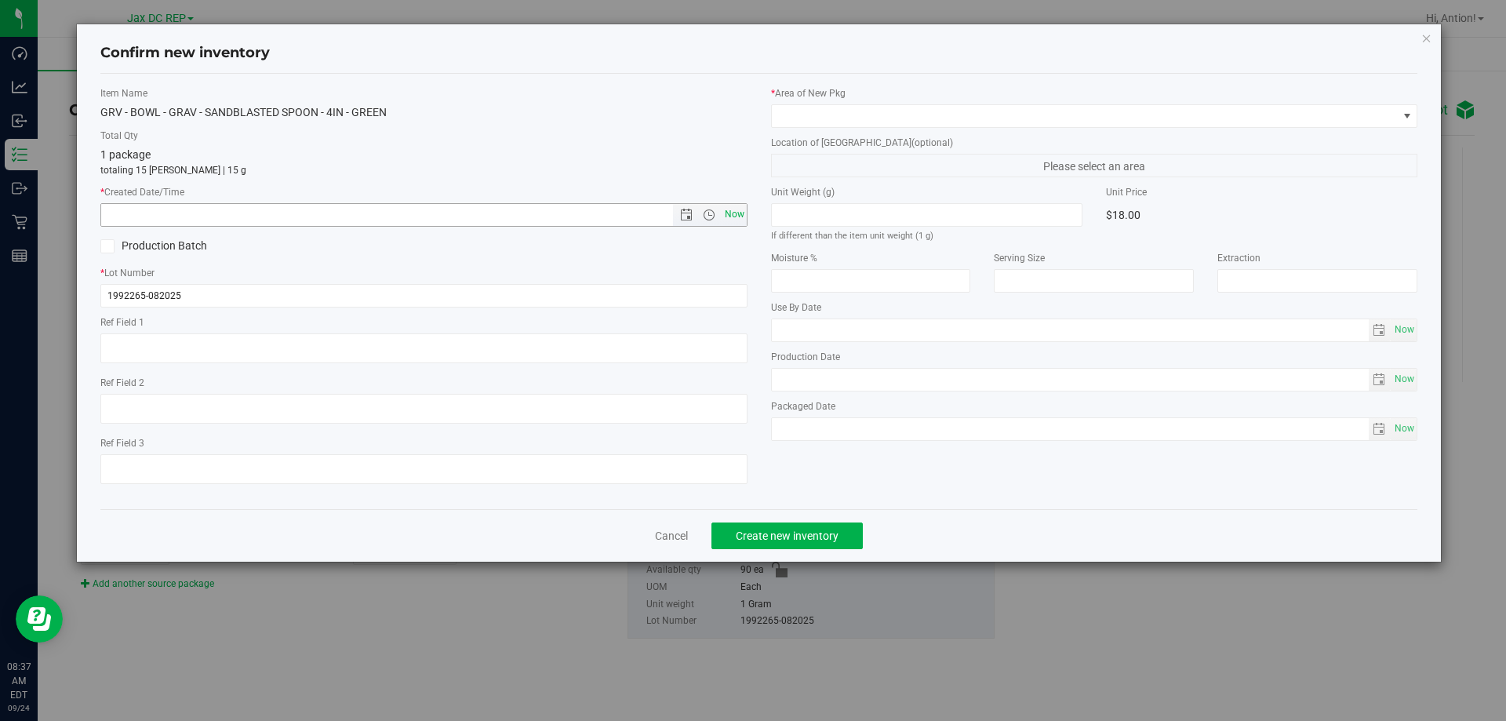
click at [737, 215] on span "Now" at bounding box center [734, 214] width 27 height 23
type input "[DATE] 8:37 AM"
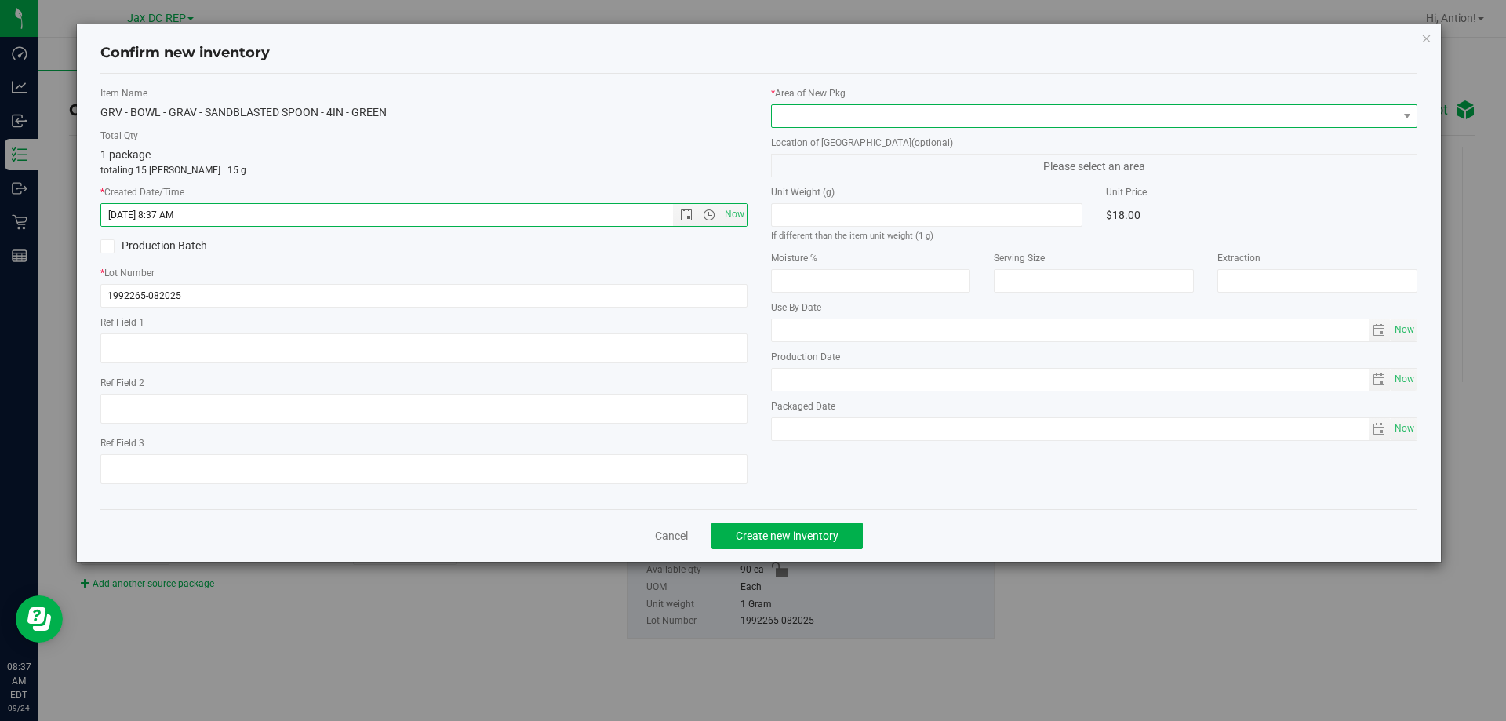
click at [1017, 115] on span at bounding box center [1085, 116] width 626 height 22
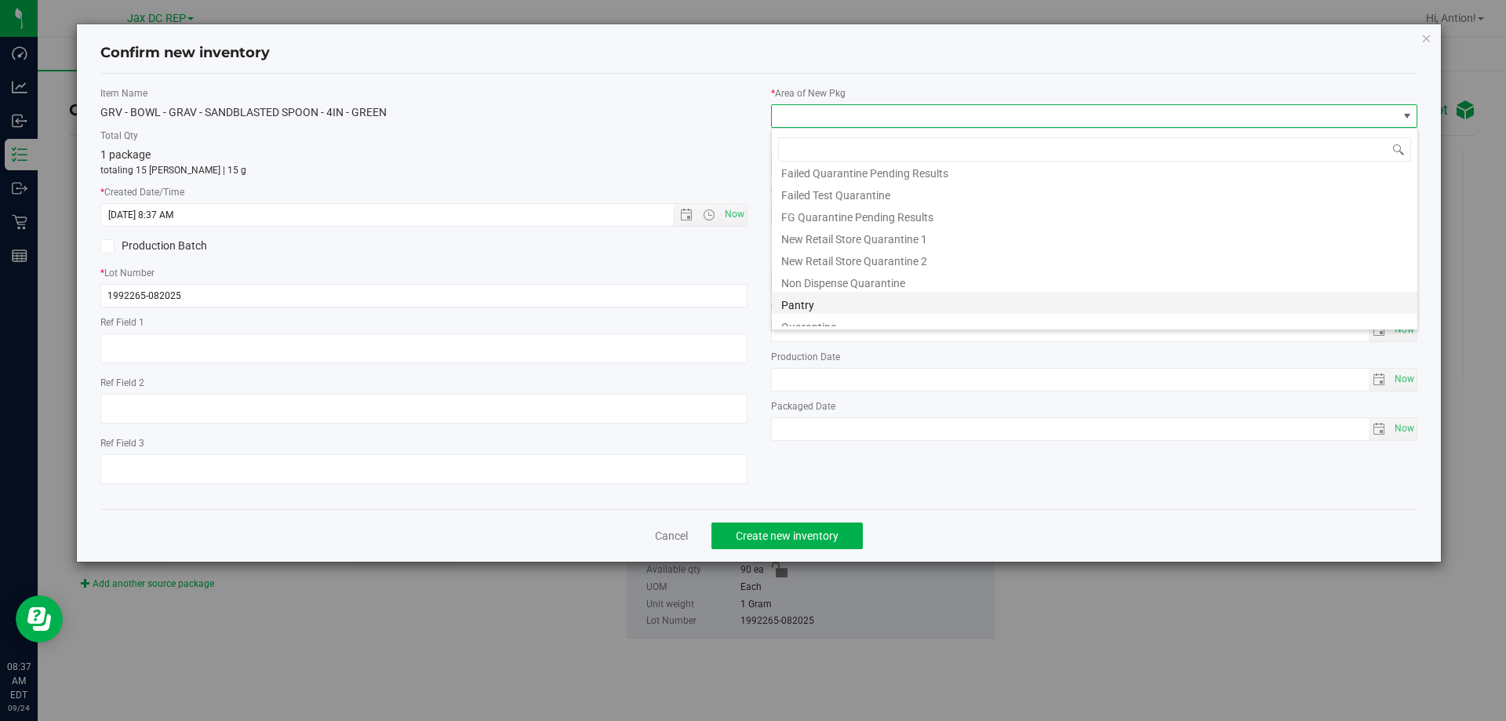
scroll to position [41, 0]
click at [815, 289] on li "Pantry" at bounding box center [1095, 293] width 646 height 22
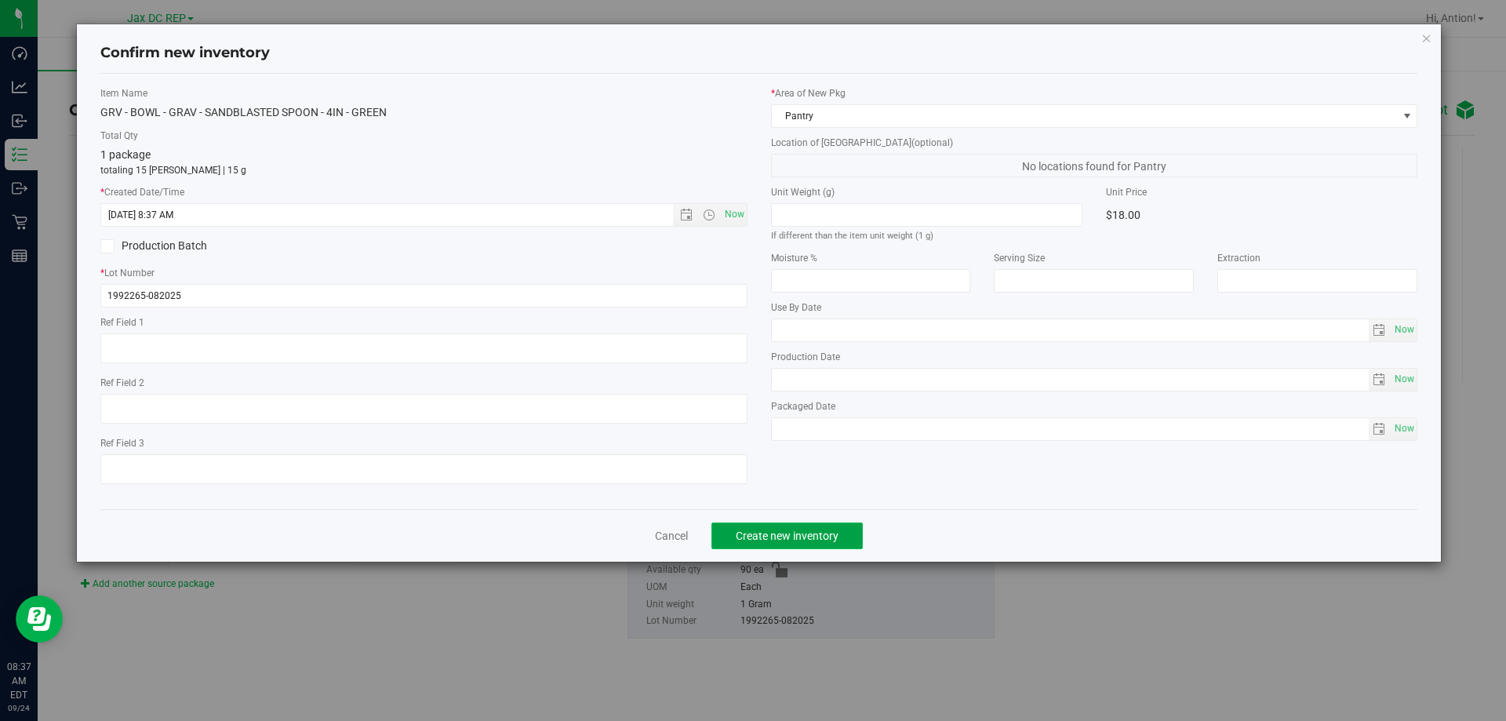
click at [828, 533] on span "Create new inventory" at bounding box center [787, 535] width 103 height 13
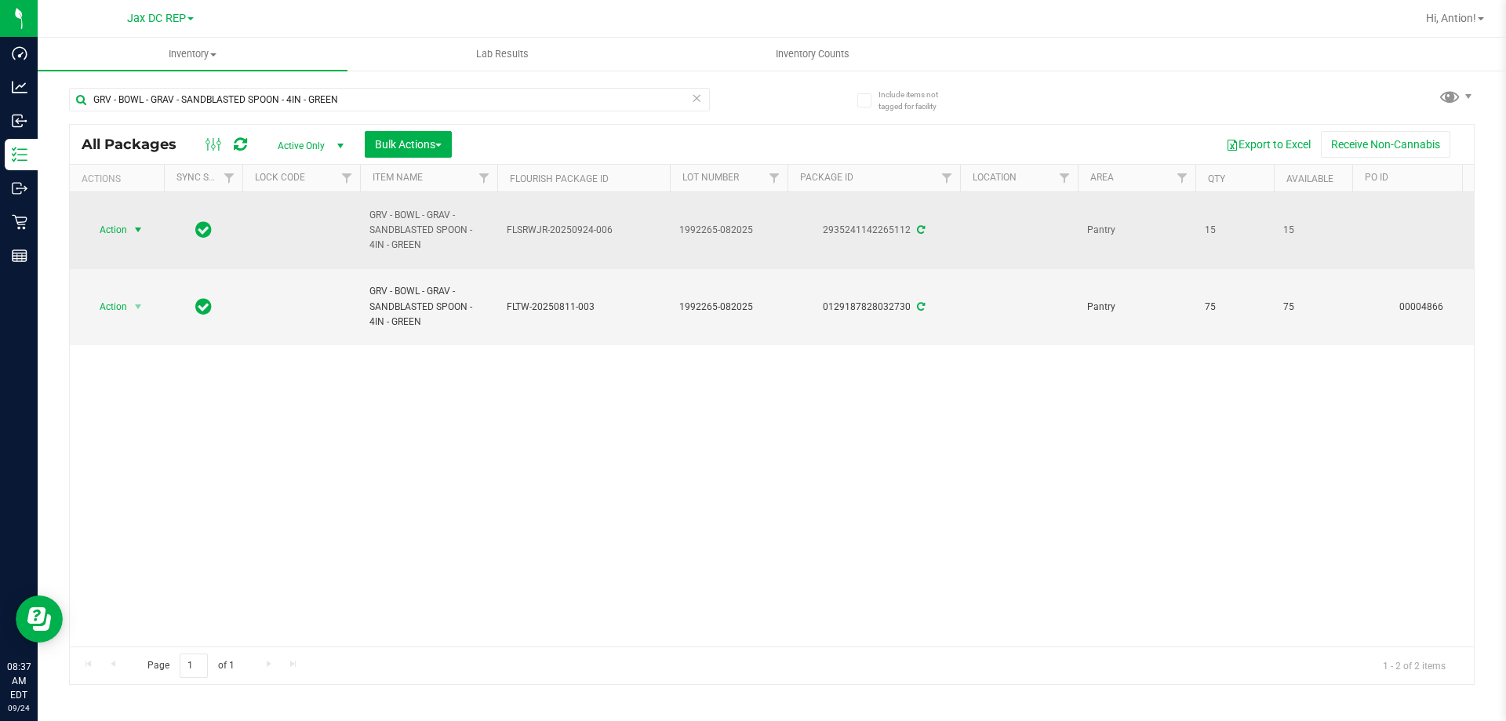
click at [136, 225] on span "select" at bounding box center [138, 230] width 13 height 13
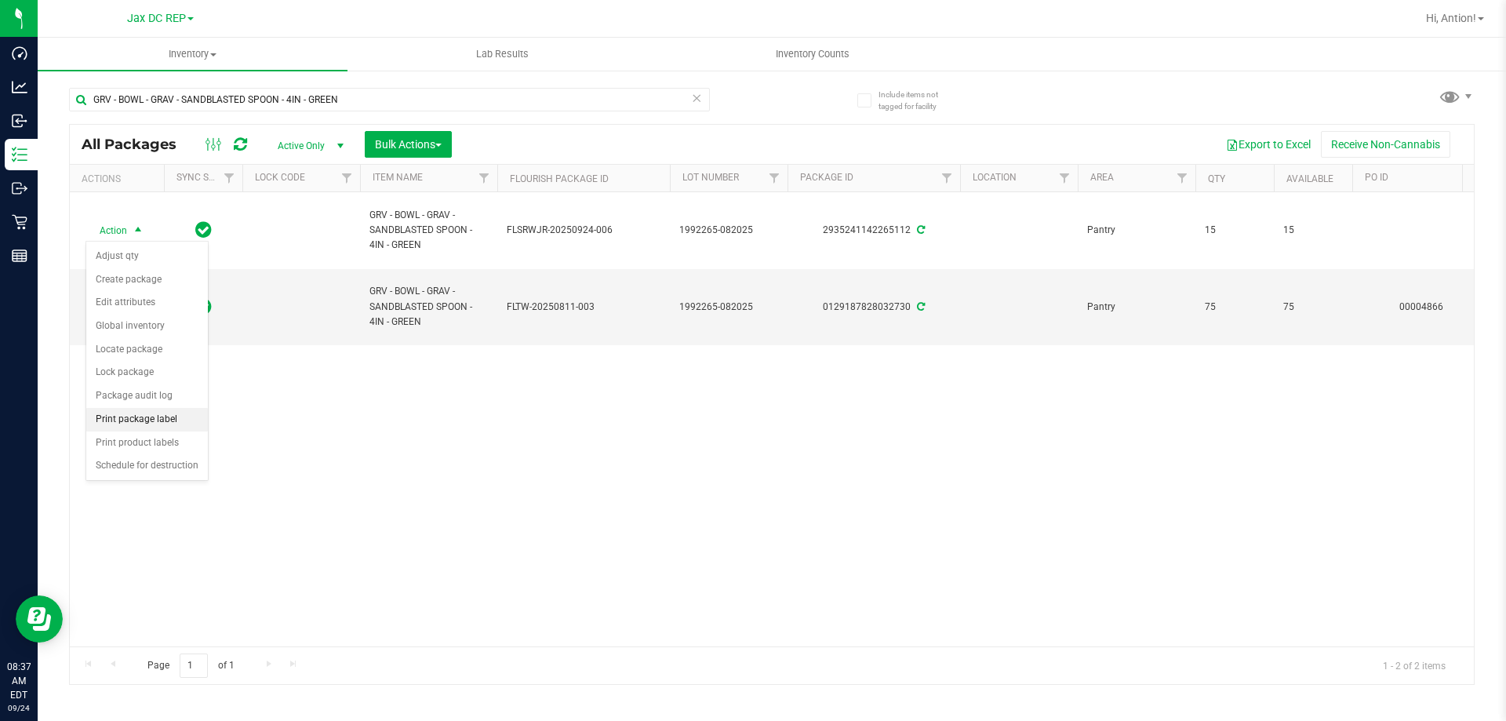
click at [163, 413] on li "Print package label" at bounding box center [147, 420] width 122 height 24
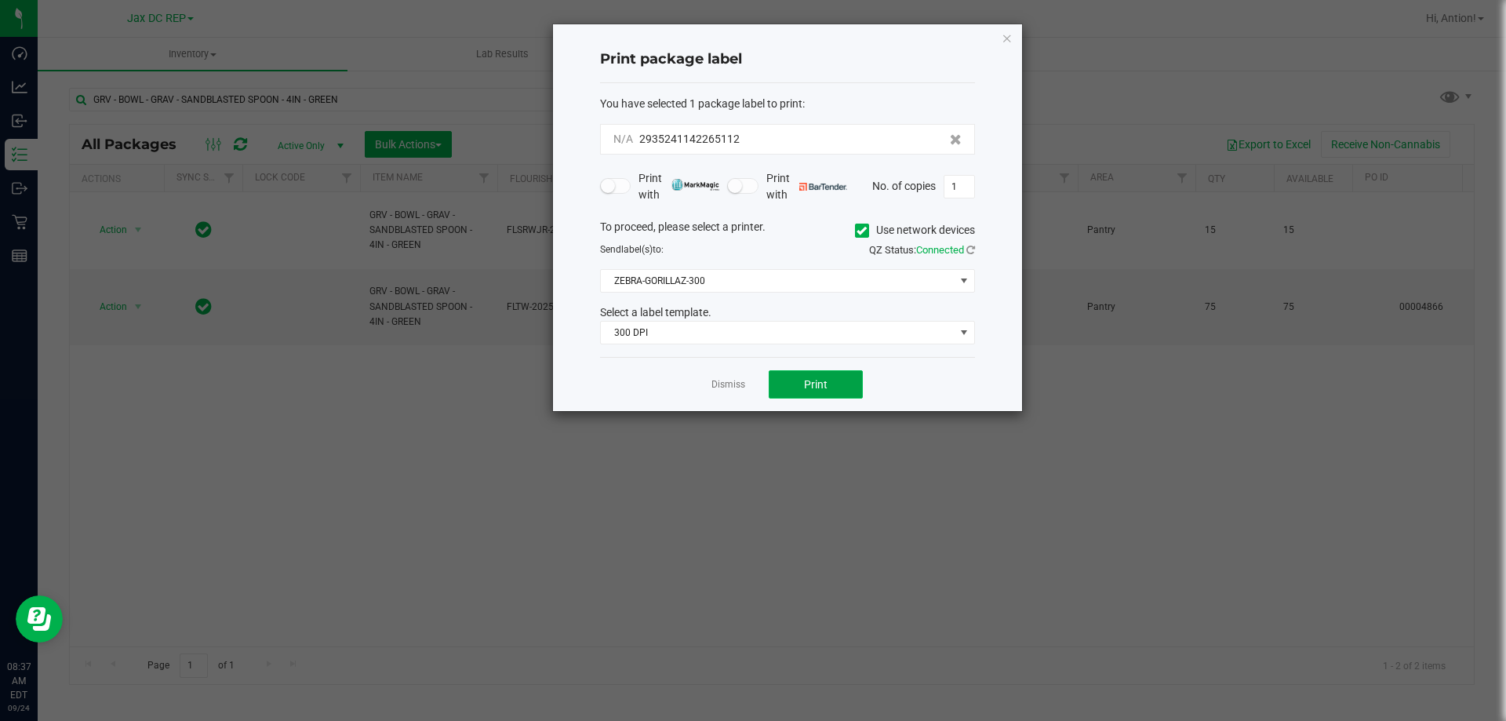
click at [806, 380] on span "Print" at bounding box center [816, 384] width 24 height 13
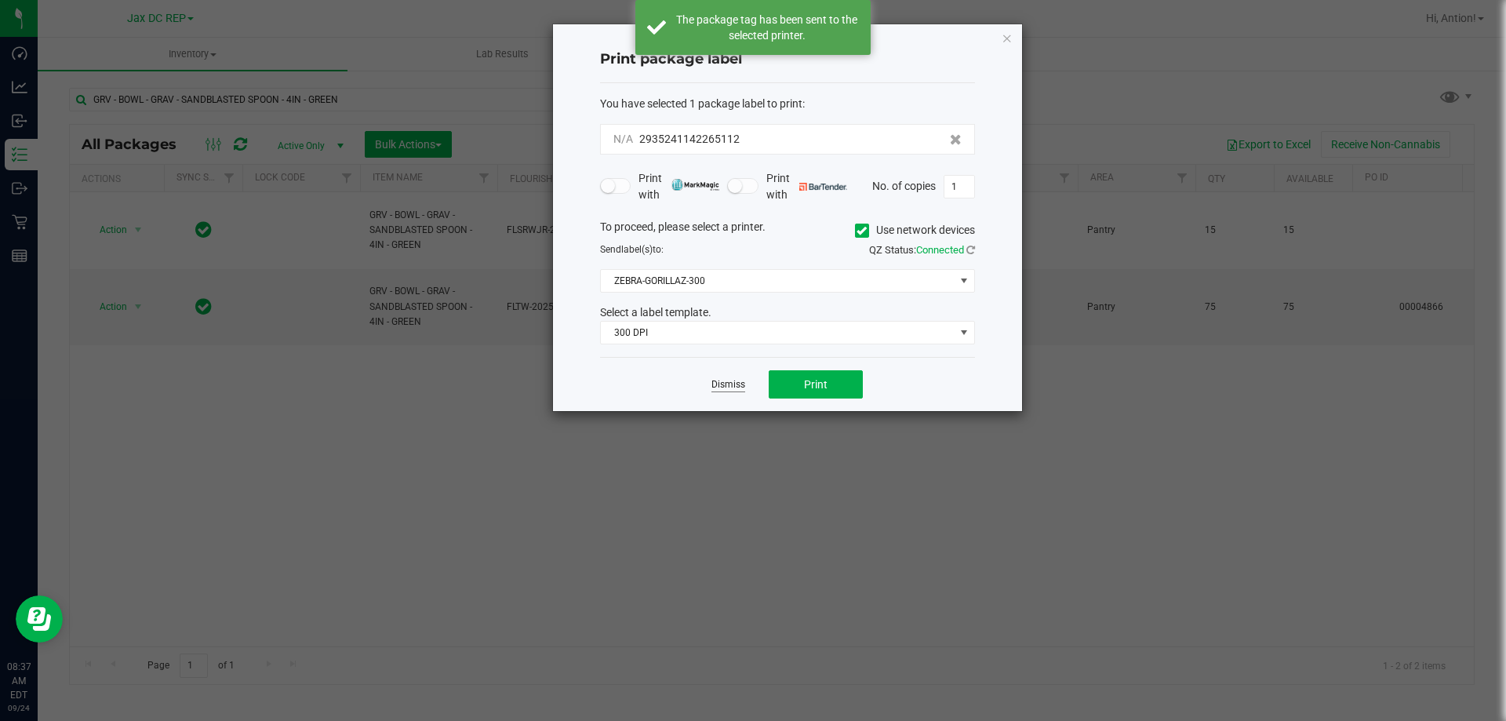
click at [731, 387] on link "Dismiss" at bounding box center [728, 384] width 34 height 13
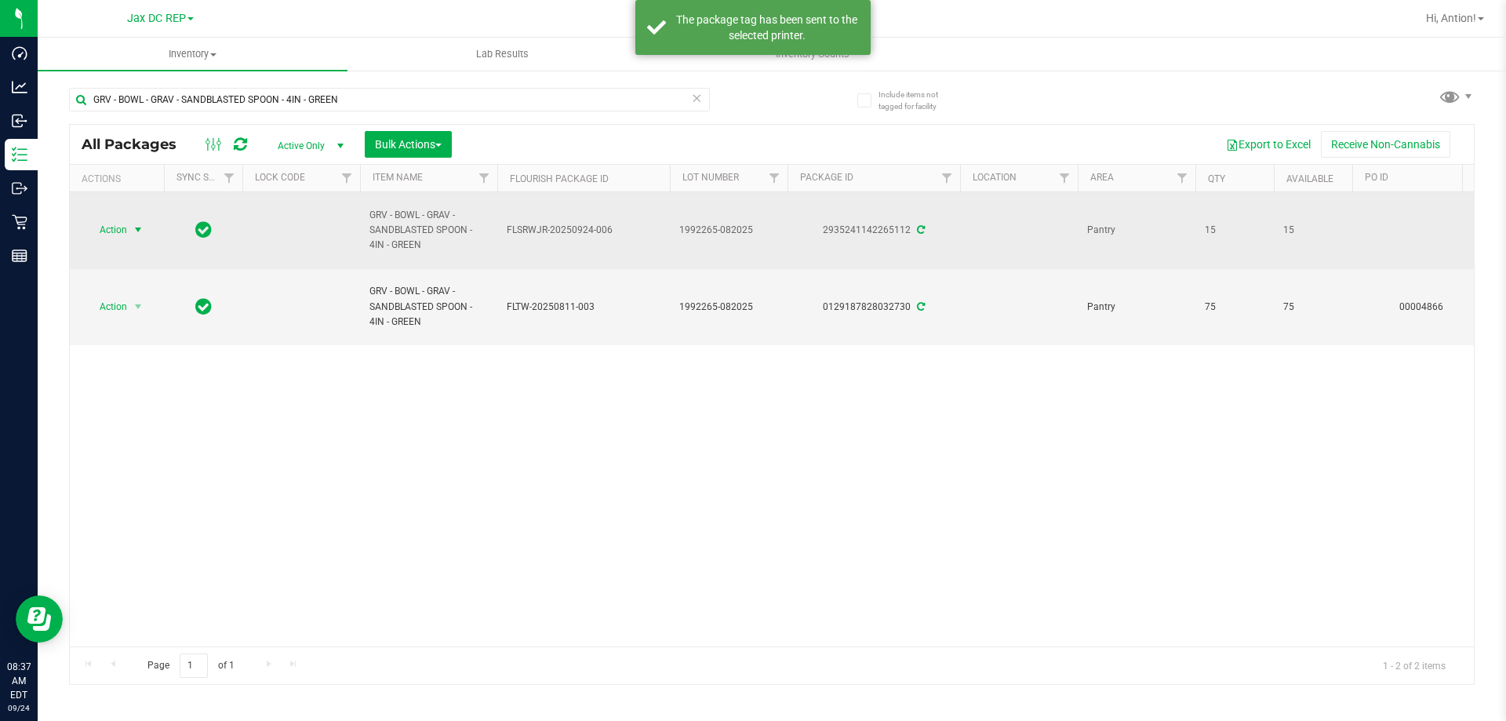
click at [107, 230] on span "Action" at bounding box center [106, 230] width 42 height 22
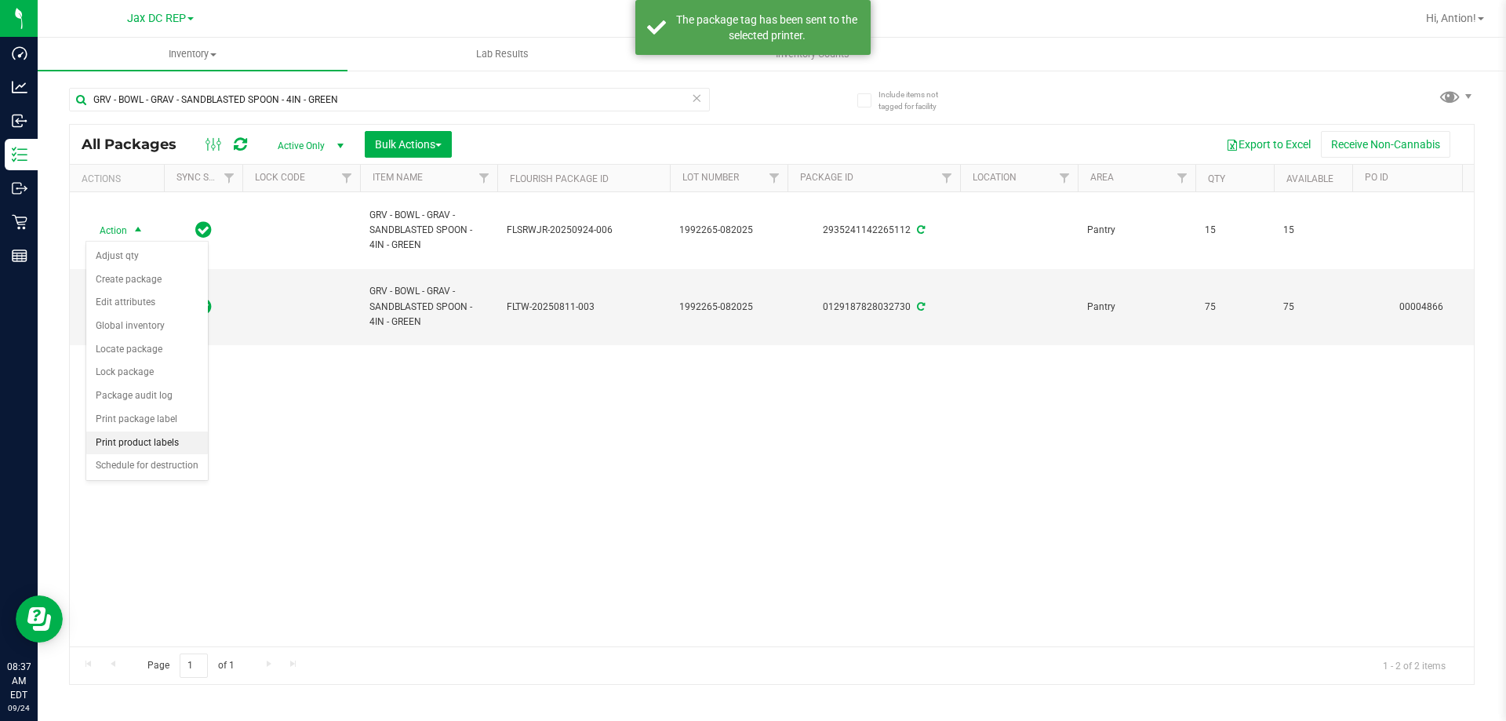
click at [159, 438] on li "Print product labels" at bounding box center [147, 443] width 122 height 24
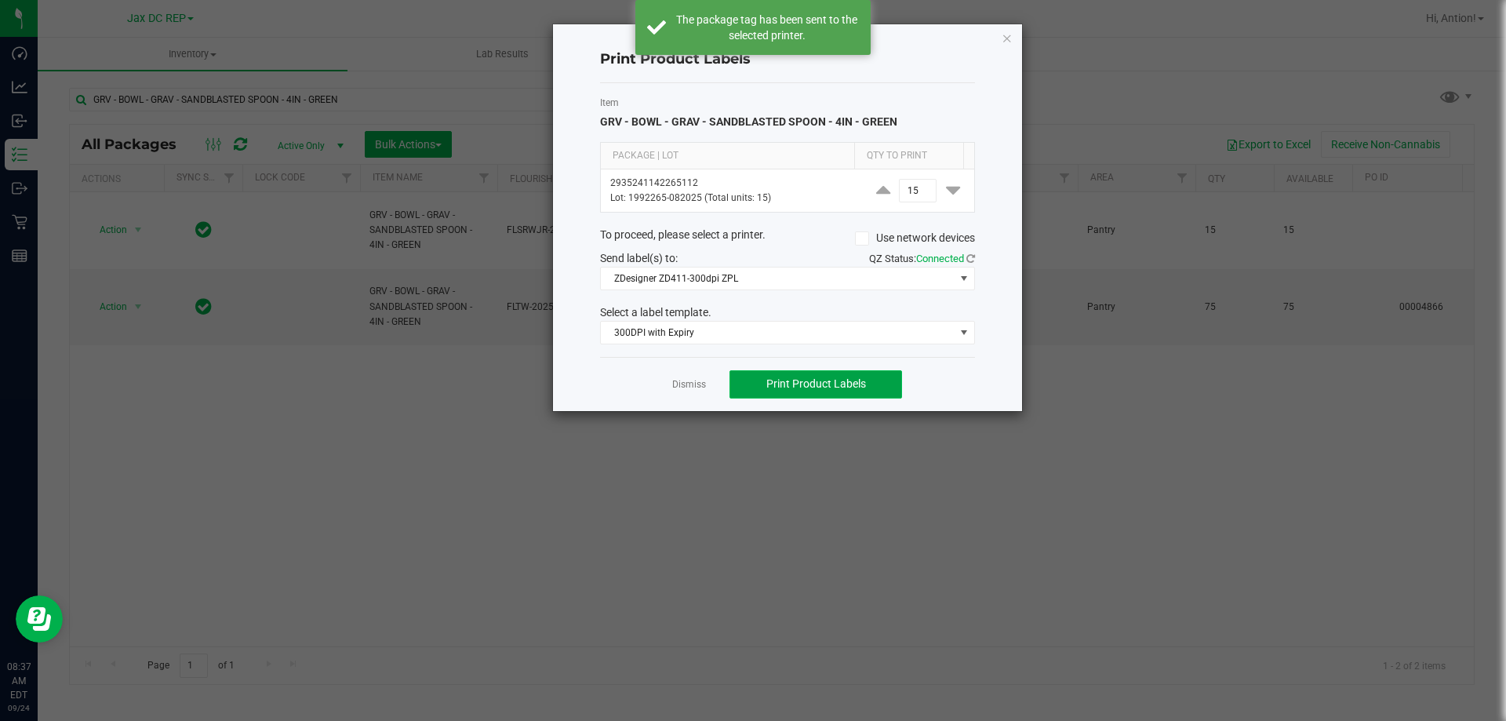
click at [814, 386] on span "Print Product Labels" at bounding box center [816, 383] width 100 height 13
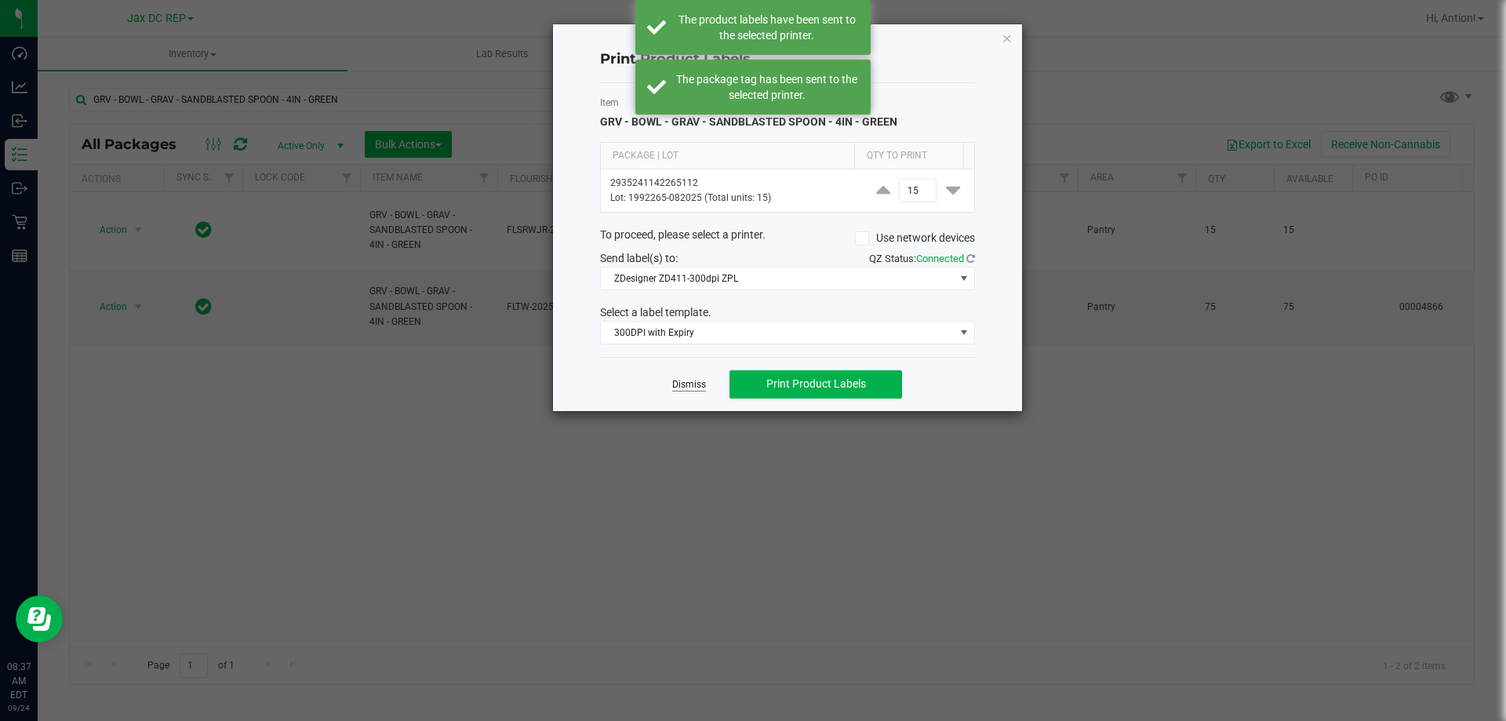
click at [697, 378] on link "Dismiss" at bounding box center [689, 384] width 34 height 13
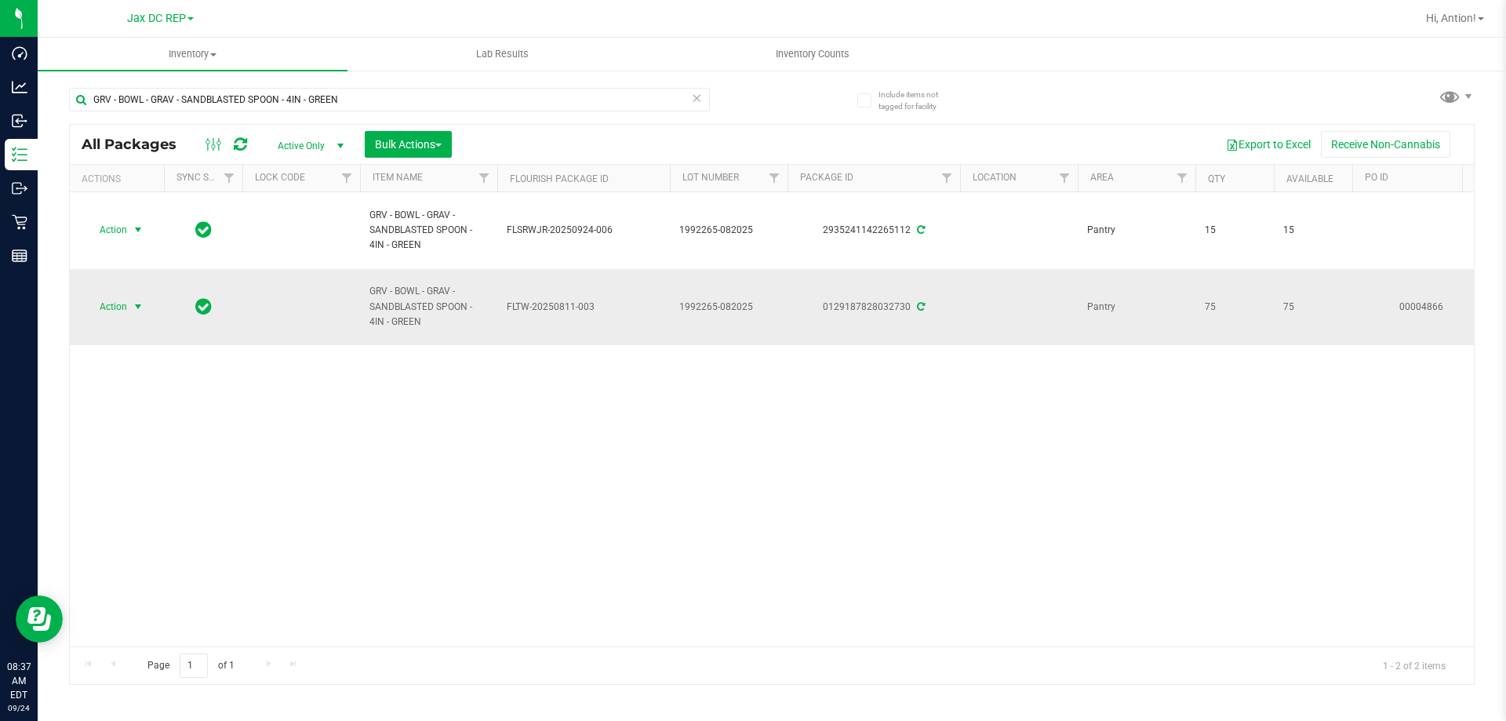
click at [130, 299] on span "select" at bounding box center [139, 307] width 20 height 22
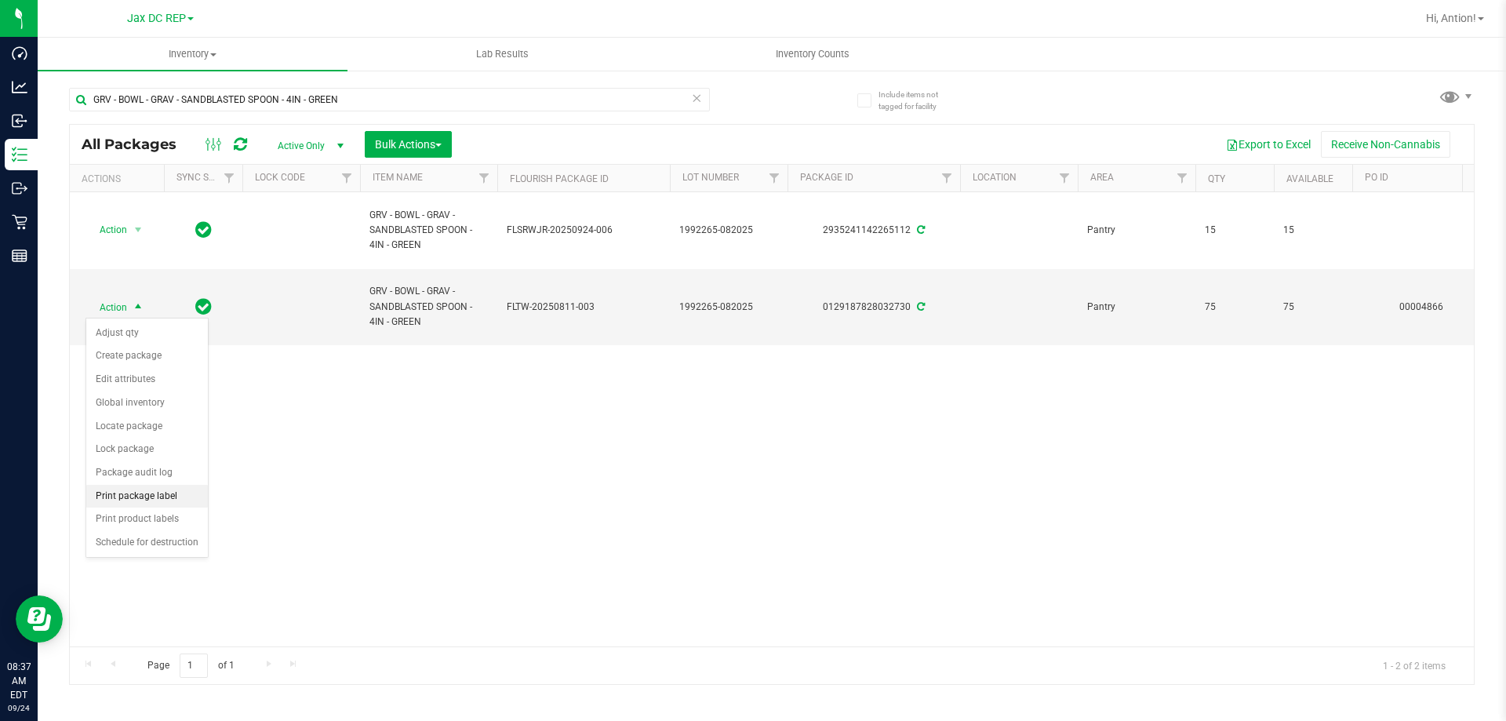
click at [184, 488] on li "Print package label" at bounding box center [147, 497] width 122 height 24
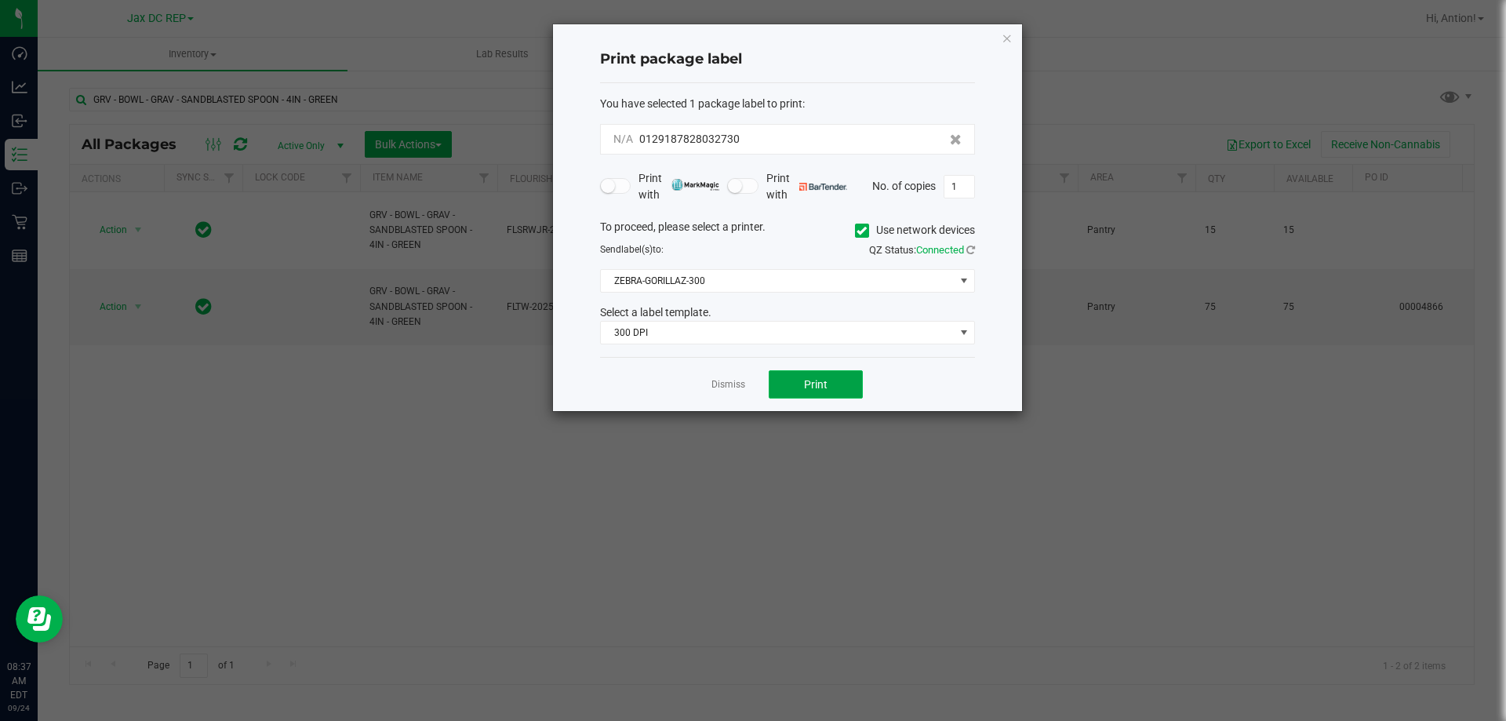
click at [838, 384] on button "Print" at bounding box center [816, 384] width 94 height 28
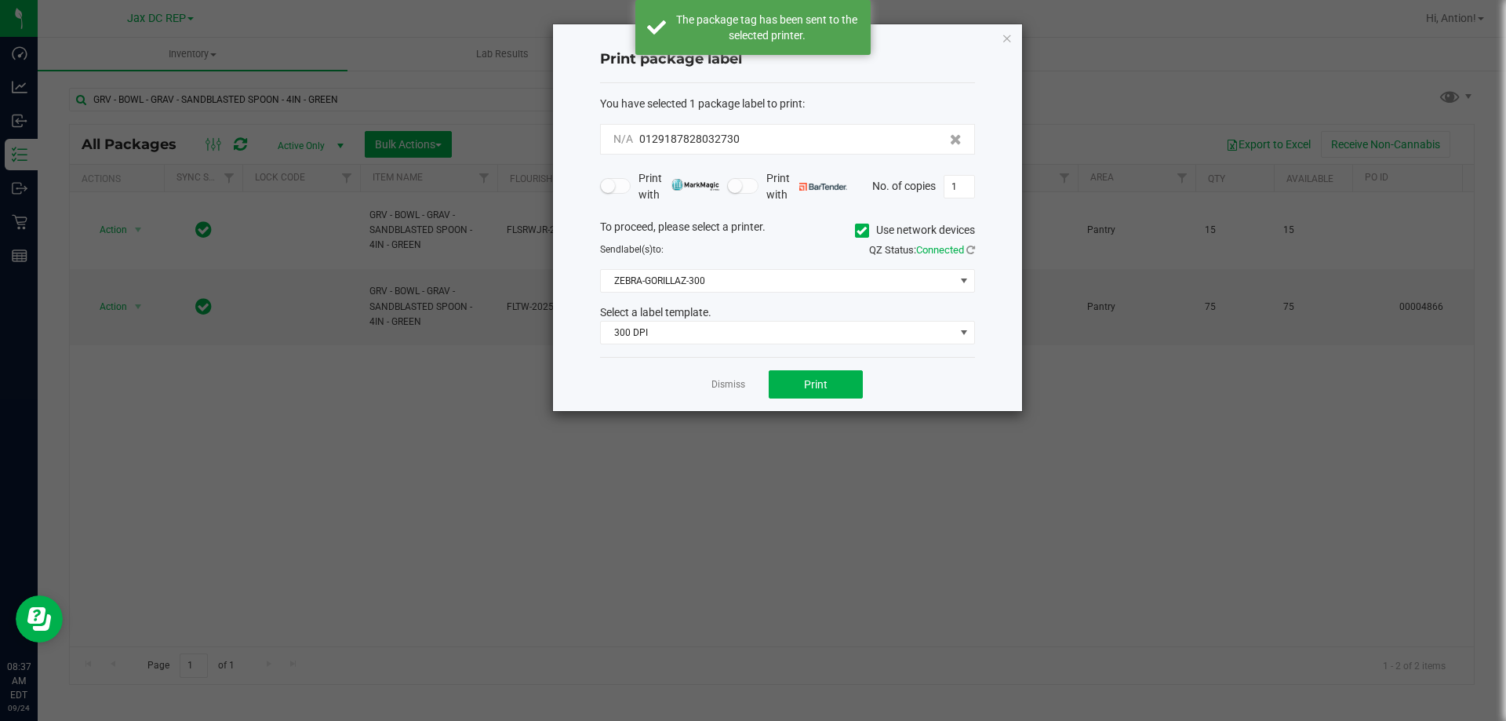
click at [731, 383] on link "Dismiss" at bounding box center [728, 384] width 34 height 13
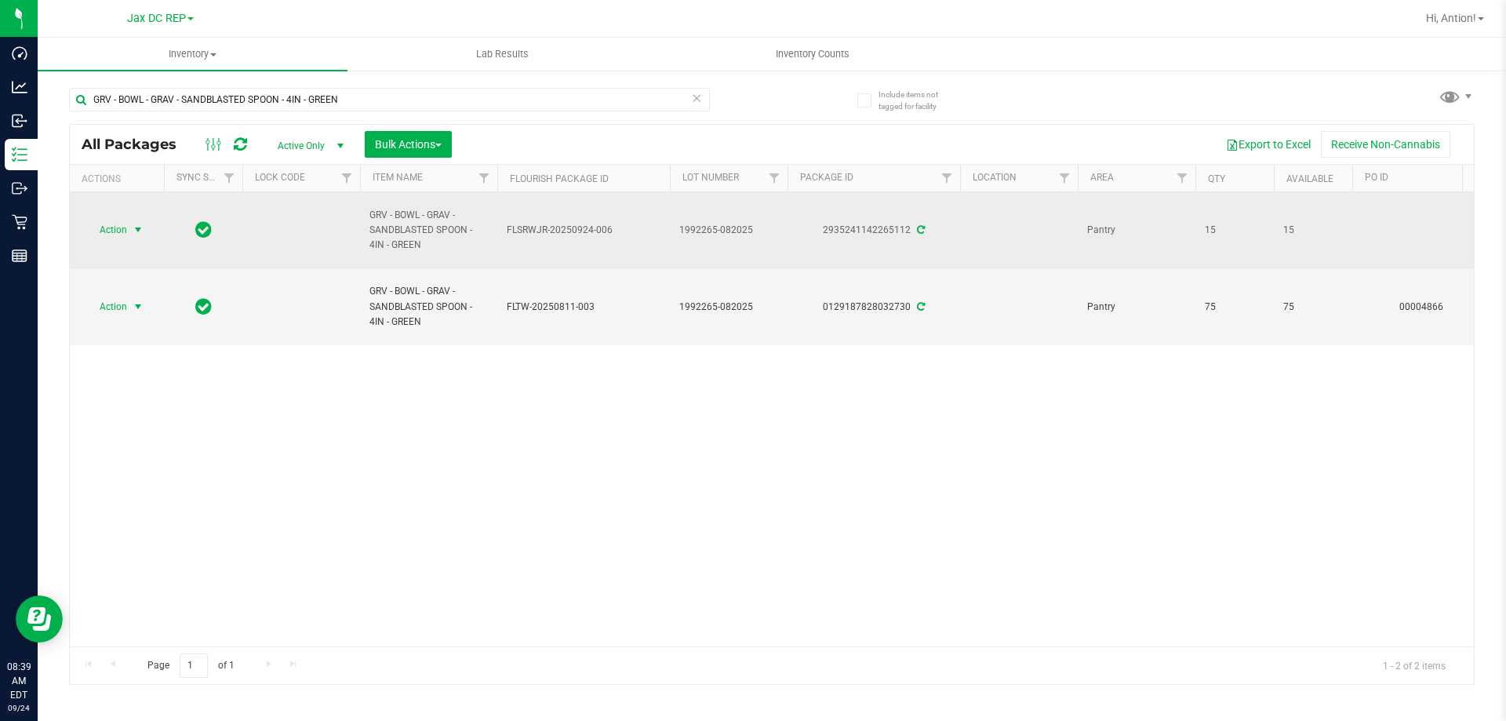
click at [132, 226] on span "select" at bounding box center [138, 230] width 13 height 13
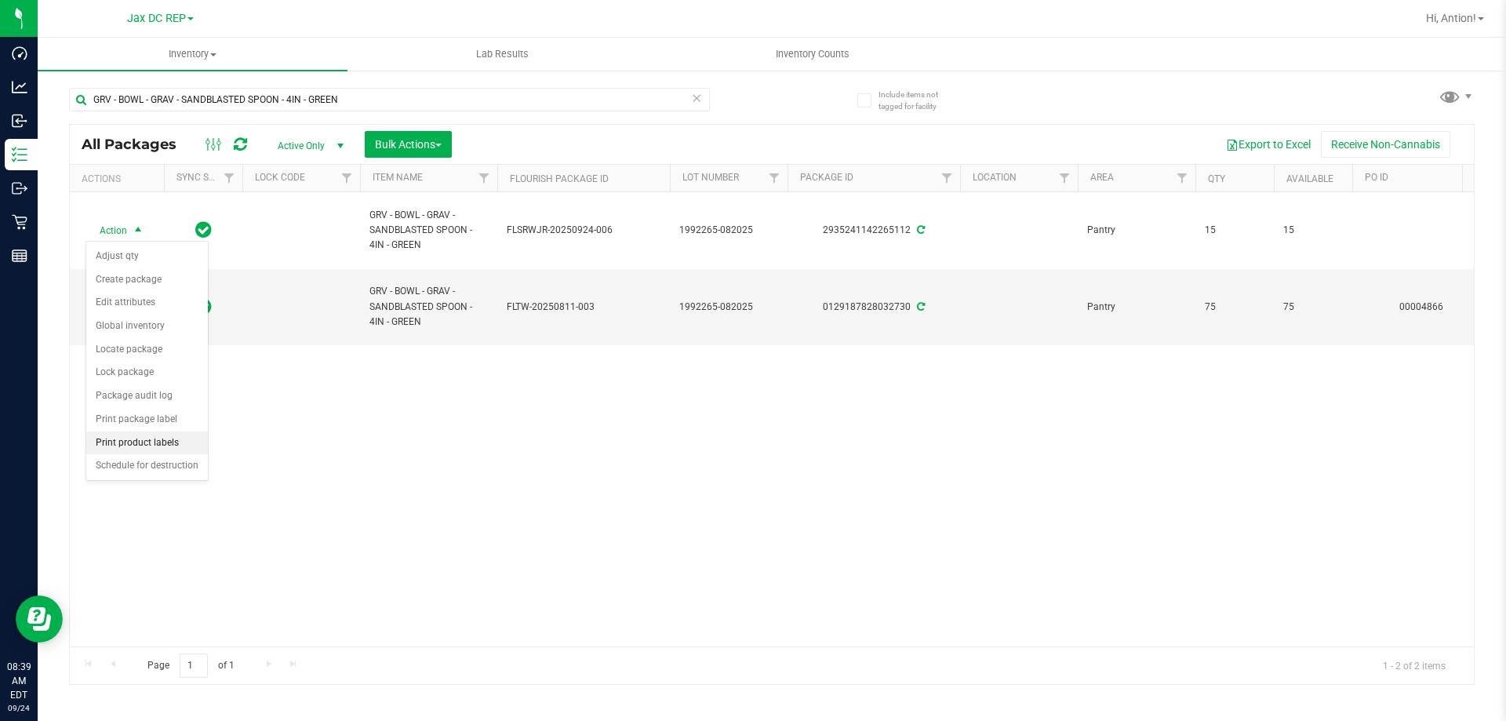
click at [190, 437] on li "Print product labels" at bounding box center [147, 443] width 122 height 24
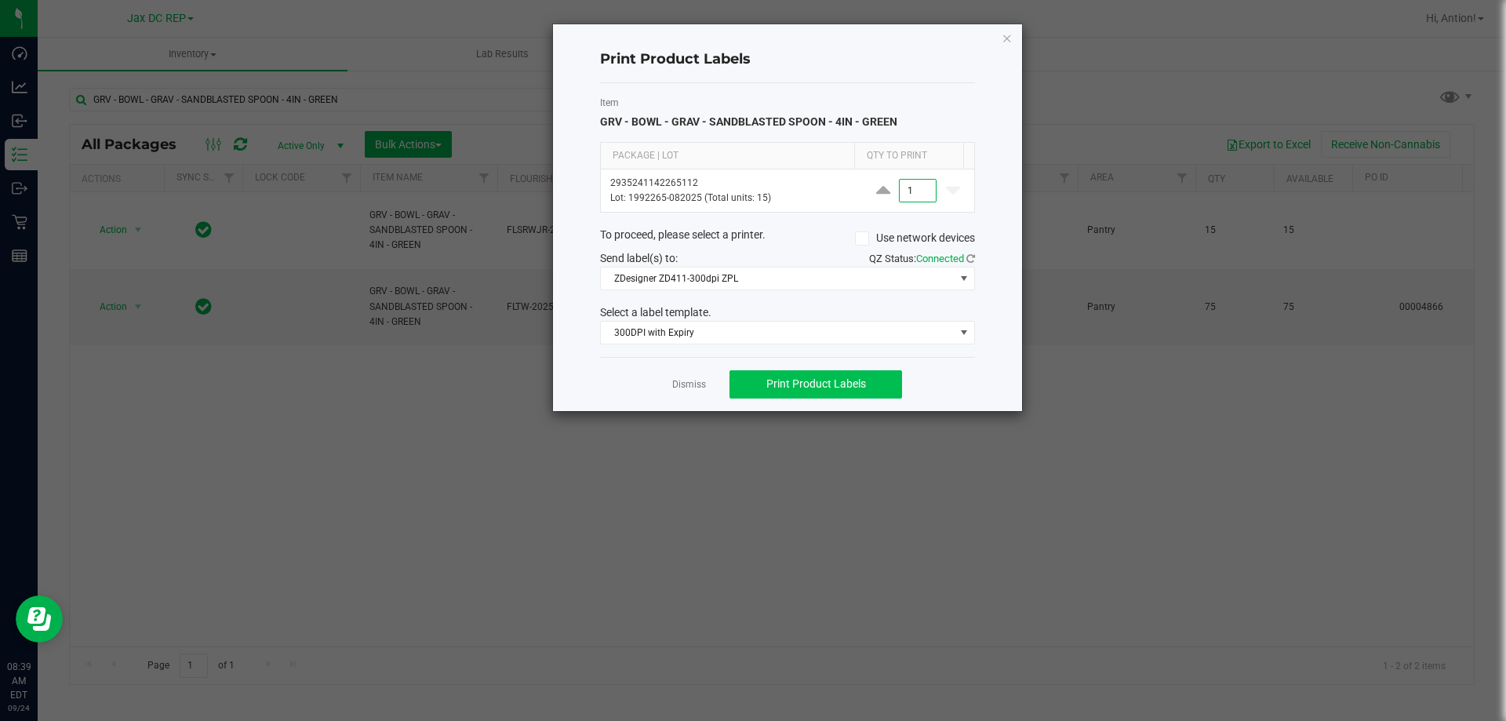
type input "1"
click at [762, 385] on button "Print Product Labels" at bounding box center [815, 384] width 173 height 28
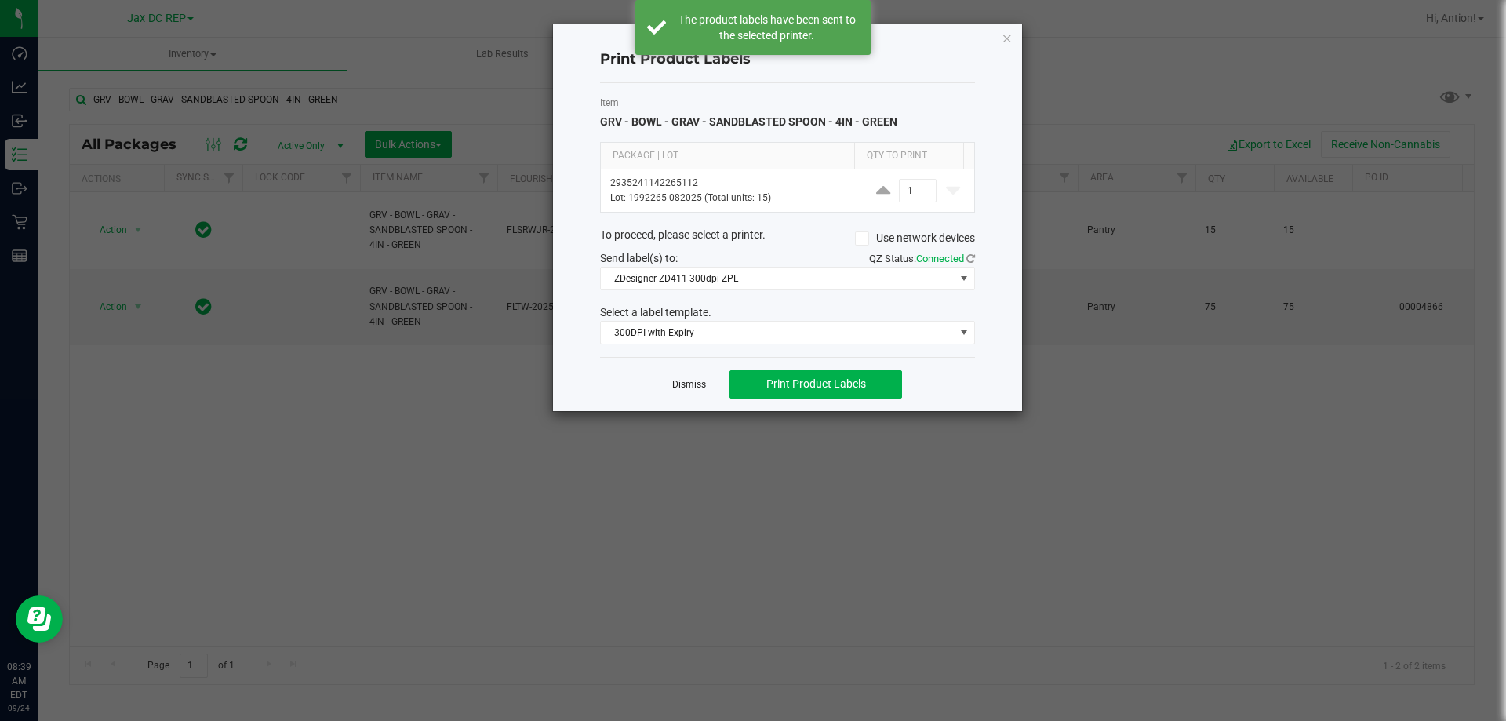
click at [692, 386] on link "Dismiss" at bounding box center [689, 384] width 34 height 13
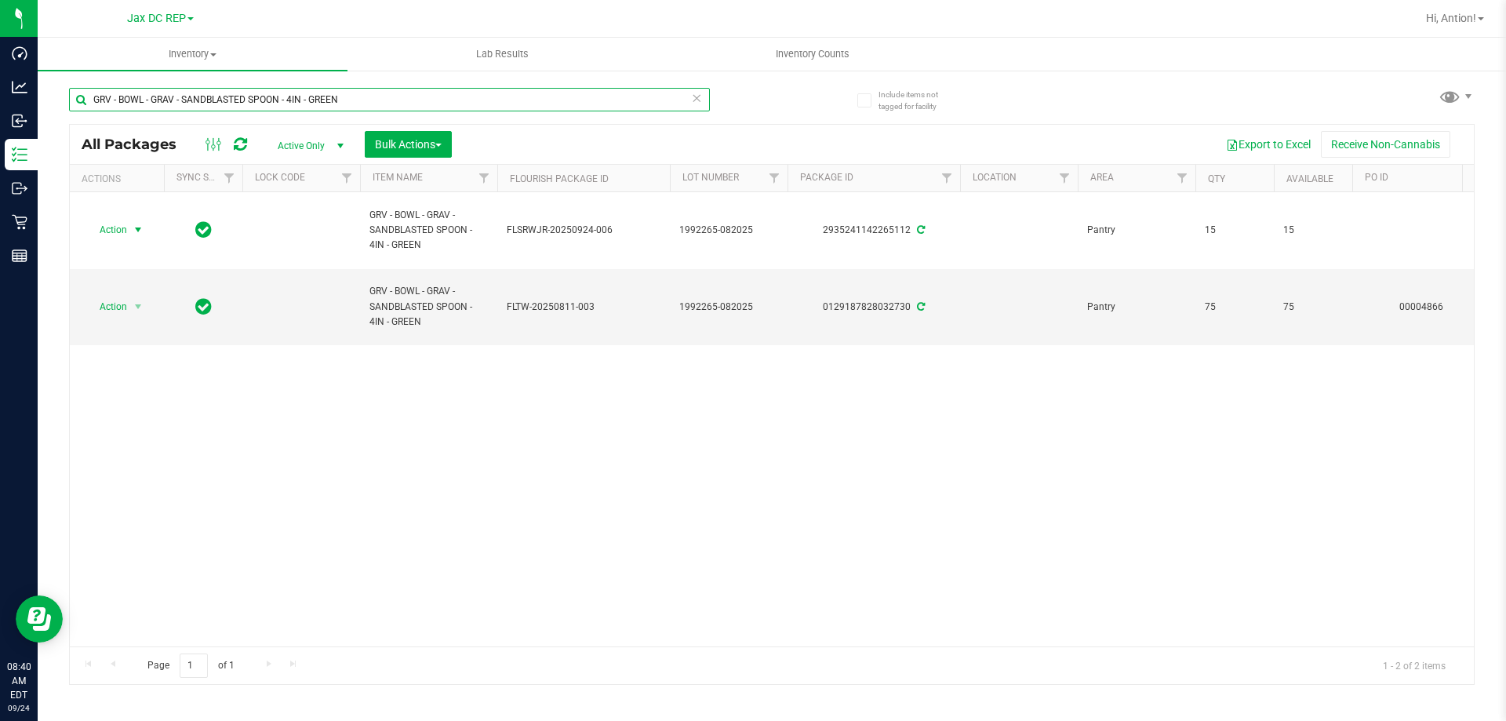
click at [221, 90] on input "GRV - BOWL - GRAV - SANDBLASTED SPOON - 4IN - GREEN" at bounding box center [389, 100] width 641 height 24
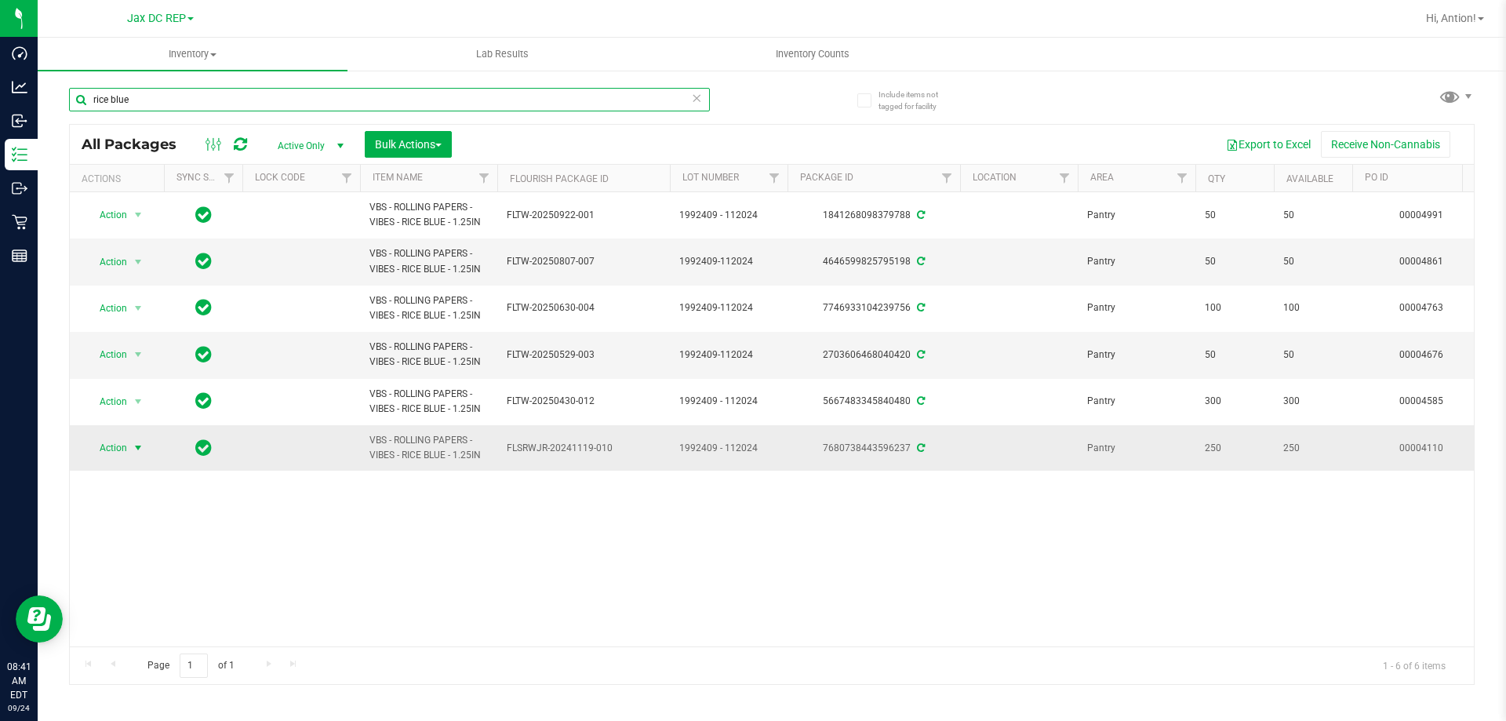
type input "rice blue"
click at [138, 446] on span "select" at bounding box center [138, 448] width 13 height 13
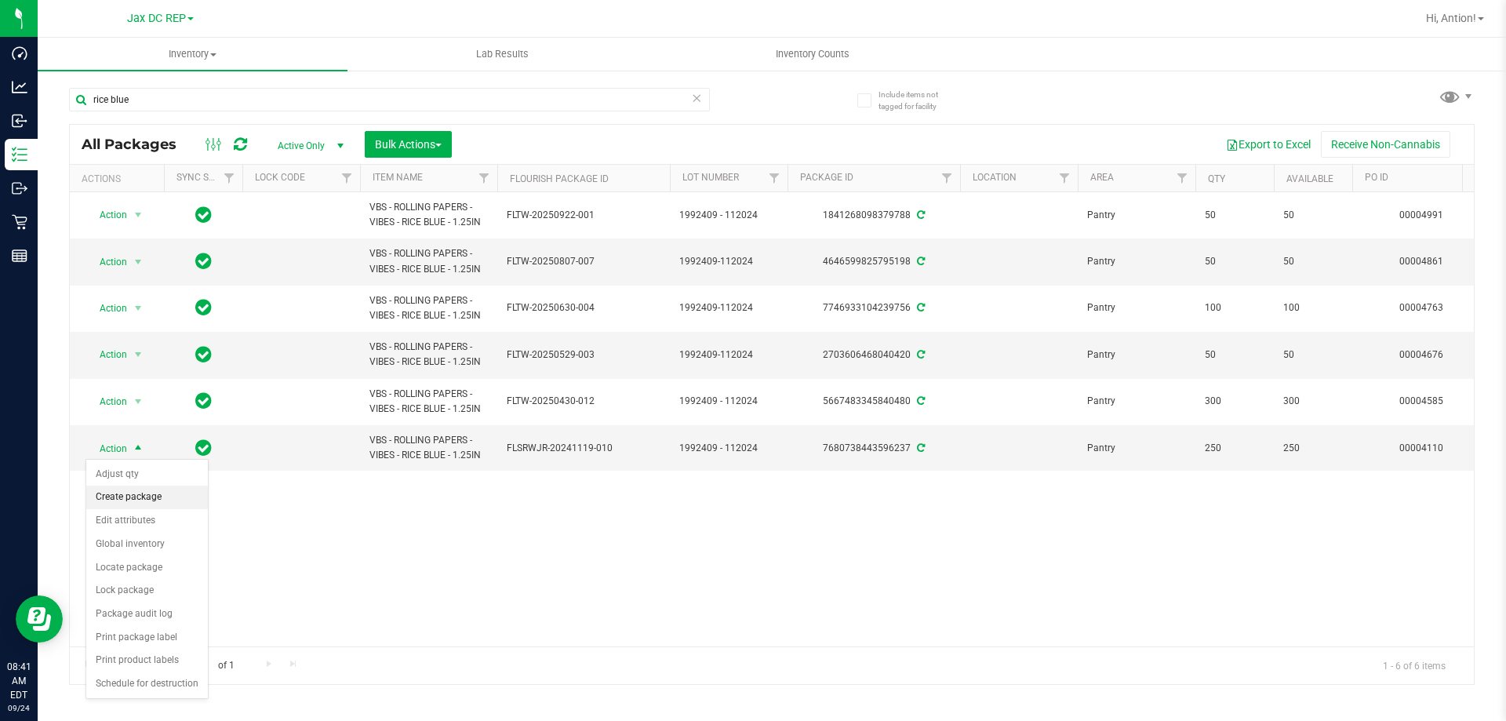
click at [143, 492] on li "Create package" at bounding box center [147, 498] width 122 height 24
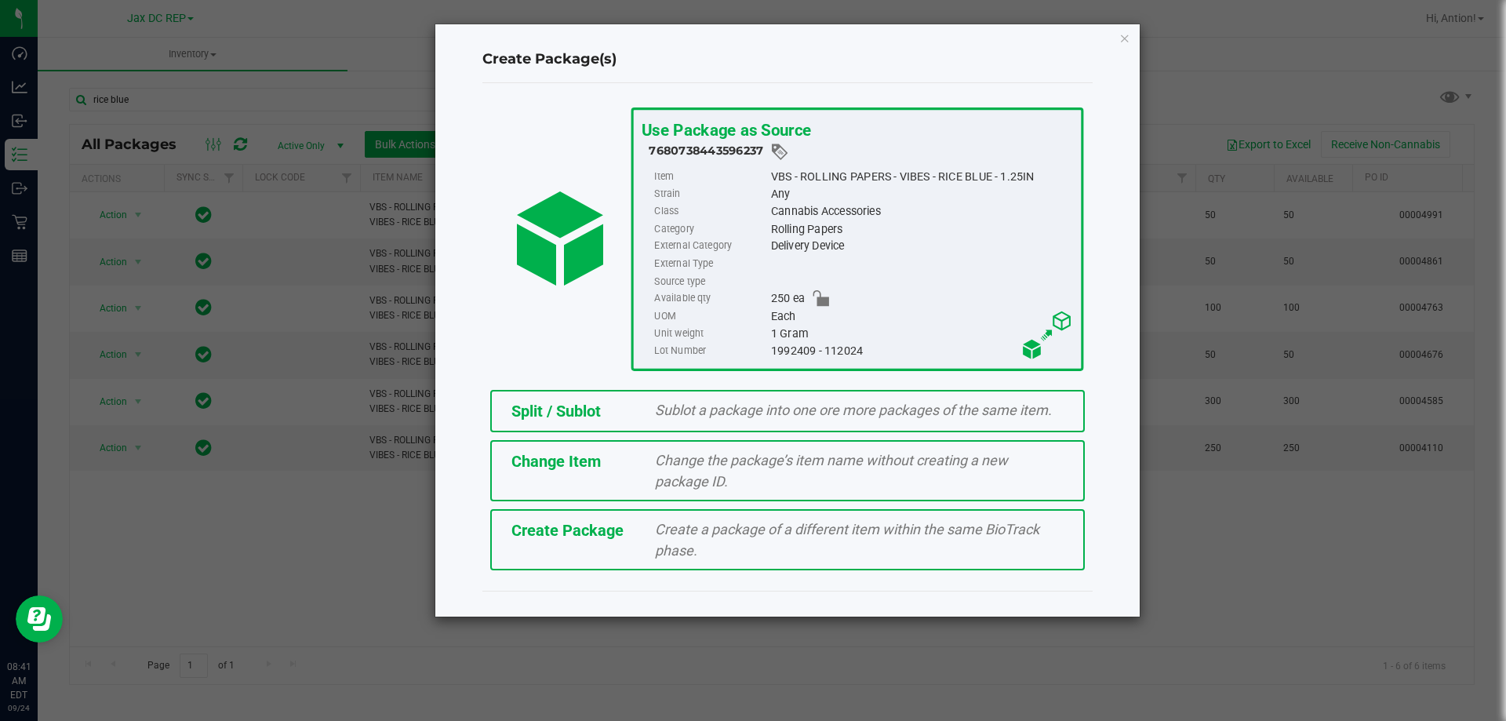
click at [744, 410] on span "Sublot a package into one ore more packages of the same item." at bounding box center [853, 410] width 397 height 16
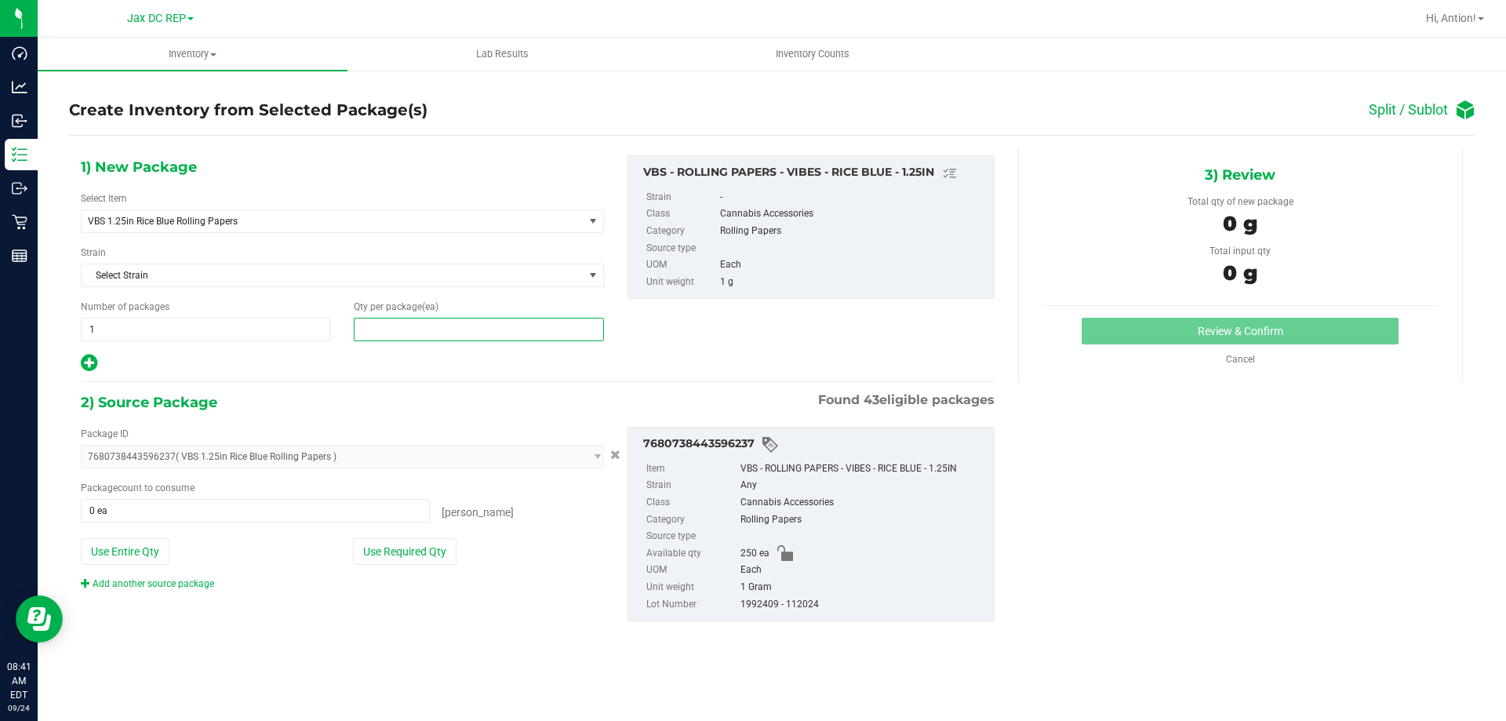
click at [415, 332] on span at bounding box center [478, 330] width 249 height 24
type input "50"
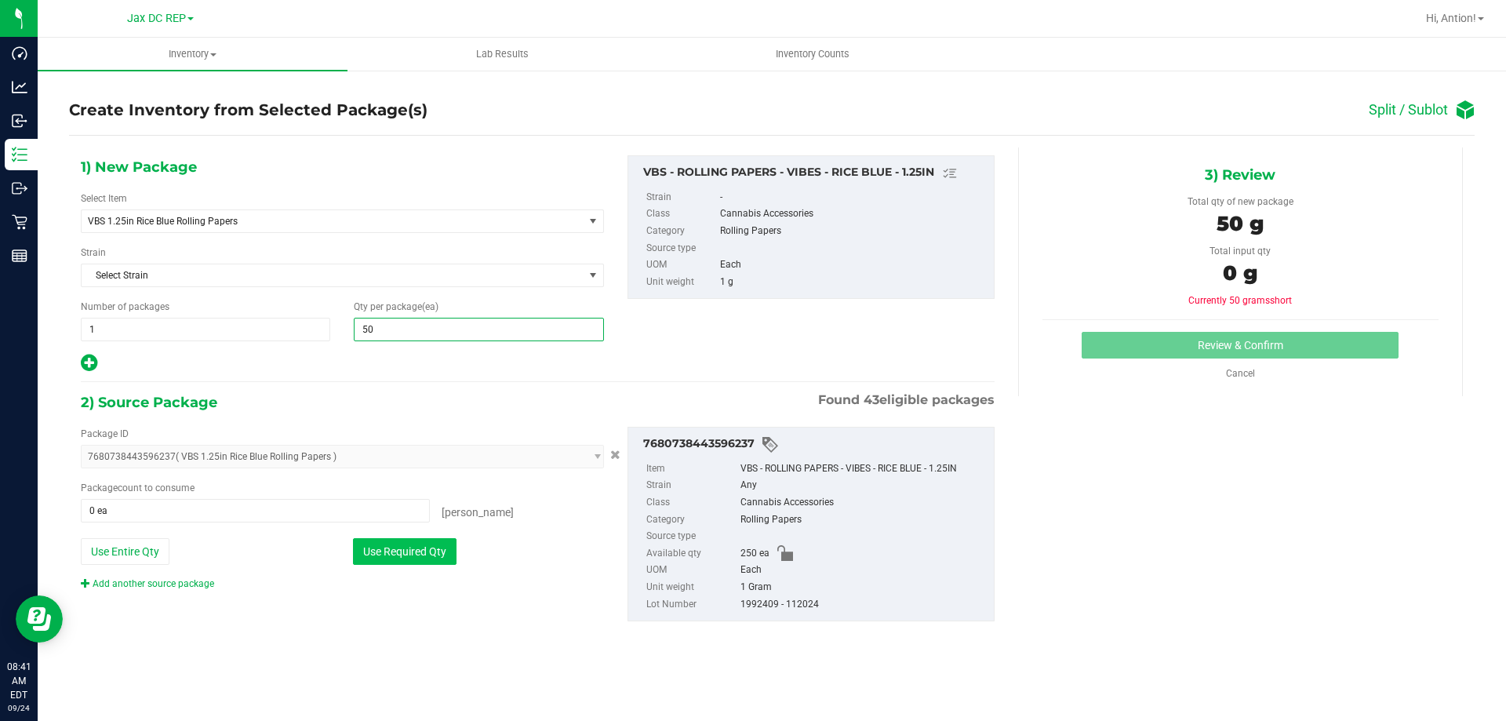
type input "50"
click at [382, 556] on button "Use Required Qty" at bounding box center [405, 551] width 104 height 27
type input "50 ea"
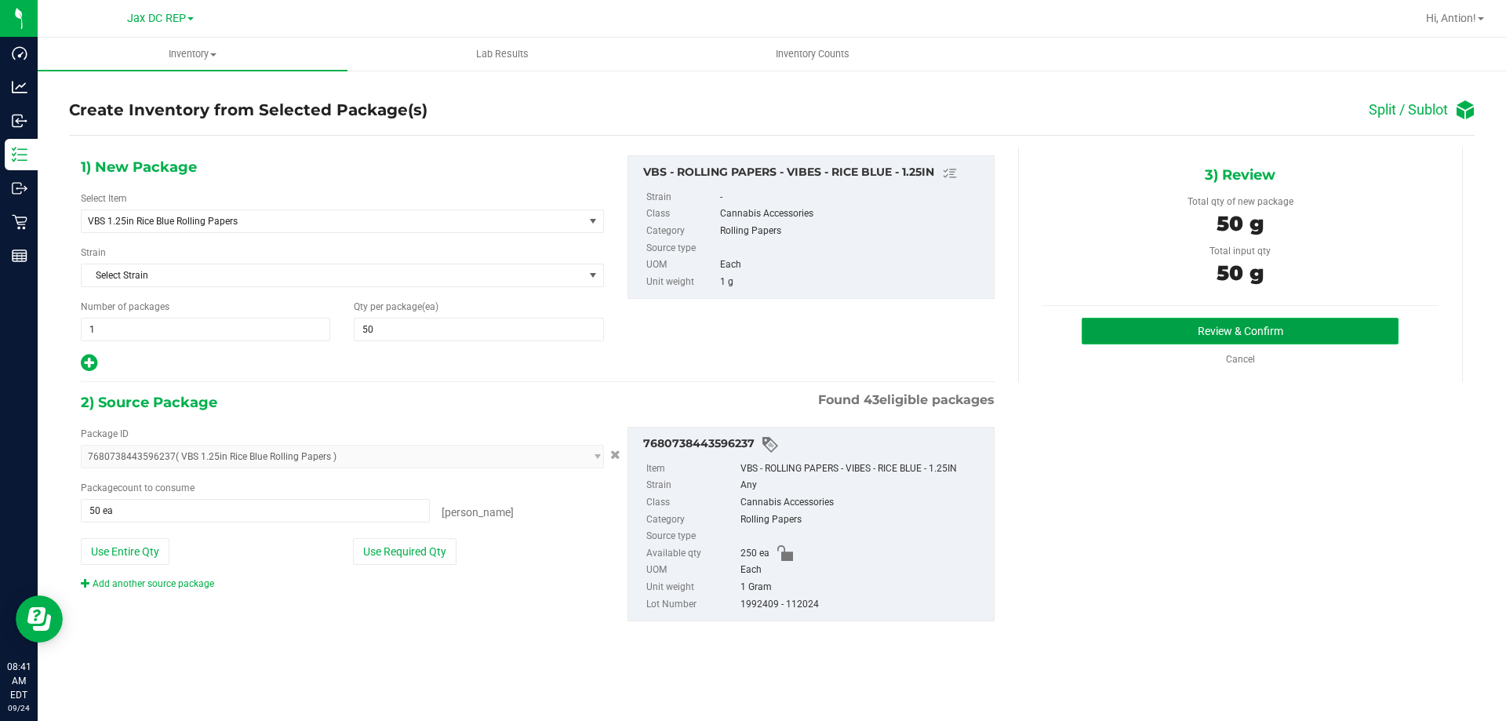
click at [1175, 329] on button "Review & Confirm" at bounding box center [1240, 331] width 317 height 27
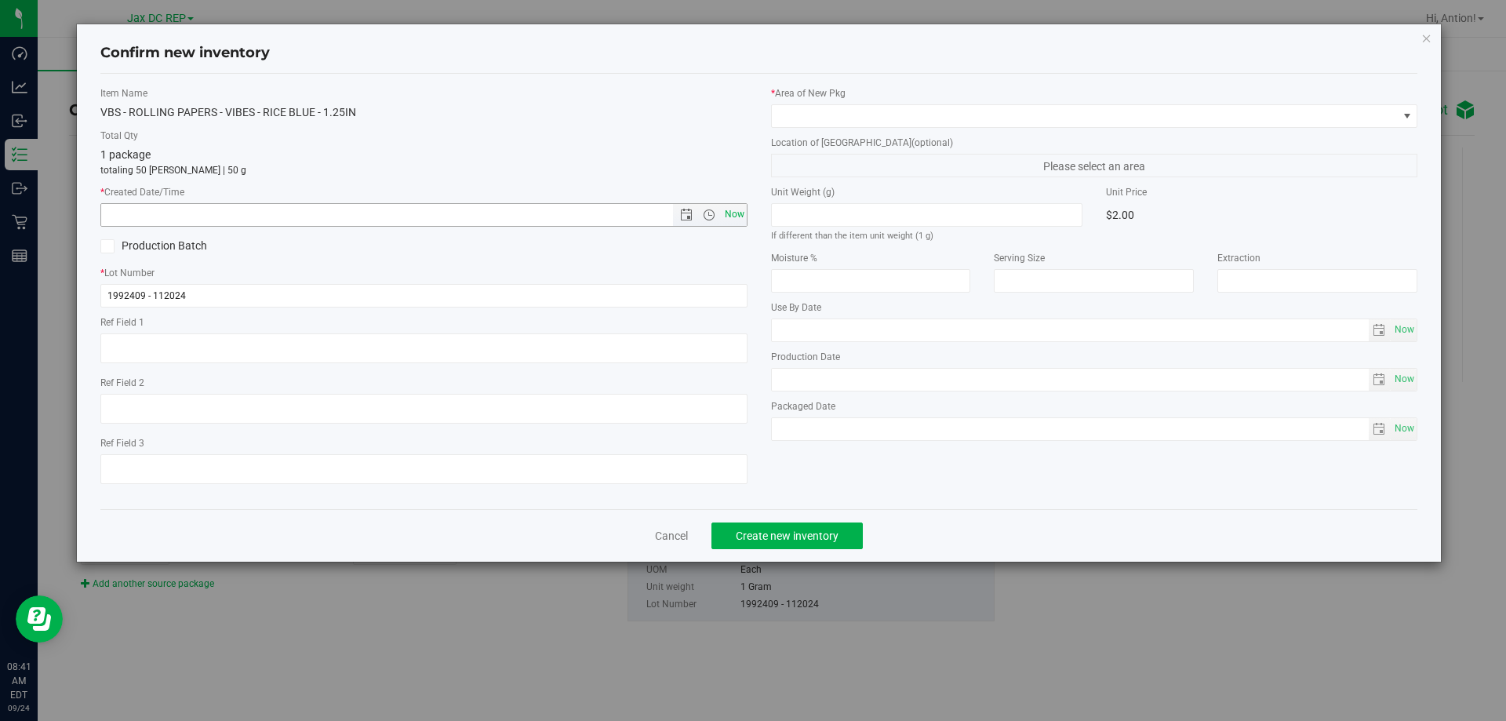
click at [729, 213] on span "Now" at bounding box center [734, 214] width 27 height 23
type input "[DATE] 8:41 AM"
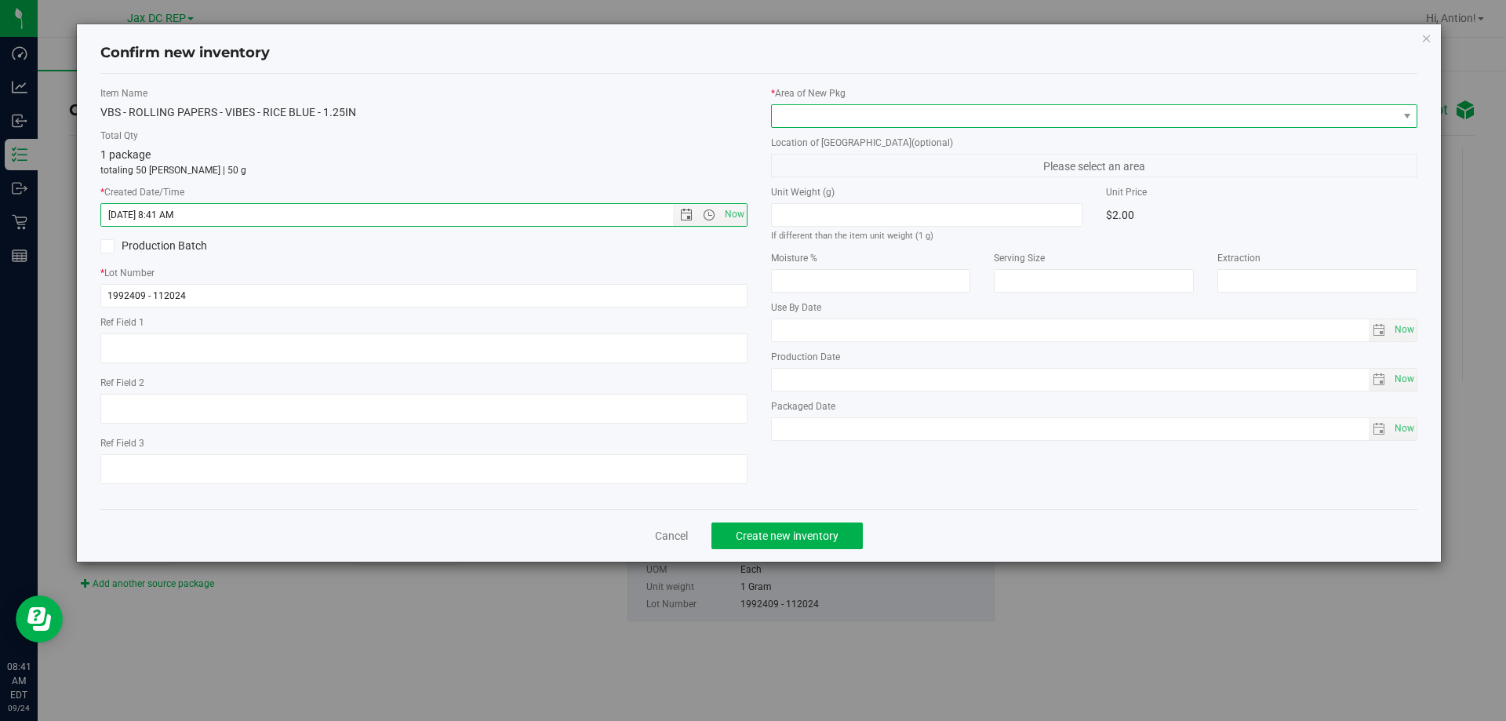
click at [1075, 119] on span at bounding box center [1085, 116] width 626 height 22
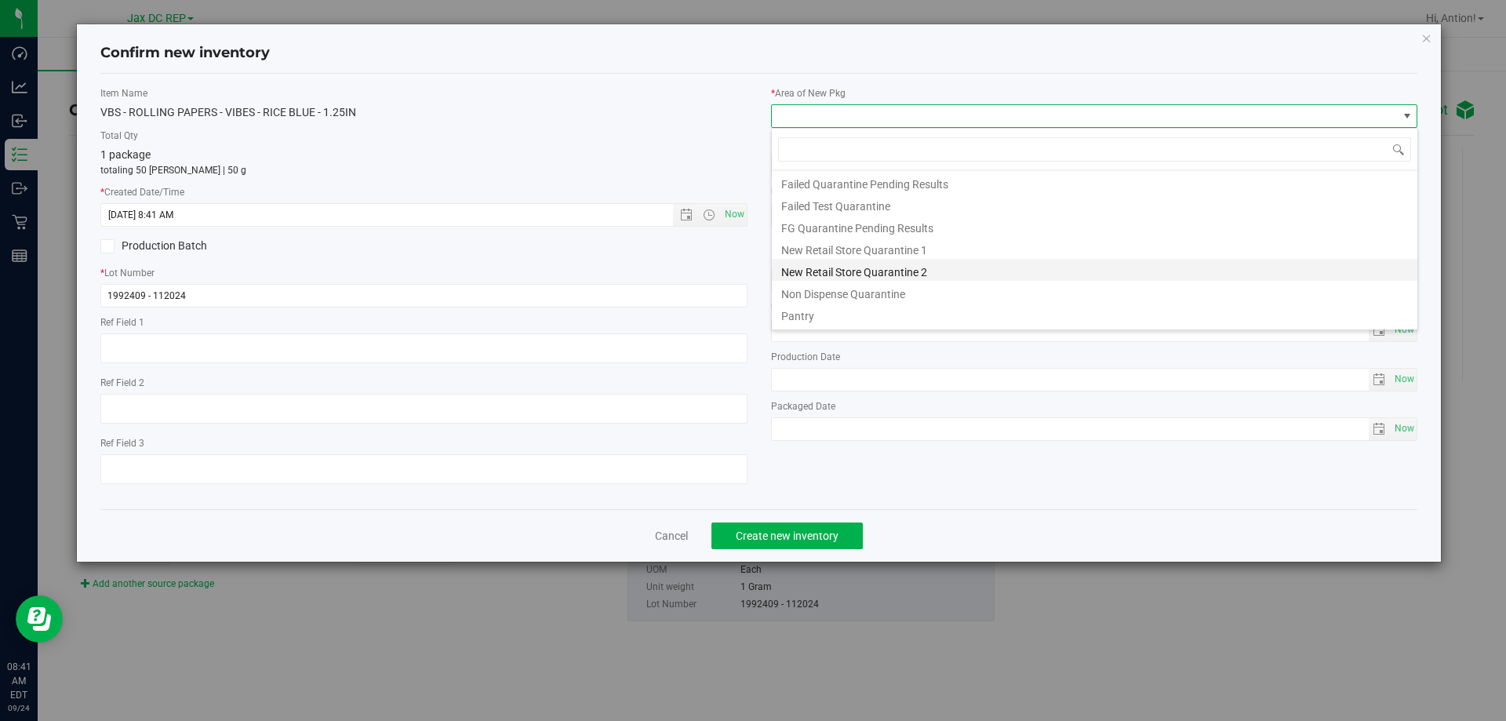
scroll to position [41, 0]
click at [824, 300] on li "Pantry" at bounding box center [1095, 293] width 646 height 22
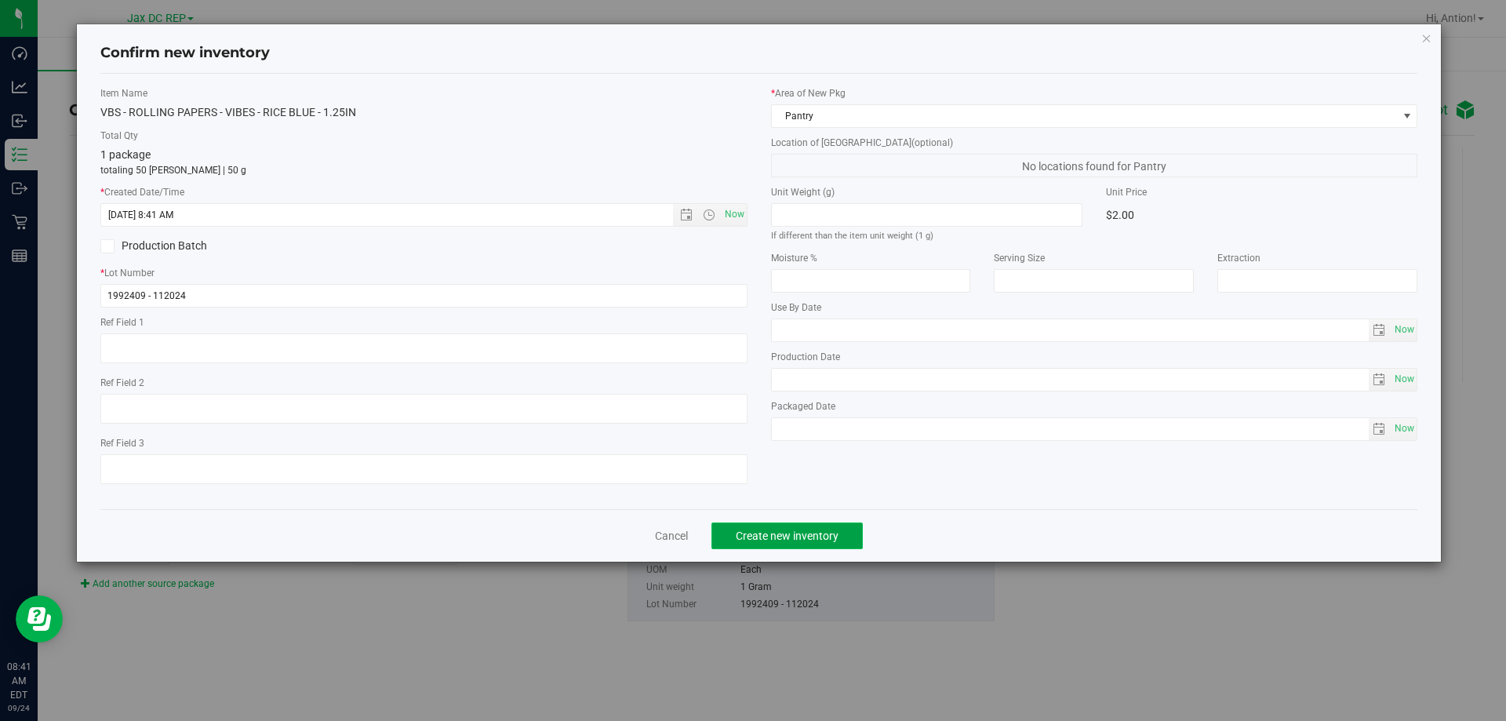
click at [824, 539] on span "Create new inventory" at bounding box center [787, 535] width 103 height 13
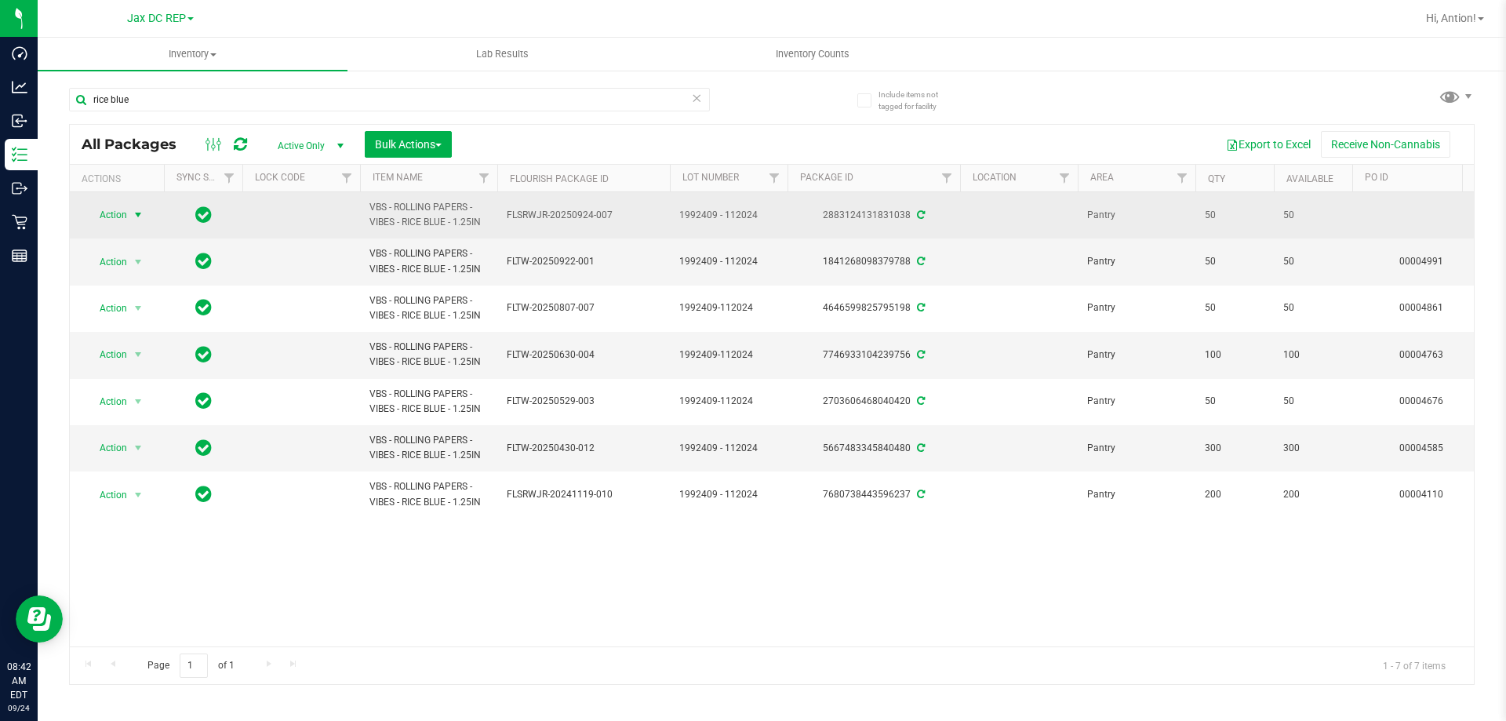
click at [133, 215] on span "select" at bounding box center [138, 215] width 13 height 13
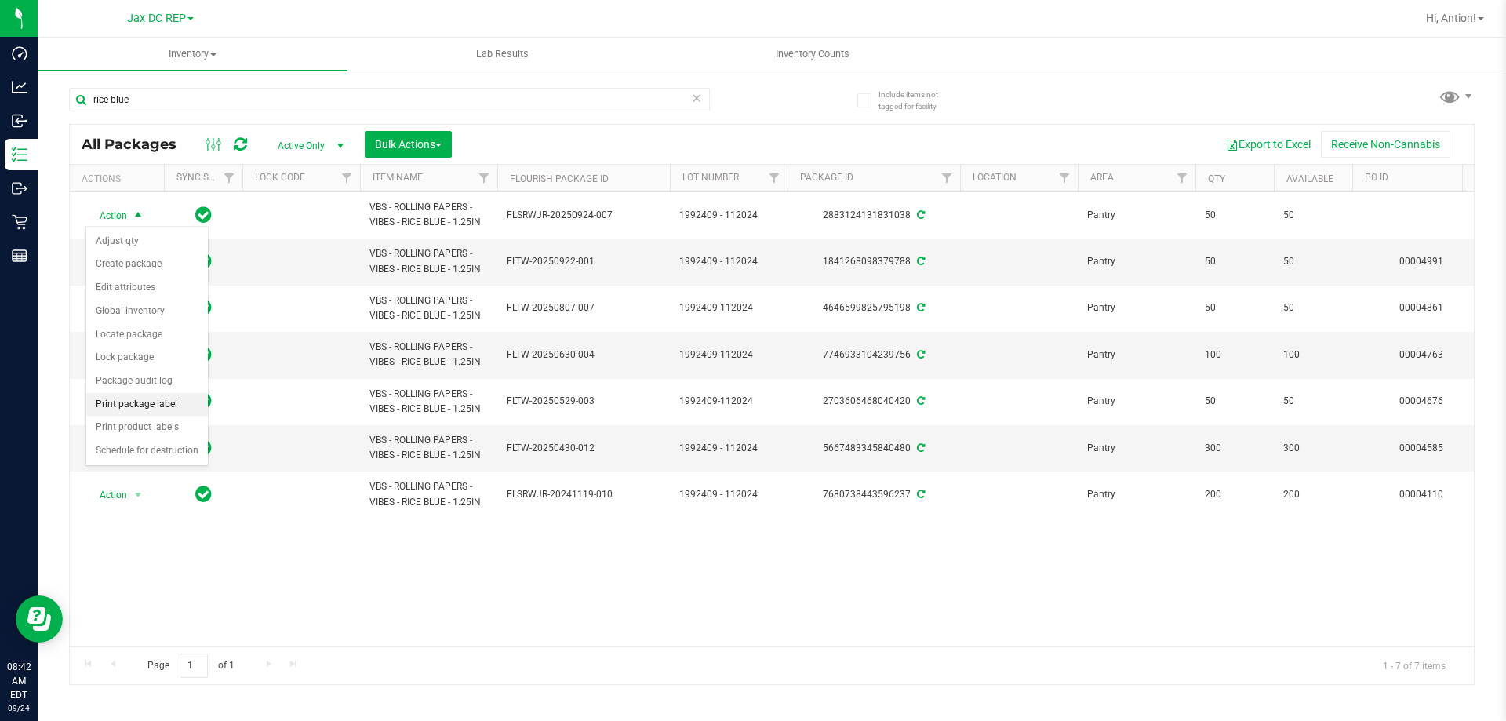
click at [138, 408] on li "Print package label" at bounding box center [147, 405] width 122 height 24
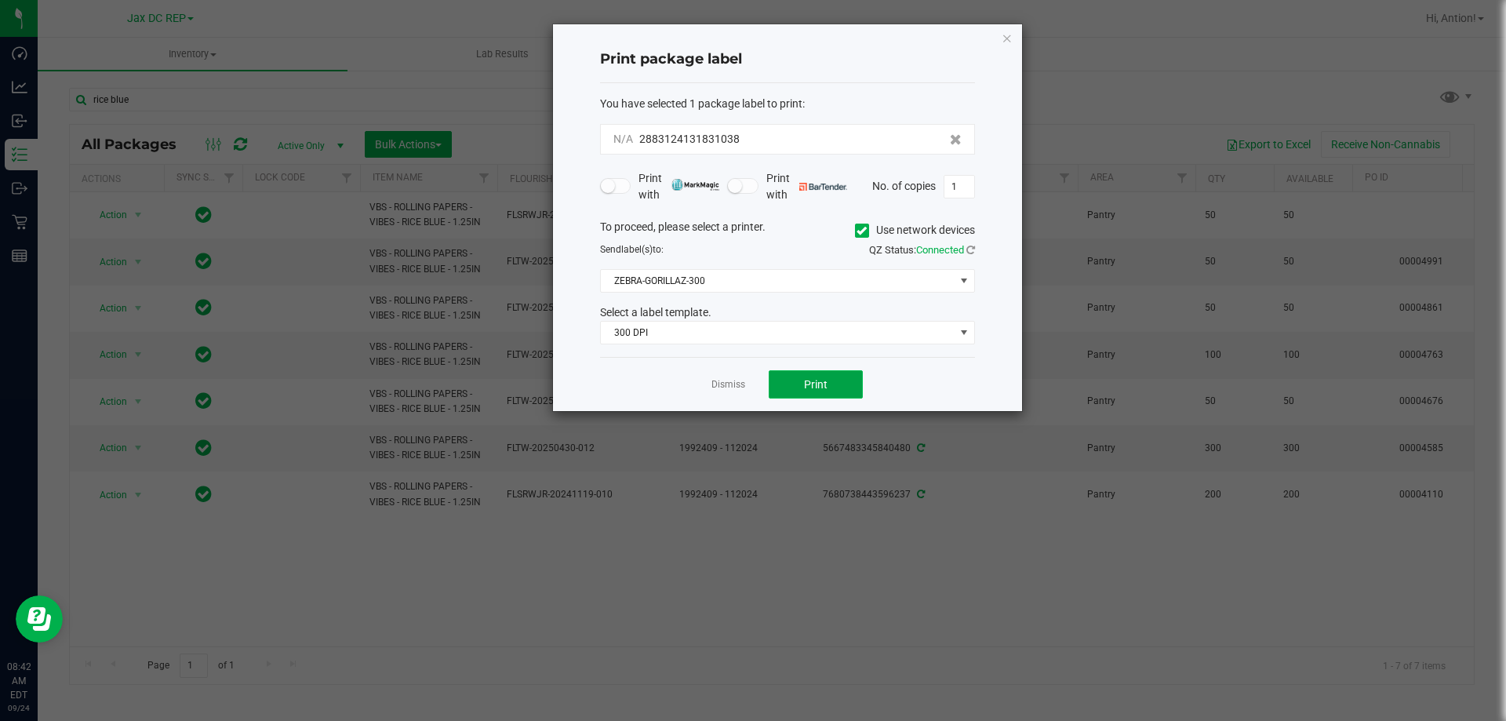
click at [832, 383] on button "Print" at bounding box center [816, 384] width 94 height 28
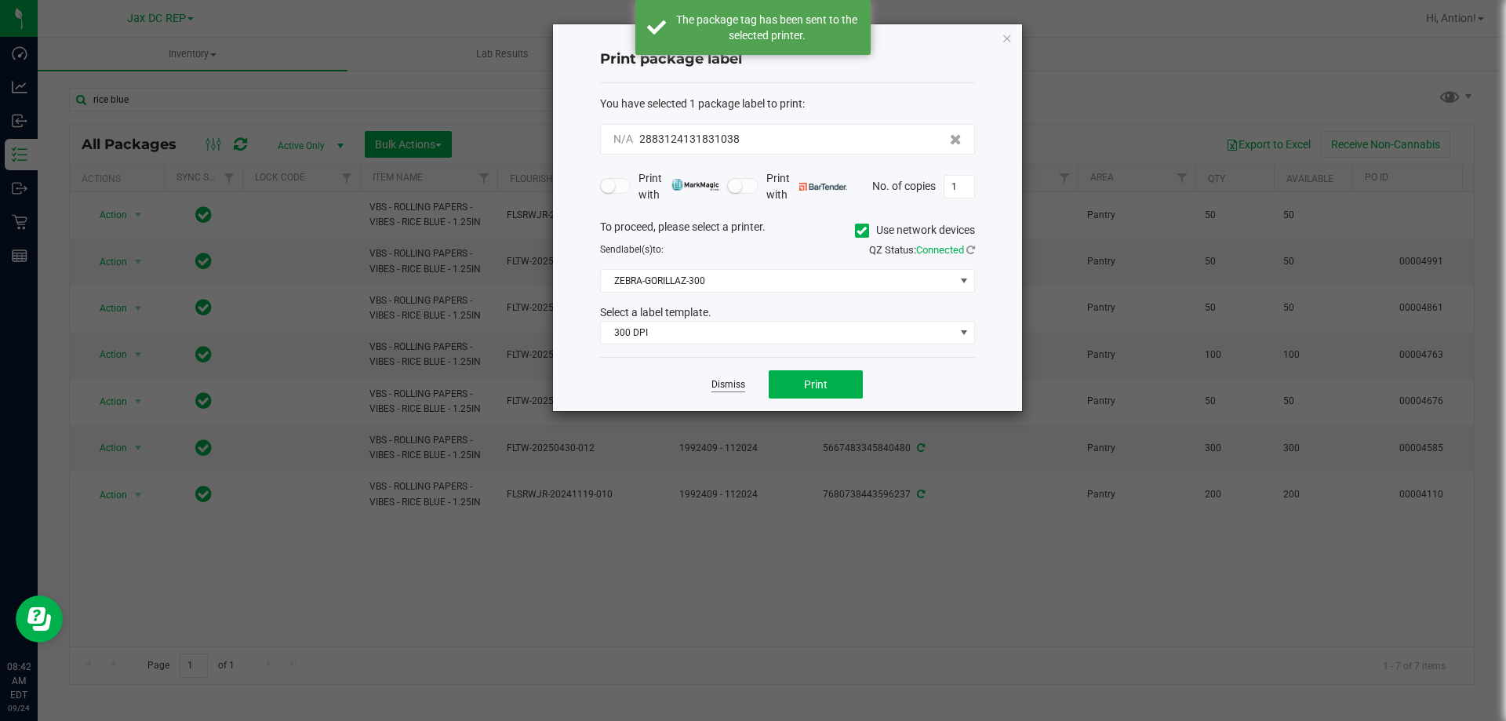
click at [723, 384] on link "Dismiss" at bounding box center [728, 384] width 34 height 13
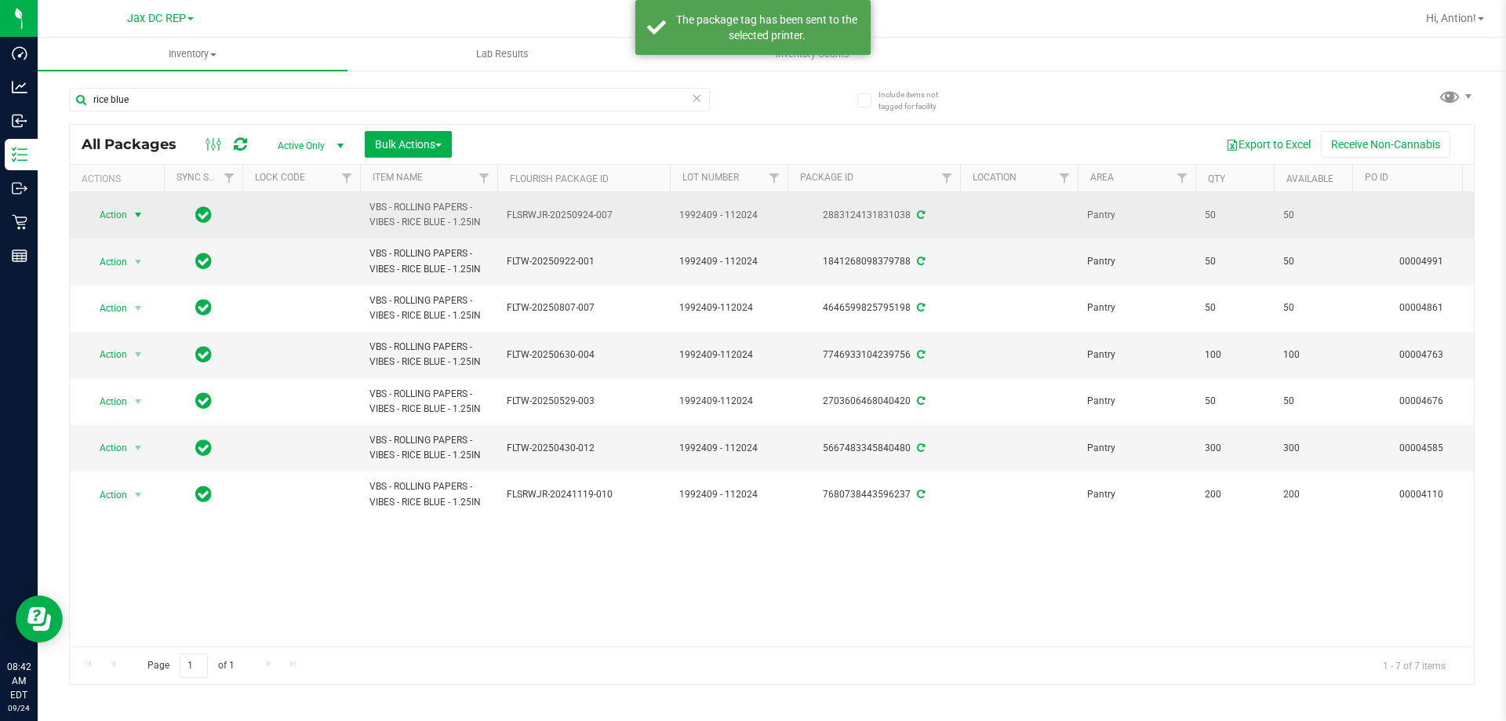
click at [148, 211] on div "Action Action Adjust qty Create package Edit attributes Global inventory Locate…" at bounding box center [116, 215] width 75 height 22
click at [136, 213] on span "select" at bounding box center [138, 215] width 13 height 13
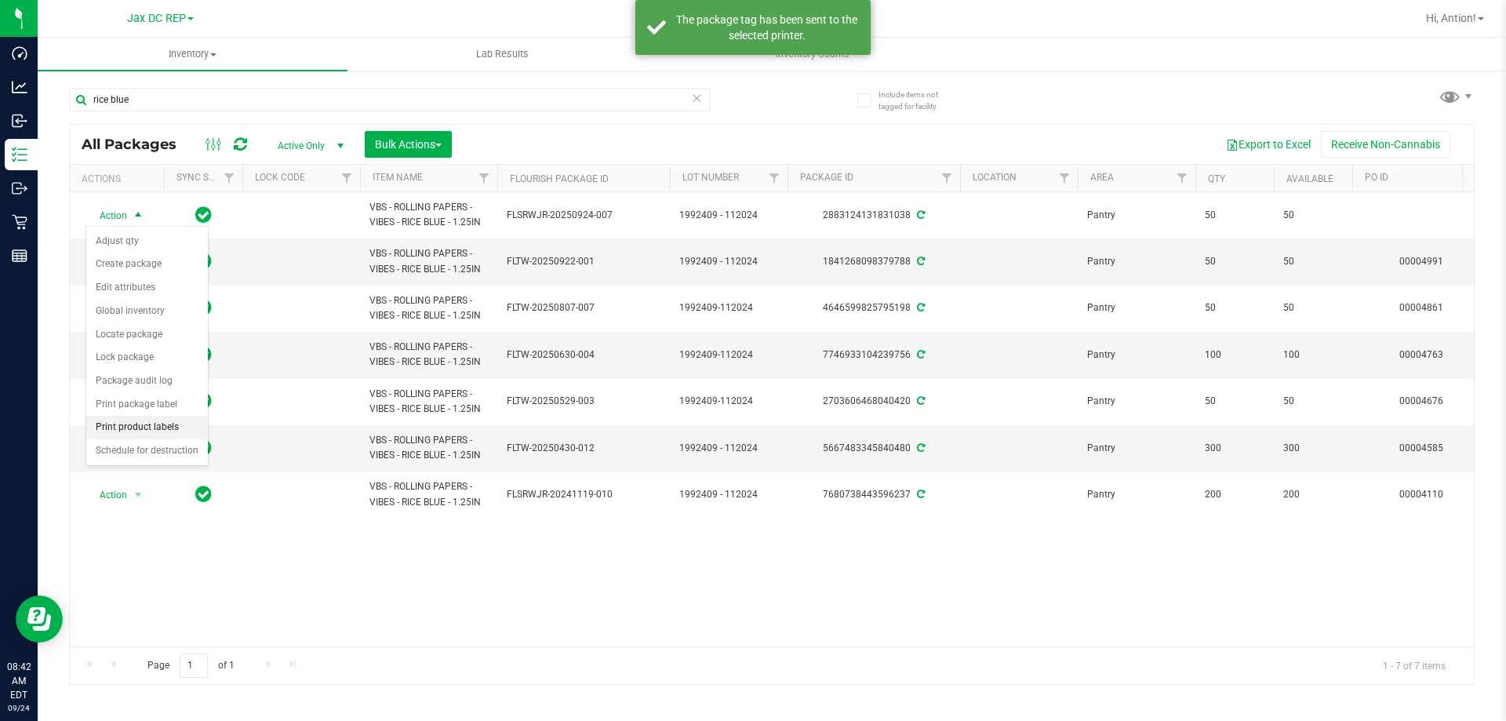
click at [126, 430] on li "Print product labels" at bounding box center [147, 428] width 122 height 24
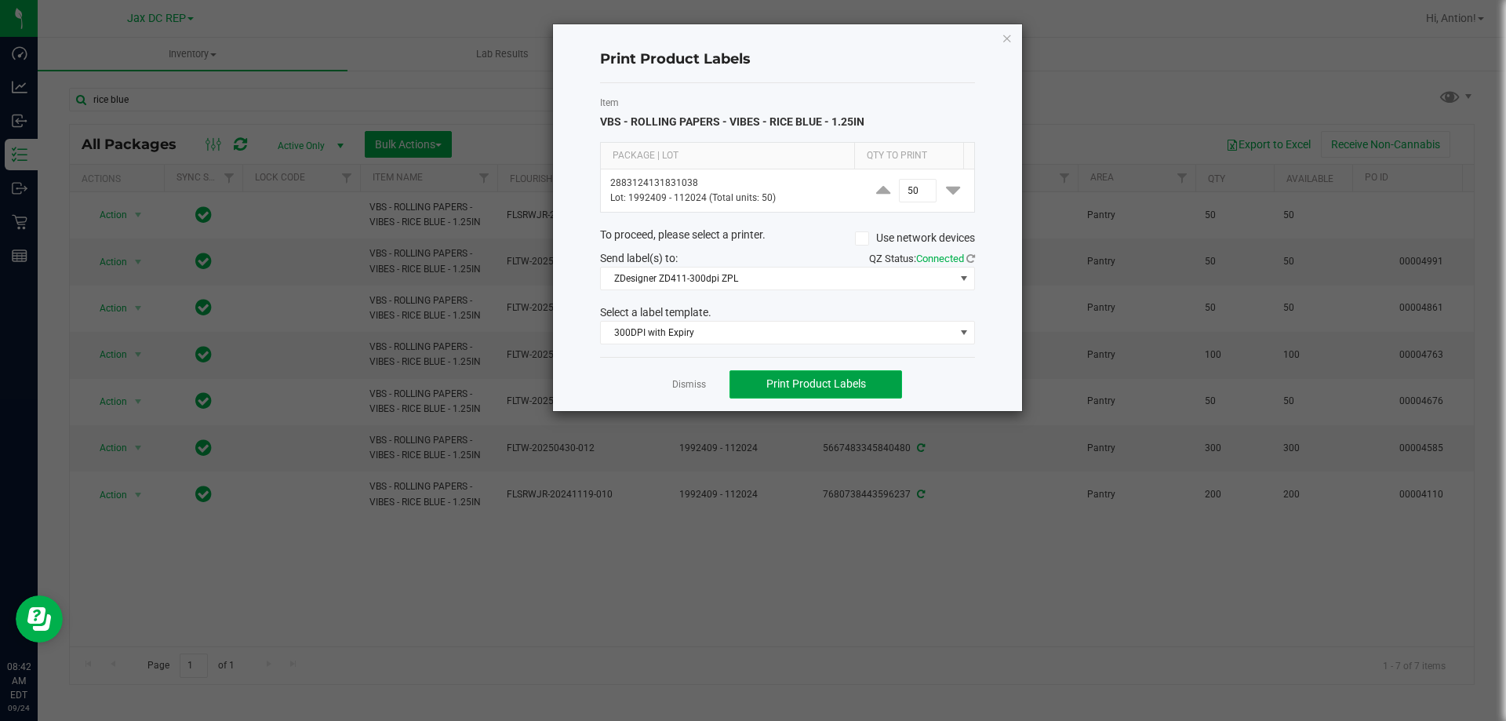
click at [790, 378] on span "Print Product Labels" at bounding box center [816, 383] width 100 height 13
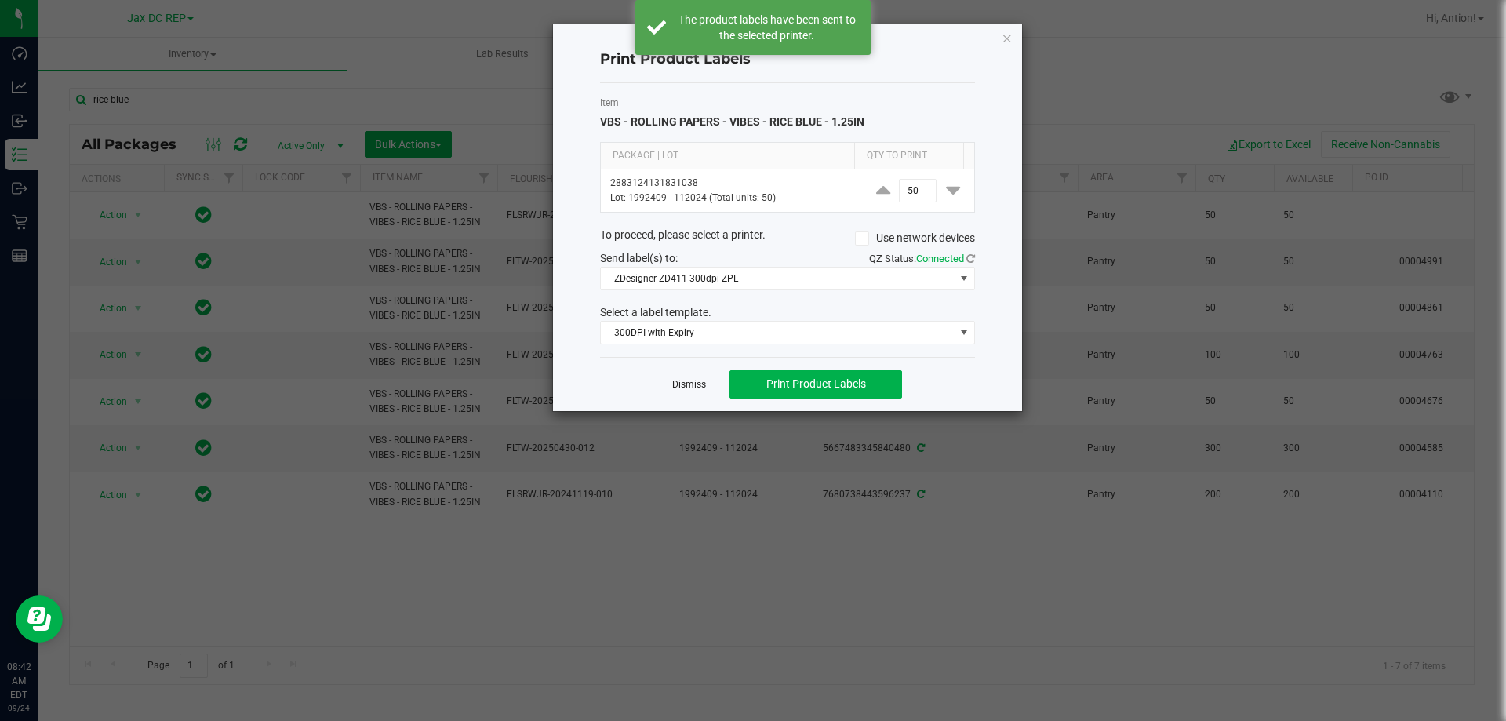
click at [686, 383] on link "Dismiss" at bounding box center [689, 384] width 34 height 13
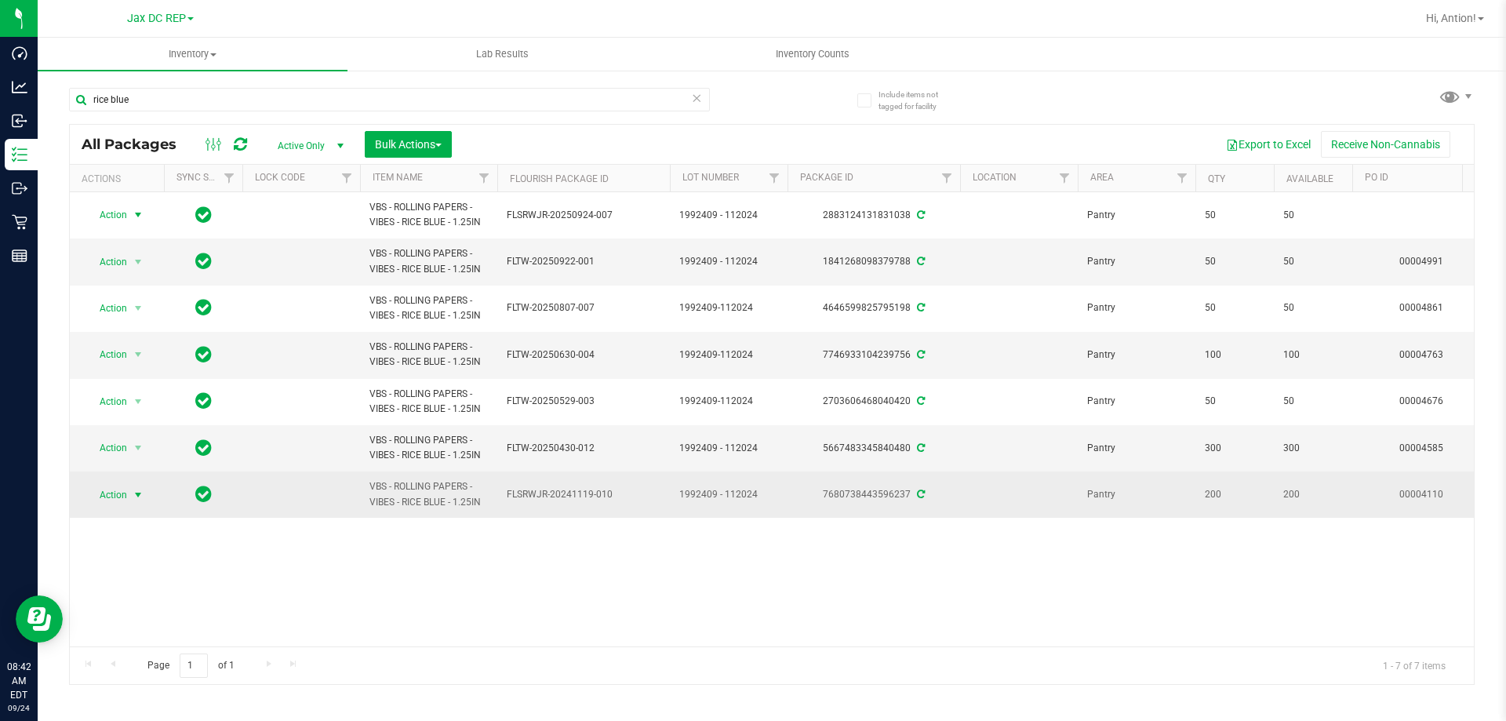
click at [134, 493] on span "select" at bounding box center [138, 495] width 13 height 13
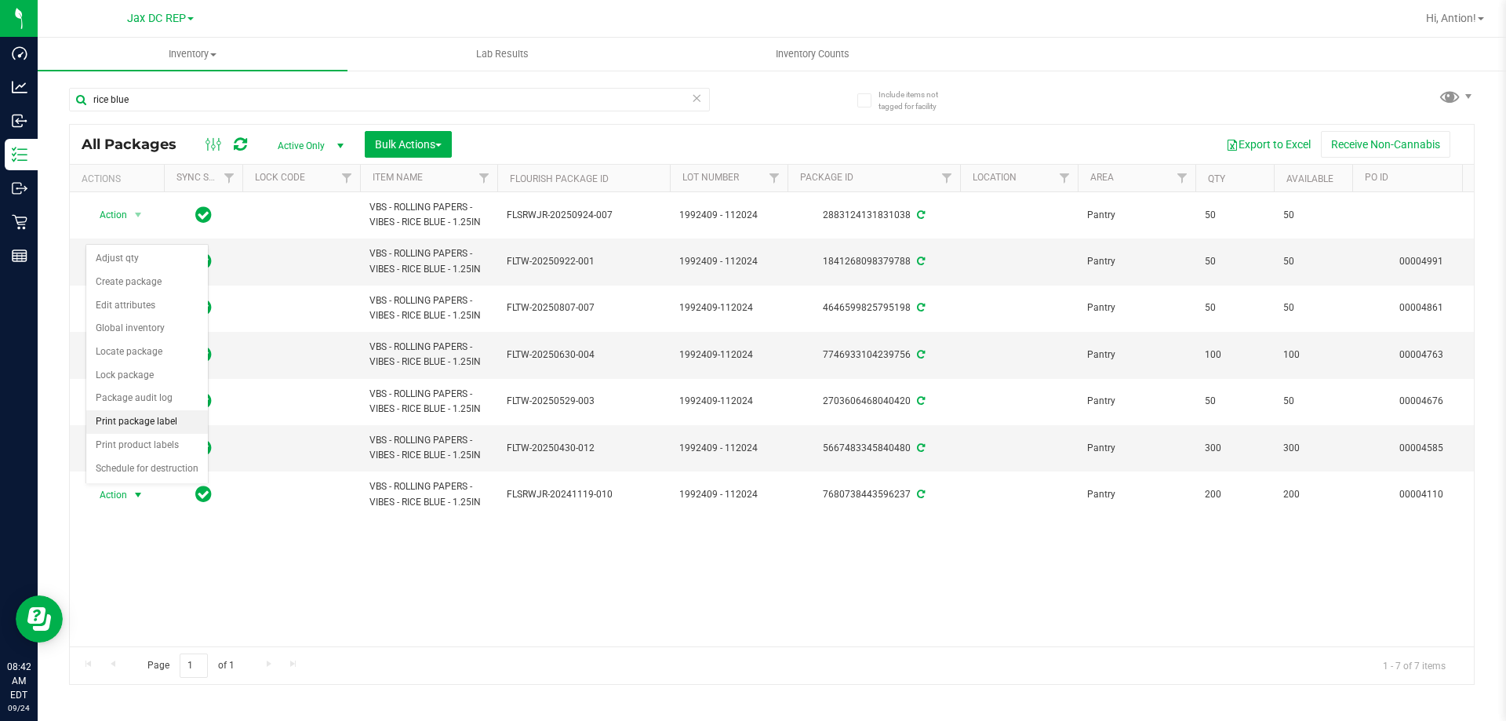
click at [156, 420] on li "Print package label" at bounding box center [147, 422] width 122 height 24
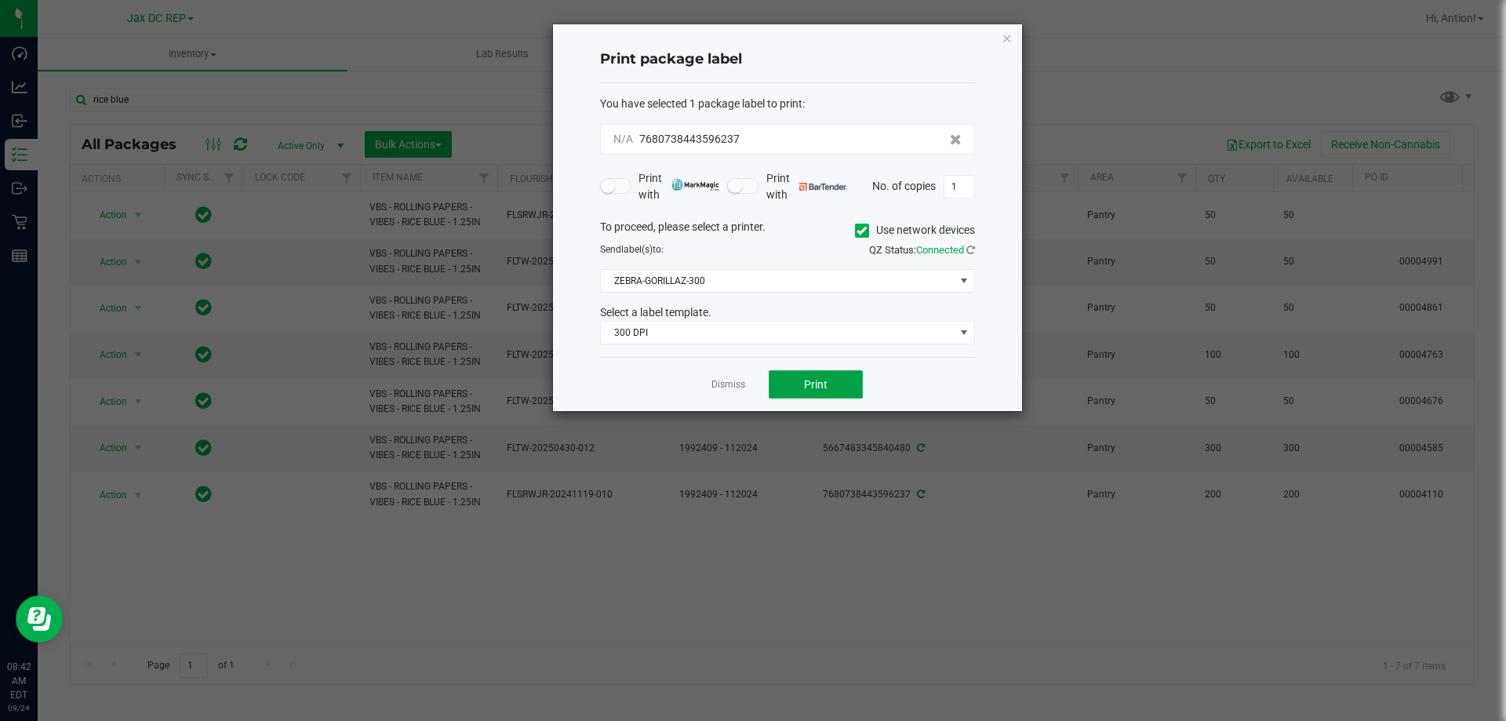
click at [824, 381] on span "Print" at bounding box center [816, 384] width 24 height 13
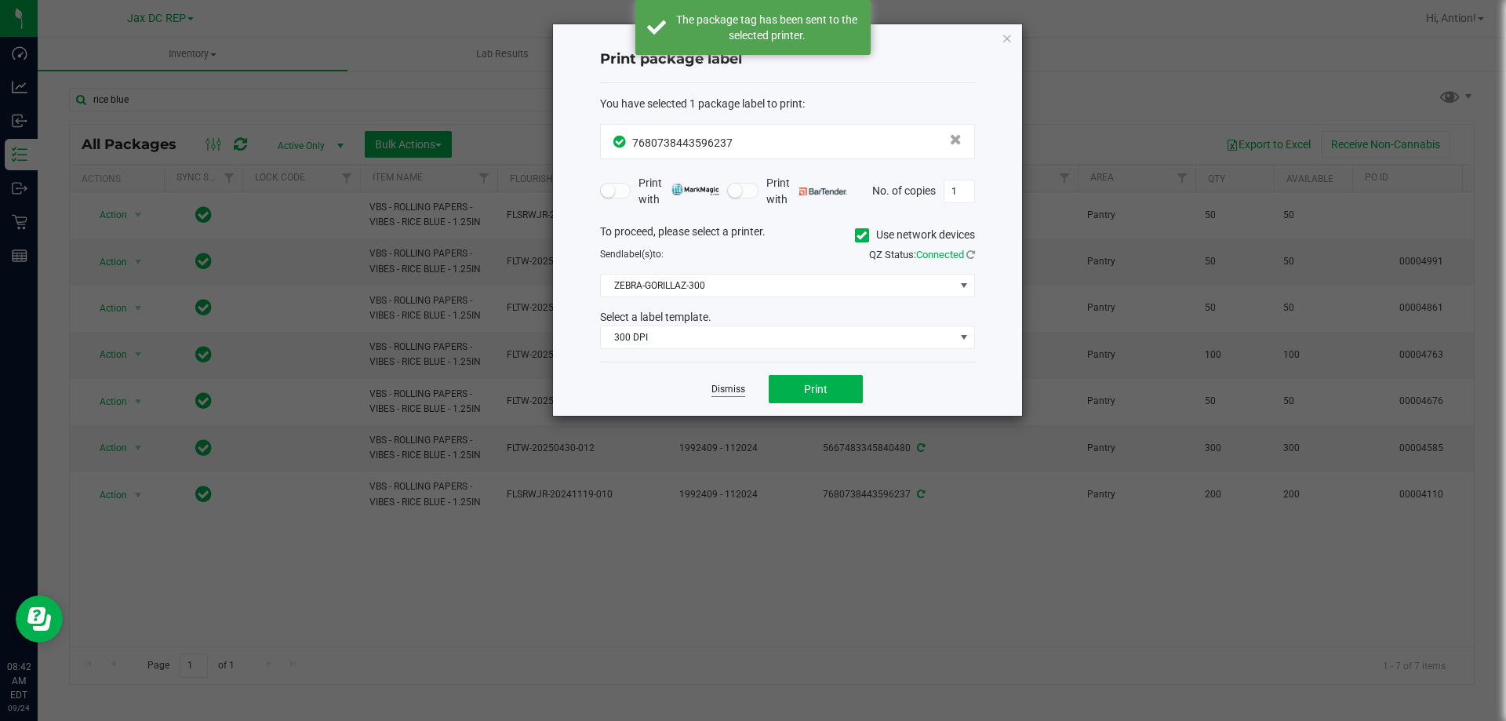
click at [723, 395] on link "Dismiss" at bounding box center [728, 389] width 34 height 13
